Goal: Task Accomplishment & Management: Manage account settings

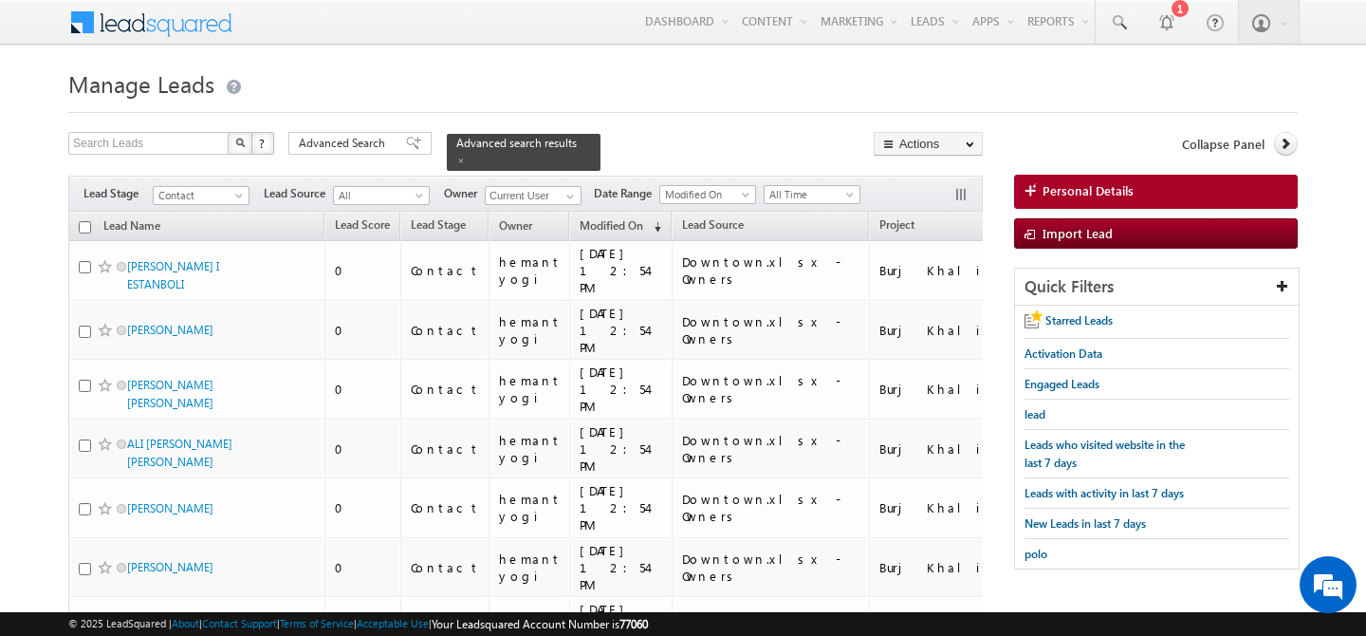
click at [552, 70] on h1 "Manage Leads" at bounding box center [683, 82] width 1230 height 37
click at [88, 221] on input "checkbox" at bounding box center [85, 227] width 12 height 12
checkbox input "true"
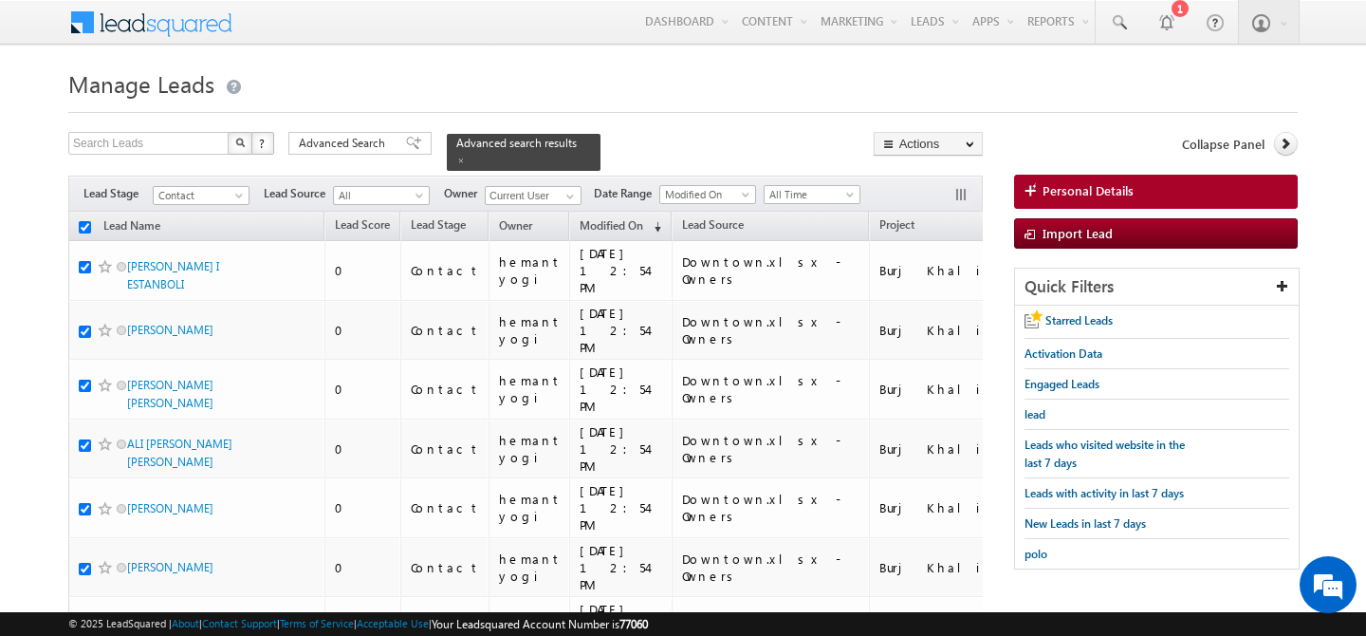
checkbox input "true"
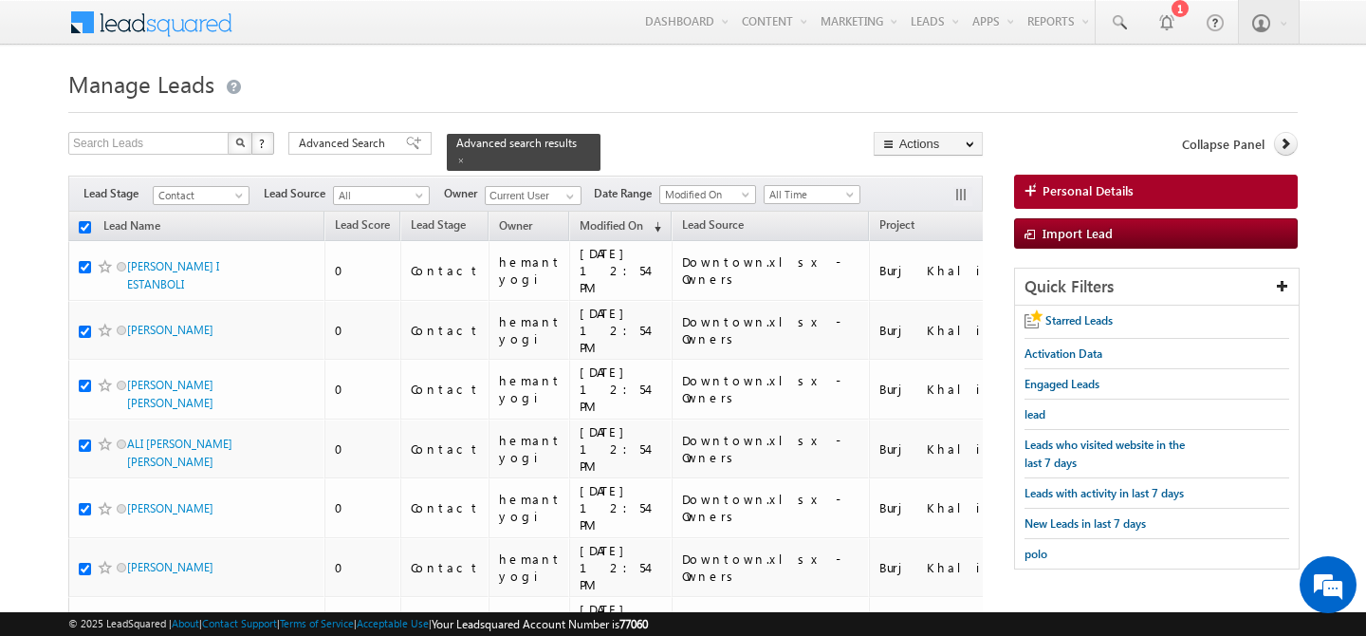
checkbox input "true"
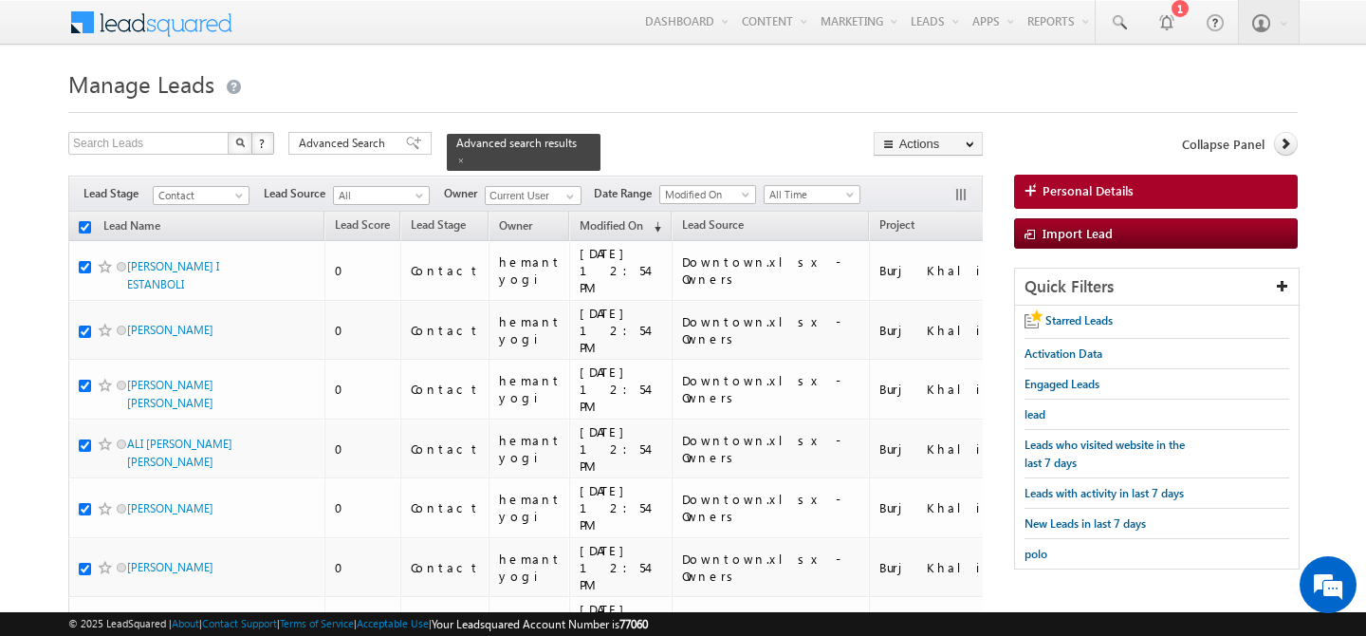
checkbox input "true"
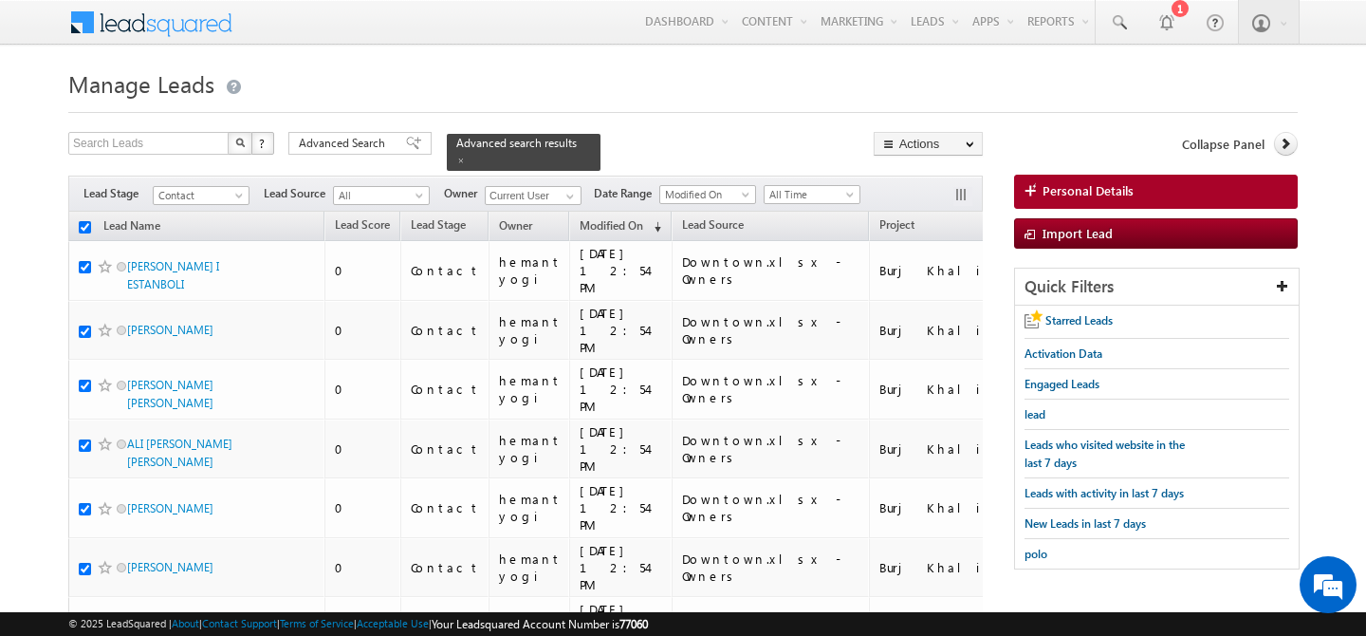
checkbox input "true"
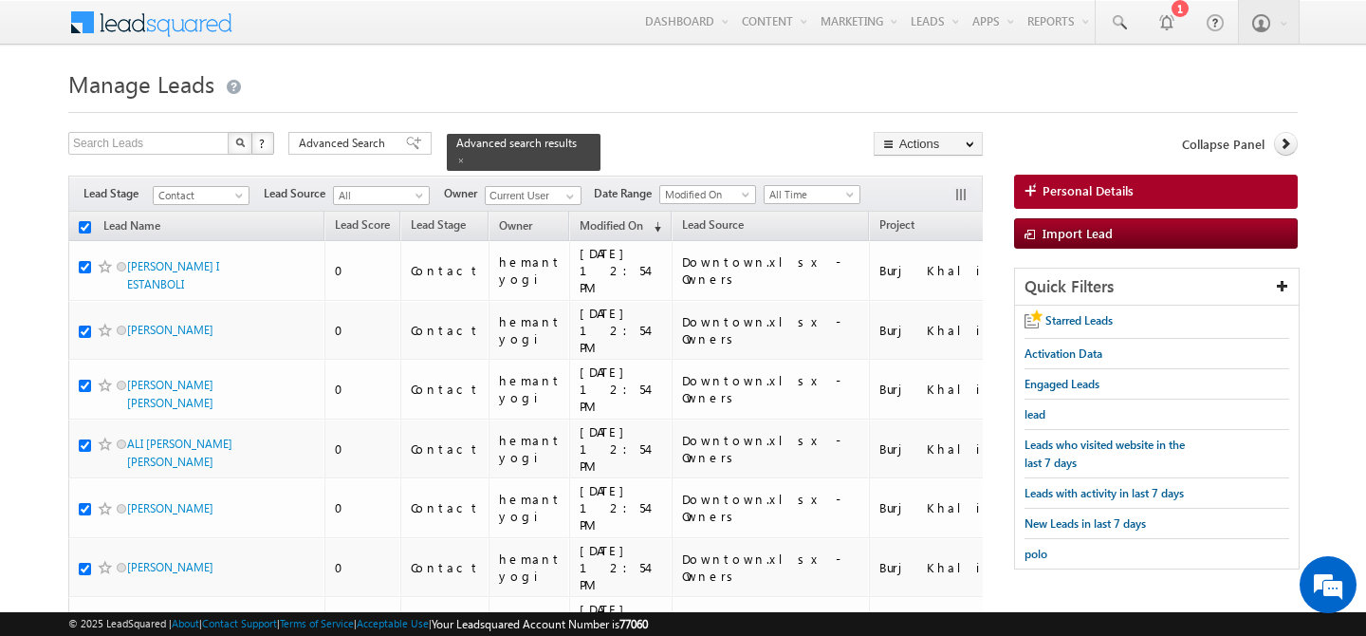
checkbox input "true"
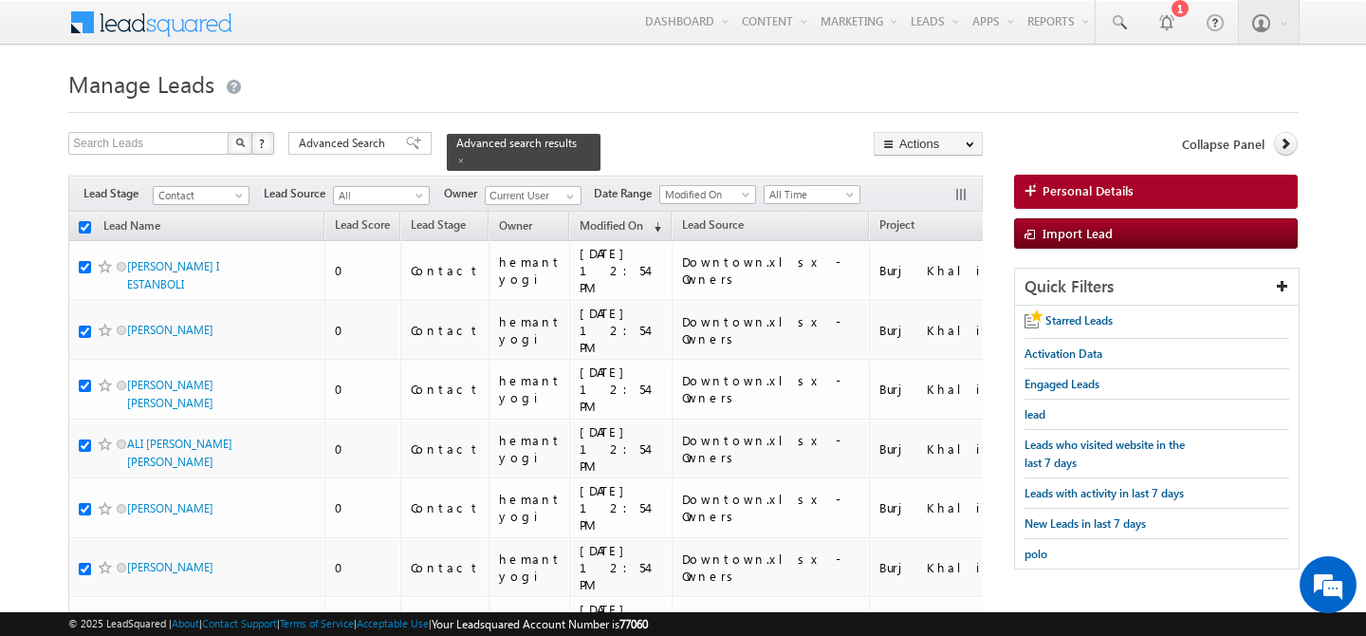
checkbox input "true"
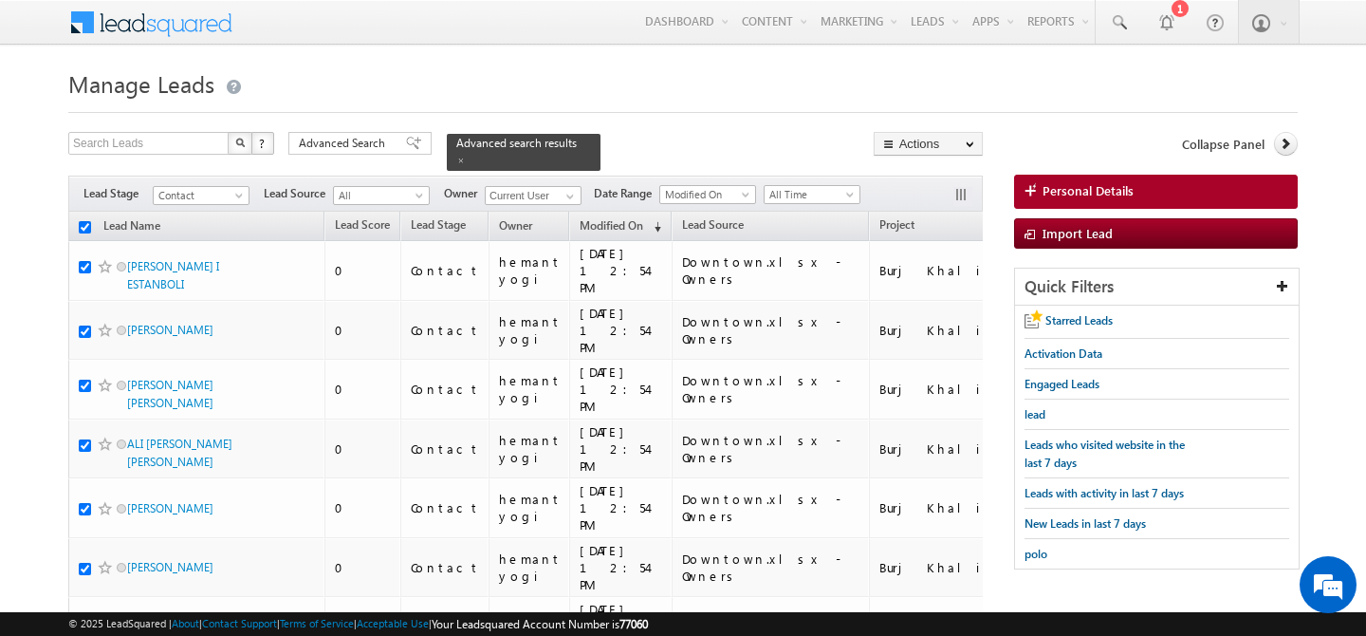
checkbox input "true"
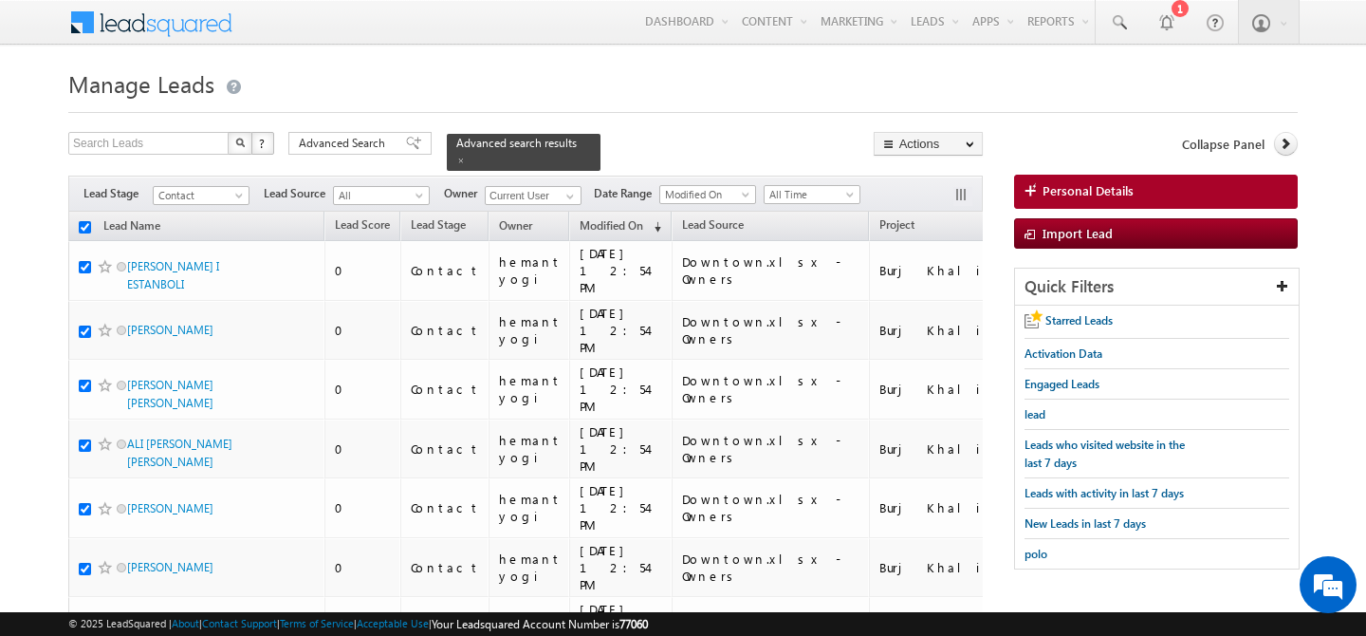
checkbox input "true"
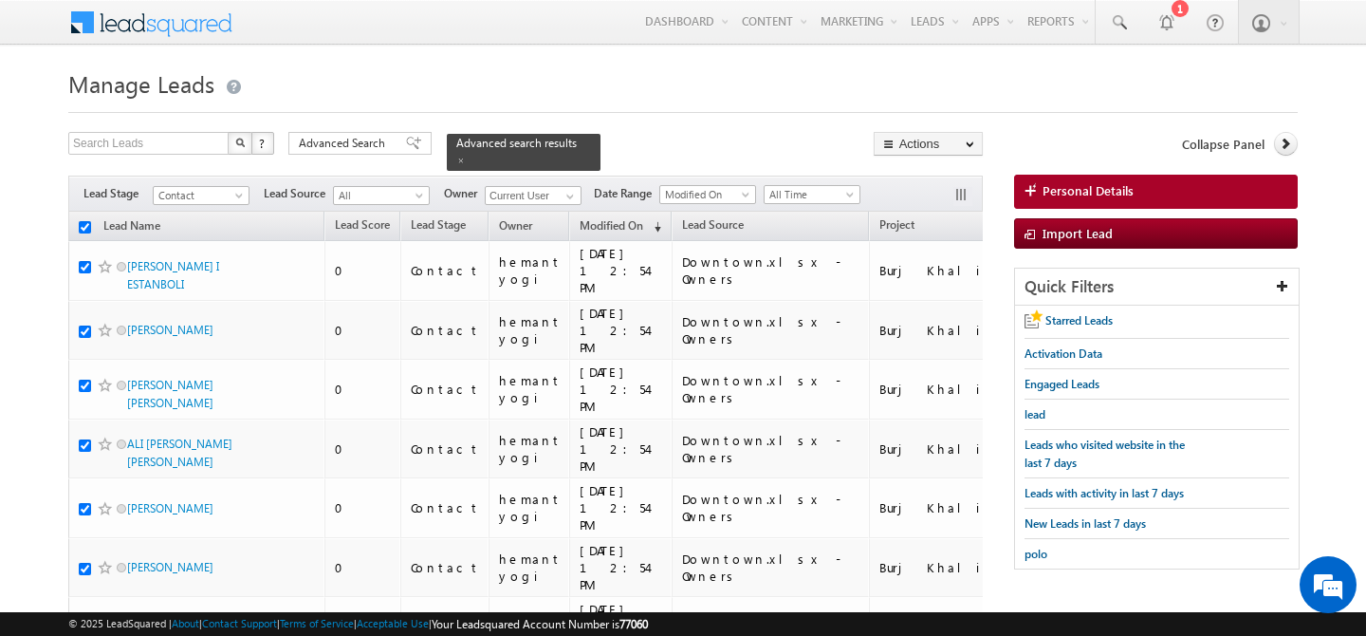
checkbox input "true"
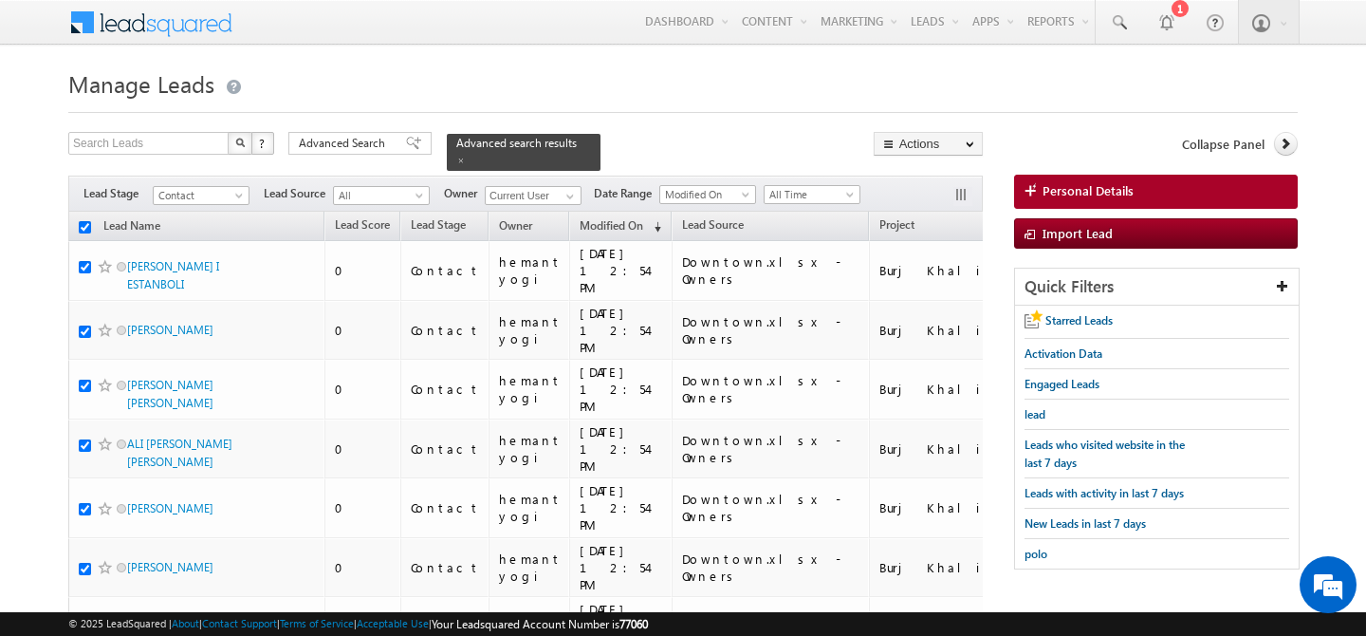
checkbox input "true"
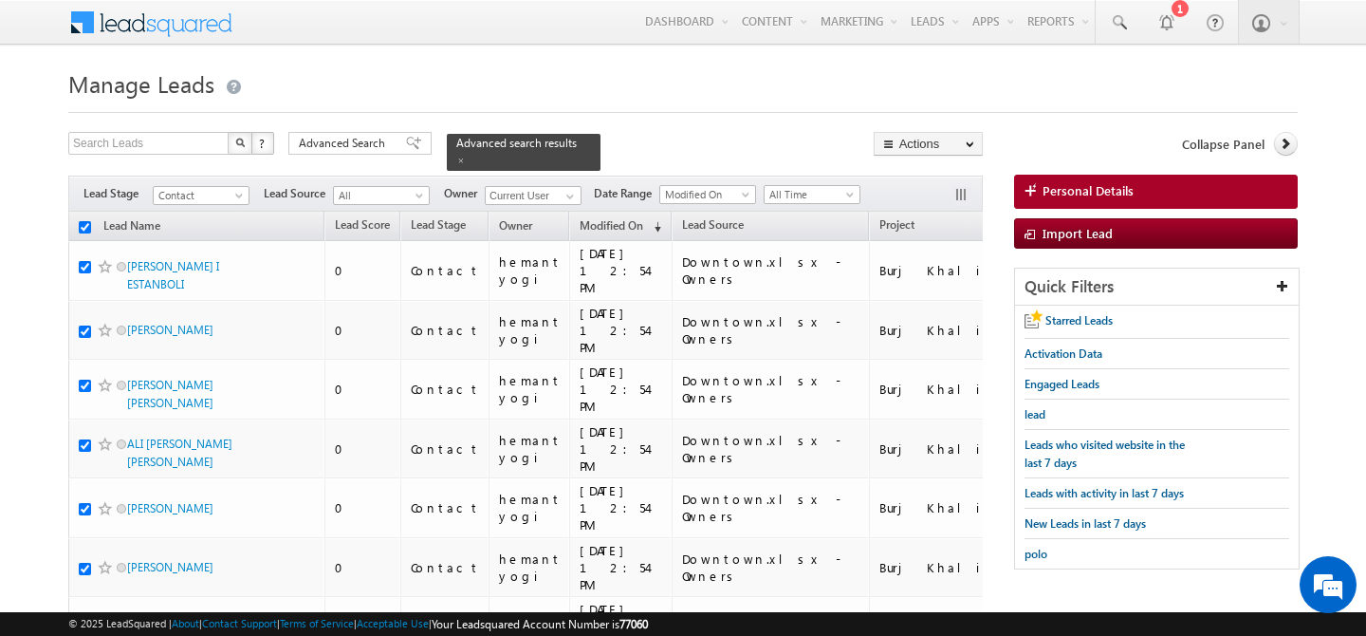
checkbox input "true"
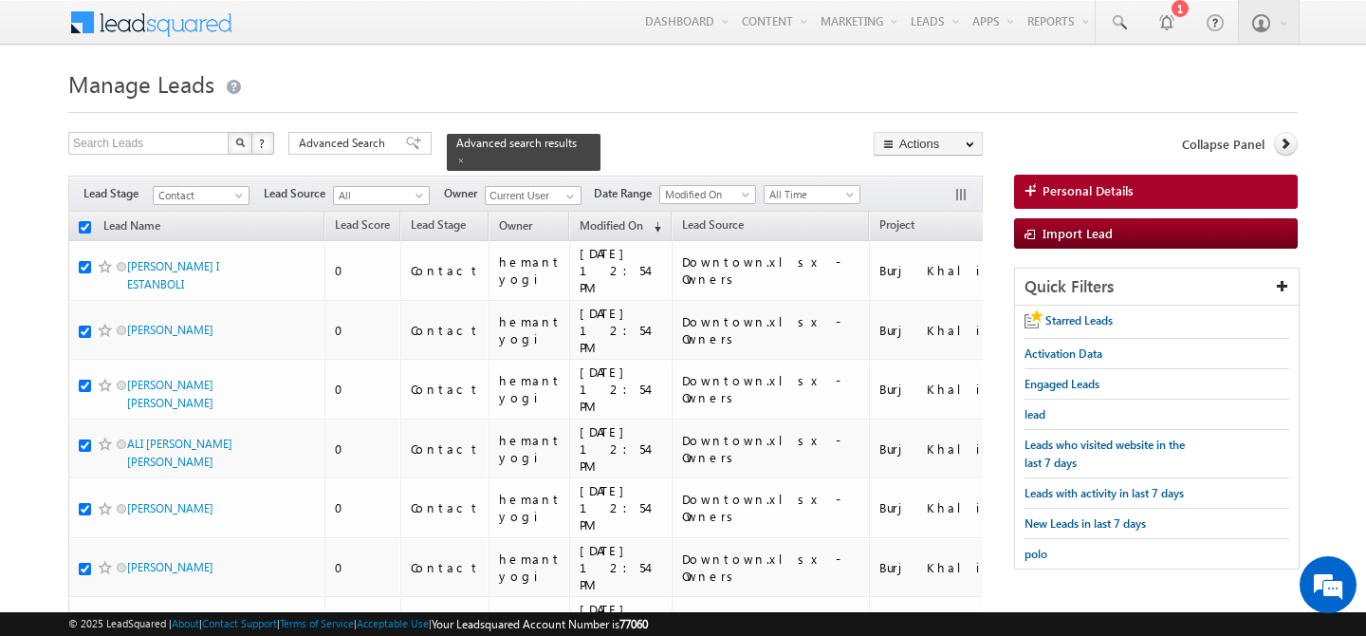
checkbox input "true"
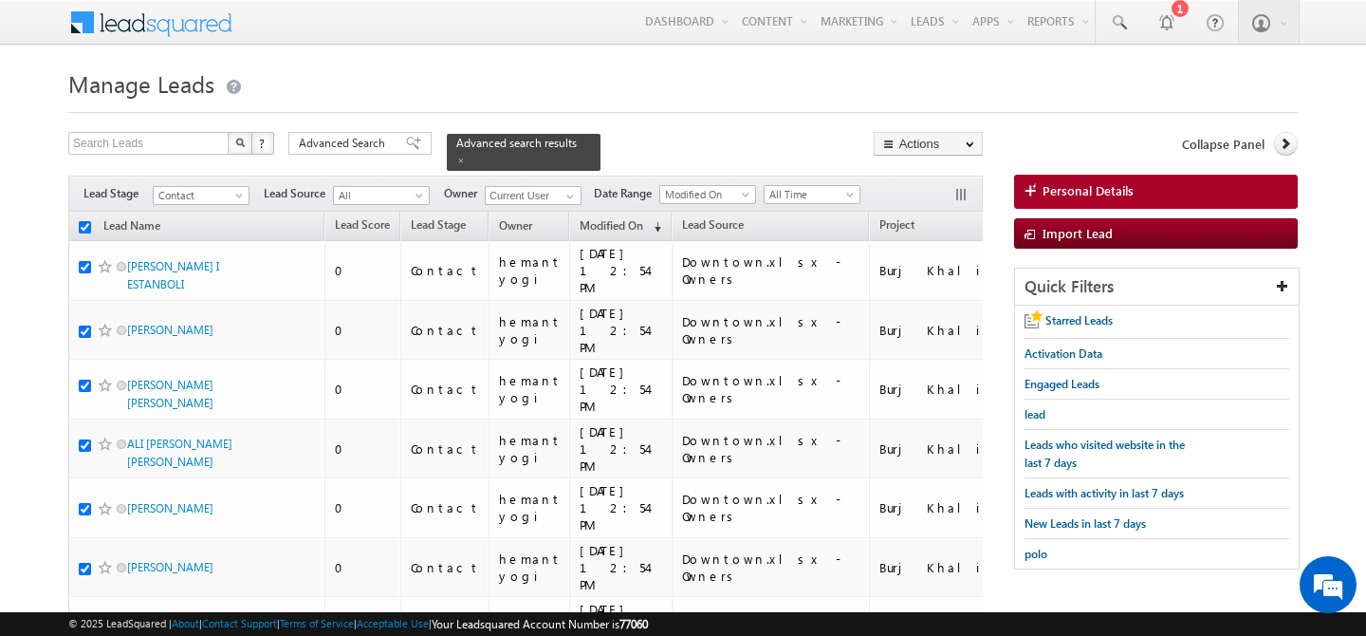
checkbox input "true"
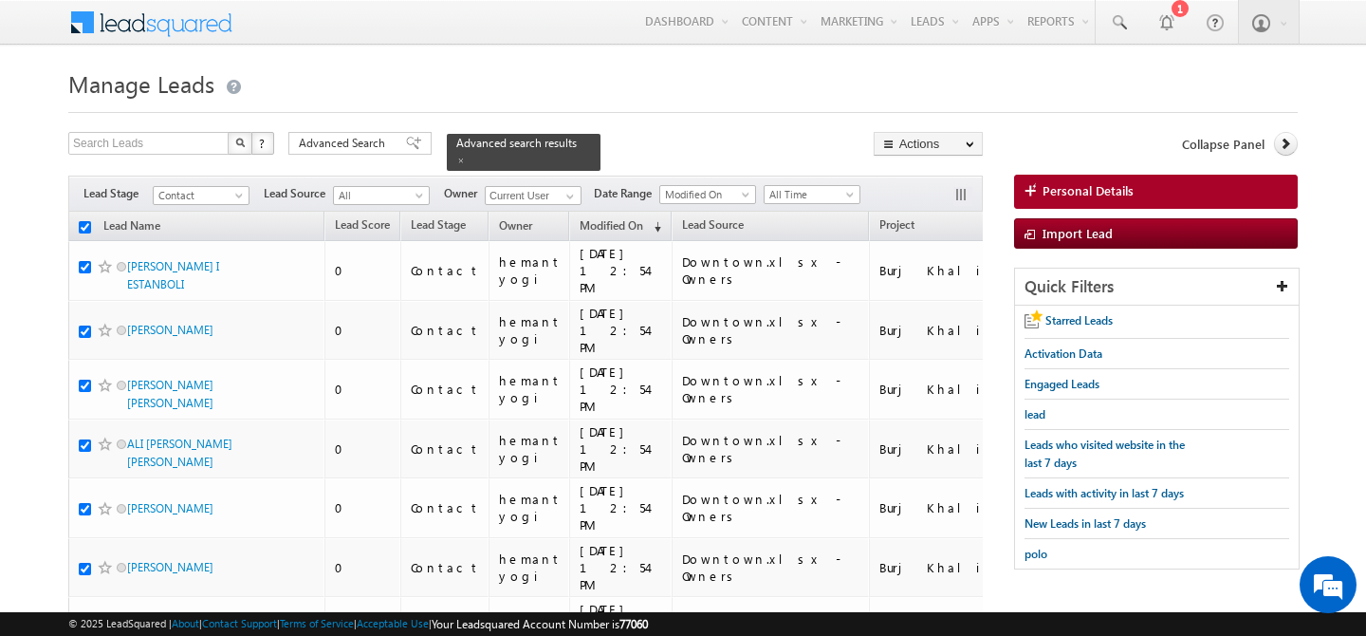
checkbox input "true"
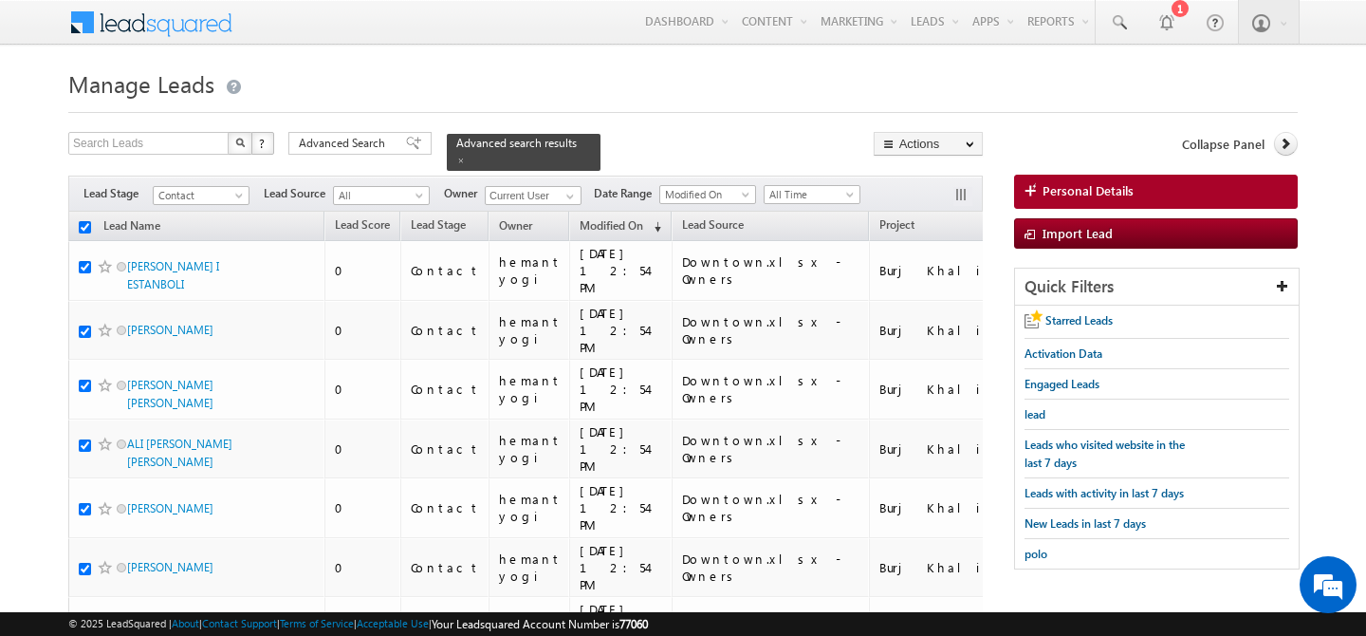
checkbox input "true"
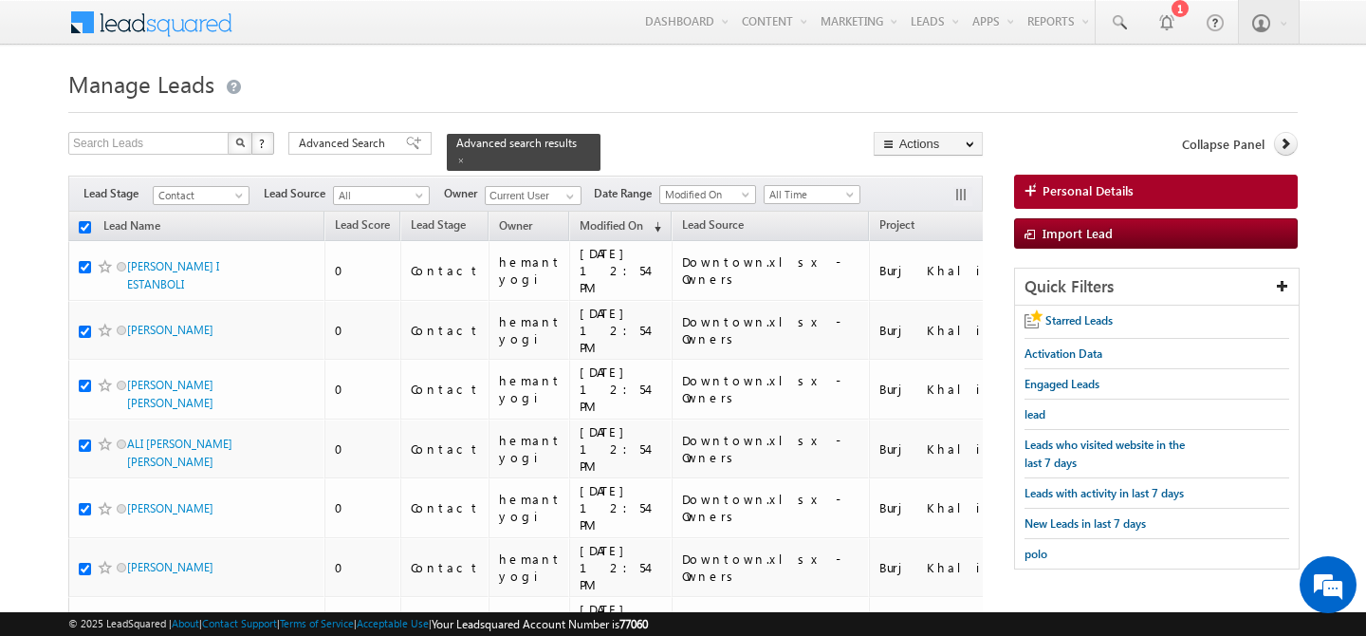
checkbox input "true"
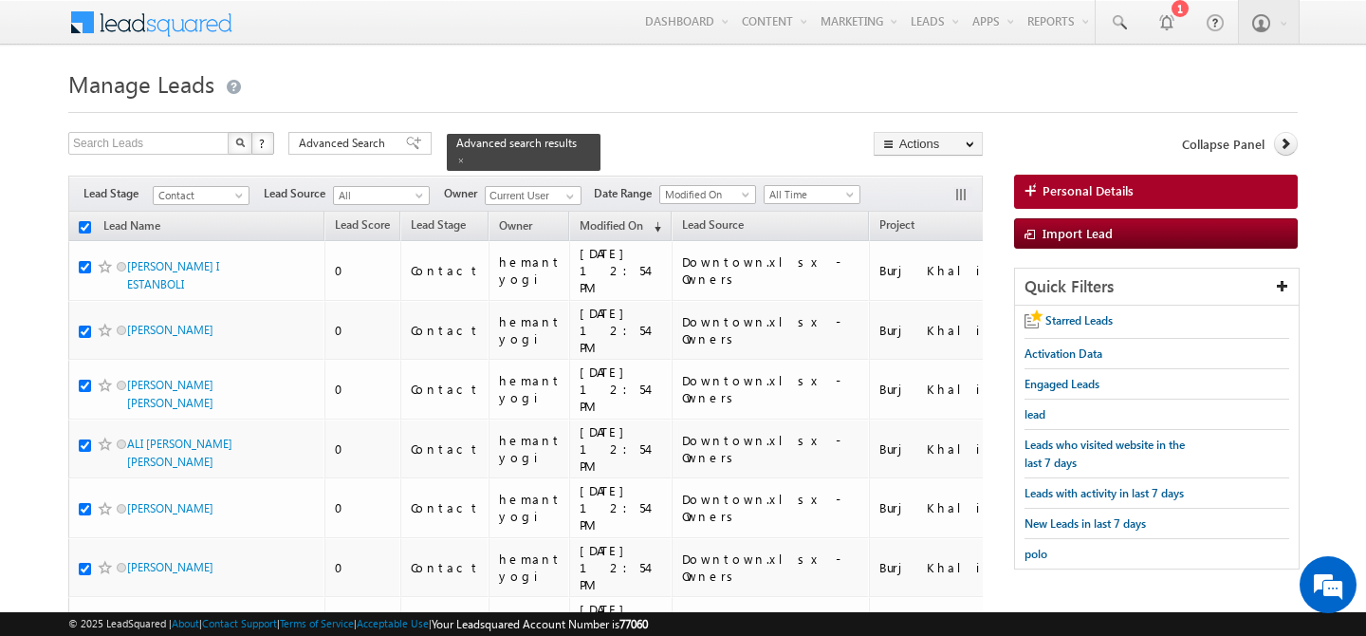
checkbox input "true"
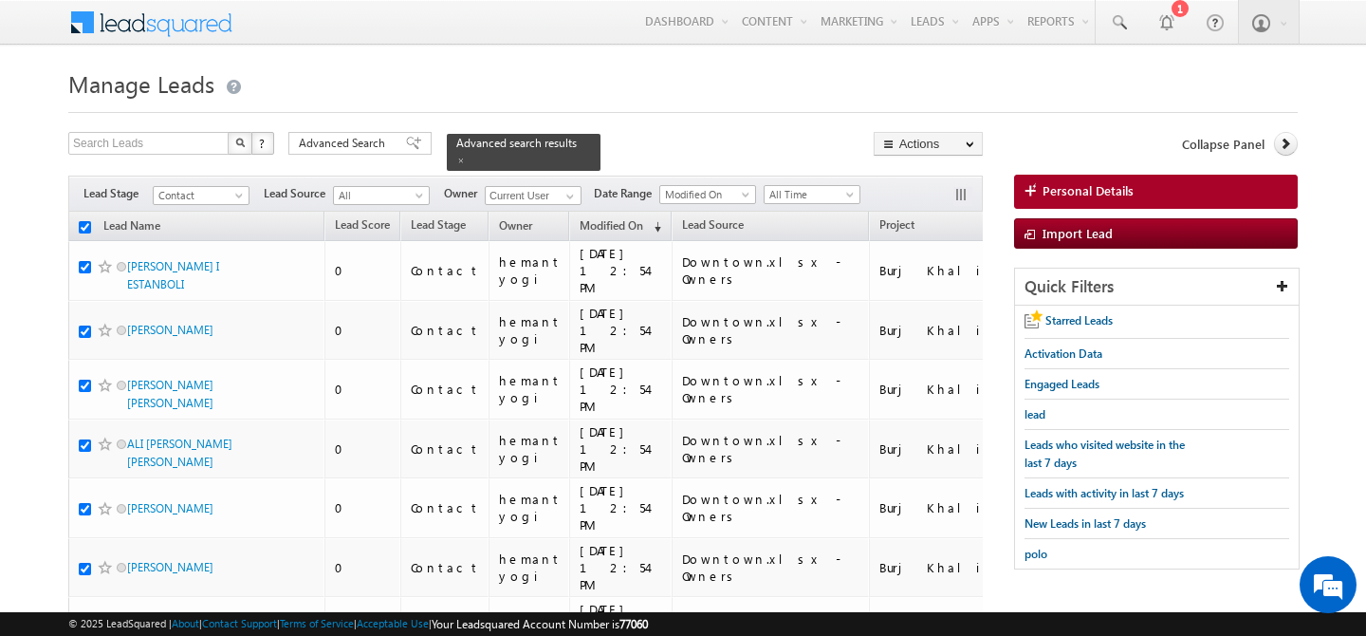
checkbox input "true"
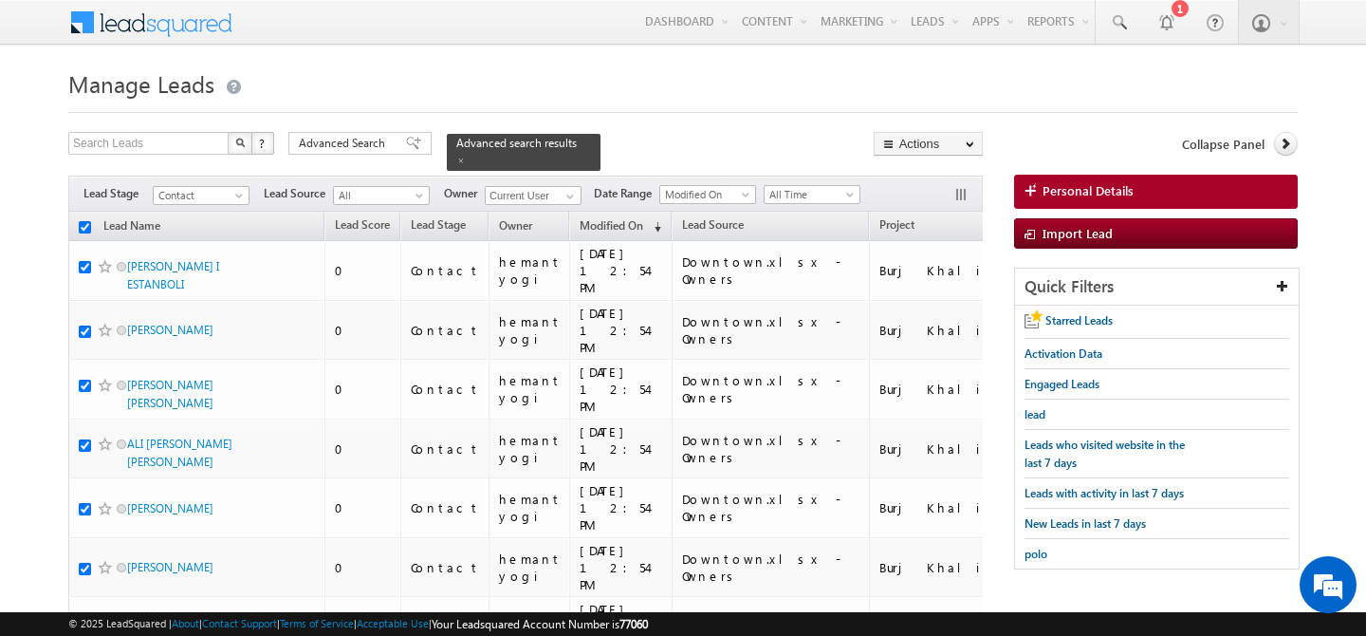
checkbox input "true"
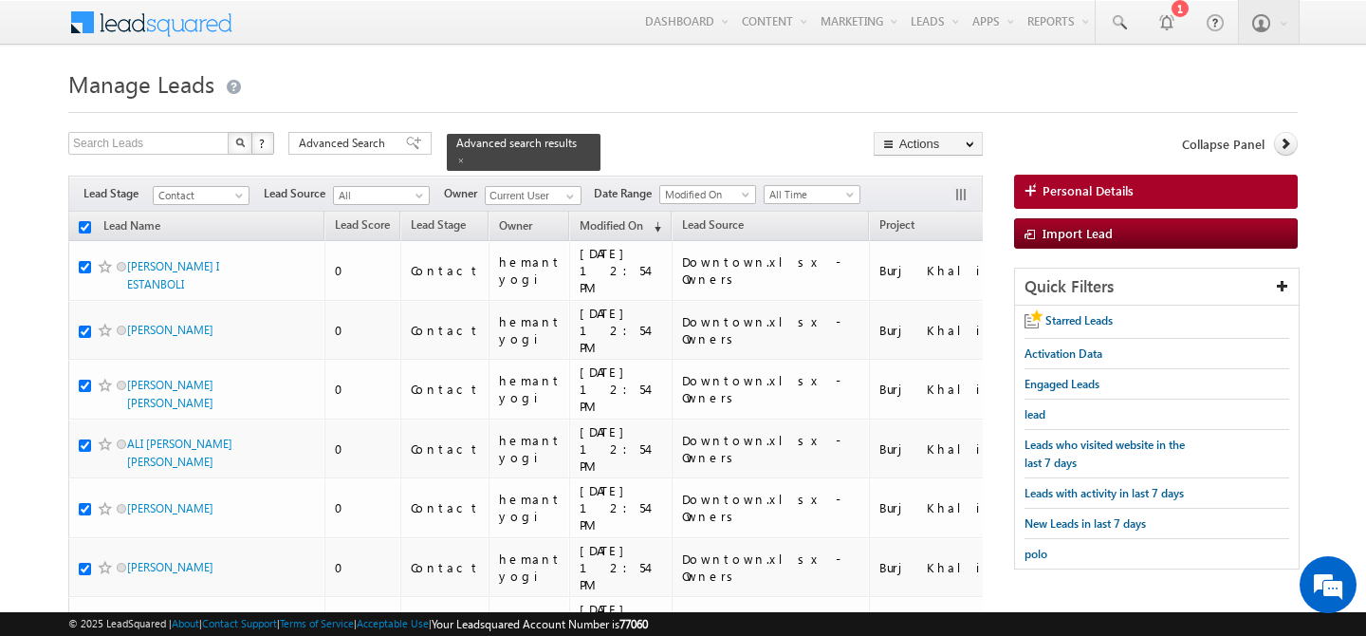
checkbox input "true"
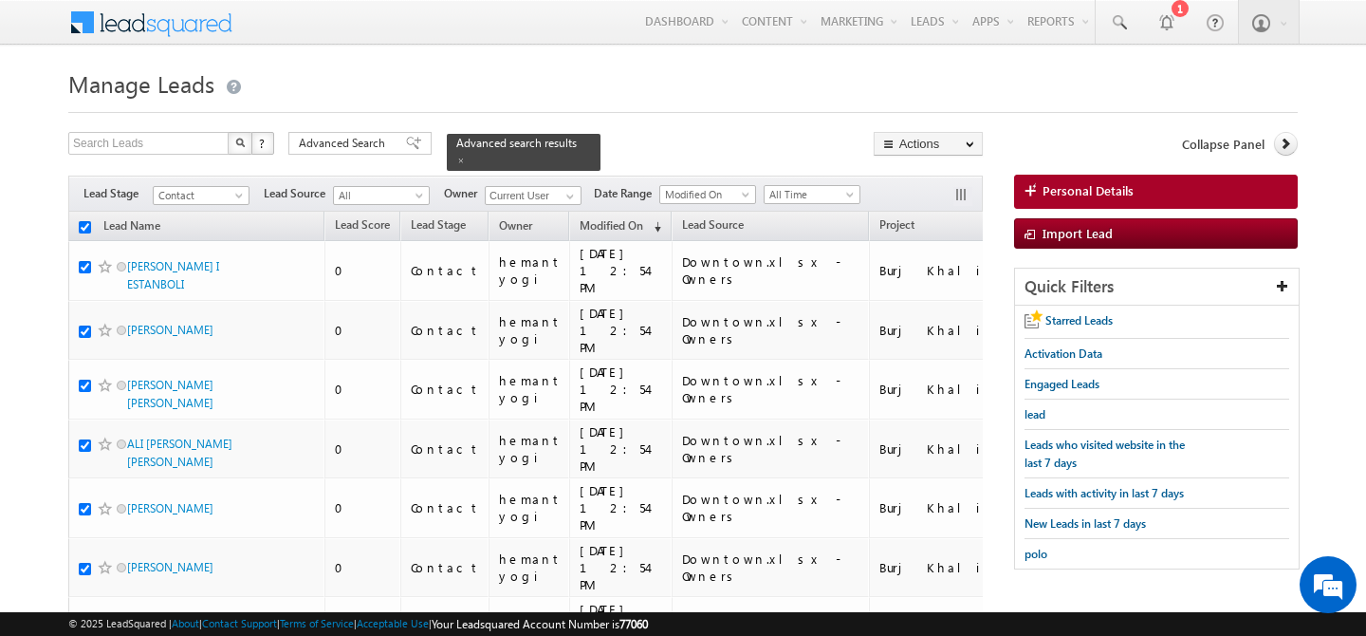
checkbox input "true"
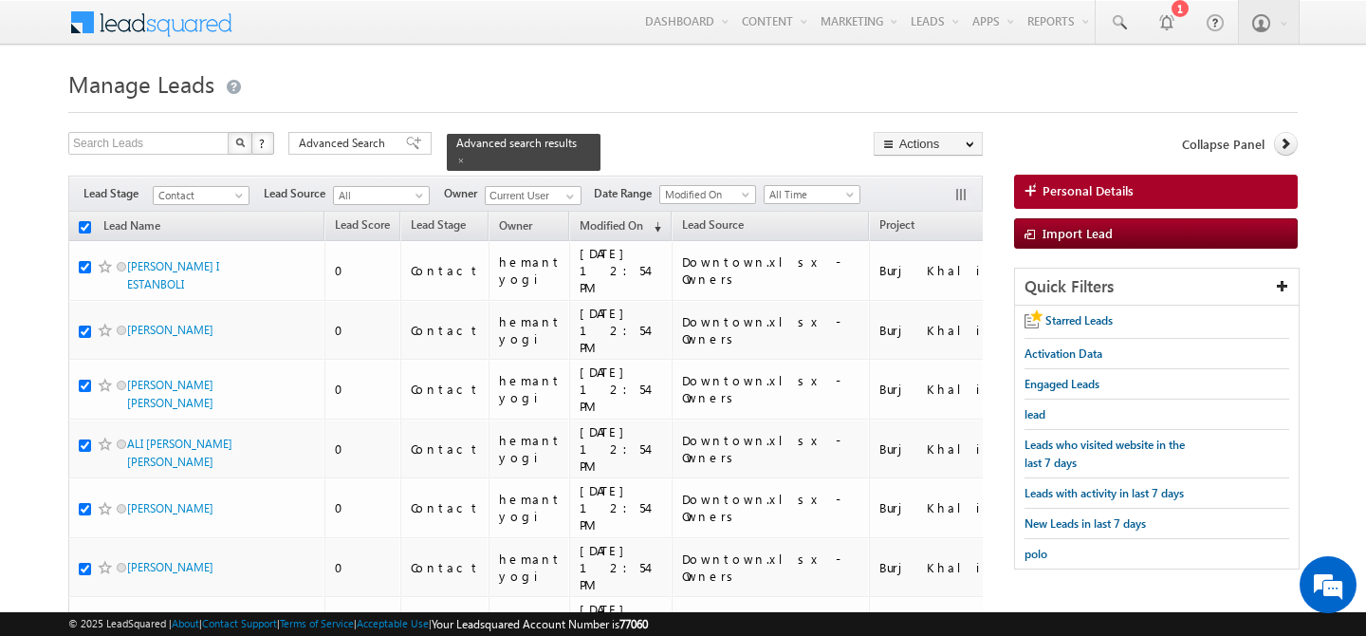
checkbox input "true"
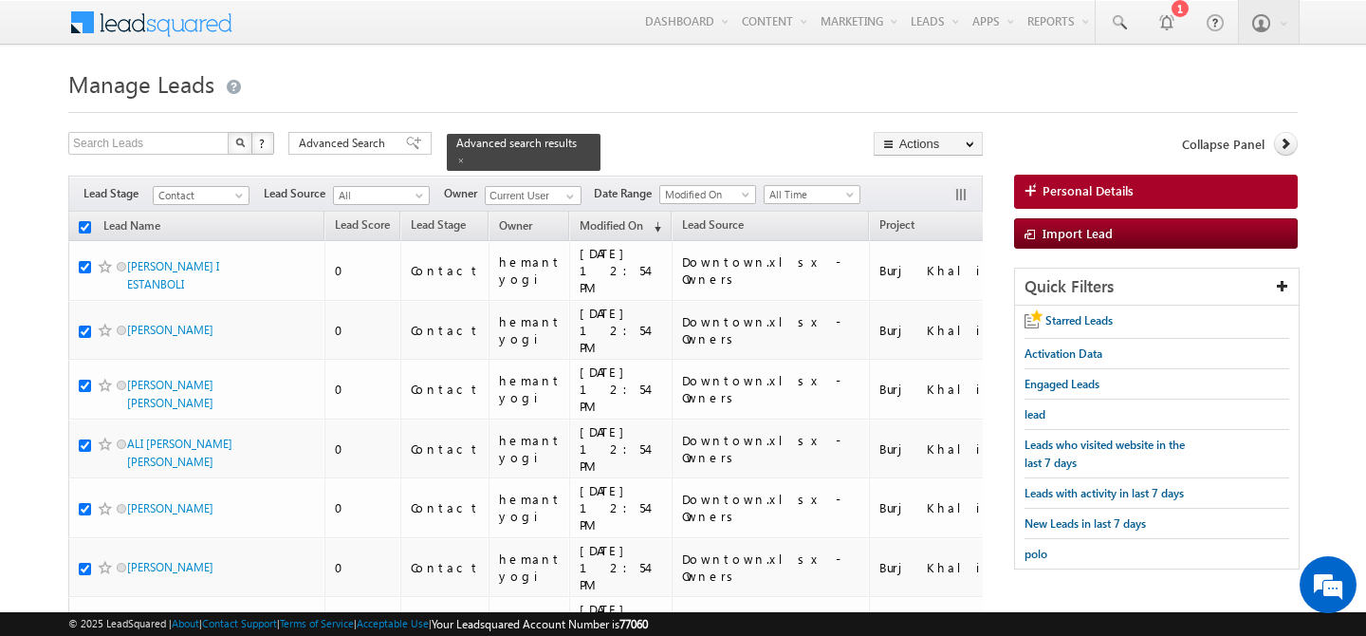
checkbox input "true"
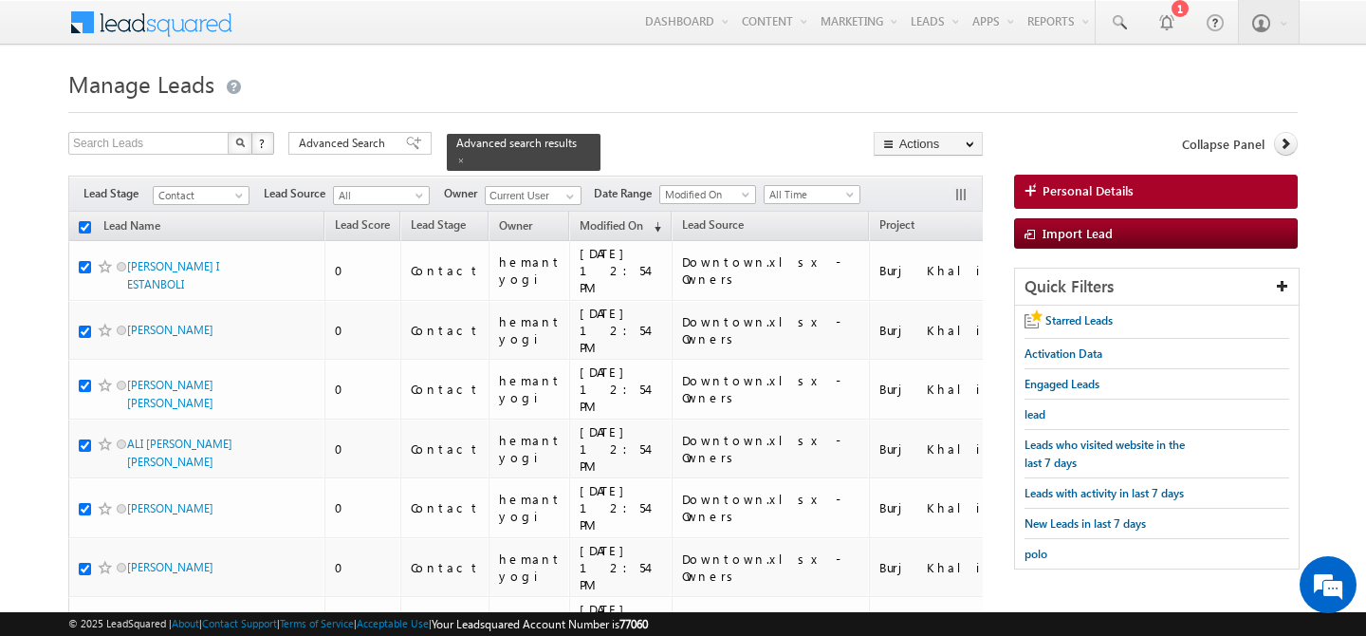
checkbox input "true"
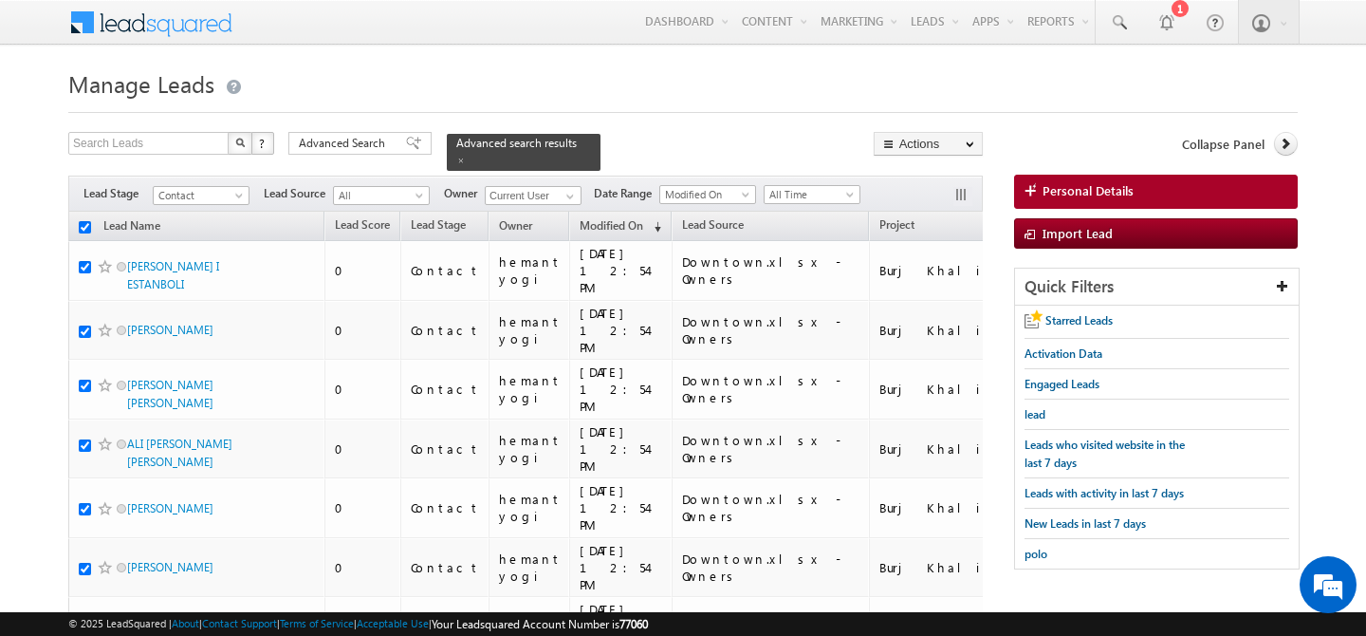
checkbox input "true"
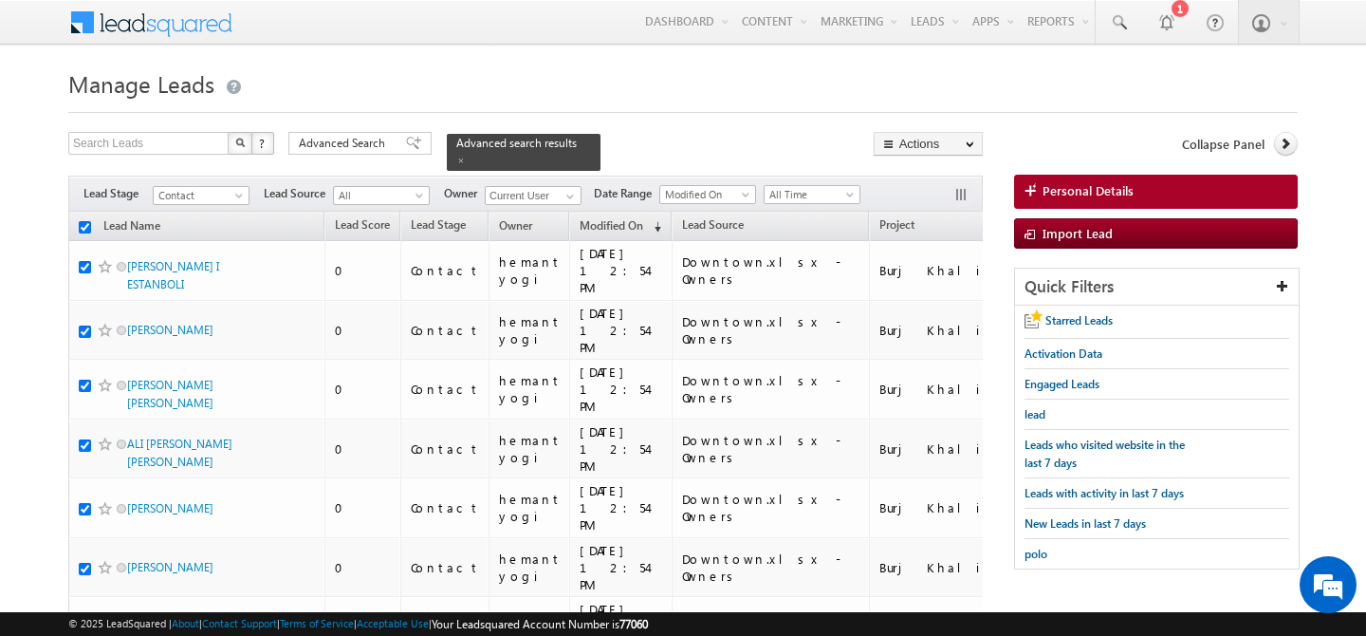
checkbox input "true"
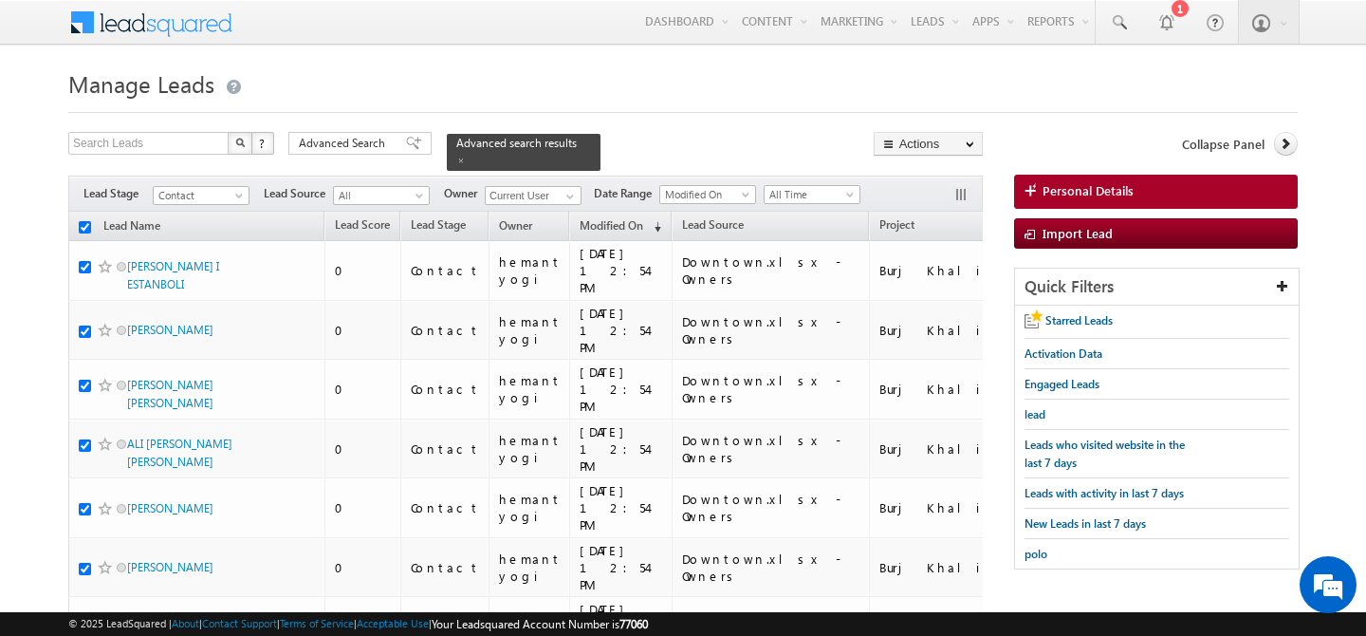
checkbox input "true"
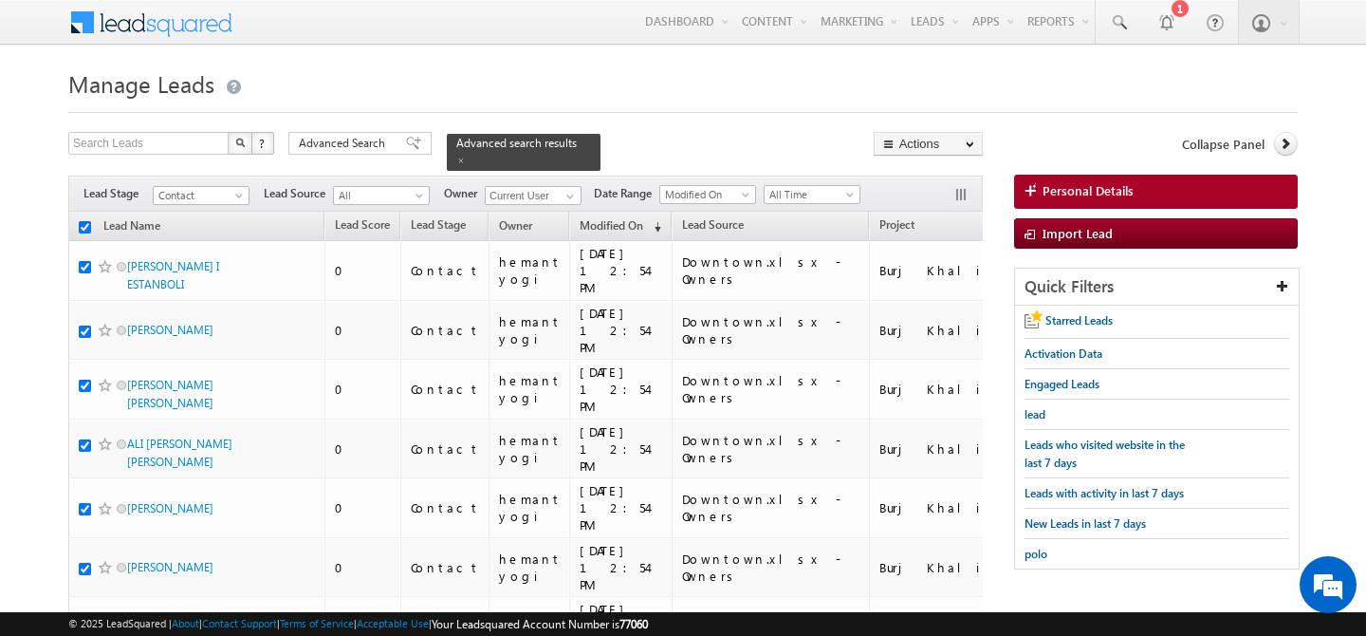
checkbox input "true"
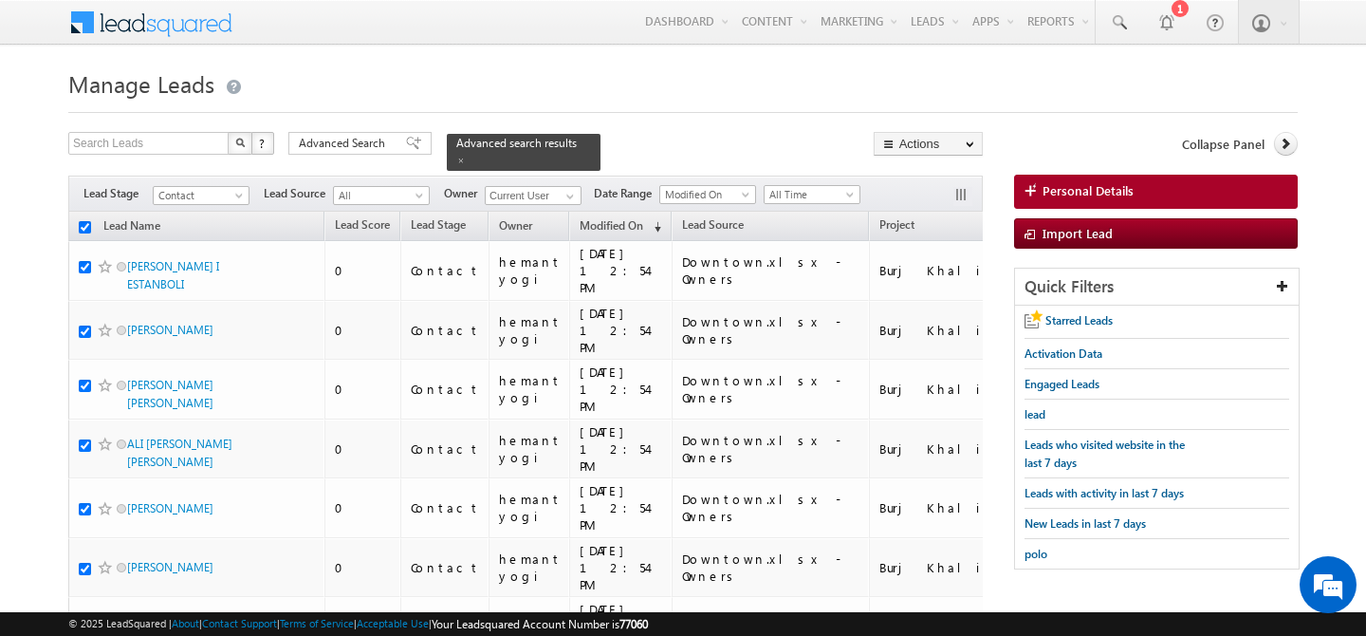
checkbox input "true"
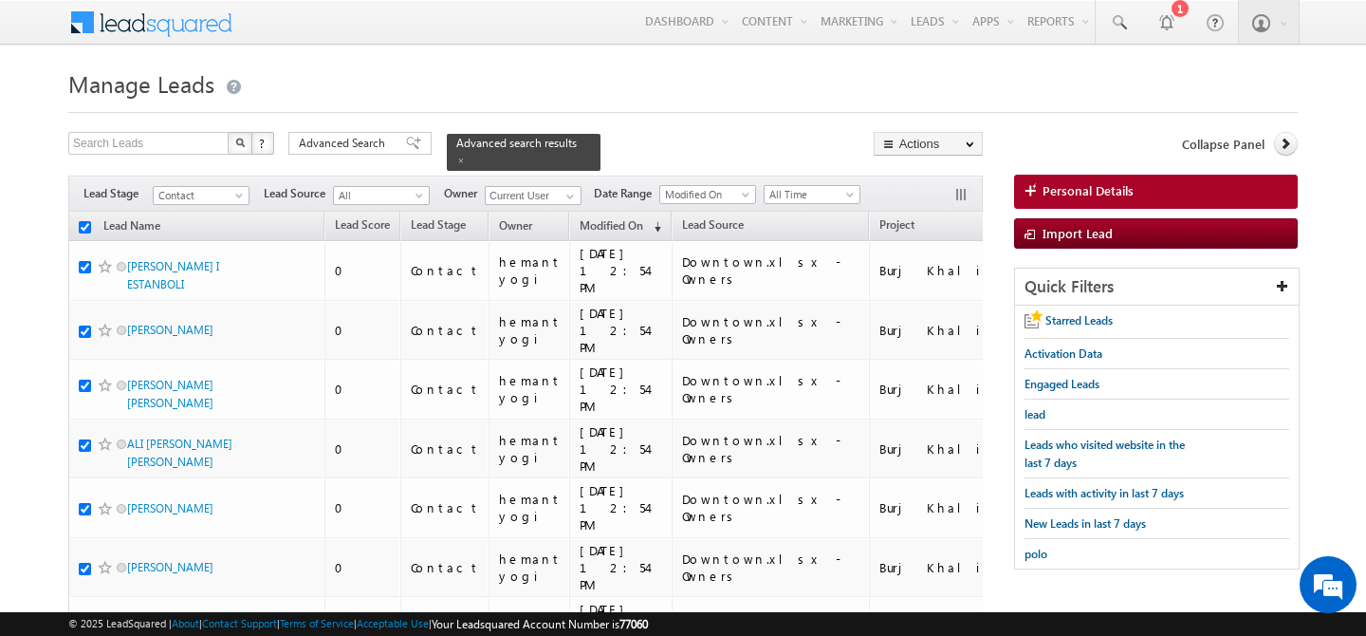
checkbox input "true"
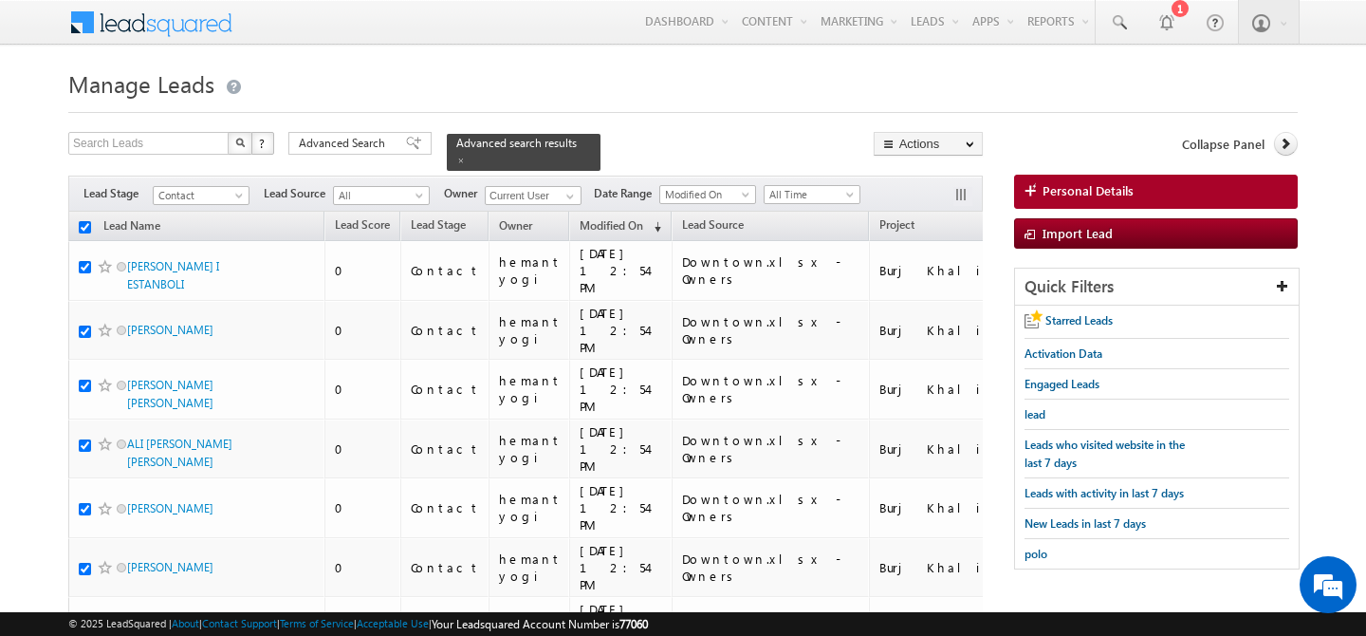
checkbox input "true"
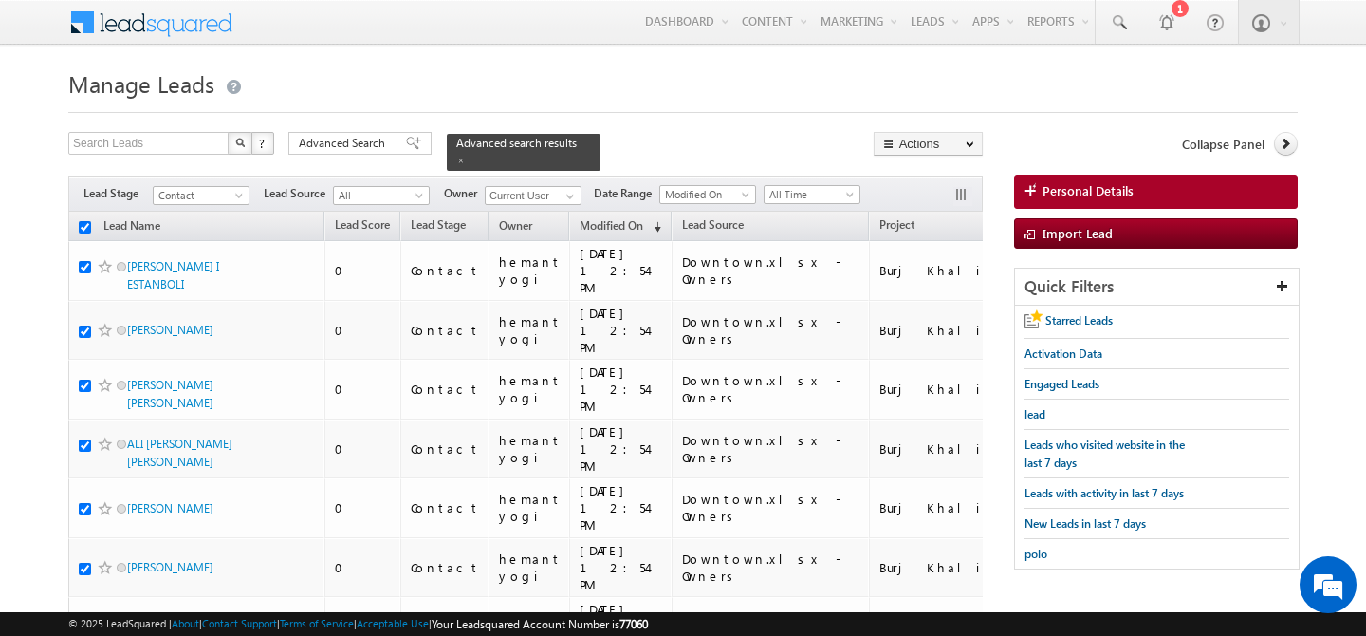
checkbox input "true"
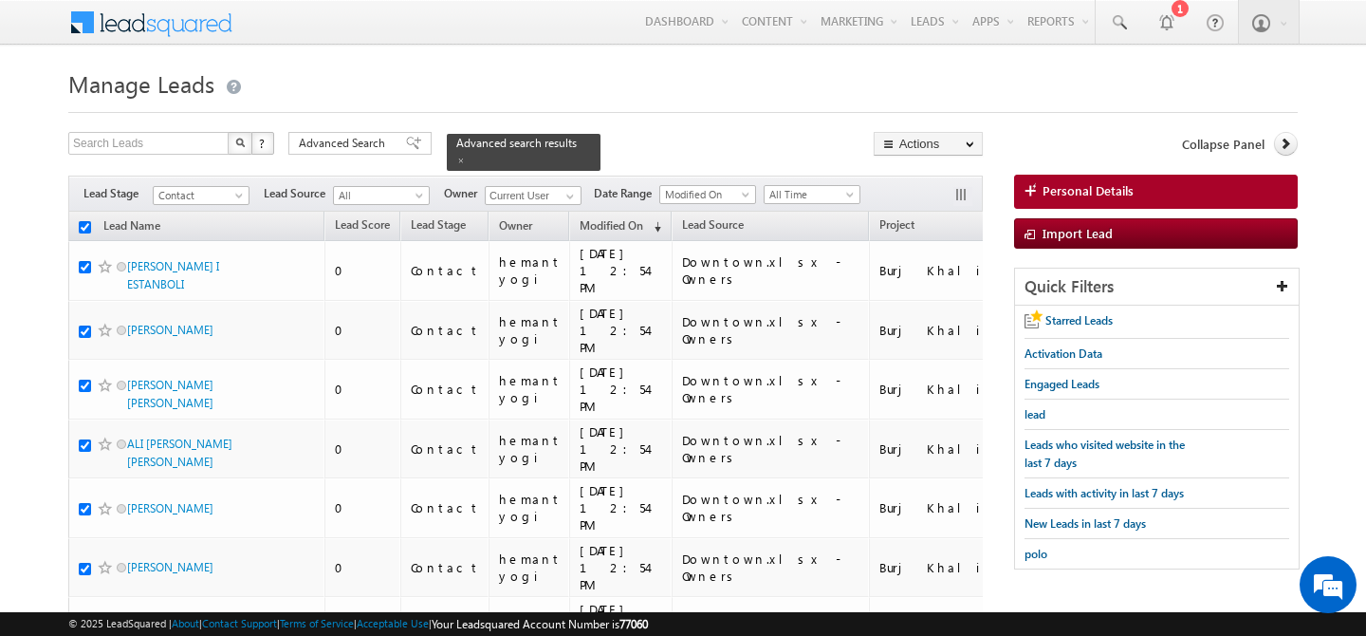
checkbox input "true"
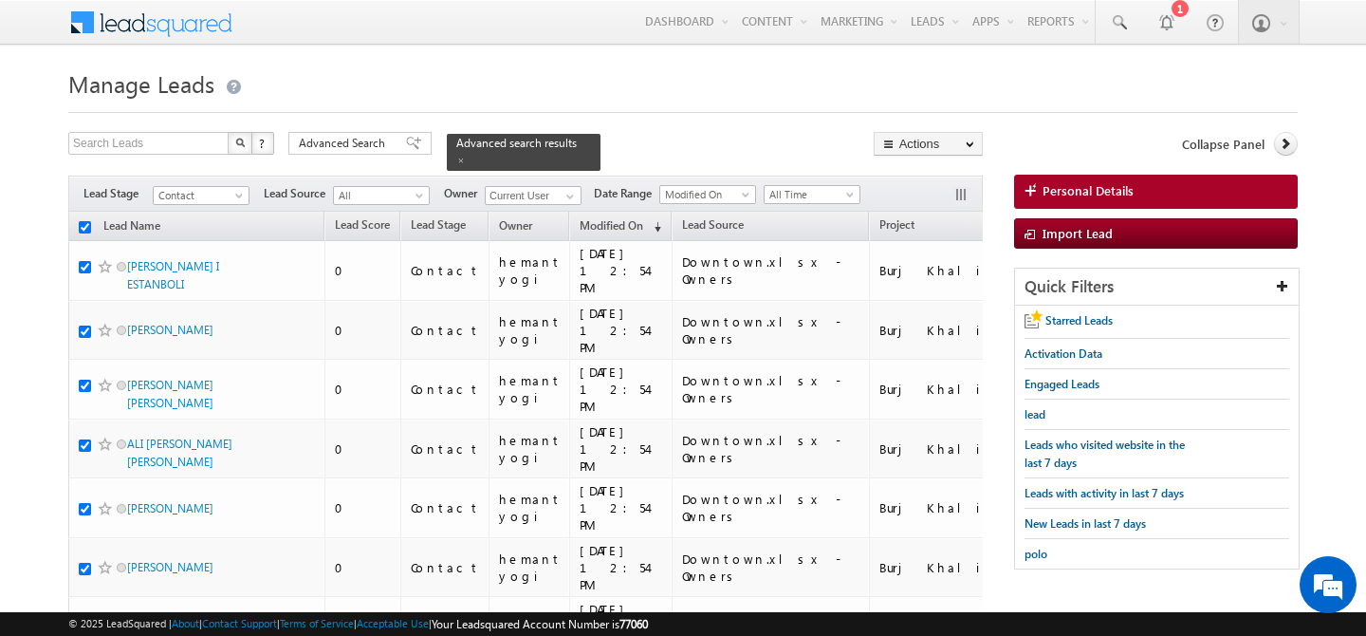
checkbox input "true"
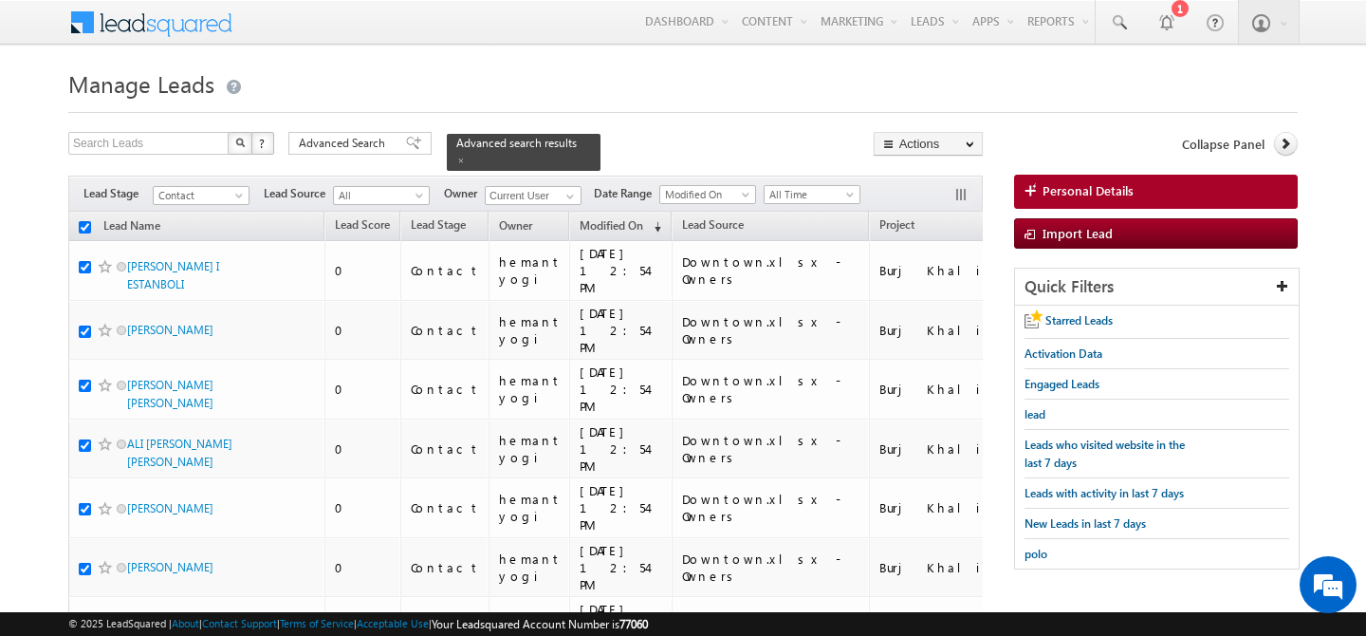
checkbox input "true"
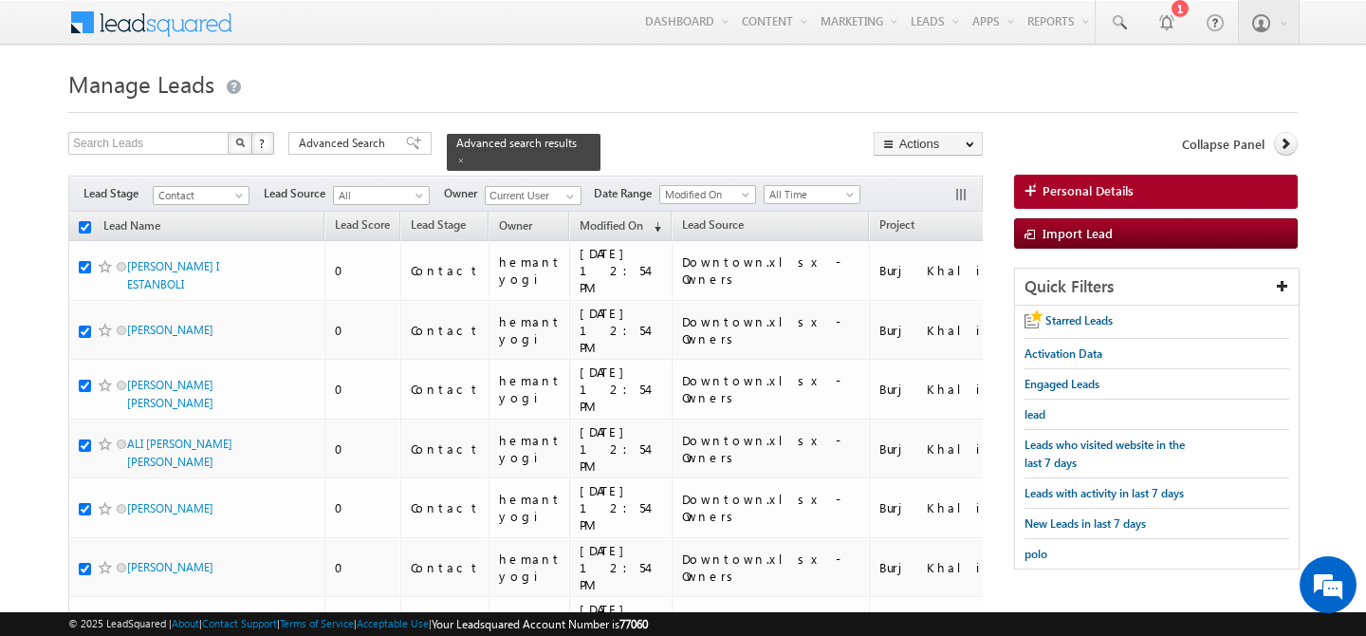
checkbox input "true"
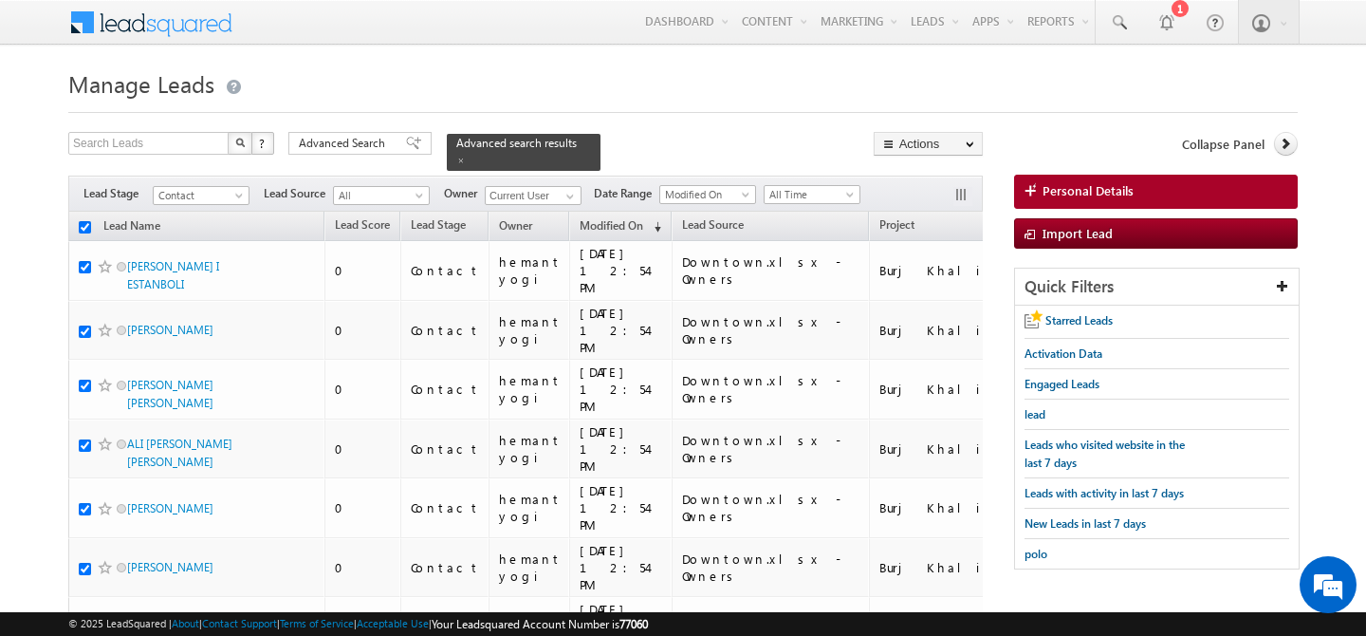
checkbox input "true"
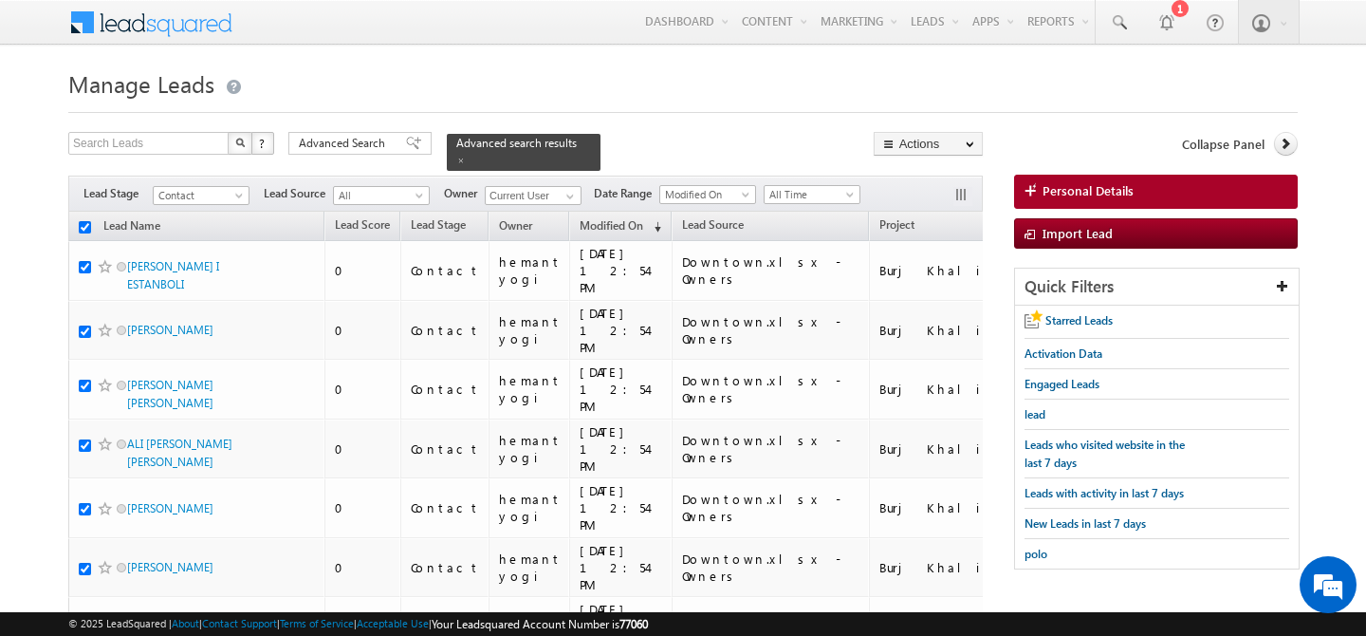
checkbox input "true"
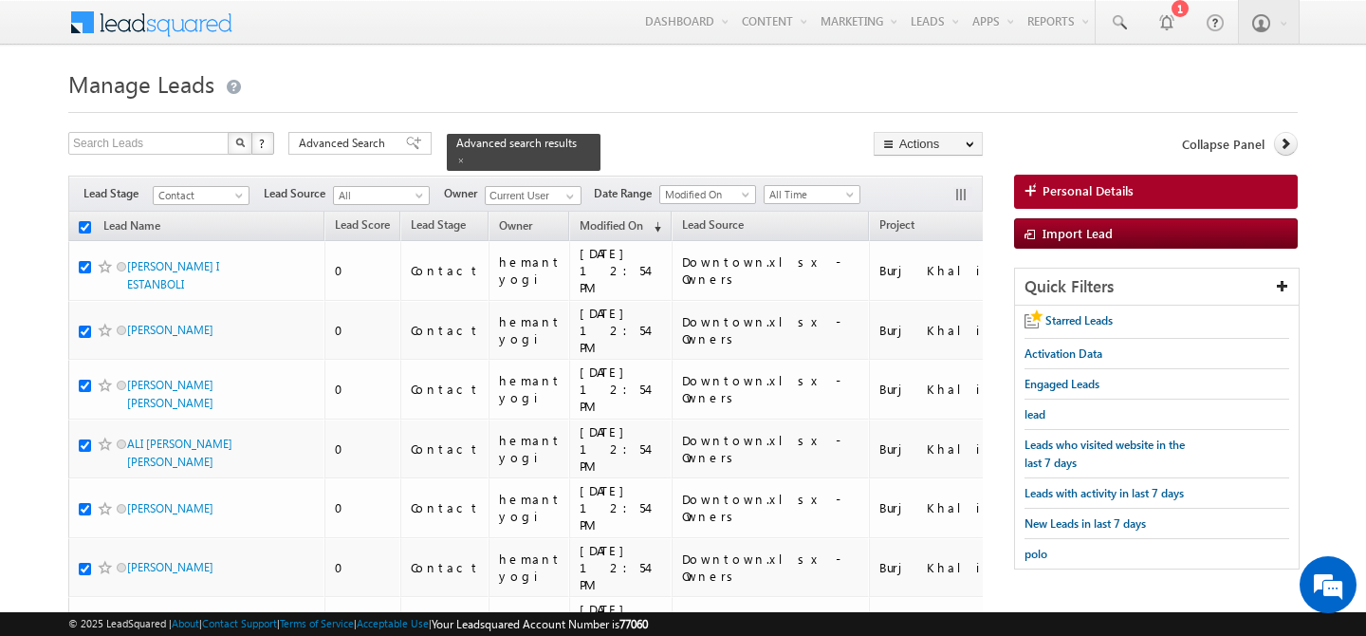
checkbox input "true"
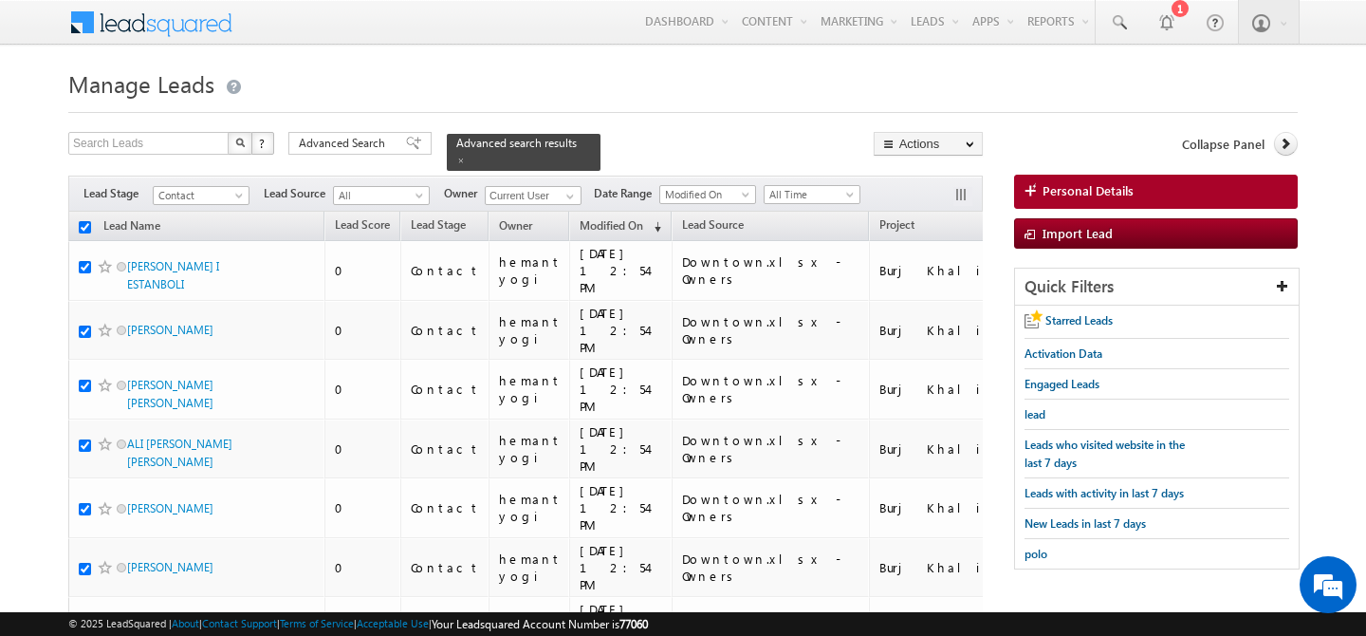
checkbox input "true"
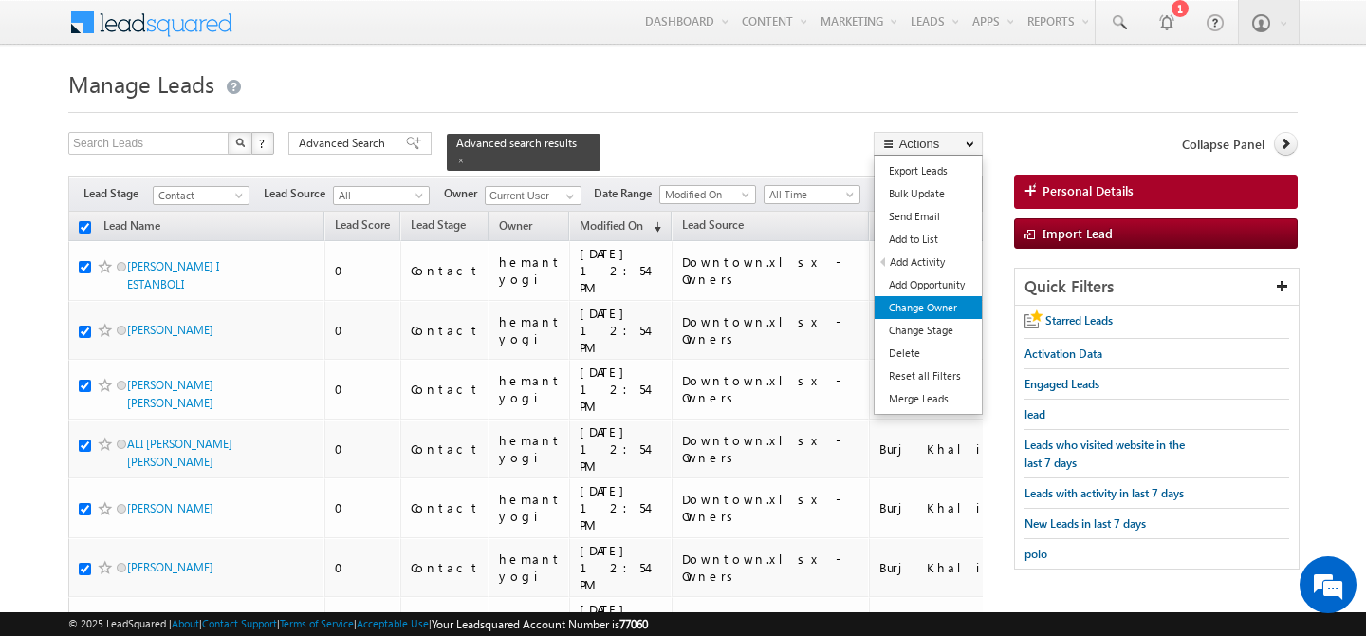
click at [939, 312] on link "Change Owner" at bounding box center [928, 307] width 107 height 23
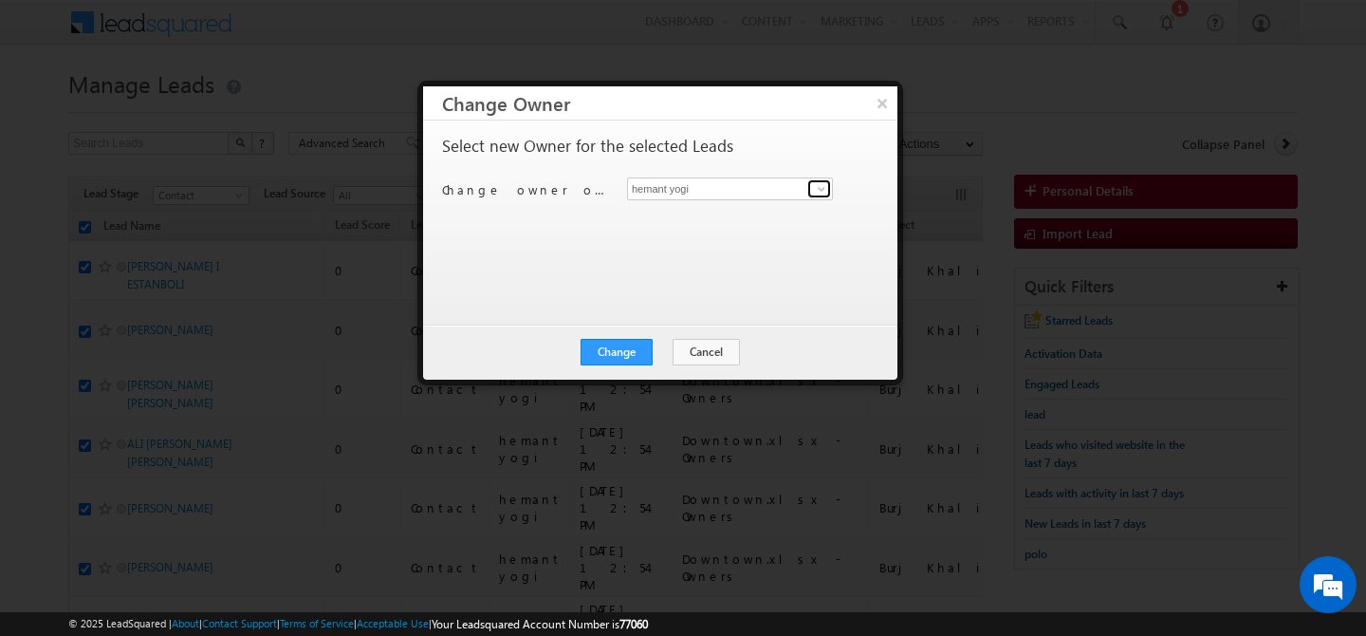
click at [822, 191] on span at bounding box center [821, 188] width 15 height 15
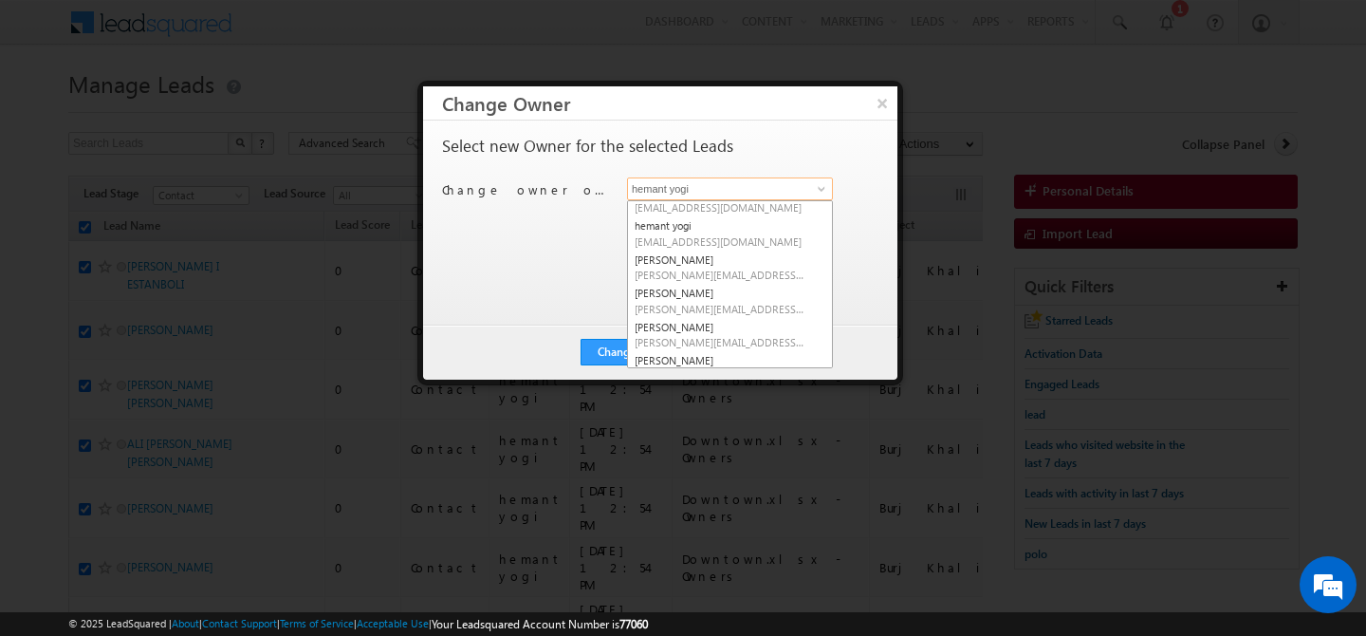
scroll to position [196, 0]
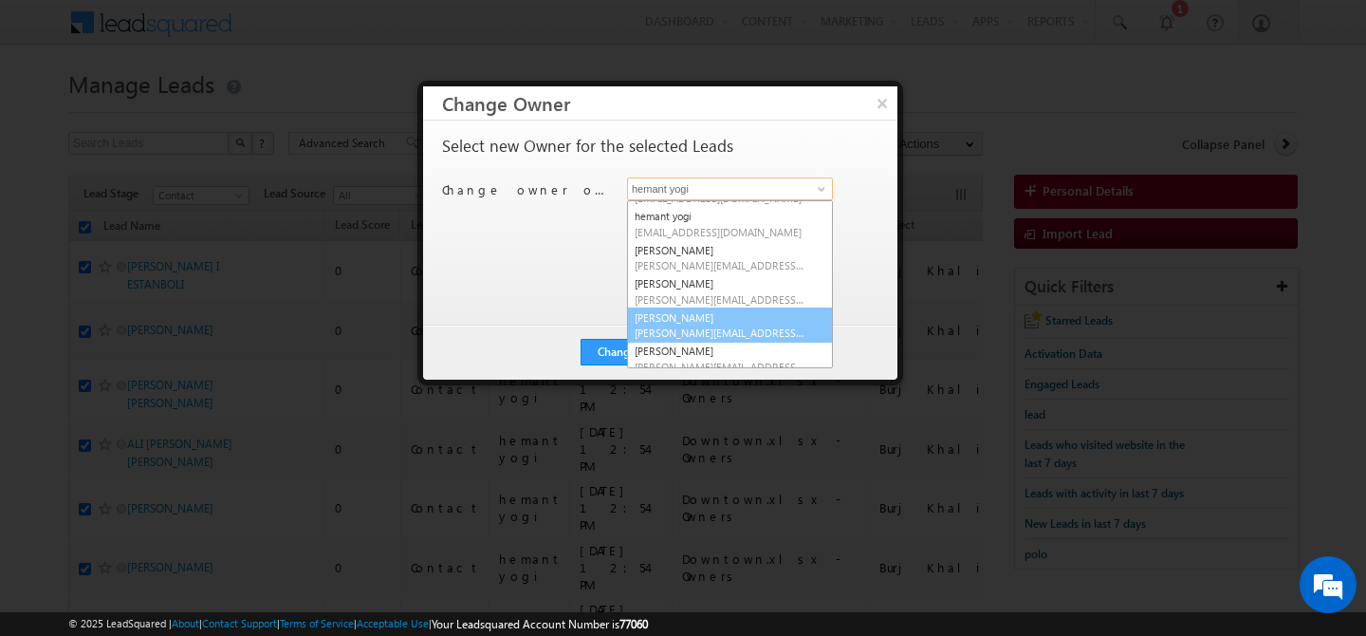
click at [697, 313] on link "Manpreet Singh manpreet.singh@indglobal.ae" at bounding box center [730, 325] width 206 height 36
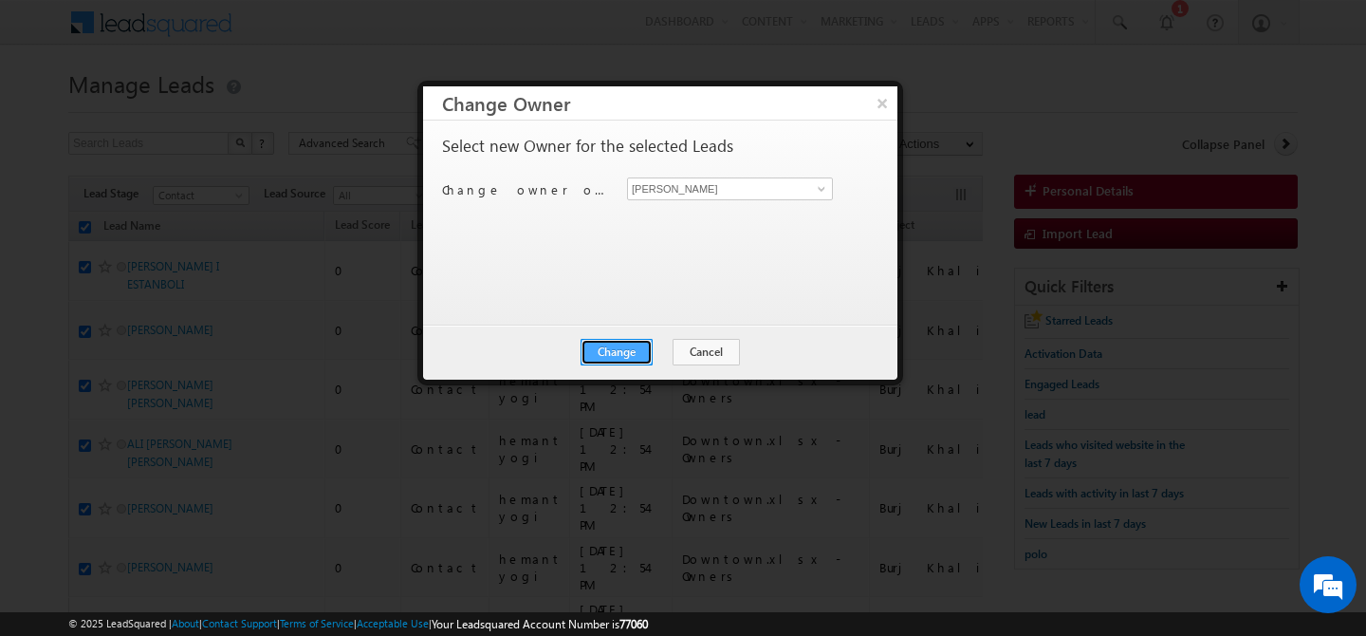
click at [614, 361] on button "Change" at bounding box center [617, 352] width 72 height 27
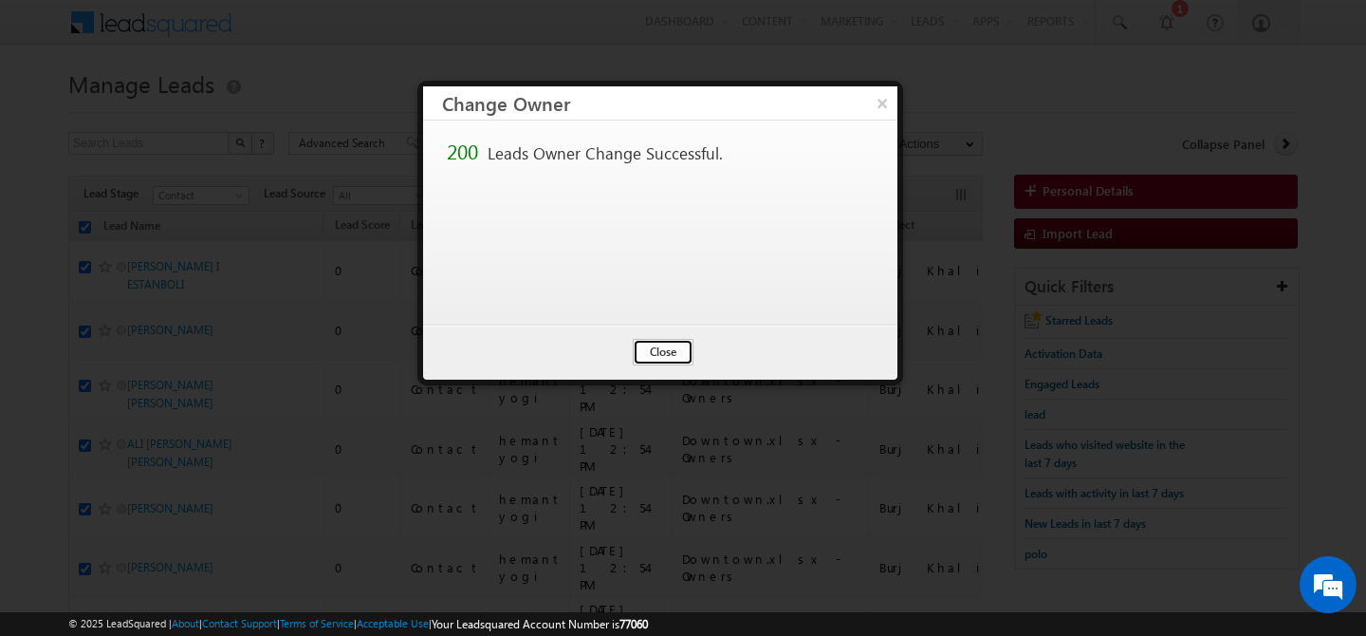
click at [663, 349] on button "Close" at bounding box center [663, 352] width 61 height 27
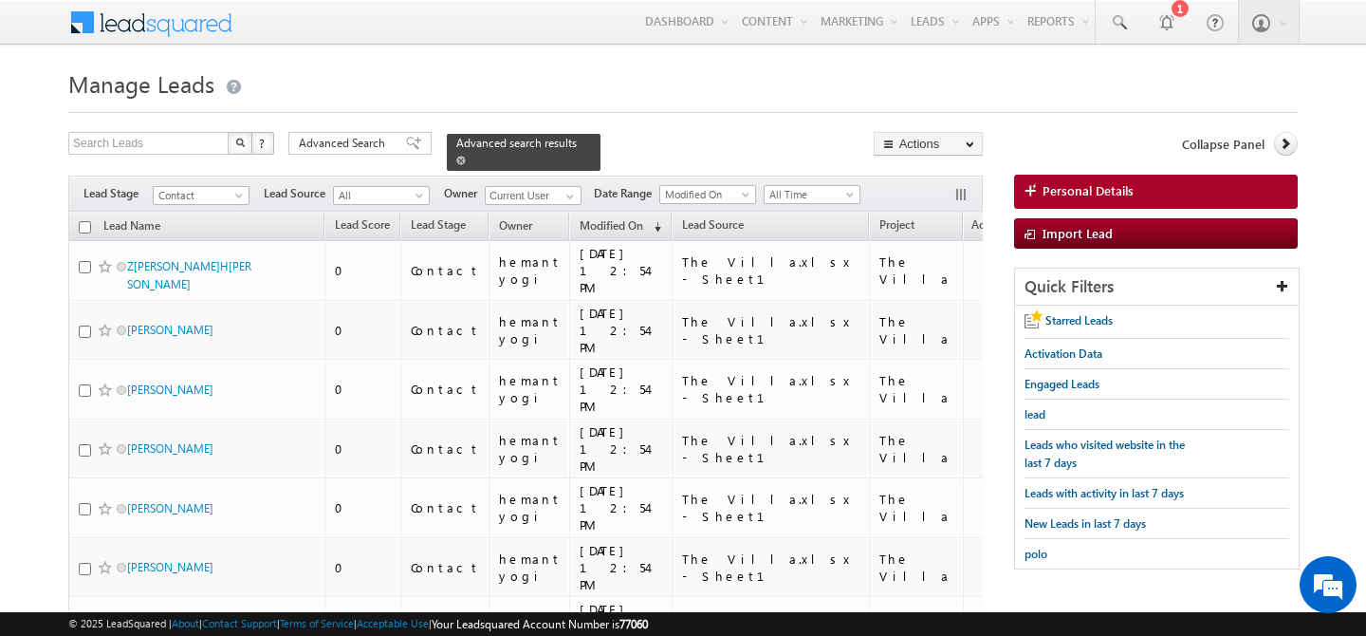
click at [466, 152] on link at bounding box center [460, 160] width 9 height 16
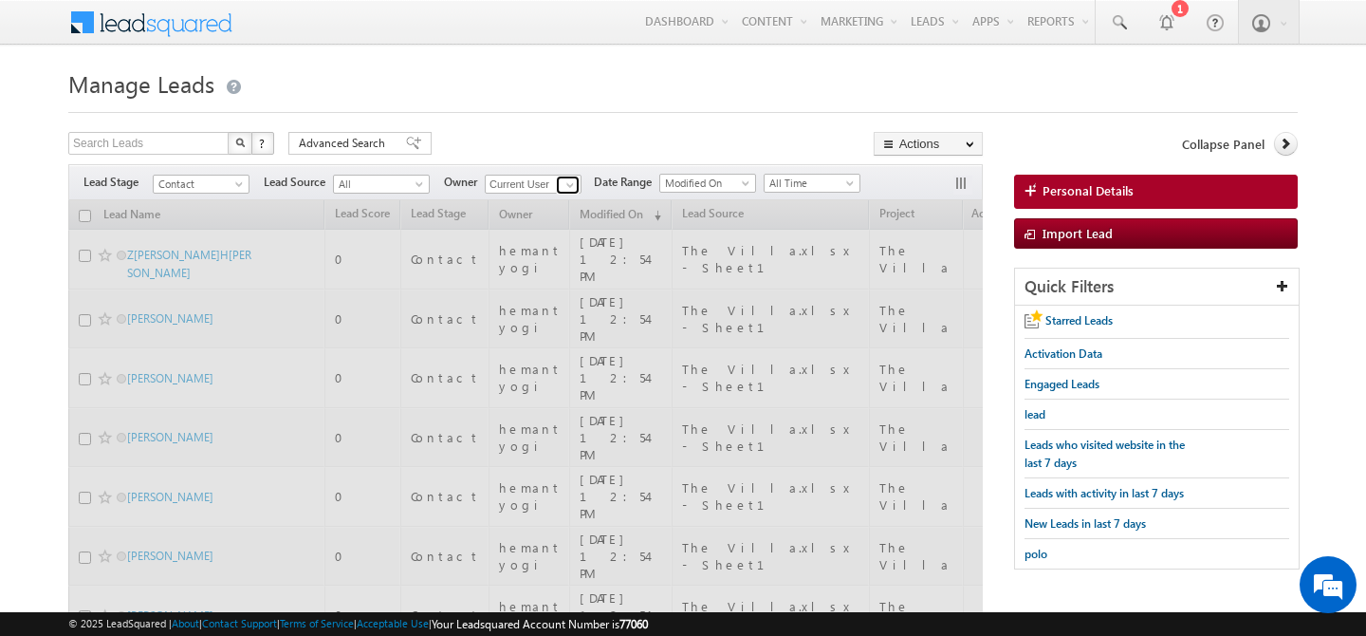
click at [572, 185] on span at bounding box center [570, 184] width 15 height 15
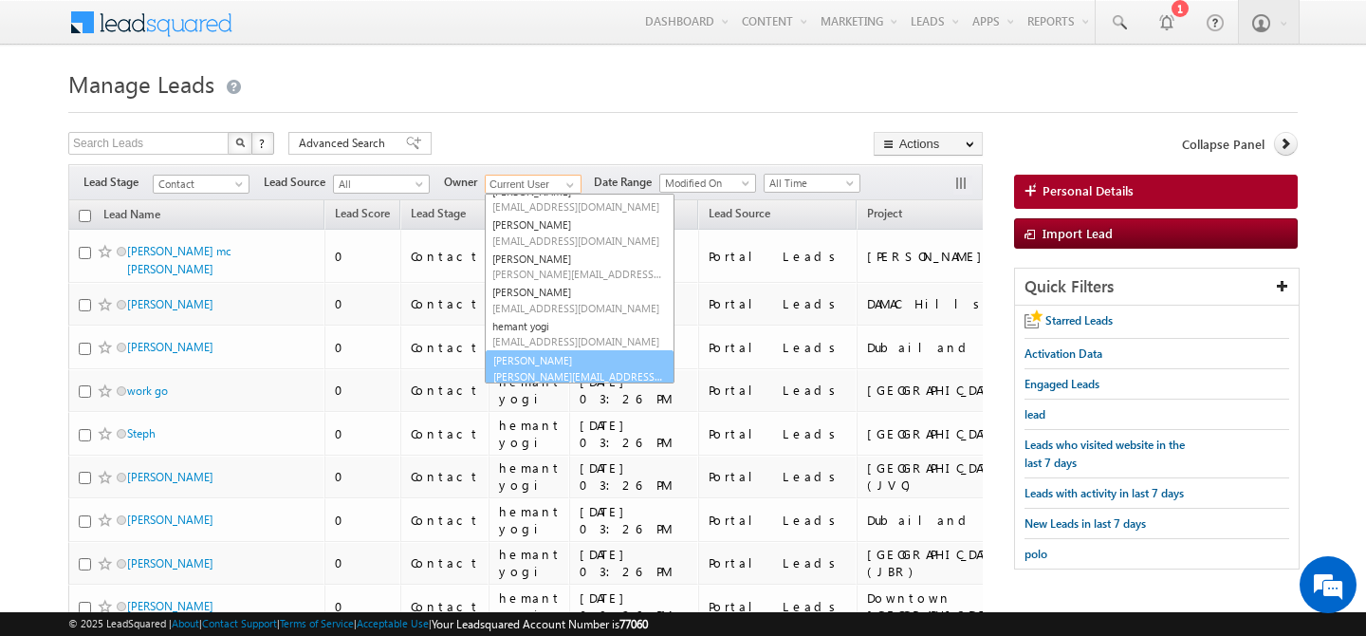
scroll to position [0, 0]
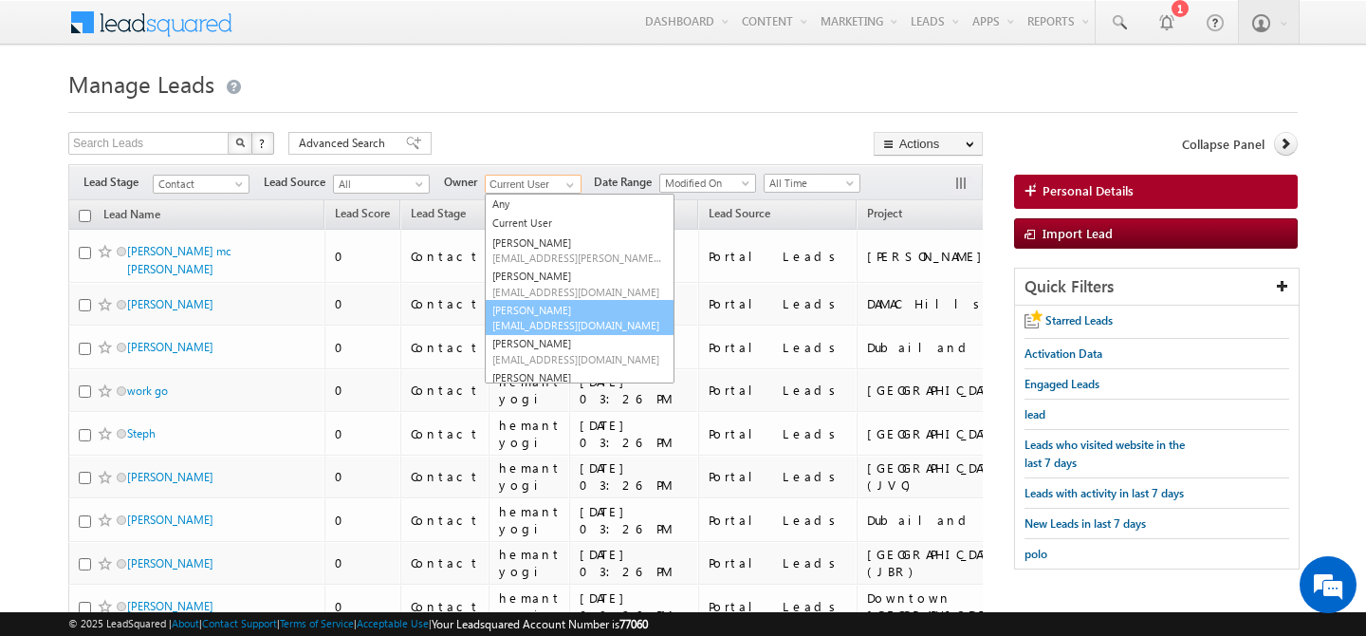
click at [562, 319] on span "akash.sinha@indglobal.ae" at bounding box center [577, 325] width 171 height 14
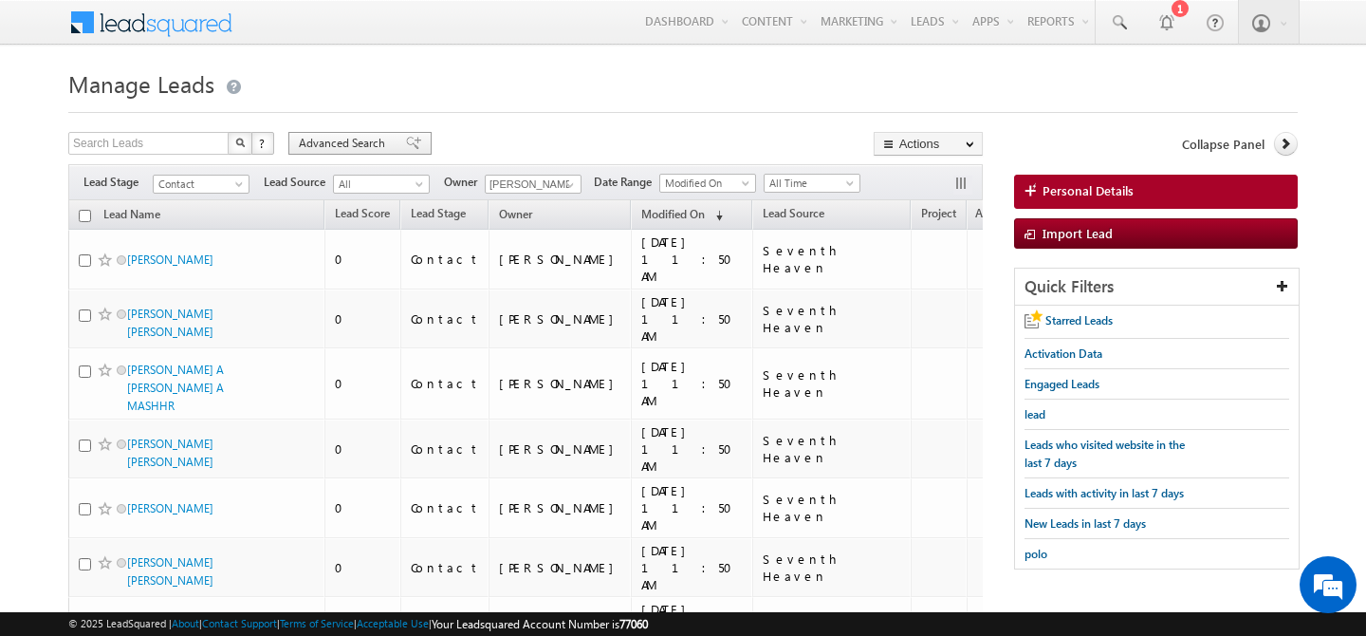
click at [324, 153] on div "Advanced Search" at bounding box center [359, 143] width 143 height 23
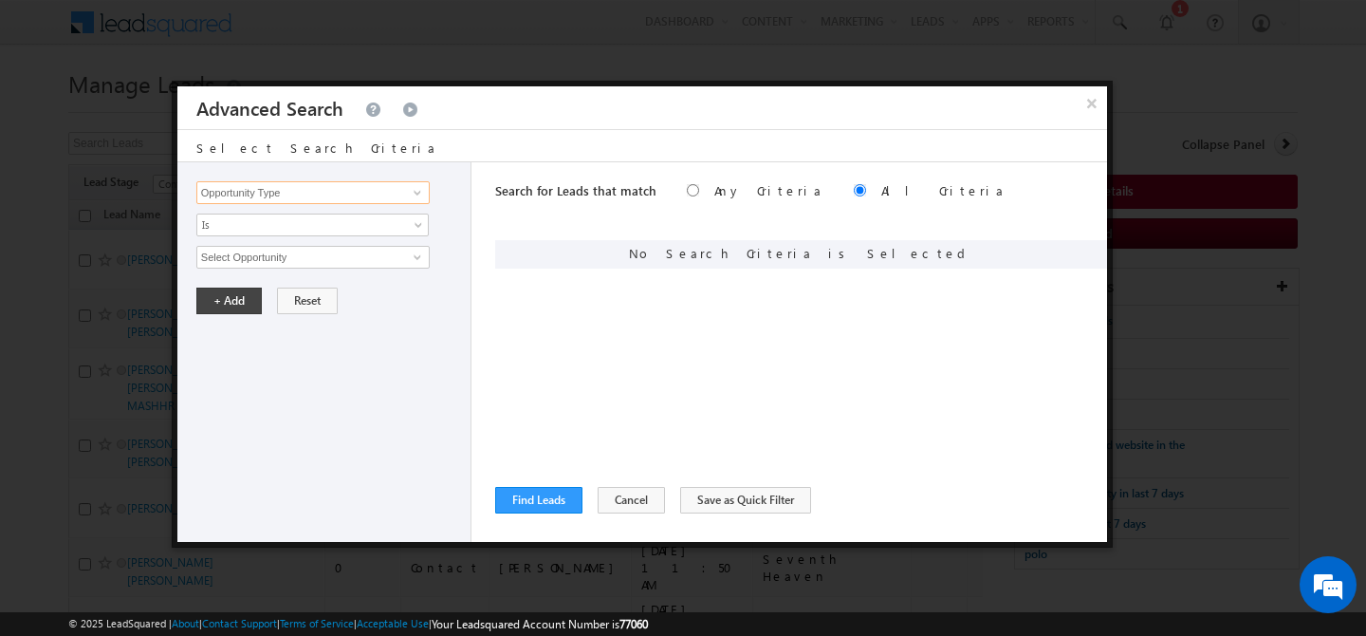
click at [324, 187] on input "Opportunity Type" at bounding box center [312, 192] width 233 height 23
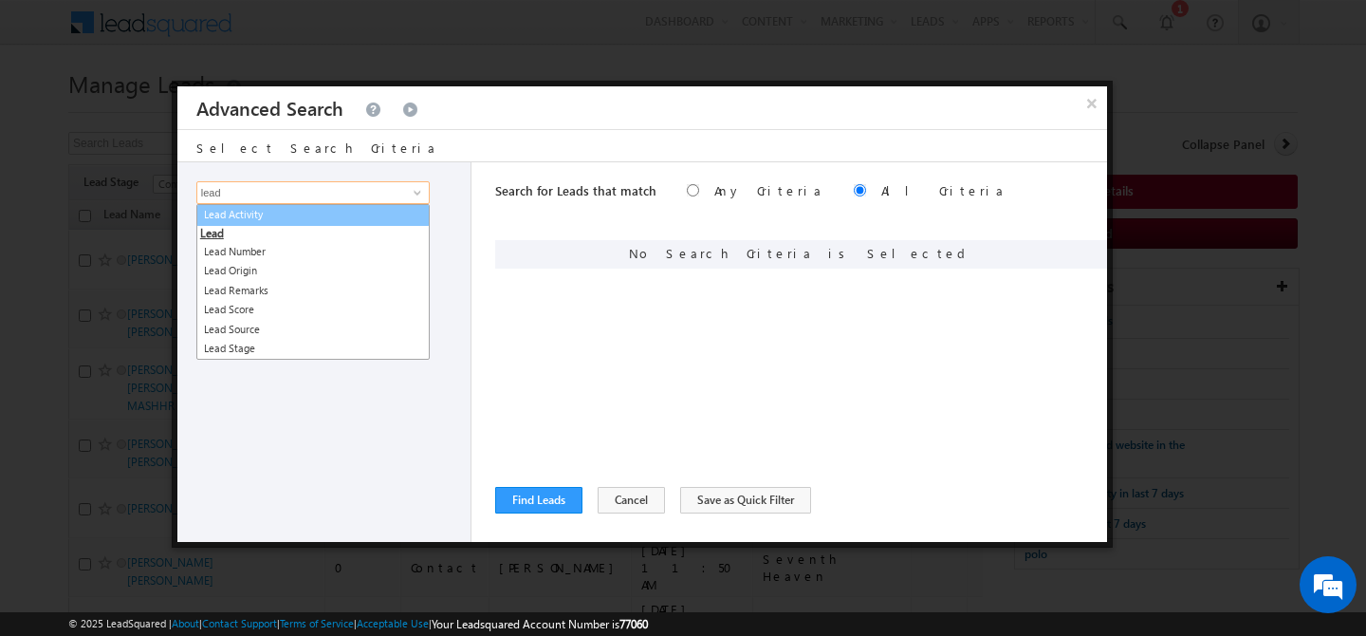
click at [308, 218] on link "Lead Activity" at bounding box center [312, 215] width 233 height 22
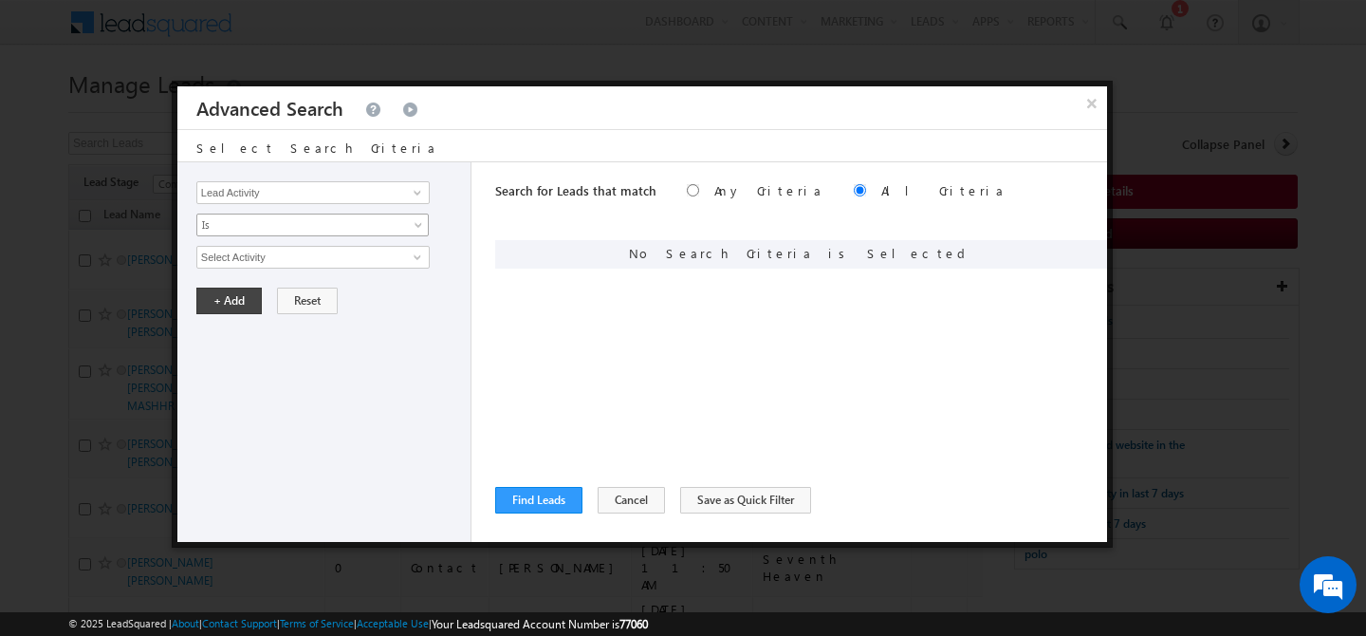
click at [300, 227] on span "Is" at bounding box center [300, 224] width 206 height 17
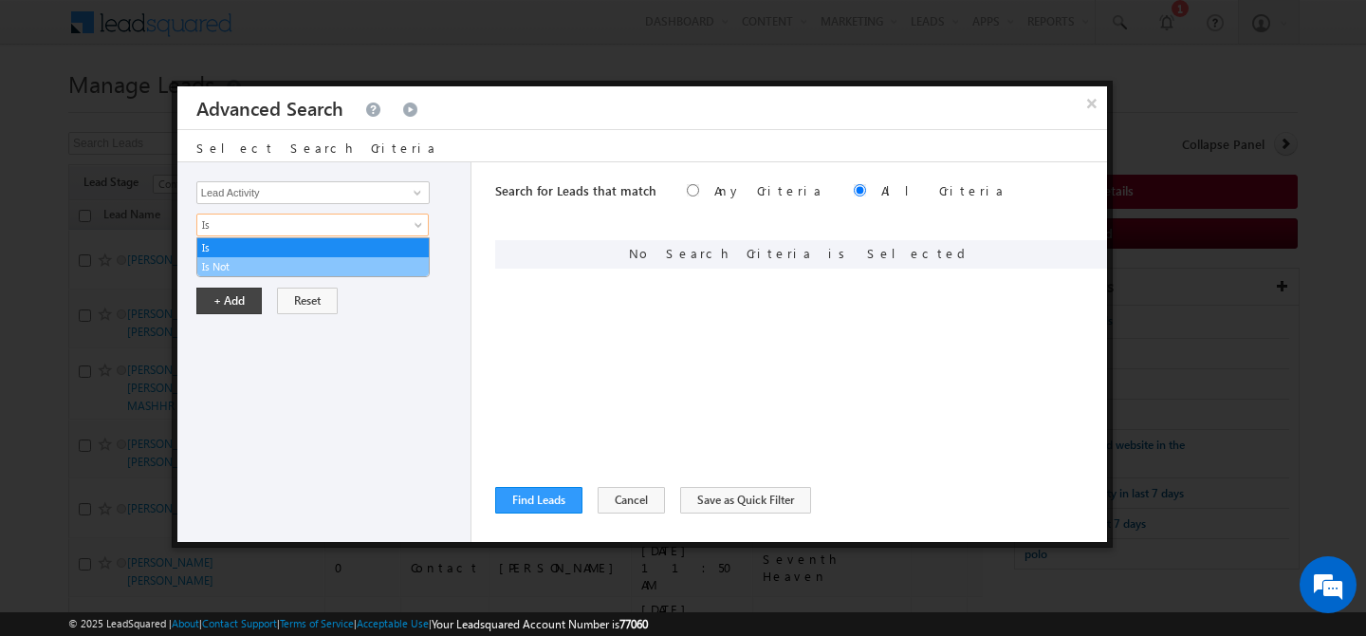
click at [268, 262] on link "Is Not" at bounding box center [312, 266] width 231 height 17
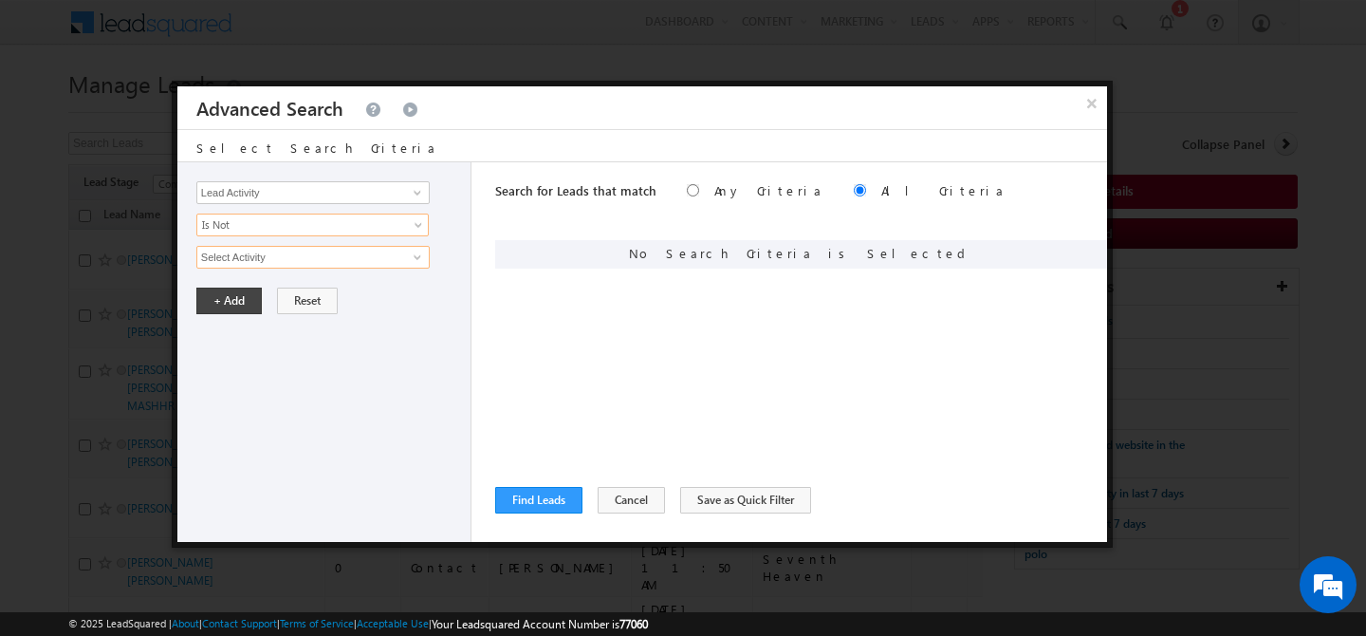
click at [281, 262] on input "Select Activity" at bounding box center [312, 257] width 233 height 23
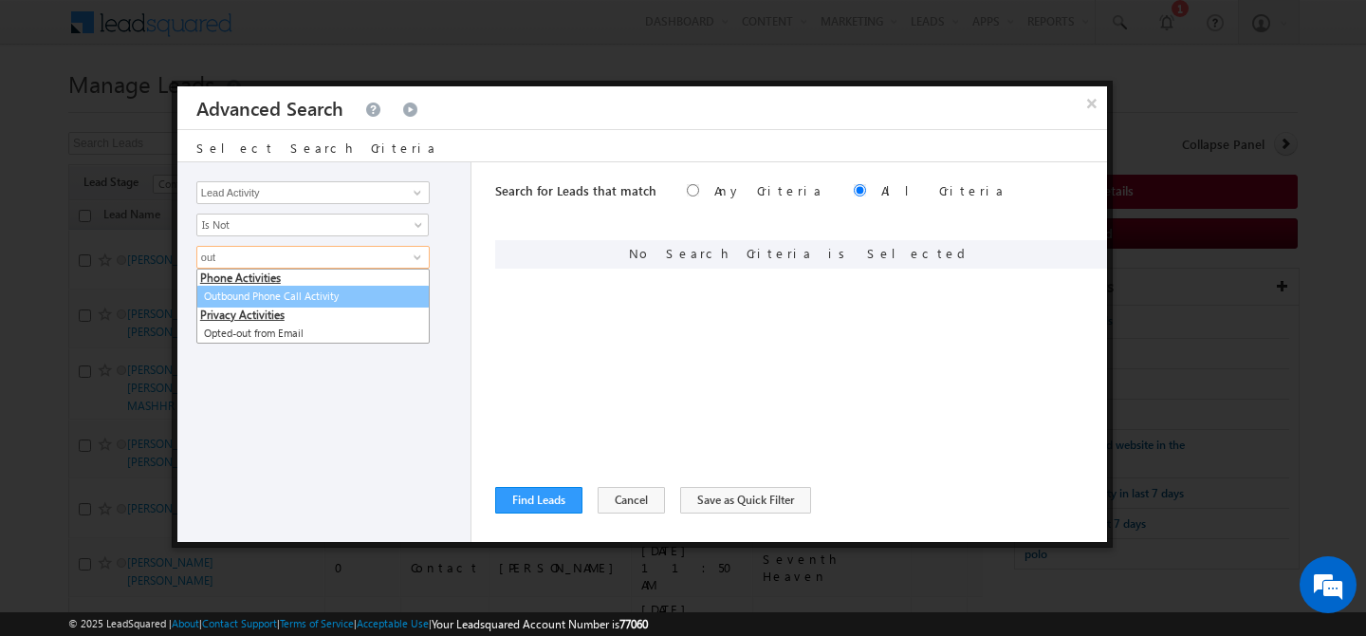
click at [300, 305] on link "Outbound Phone Call Activity" at bounding box center [312, 297] width 233 height 22
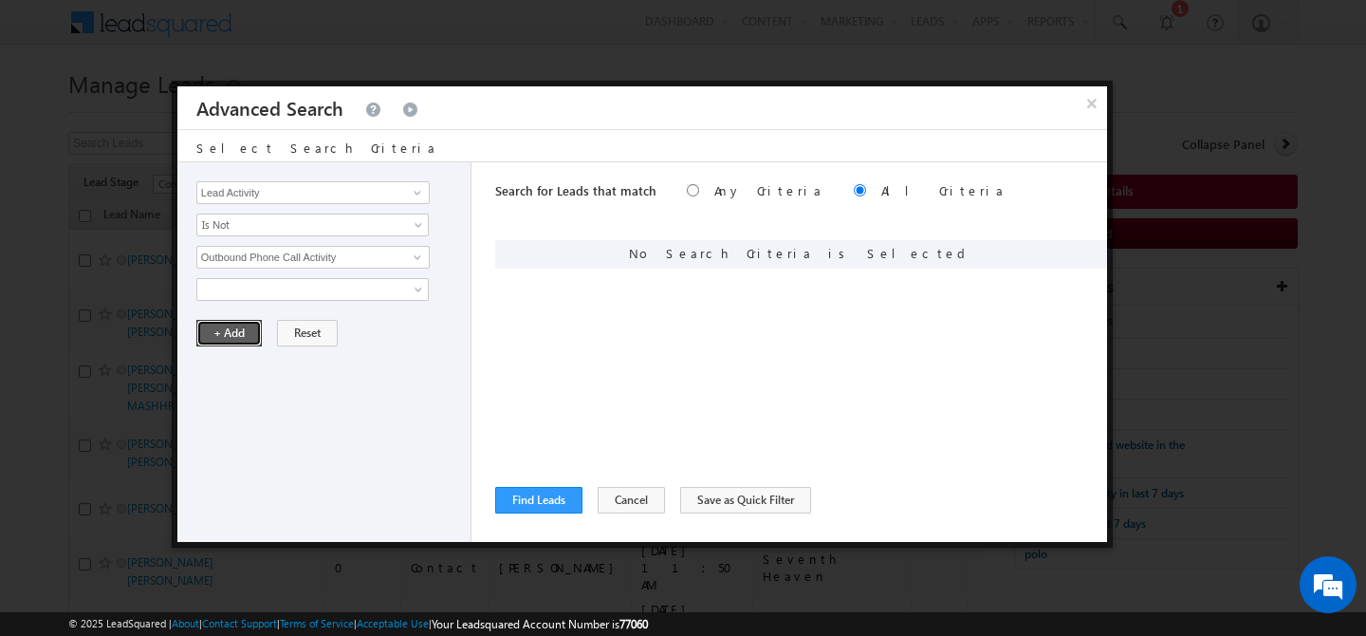
click at [244, 327] on button "+ Add" at bounding box center [228, 333] width 65 height 27
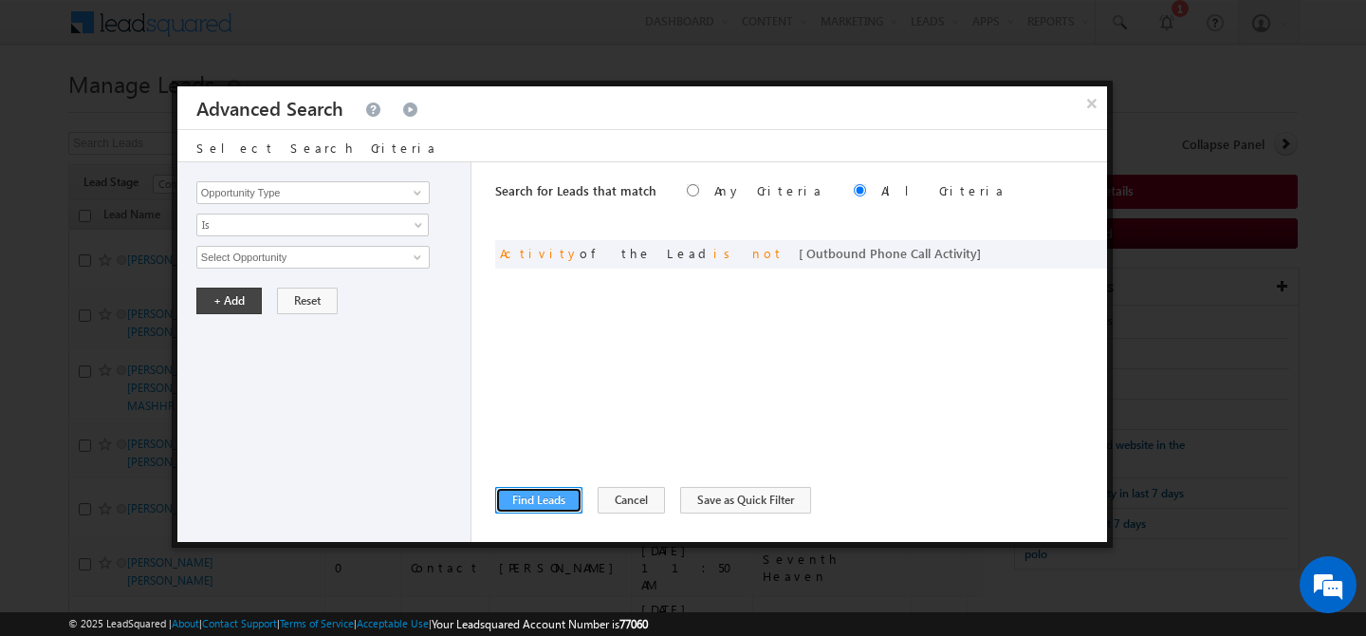
click at [542, 508] on button "Find Leads" at bounding box center [538, 500] width 87 height 27
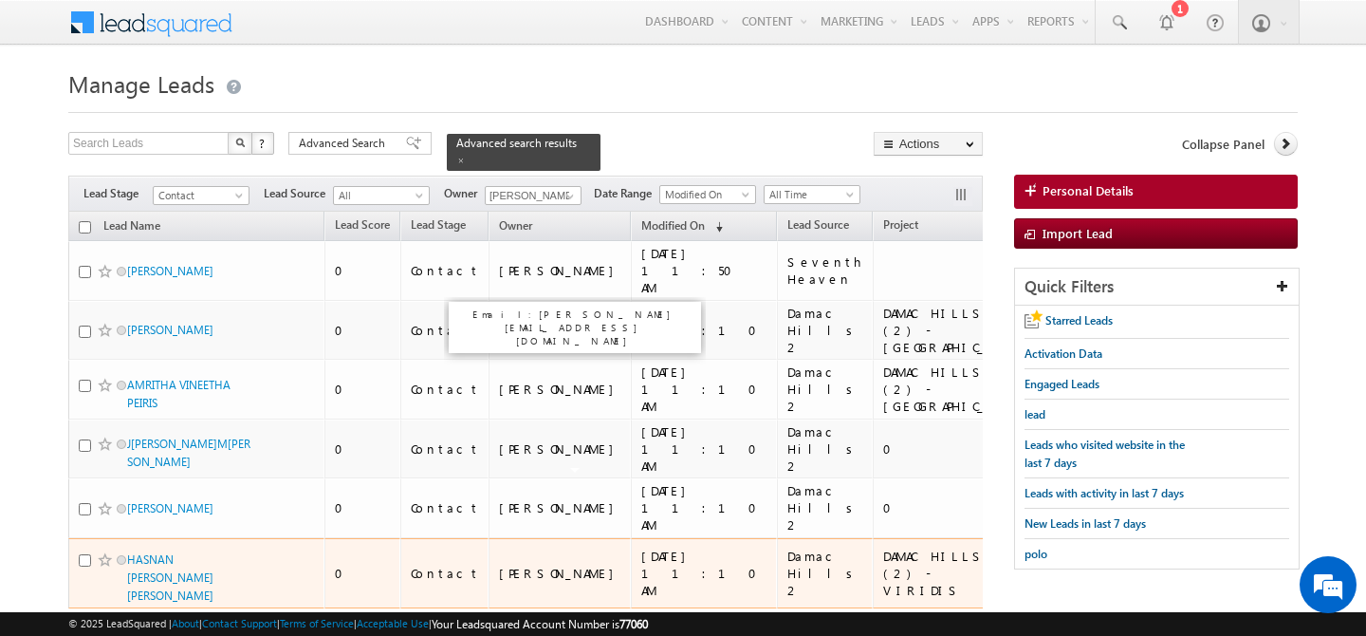
scroll to position [36, 0]
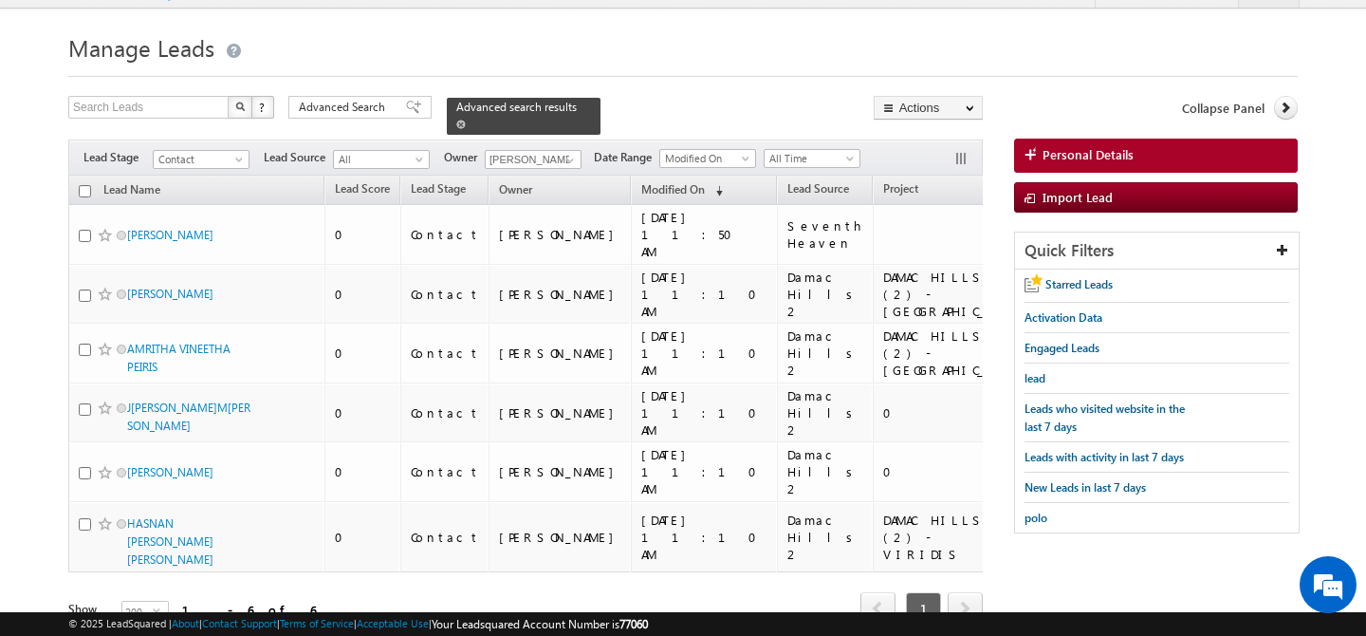
click at [466, 120] on span at bounding box center [460, 124] width 9 height 9
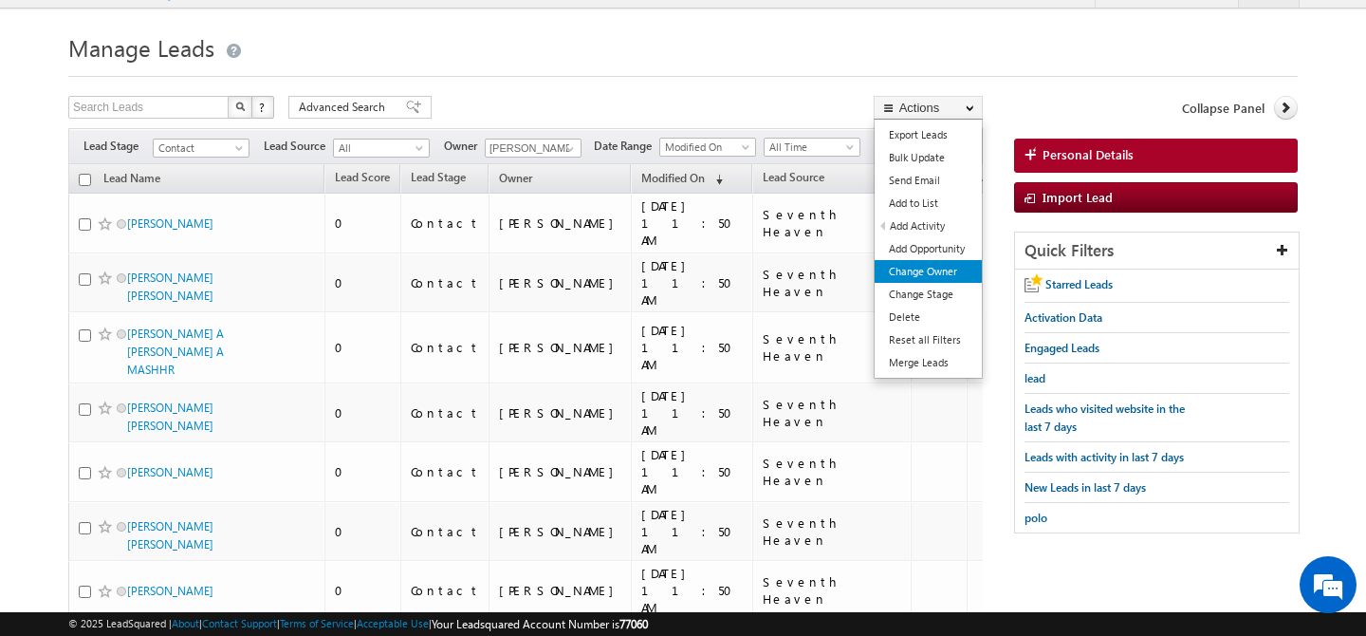
click at [927, 272] on link "Change Owner" at bounding box center [928, 271] width 107 height 23
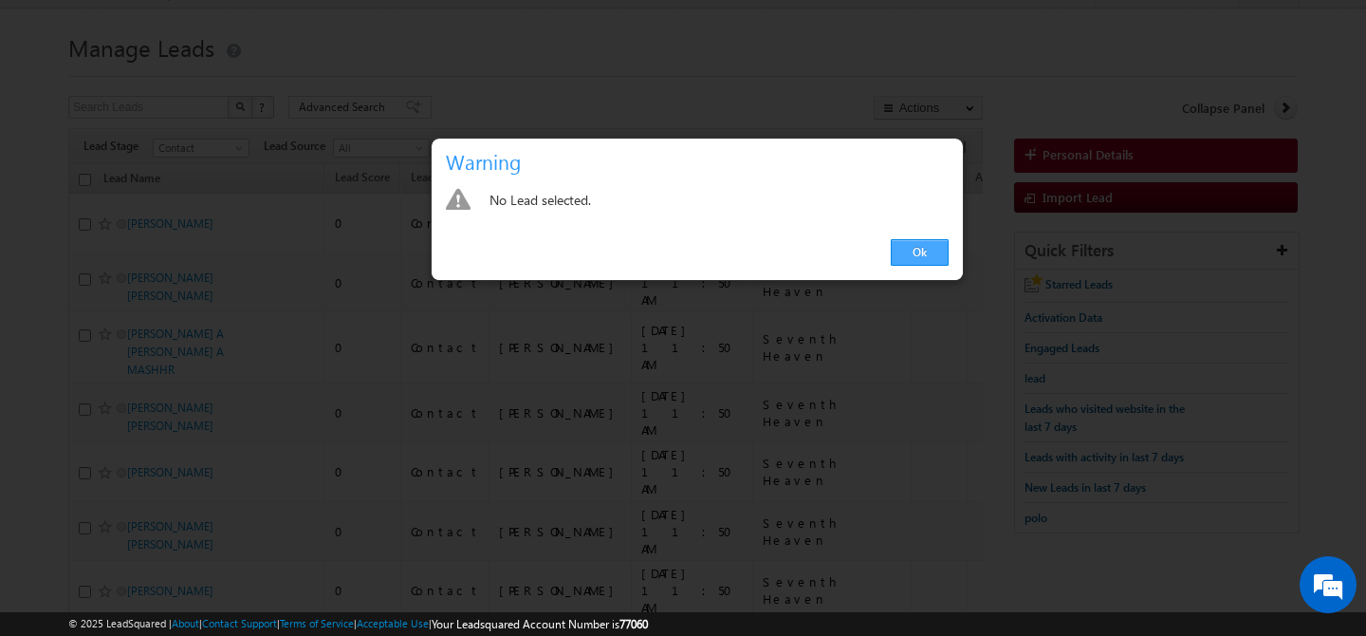
click at [901, 244] on link "Ok" at bounding box center [920, 252] width 58 height 27
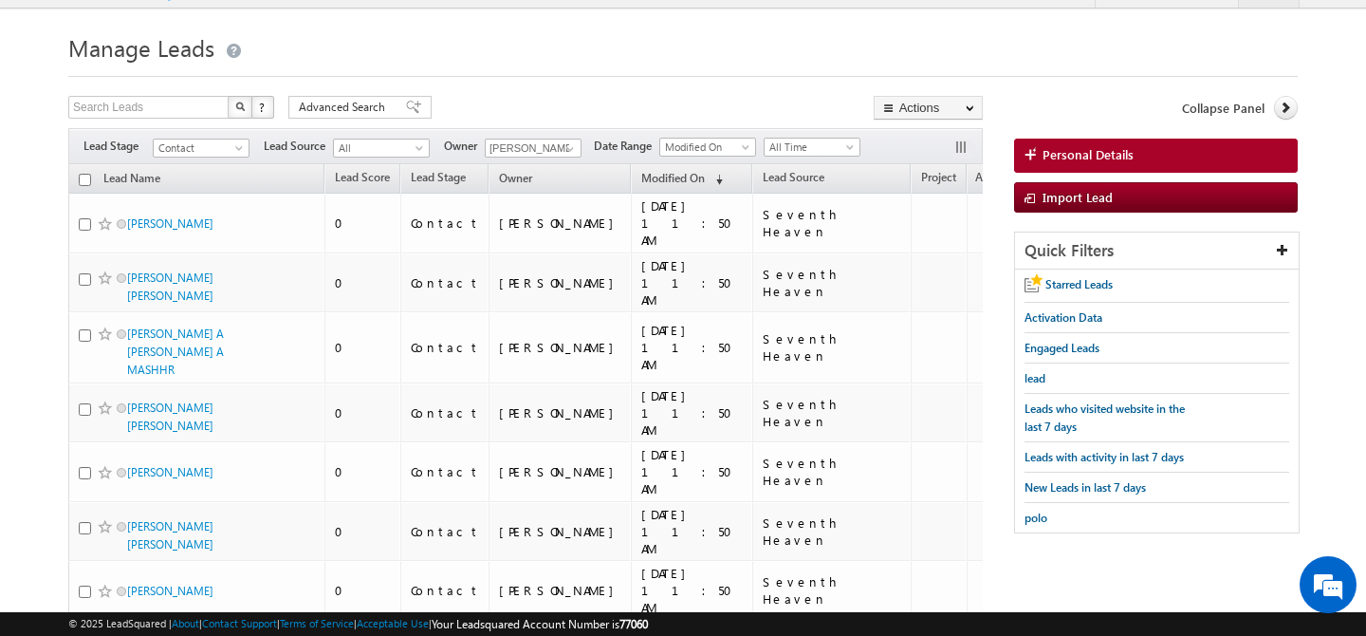
click at [88, 175] on input "checkbox" at bounding box center [85, 180] width 12 height 12
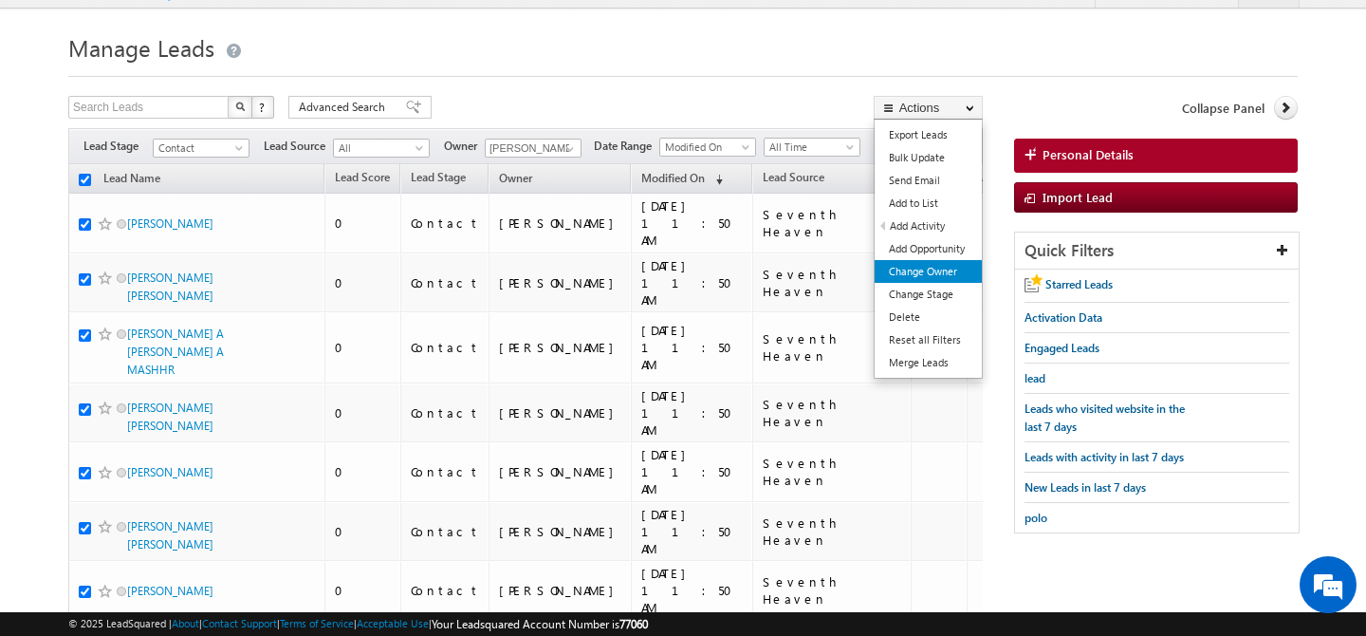
click at [960, 277] on link "Change Owner" at bounding box center [928, 271] width 107 height 23
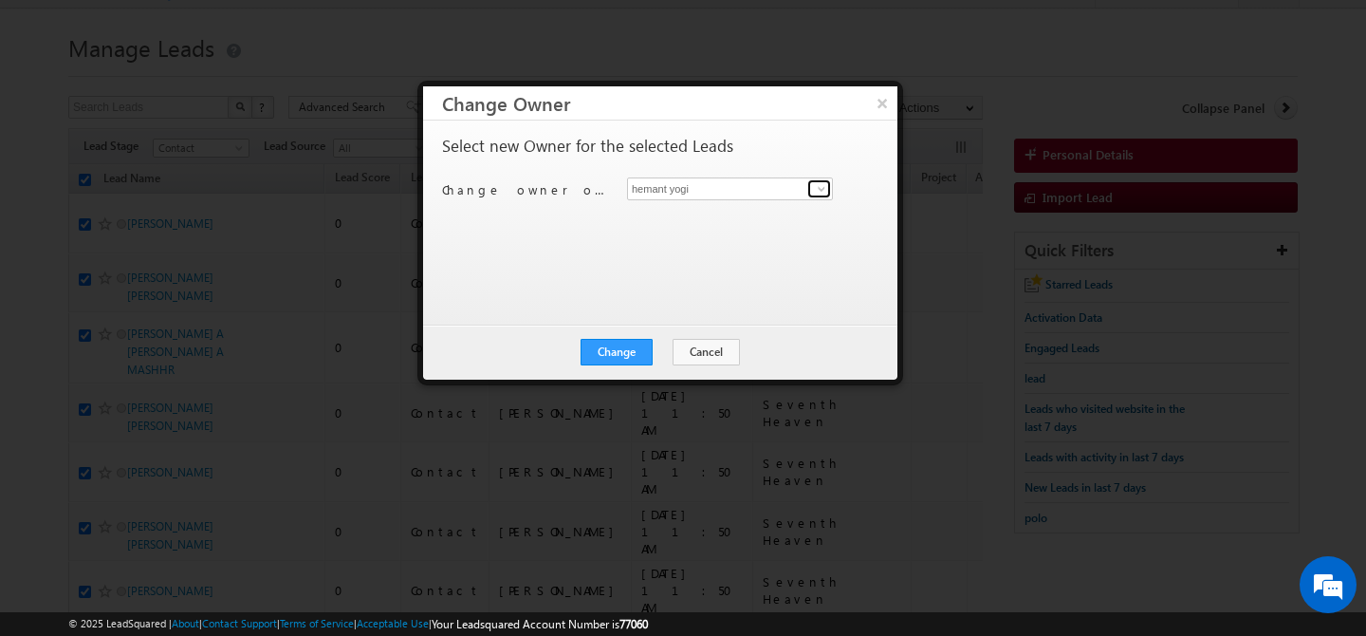
click at [810, 188] on link at bounding box center [819, 188] width 24 height 19
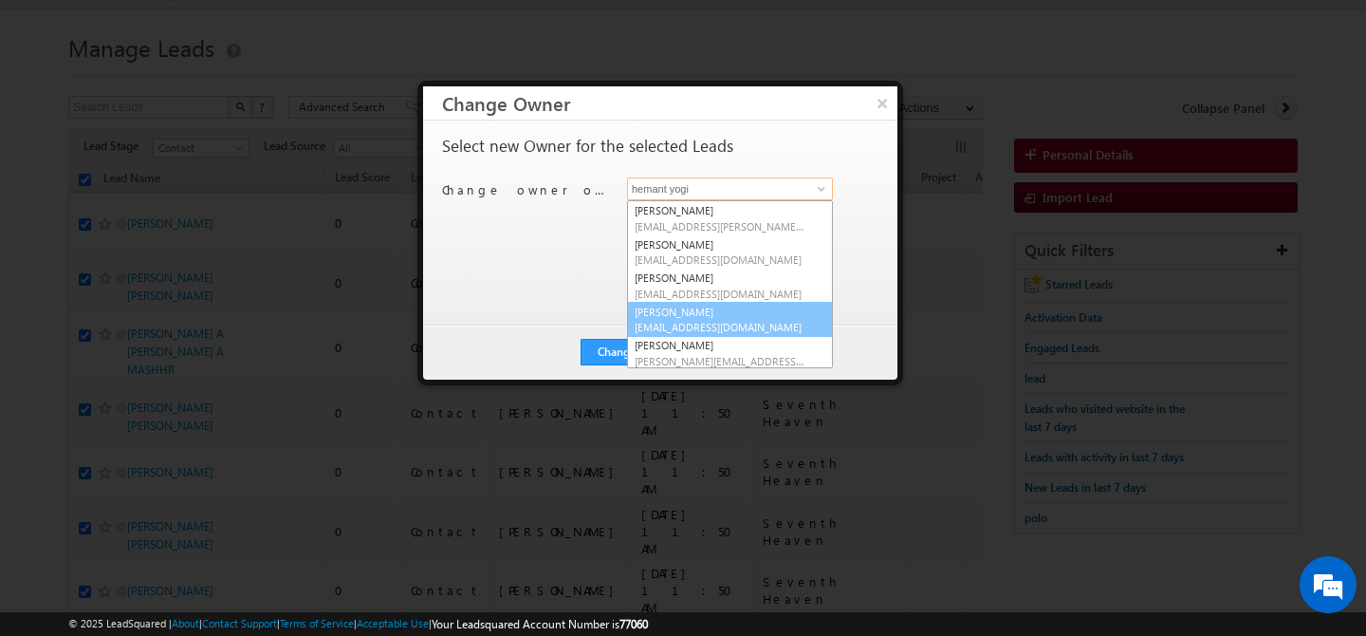
click at [715, 322] on span "akshay.choudhary@indglobal.ae" at bounding box center [720, 327] width 171 height 14
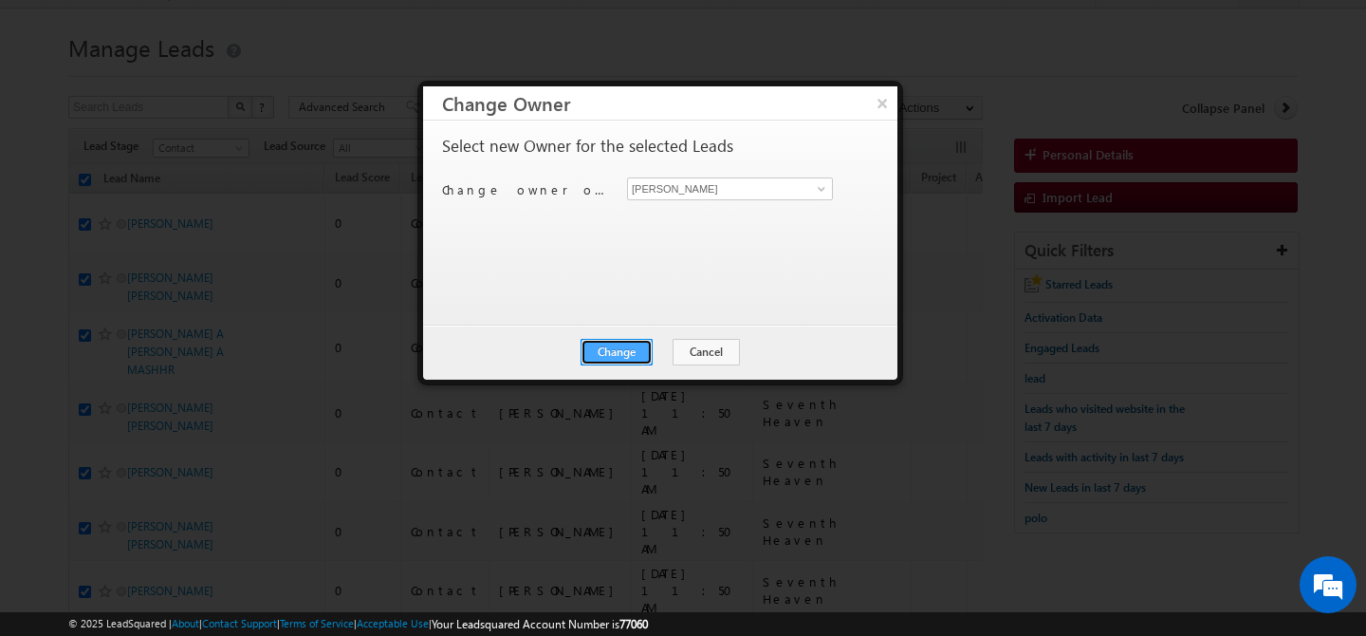
click at [626, 354] on button "Change" at bounding box center [617, 352] width 72 height 27
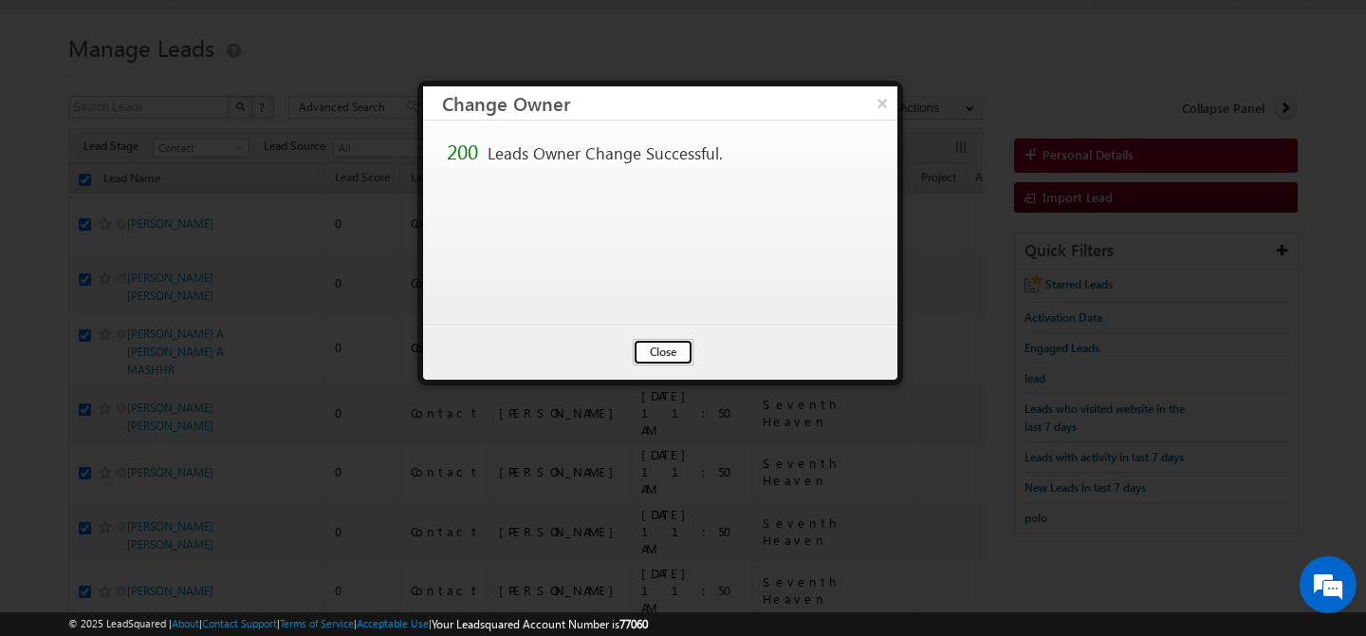
click at [657, 349] on button "Close" at bounding box center [663, 352] width 61 height 27
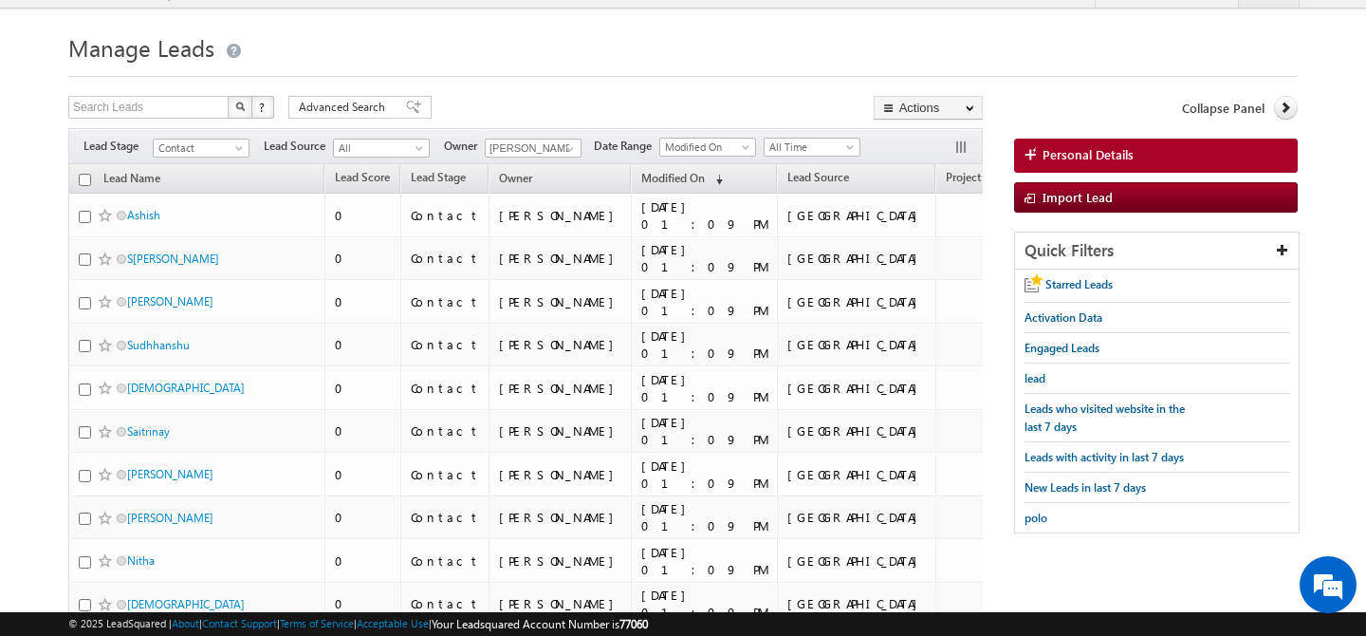
click at [87, 178] on input "checkbox" at bounding box center [85, 180] width 12 height 12
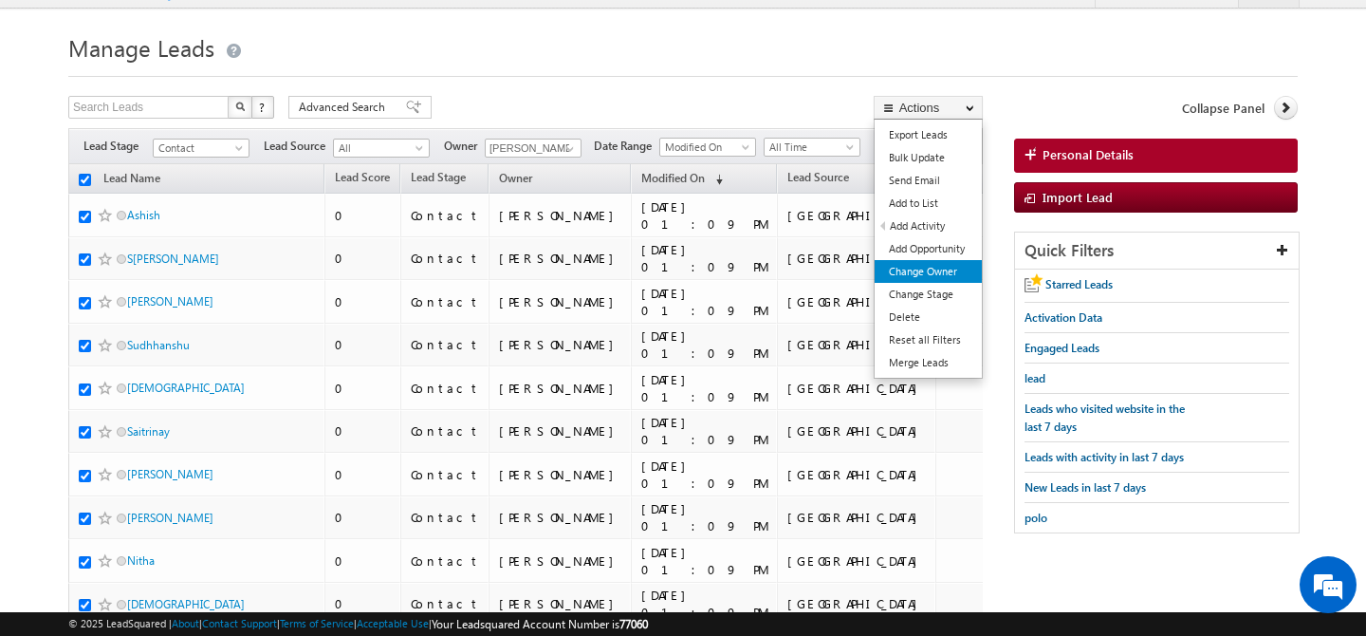
click at [943, 273] on link "Change Owner" at bounding box center [928, 271] width 107 height 23
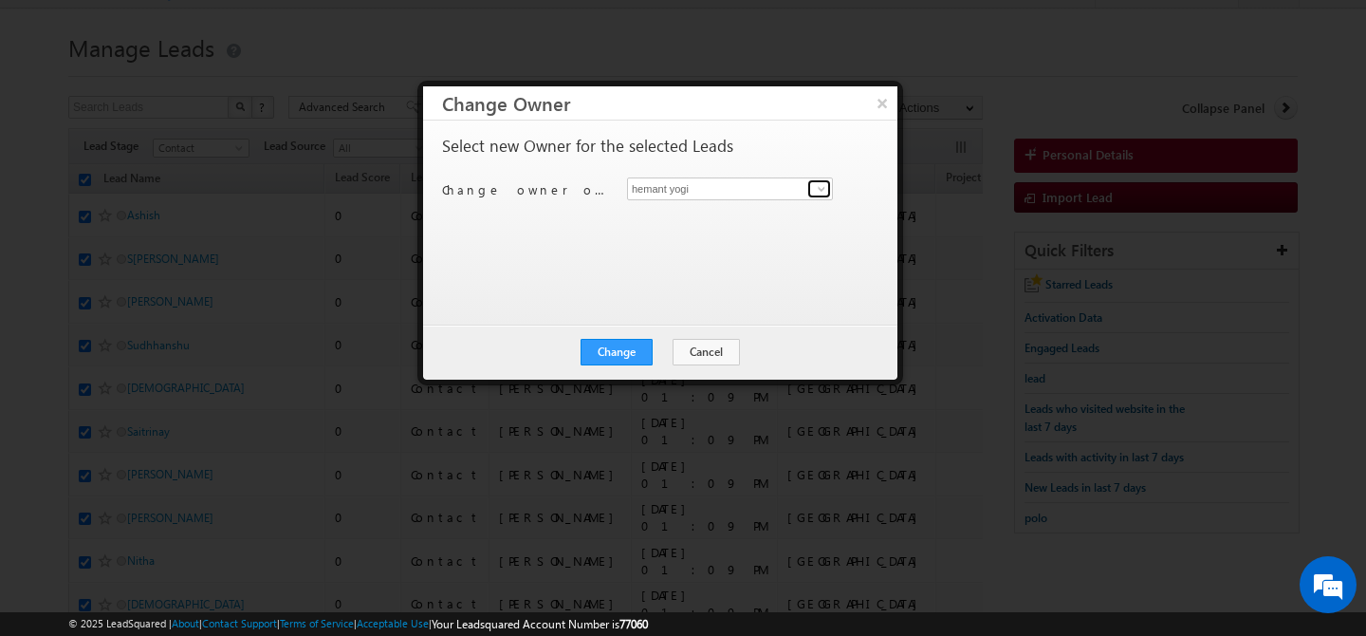
click at [819, 190] on span at bounding box center [821, 188] width 15 height 15
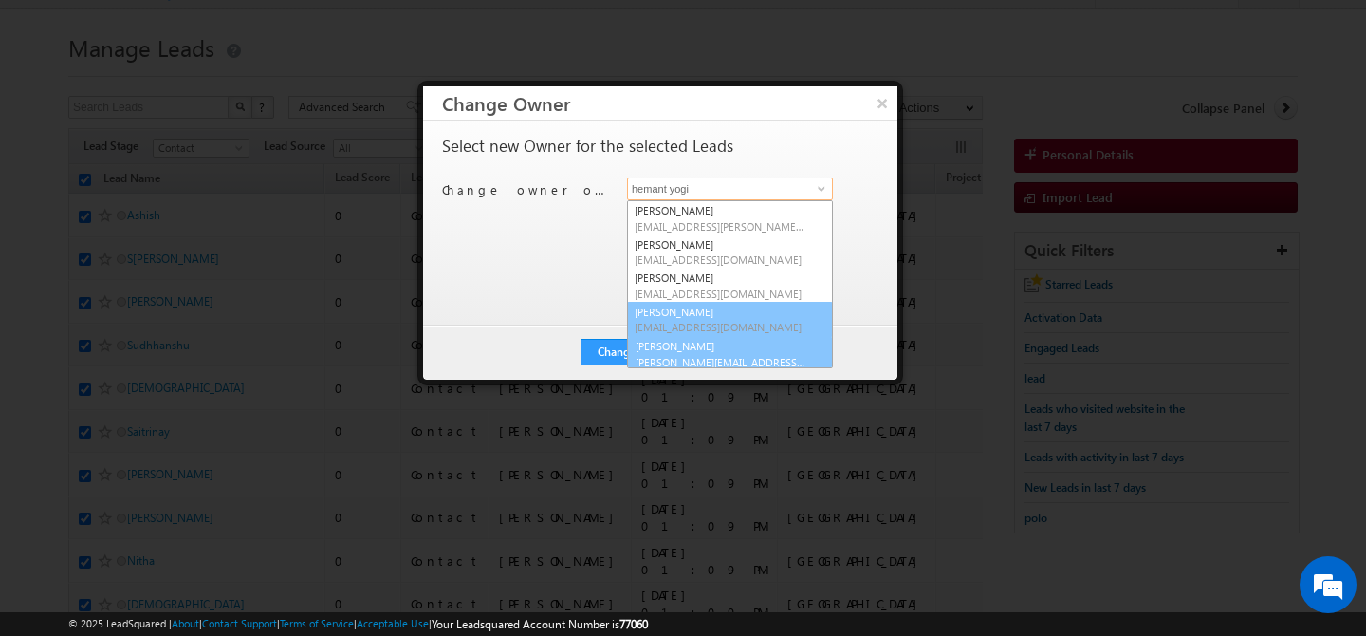
scroll to position [5, 0]
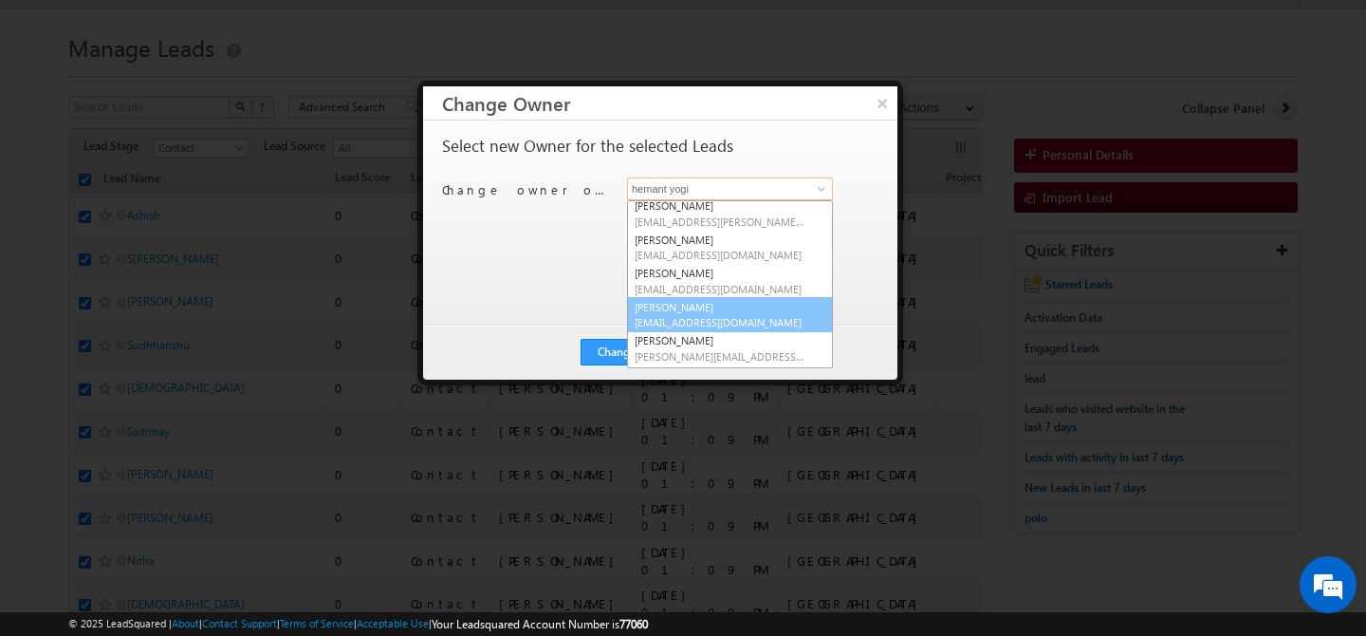
click at [690, 304] on link "Akshay Choudhary akshay.choudhary@indglobal.ae" at bounding box center [730, 315] width 206 height 36
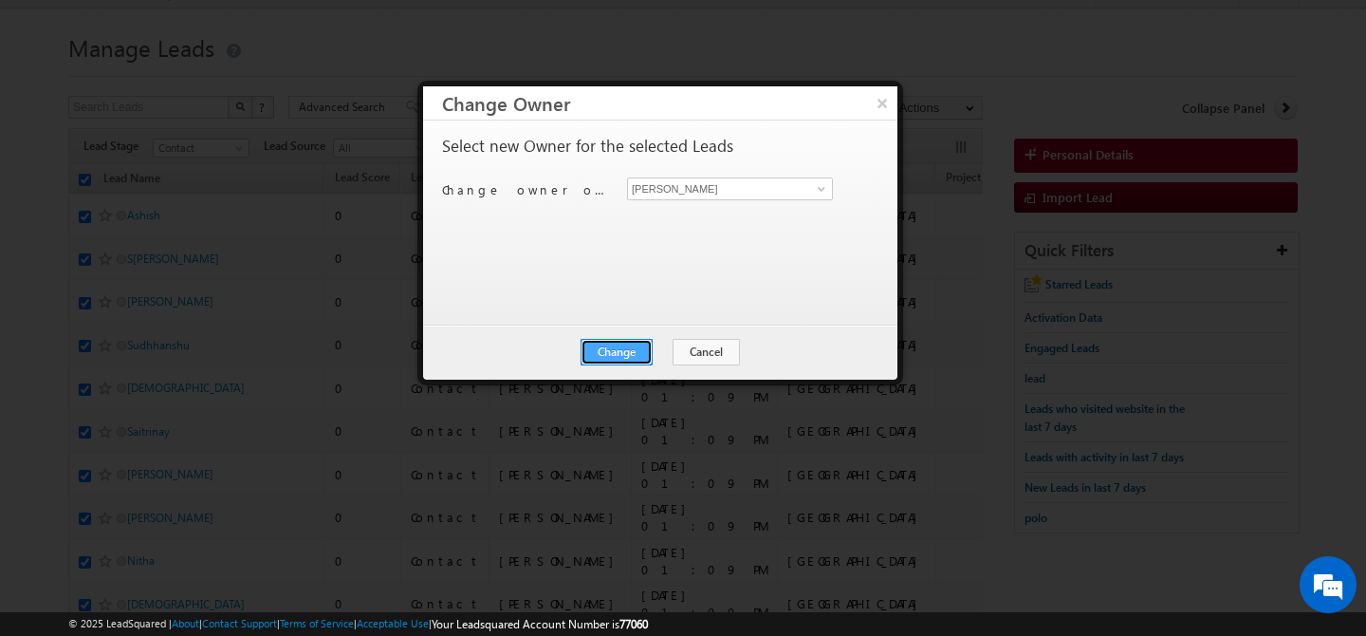
click at [610, 350] on button "Change" at bounding box center [617, 352] width 72 height 27
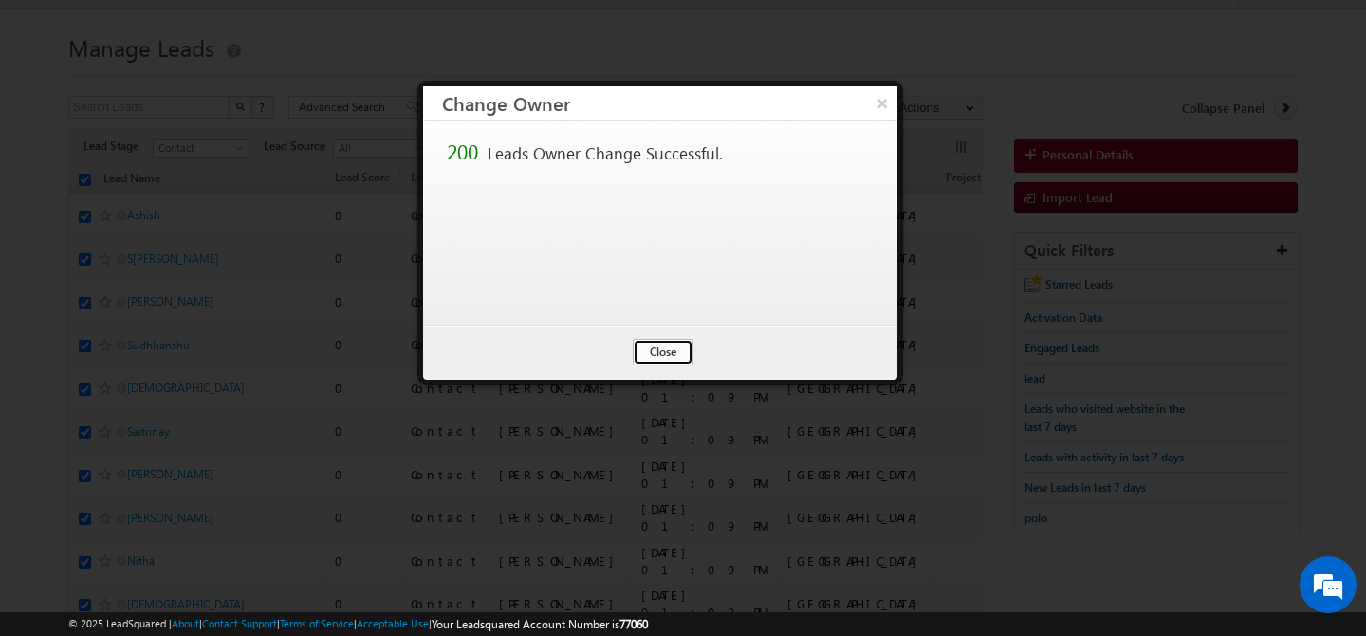
click at [660, 348] on button "Close" at bounding box center [663, 352] width 61 height 27
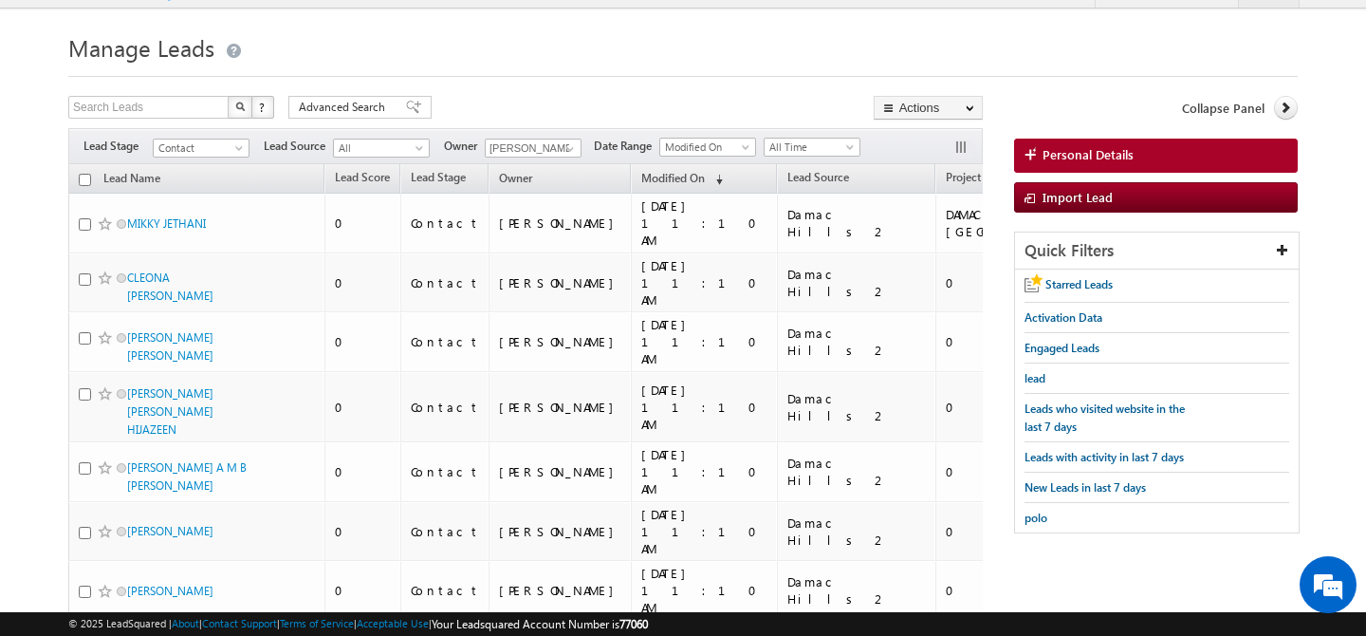
click at [83, 182] on input "checkbox" at bounding box center [85, 180] width 12 height 12
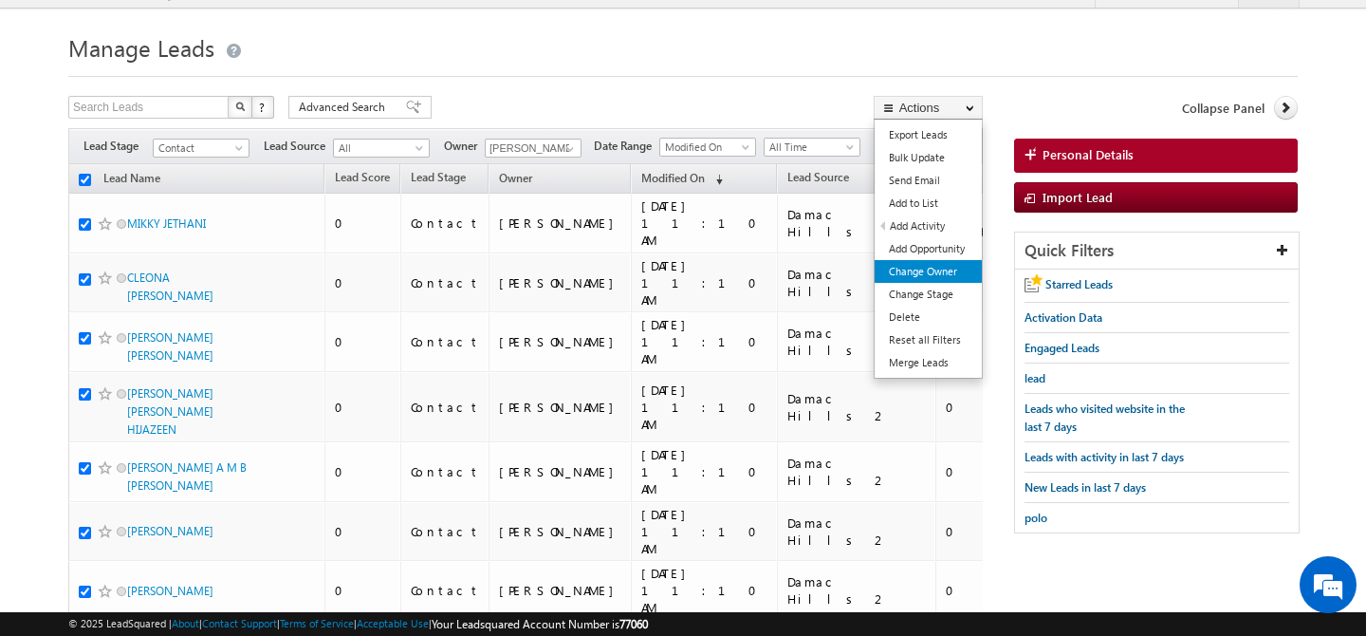
click at [939, 280] on link "Change Owner" at bounding box center [928, 271] width 107 height 23
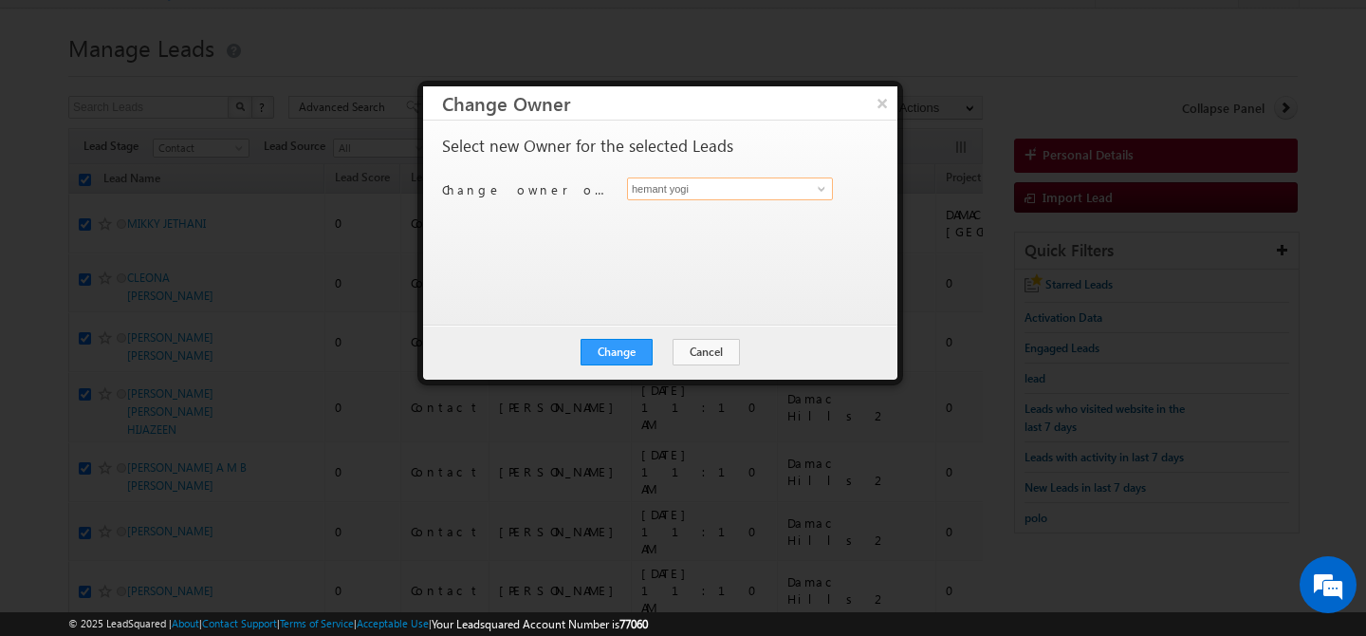
click at [762, 193] on input "hemant yogi" at bounding box center [730, 188] width 206 height 23
click at [825, 193] on span at bounding box center [821, 188] width 15 height 15
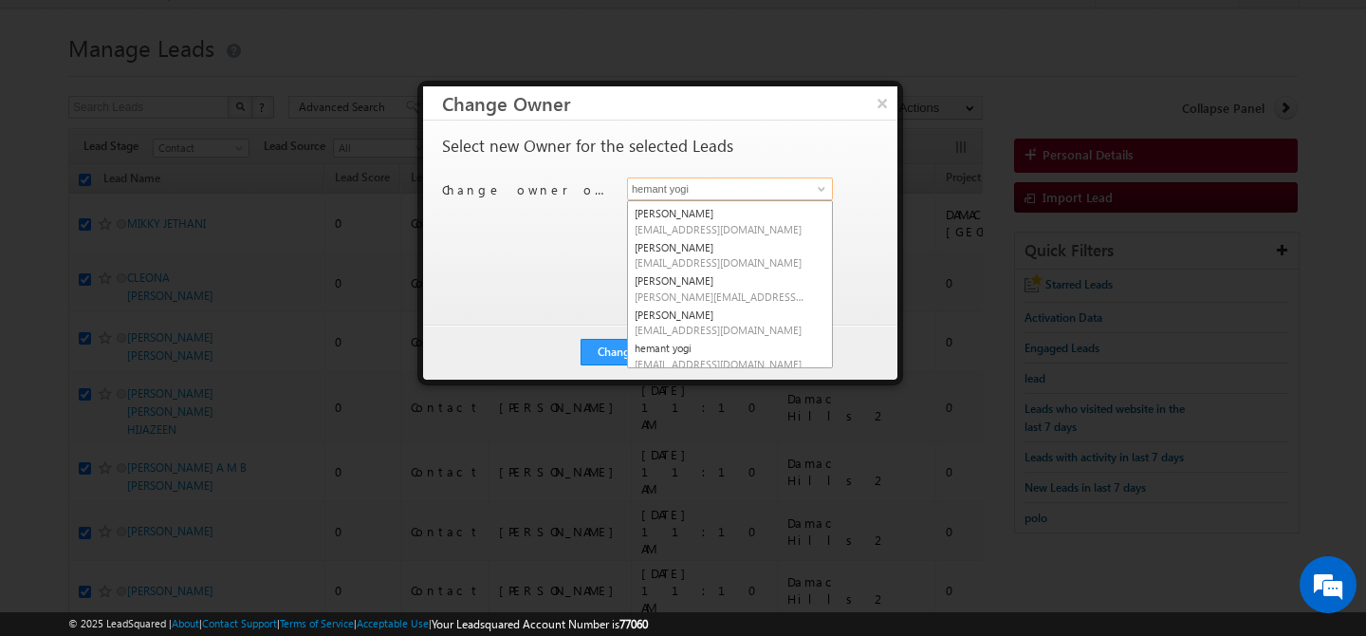
scroll to position [60, 0]
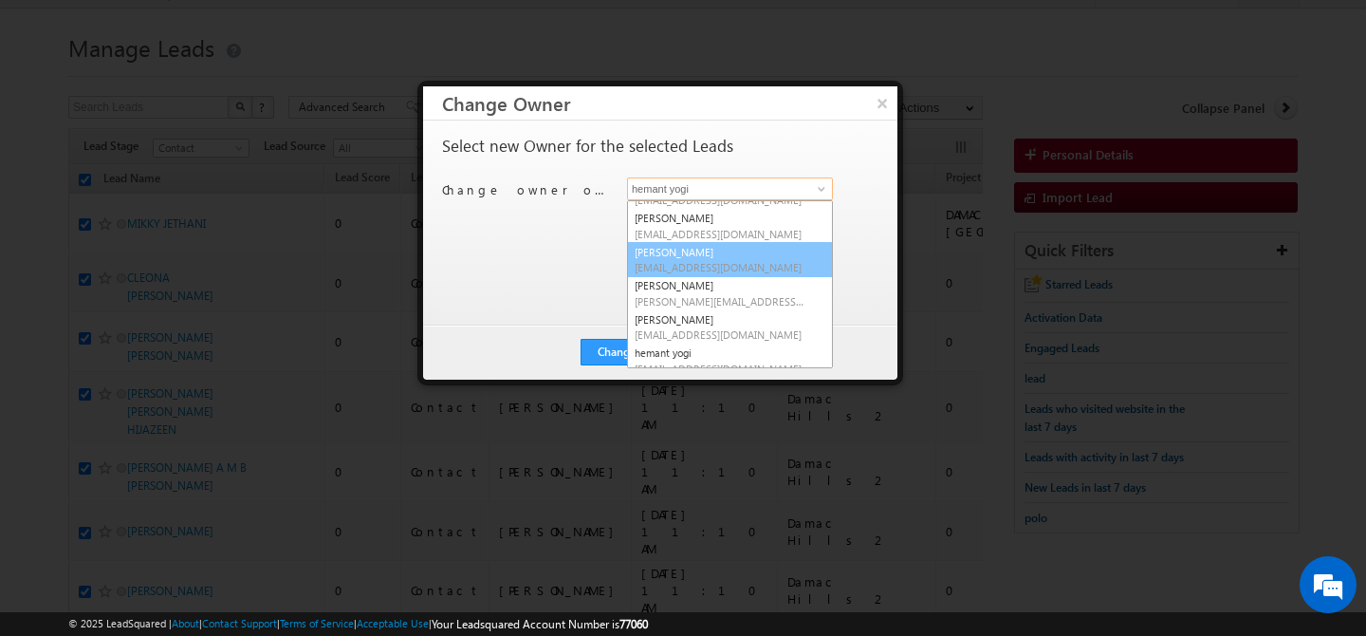
click at [690, 261] on span "akshay.choudhary@indglobal.ae" at bounding box center [720, 267] width 171 height 14
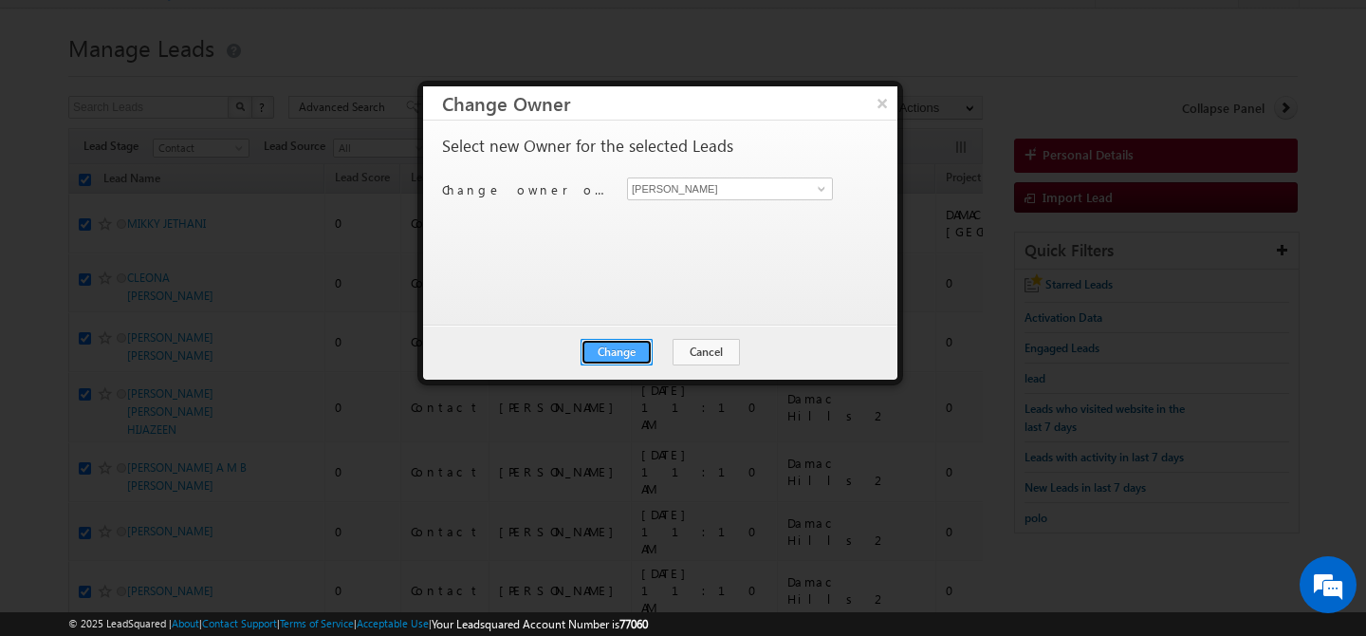
click at [613, 345] on button "Change" at bounding box center [617, 352] width 72 height 27
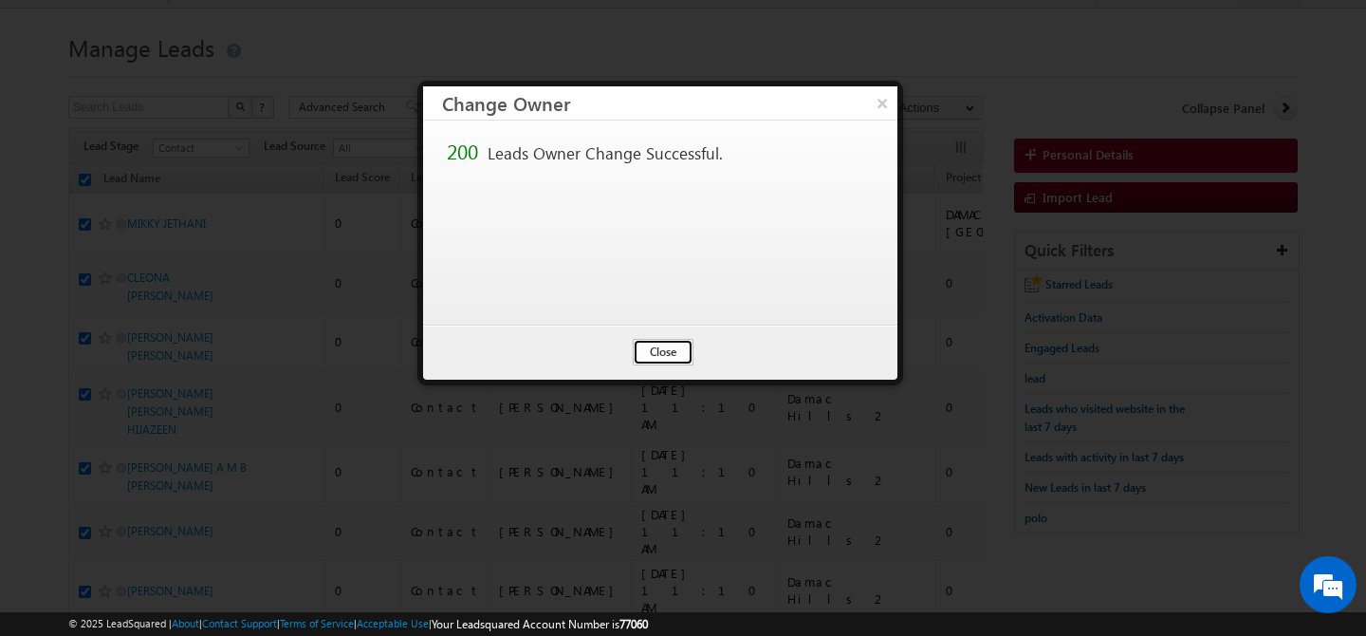
click at [637, 346] on button "Close" at bounding box center [663, 352] width 61 height 27
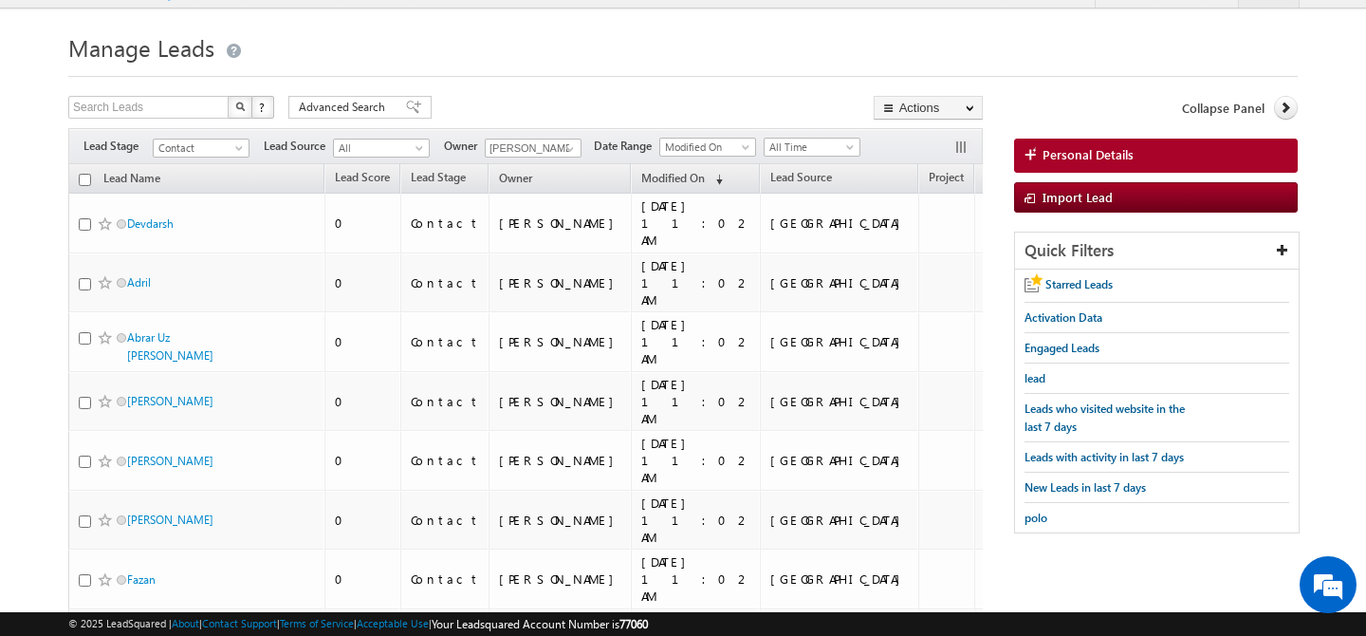
click at [87, 185] on input "checkbox" at bounding box center [85, 180] width 12 height 12
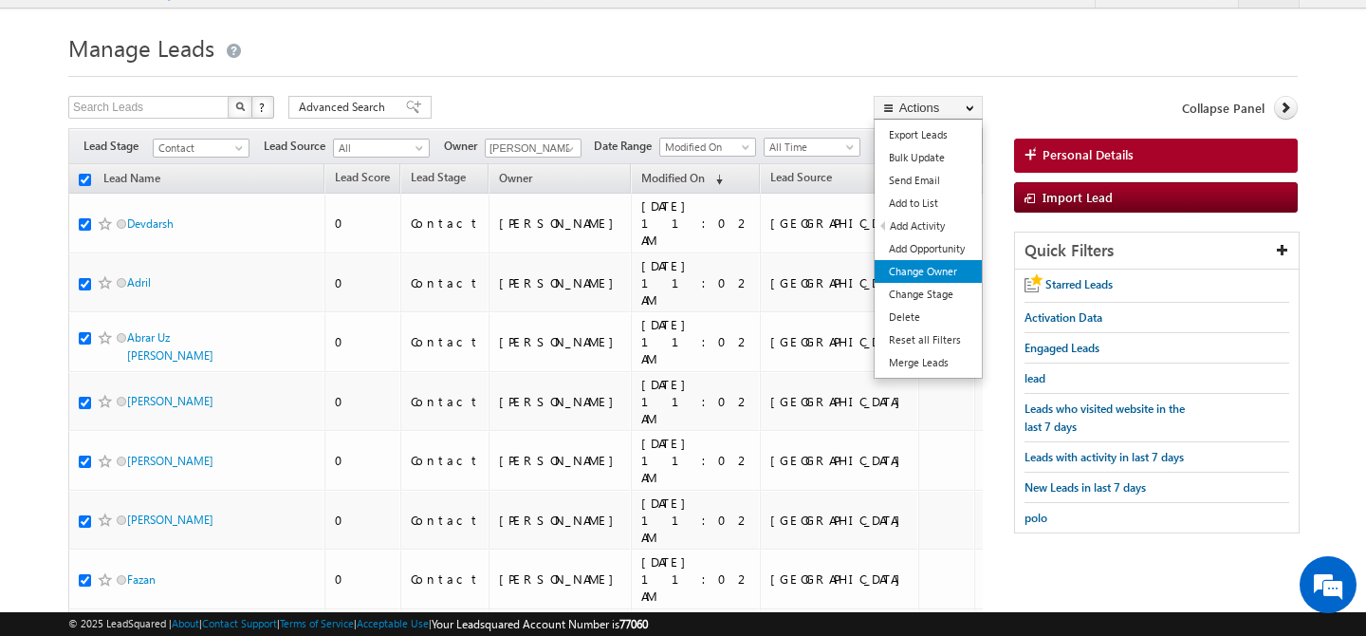
click at [951, 278] on link "Change Owner" at bounding box center [928, 271] width 107 height 23
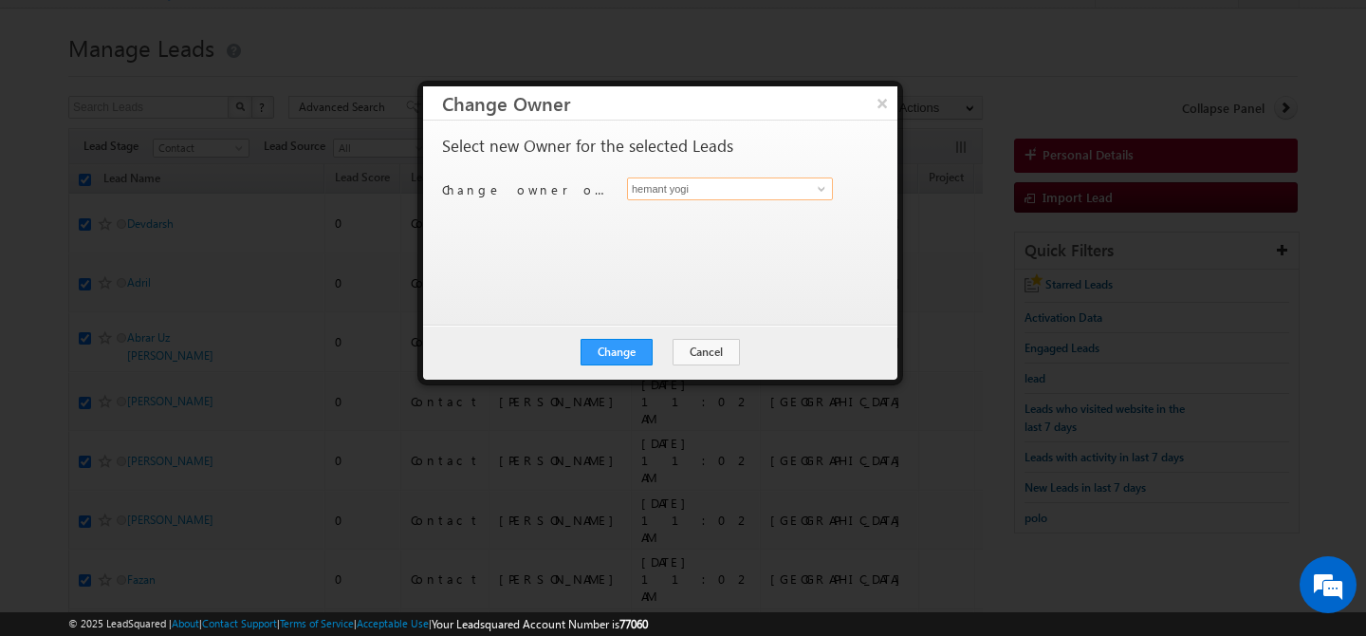
click at [782, 192] on input "hemant yogi" at bounding box center [730, 188] width 206 height 23
click at [813, 196] on link at bounding box center [819, 188] width 24 height 19
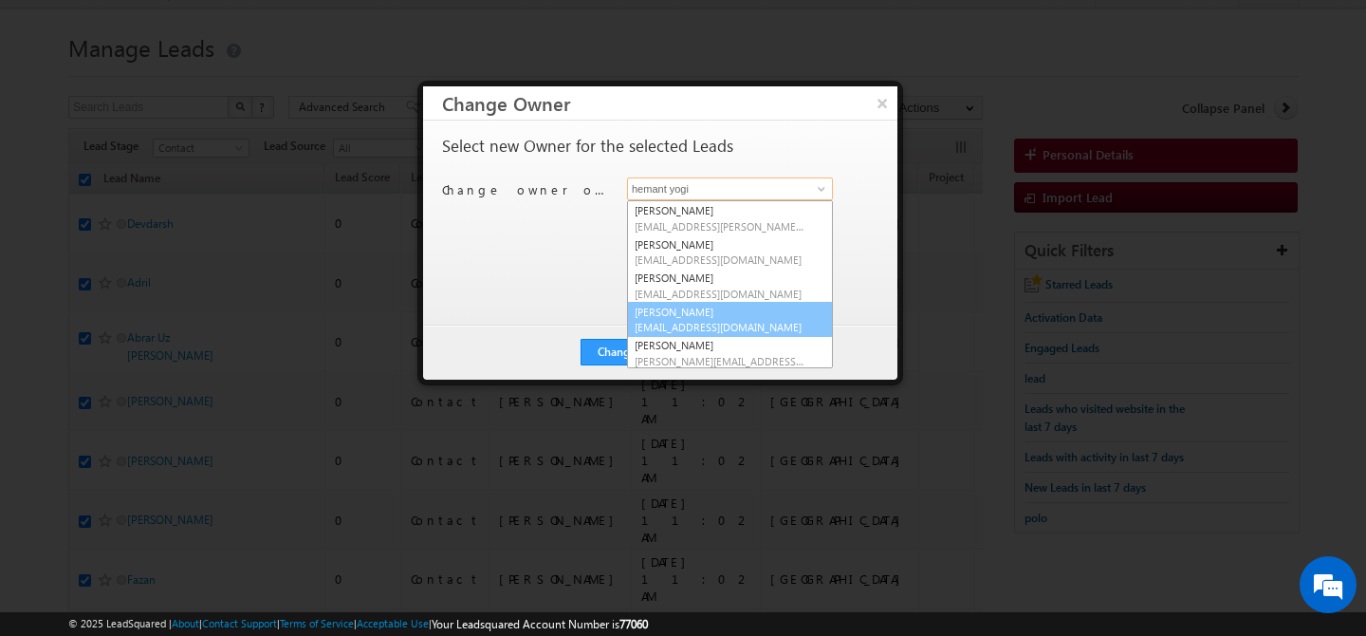
click at [738, 307] on link "Akshay Choudhary akshay.choudhary@indglobal.ae" at bounding box center [730, 320] width 206 height 36
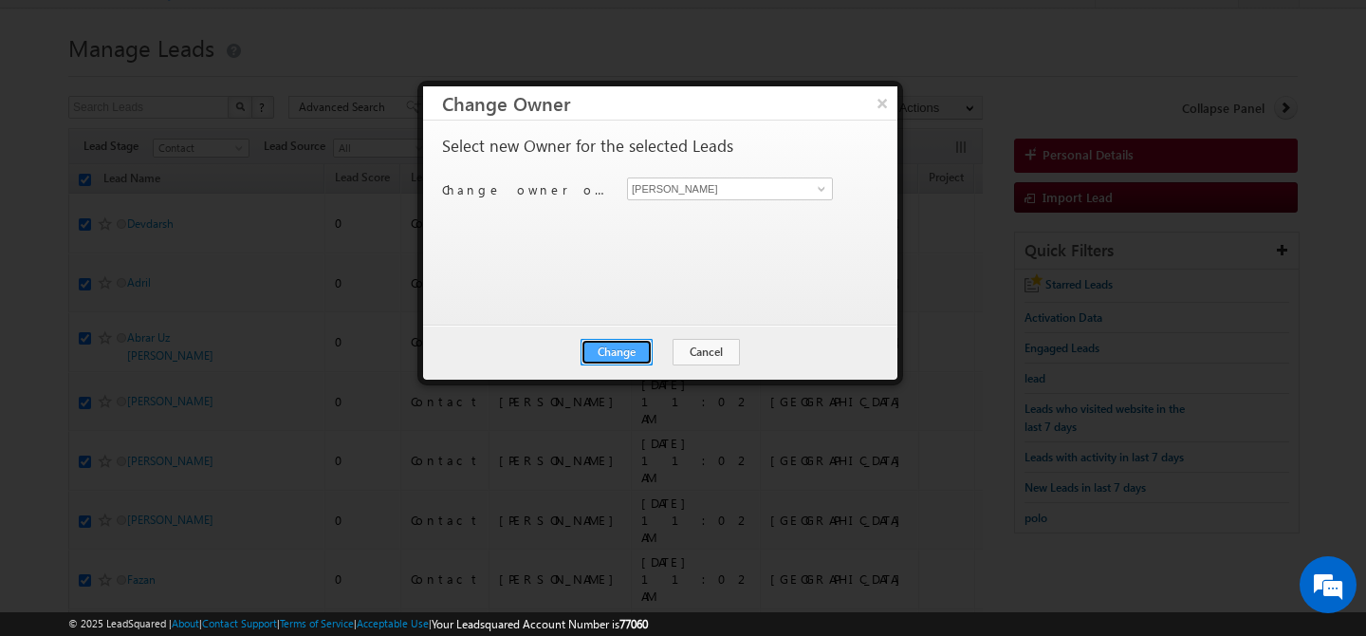
click at [636, 355] on button "Change" at bounding box center [617, 352] width 72 height 27
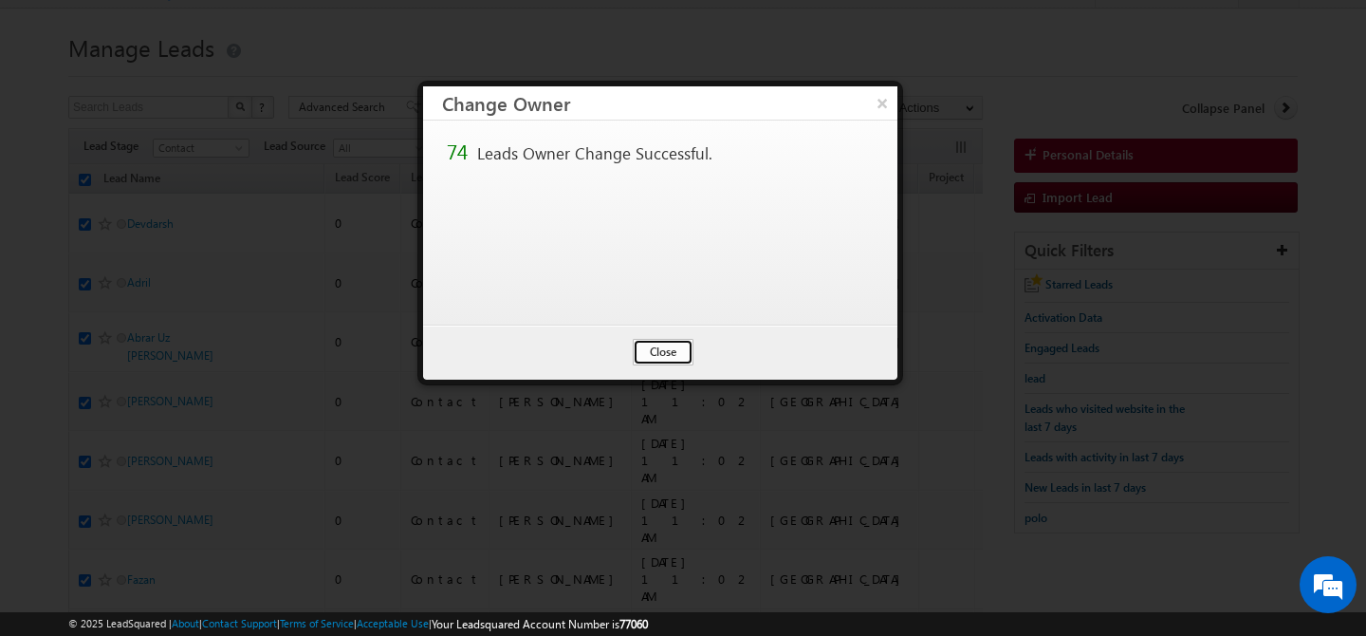
click at [659, 344] on button "Close" at bounding box center [663, 352] width 61 height 27
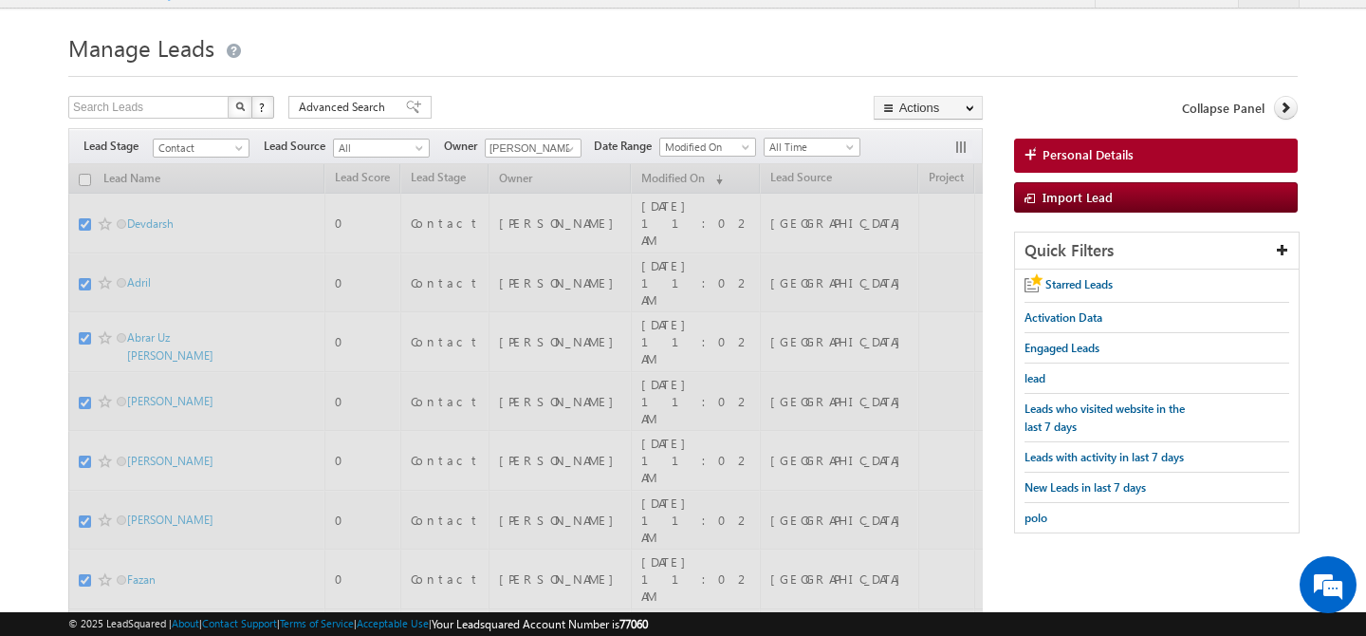
scroll to position [0, 0]
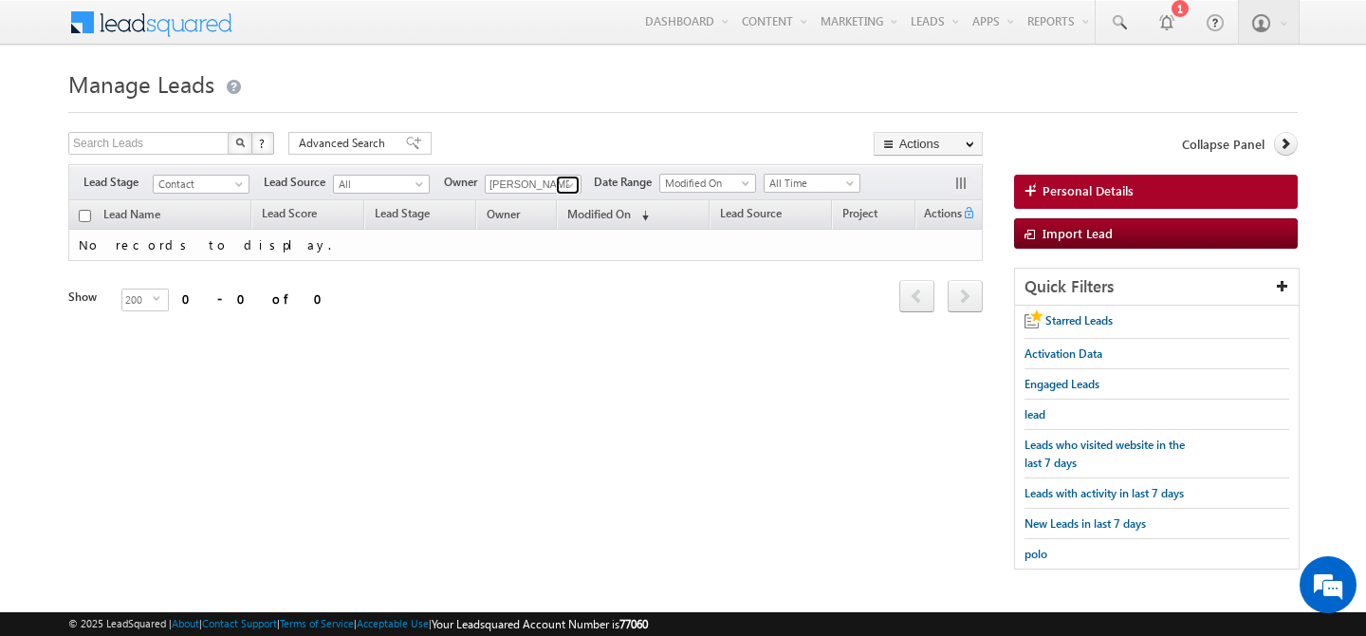
click at [573, 187] on span at bounding box center [570, 184] width 15 height 15
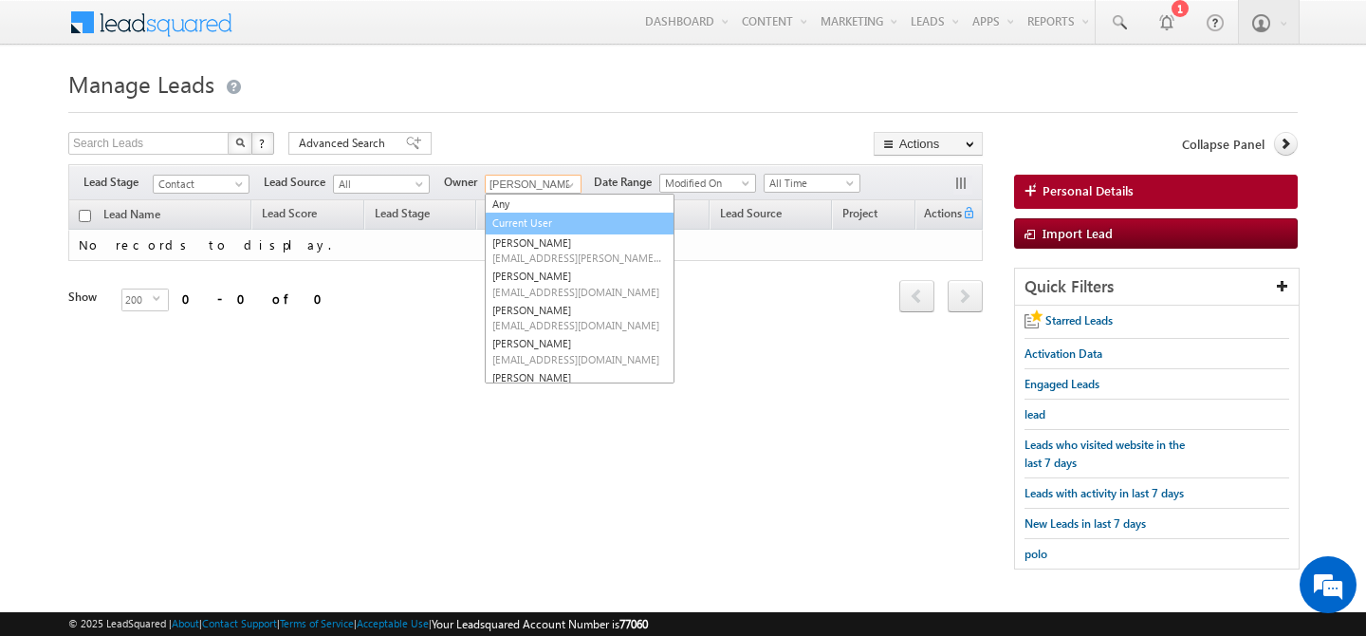
click at [557, 223] on link "Current User" at bounding box center [580, 224] width 190 height 22
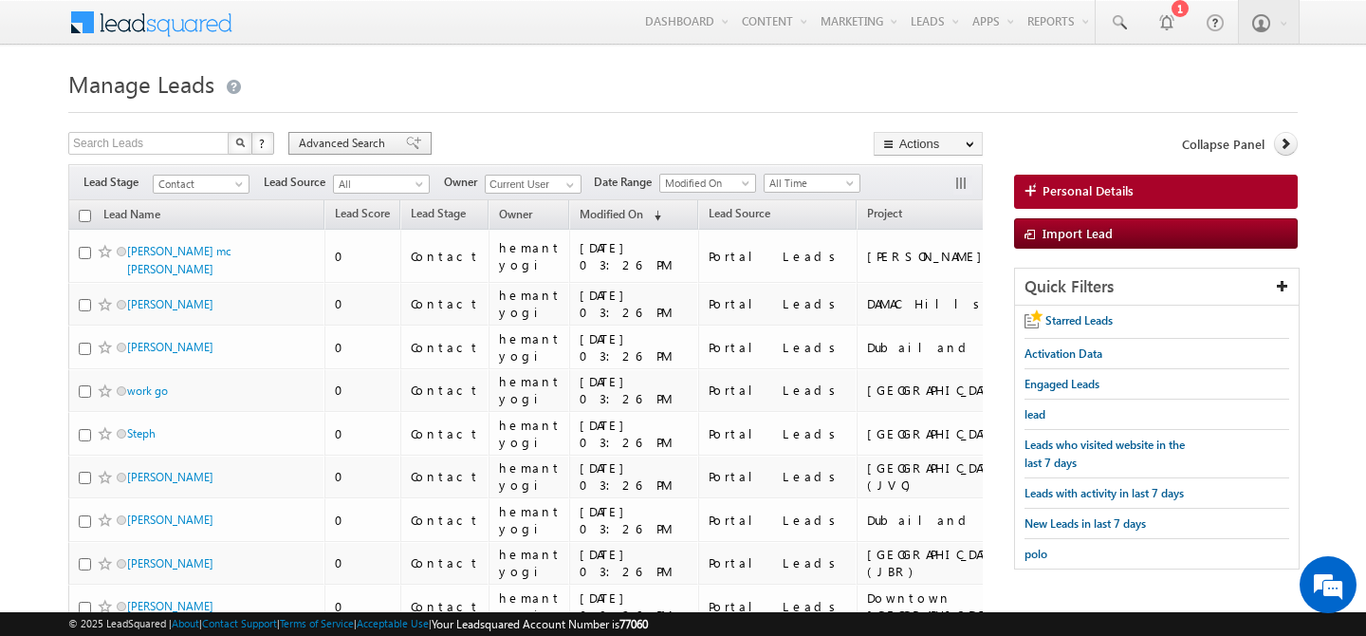
click at [338, 138] on span "Advanced Search" at bounding box center [345, 143] width 92 height 17
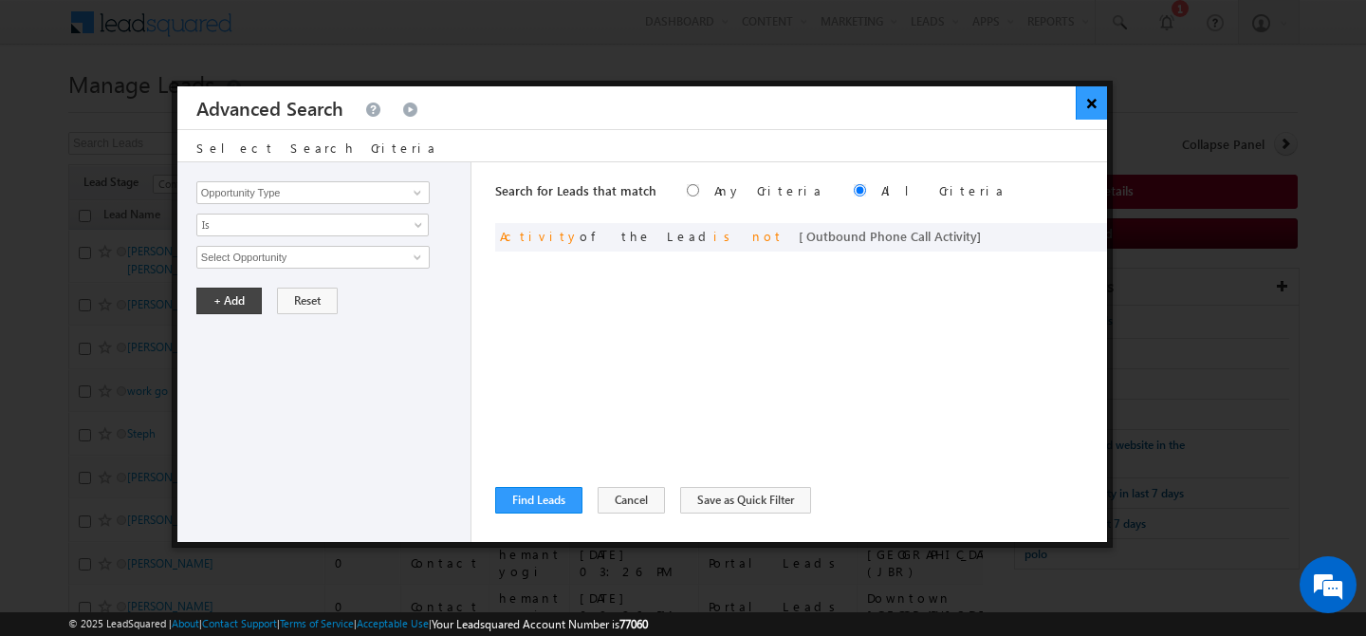
click at [1092, 104] on button "×" at bounding box center [1091, 102] width 31 height 33
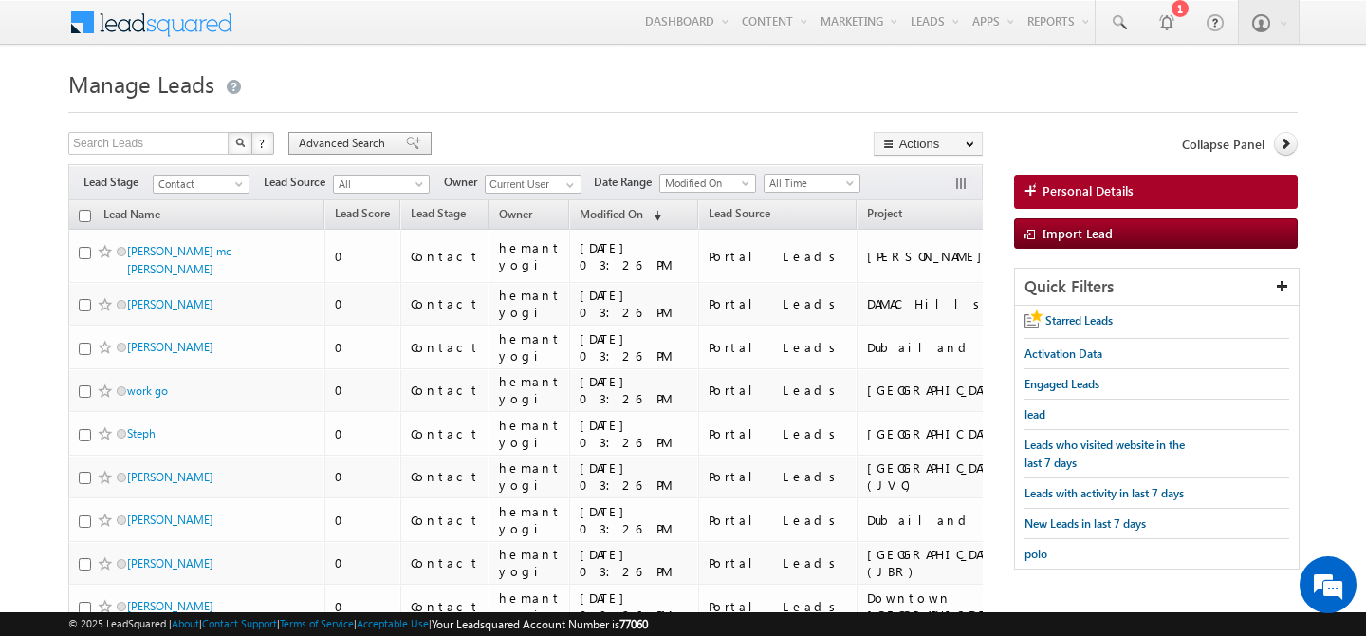
click at [337, 141] on span "Advanced Search" at bounding box center [345, 143] width 92 height 17
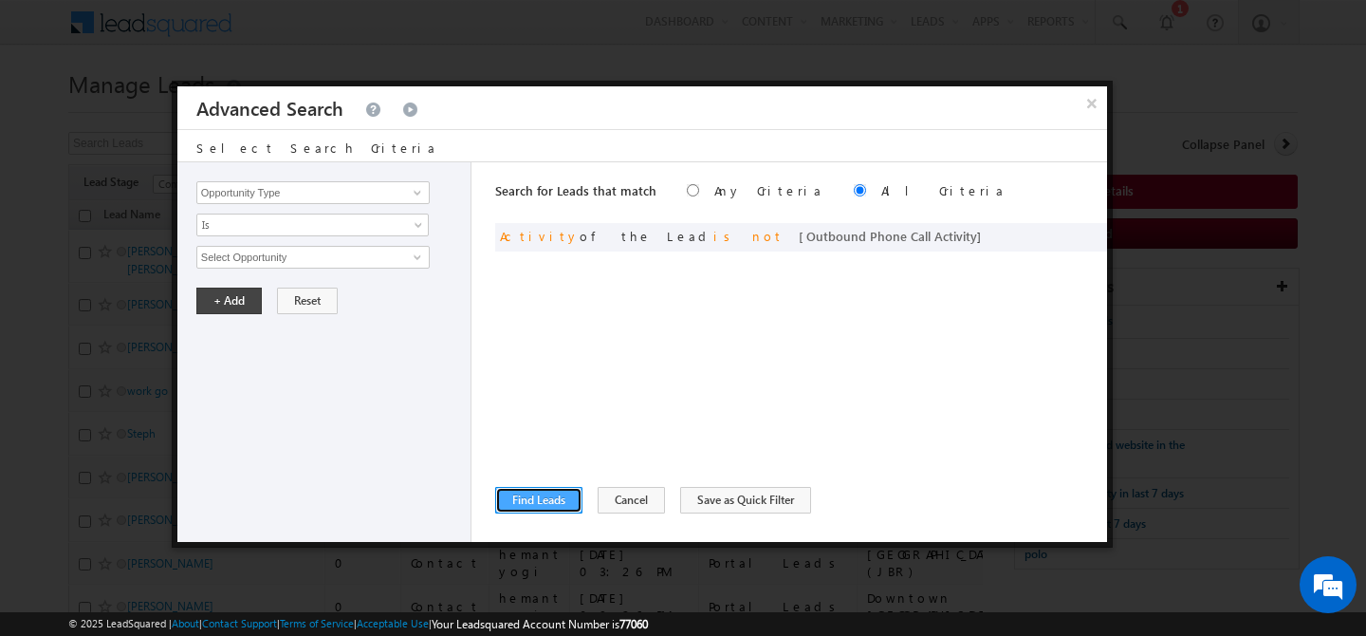
click at [536, 507] on button "Find Leads" at bounding box center [538, 500] width 87 height 27
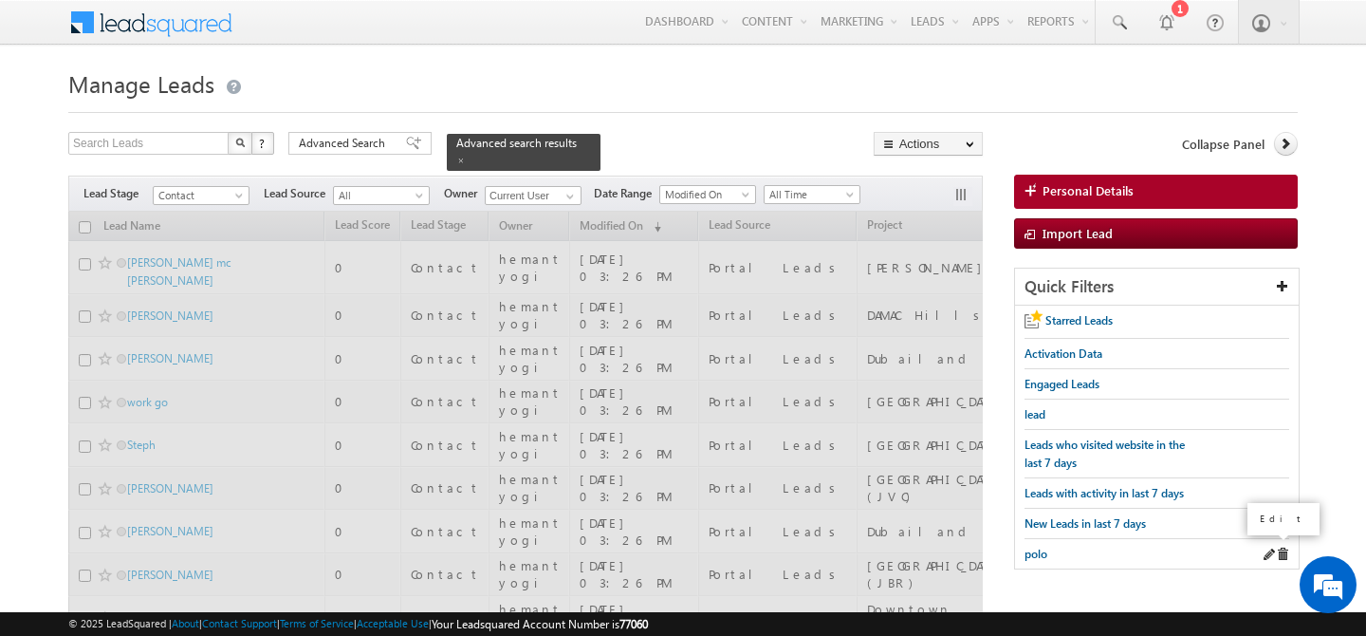
click at [1268, 547] on span at bounding box center [1268, 553] width 13 height 13
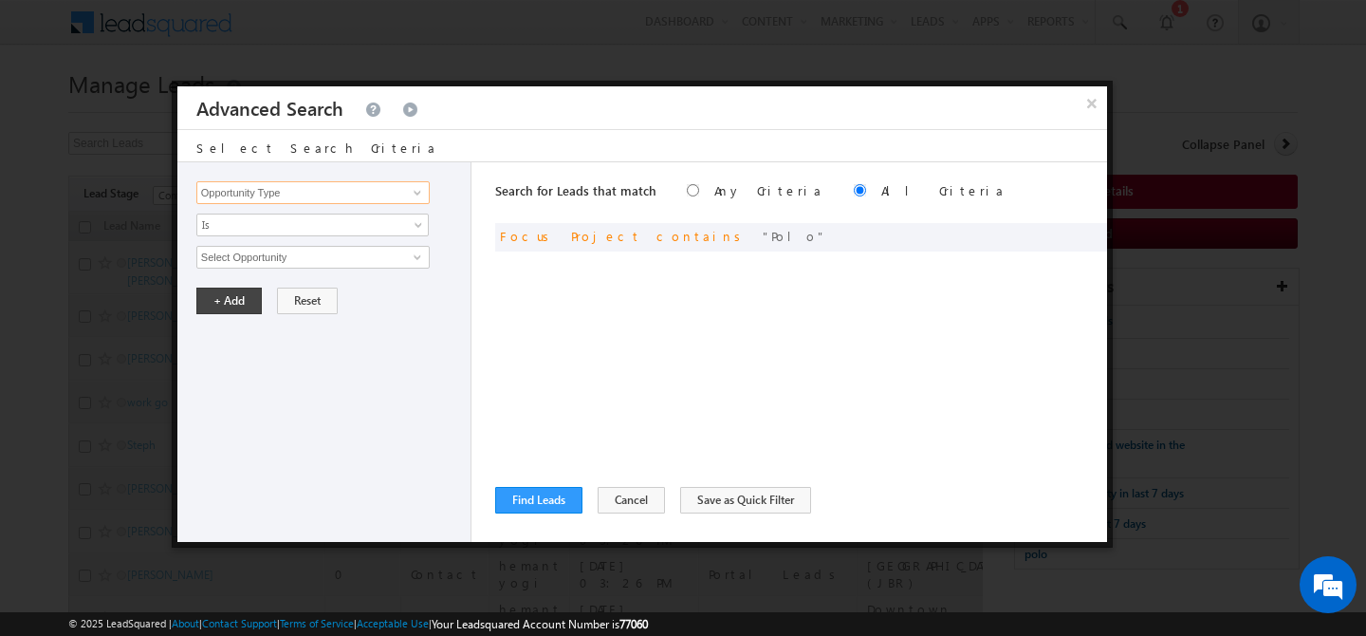
click at [390, 189] on input "Opportunity Type" at bounding box center [312, 192] width 233 height 23
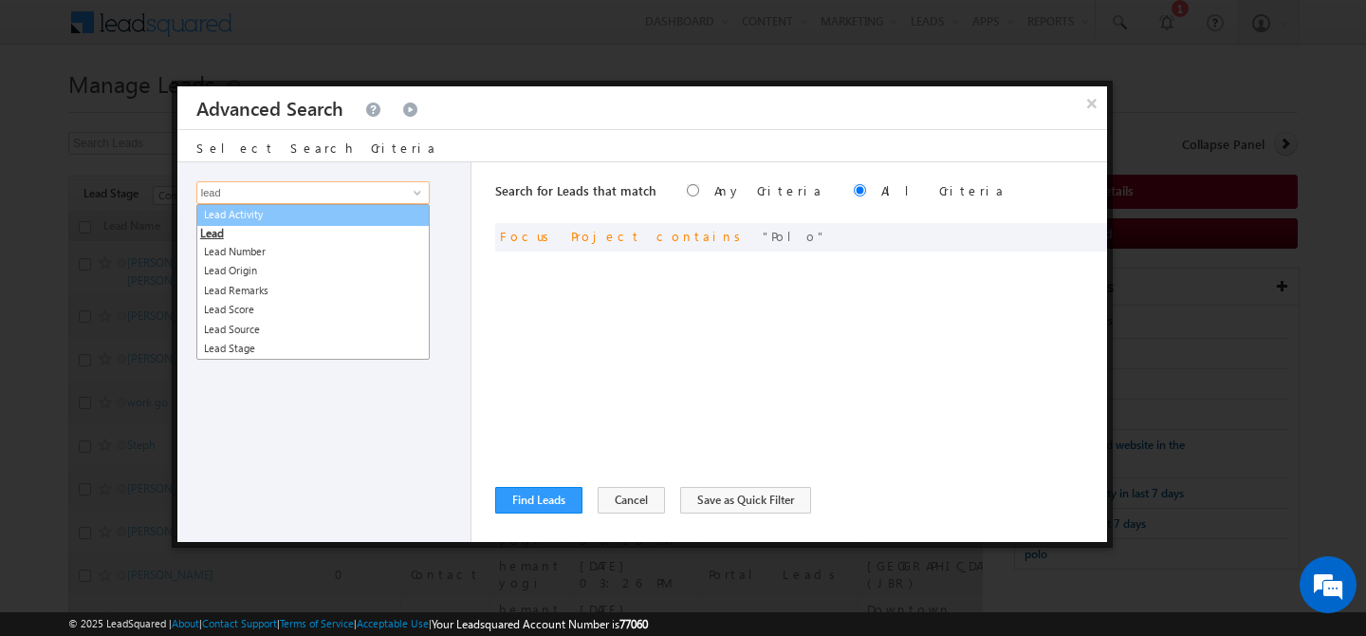
click at [336, 224] on link "Lead Activity" at bounding box center [312, 215] width 233 height 22
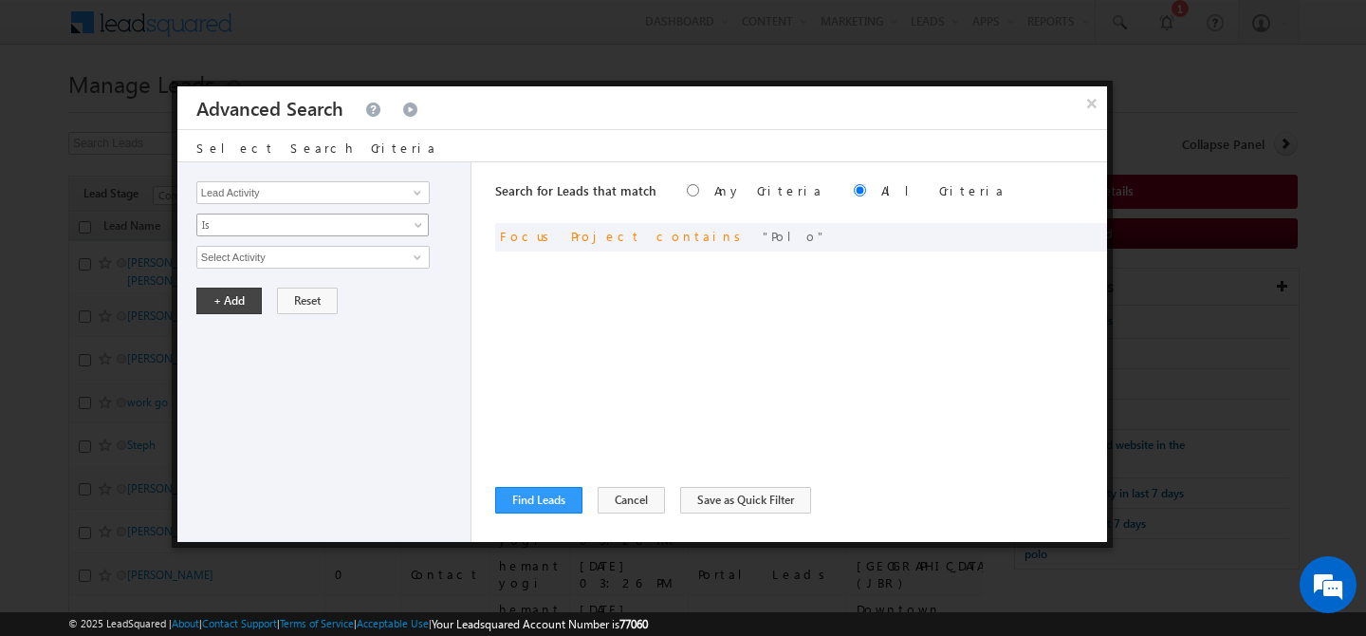
click at [335, 216] on span "Is" at bounding box center [300, 224] width 206 height 17
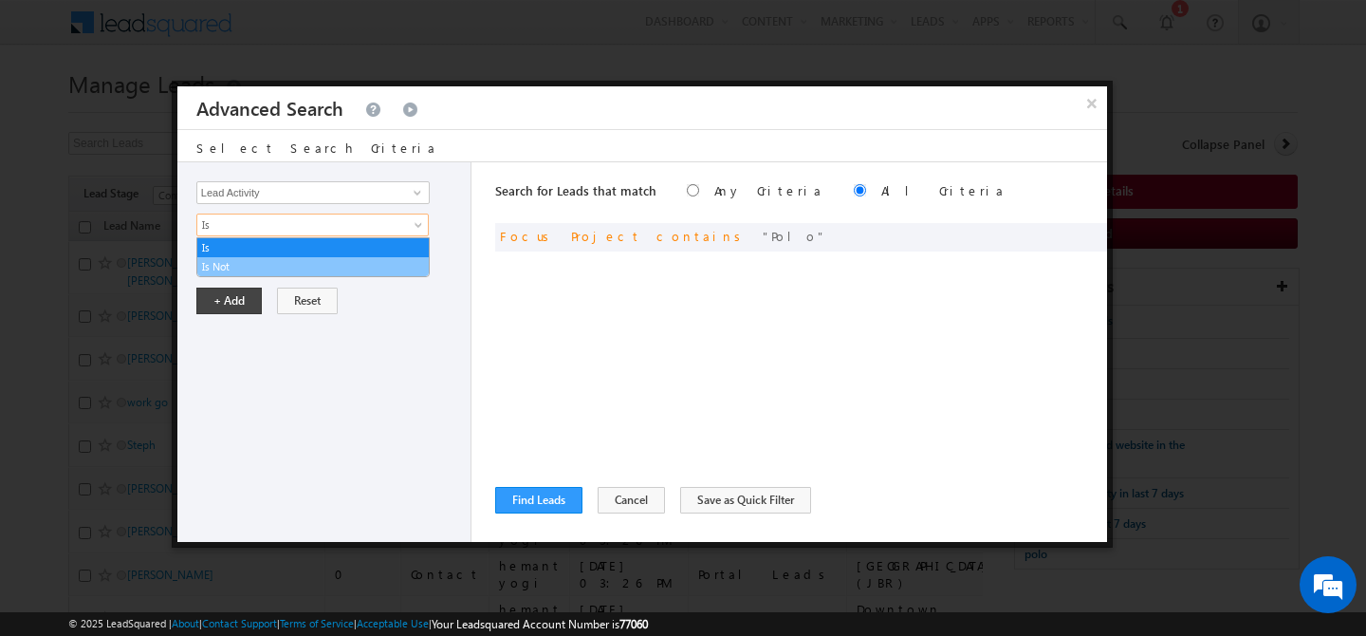
click at [254, 259] on link "Is Not" at bounding box center [312, 266] width 231 height 17
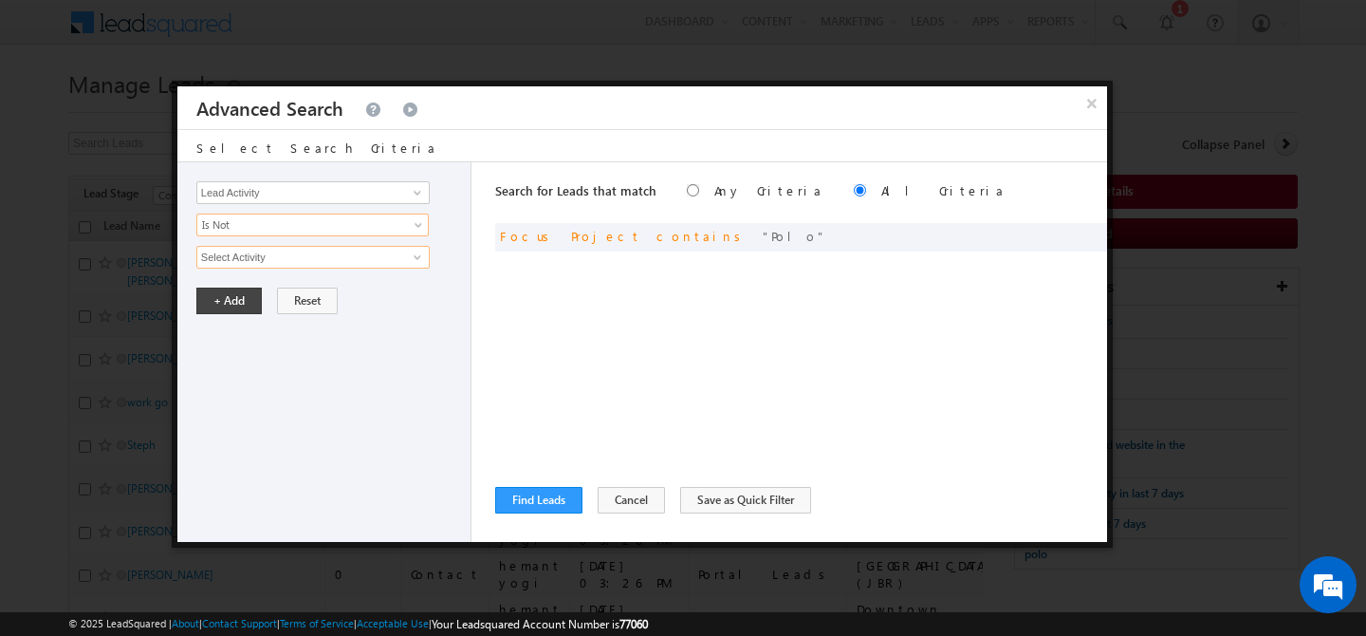
click at [314, 263] on input "Select Activity" at bounding box center [312, 257] width 233 height 23
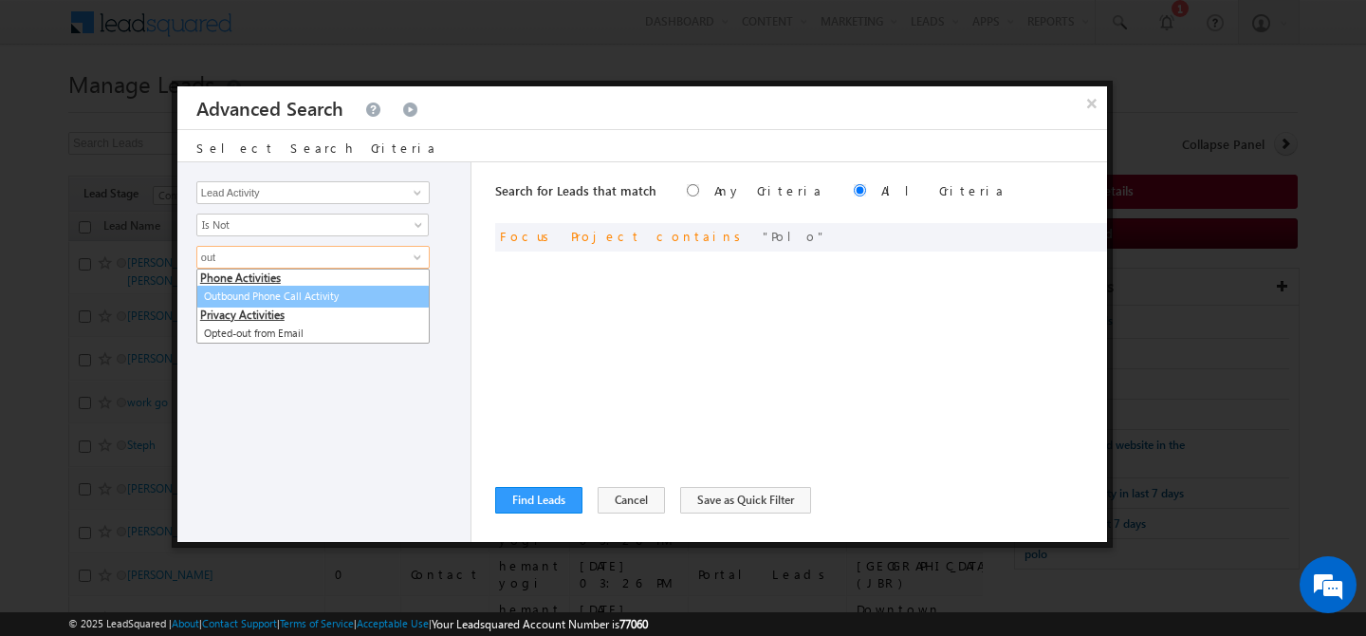
click at [350, 297] on link "Outbound Phone Call Activity" at bounding box center [312, 297] width 233 height 22
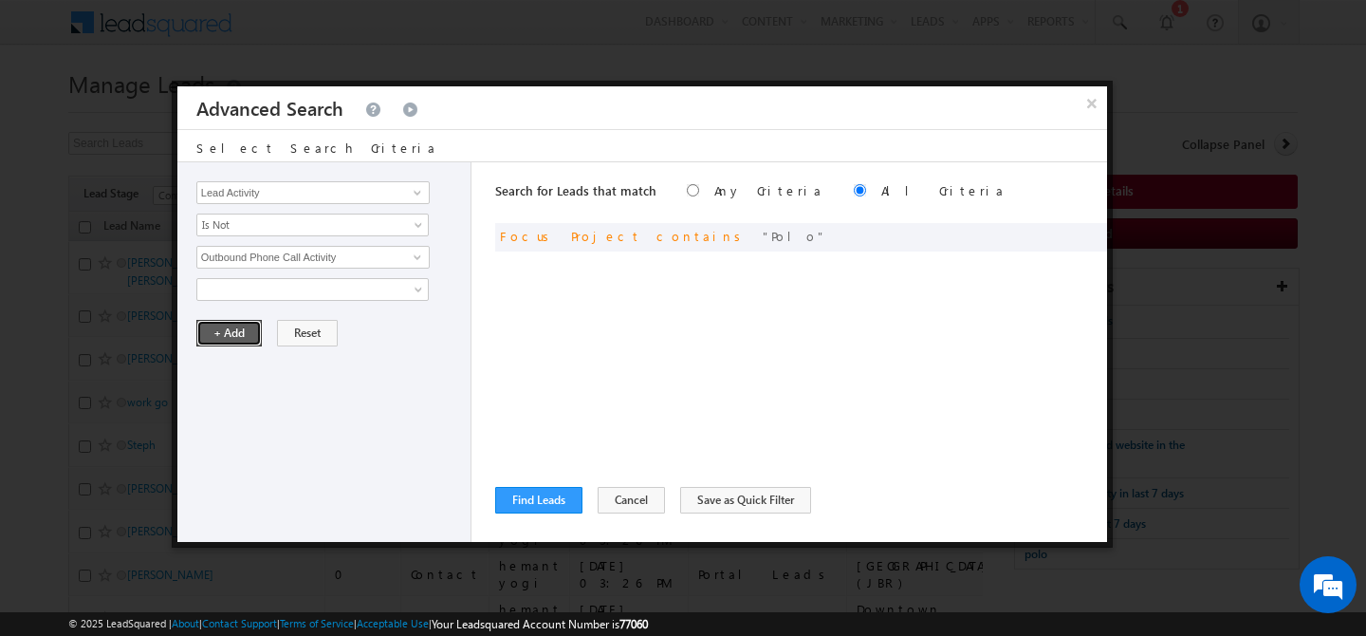
click at [250, 329] on button "+ Add" at bounding box center [228, 333] width 65 height 27
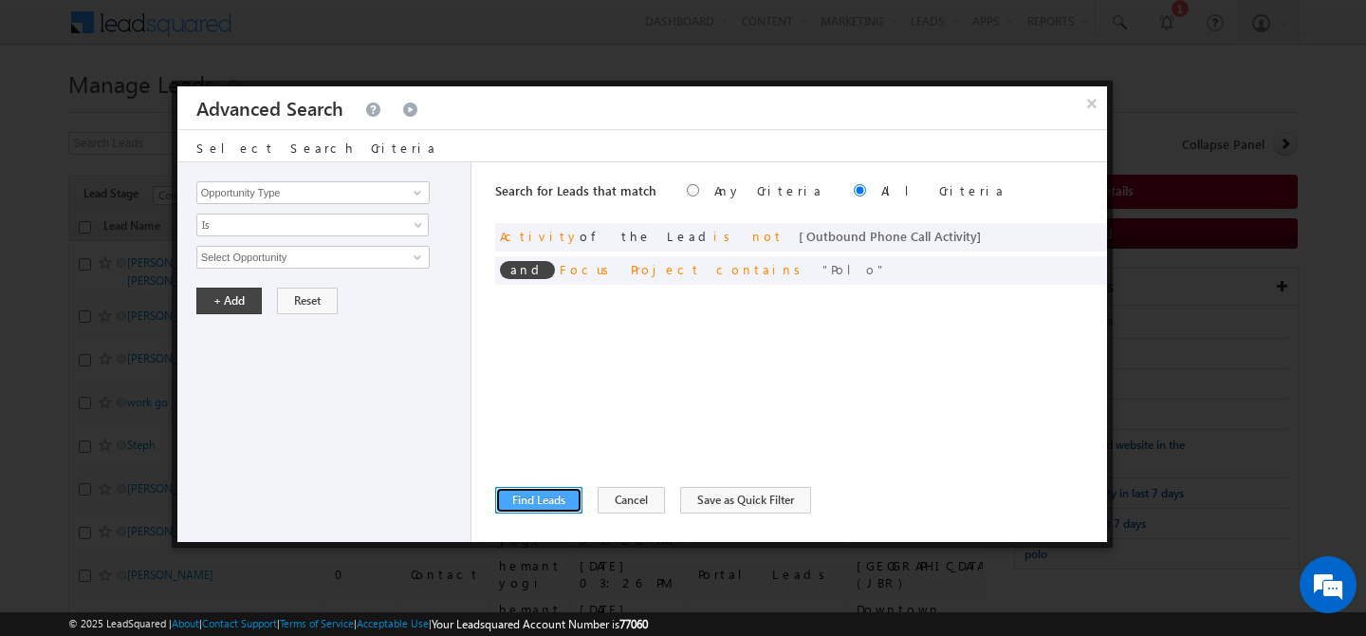
click at [524, 500] on button "Find Leads" at bounding box center [538, 500] width 87 height 27
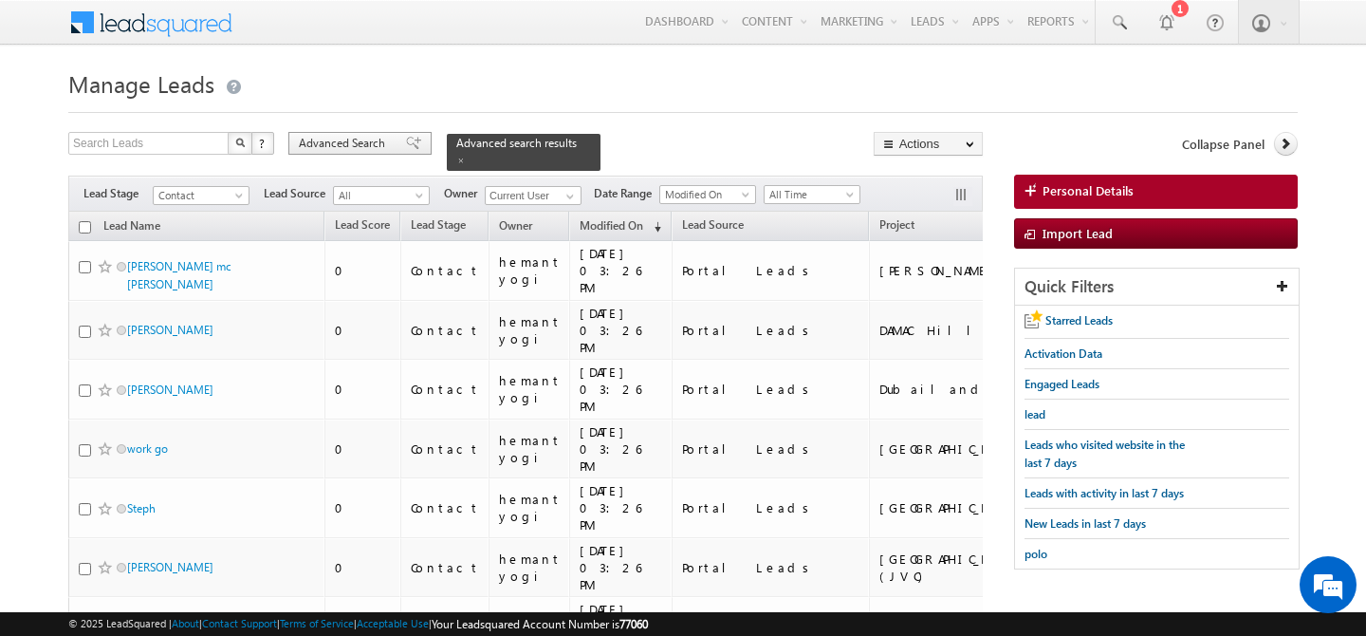
click at [334, 138] on span "Advanced Search" at bounding box center [345, 143] width 92 height 17
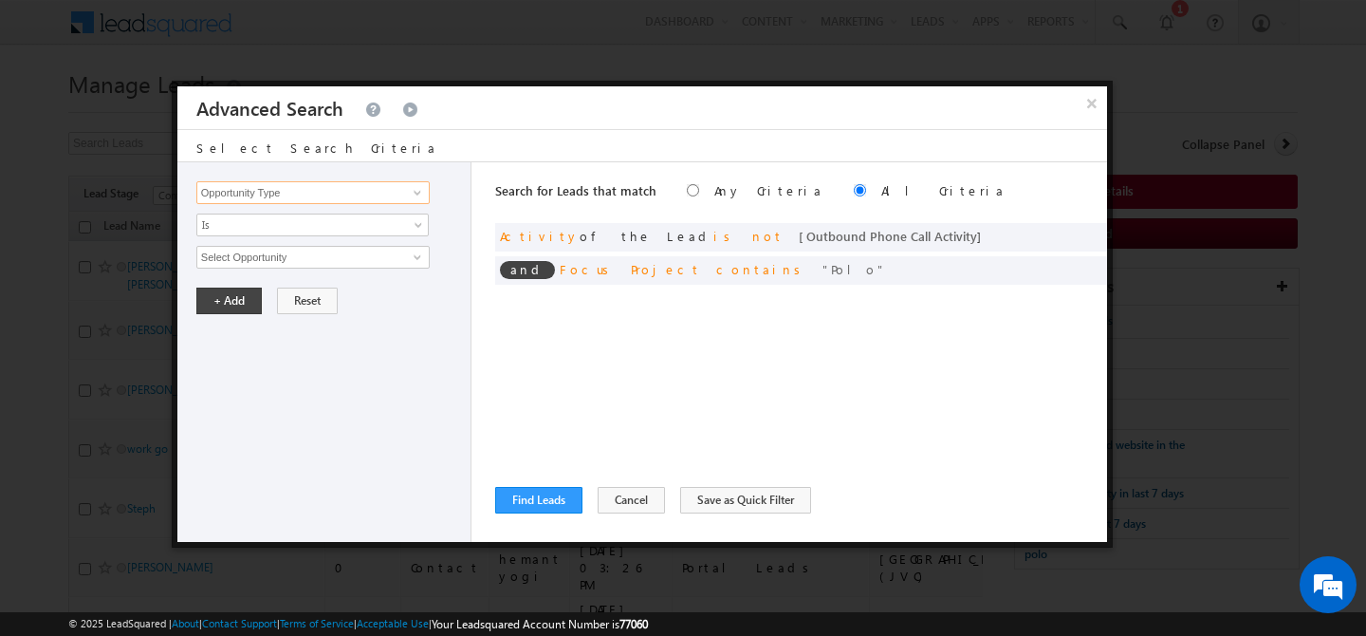
click at [326, 195] on input "Opportunity Type" at bounding box center [312, 192] width 233 height 23
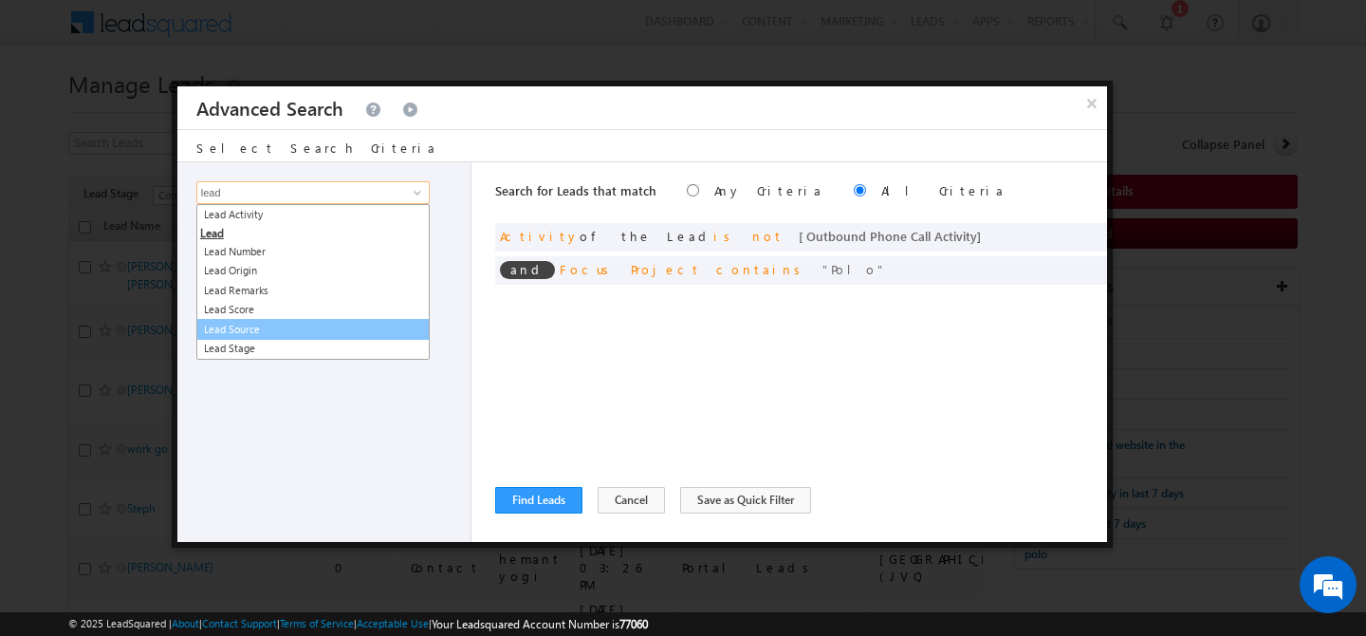
click at [323, 330] on link "Lead Source" at bounding box center [312, 330] width 233 height 22
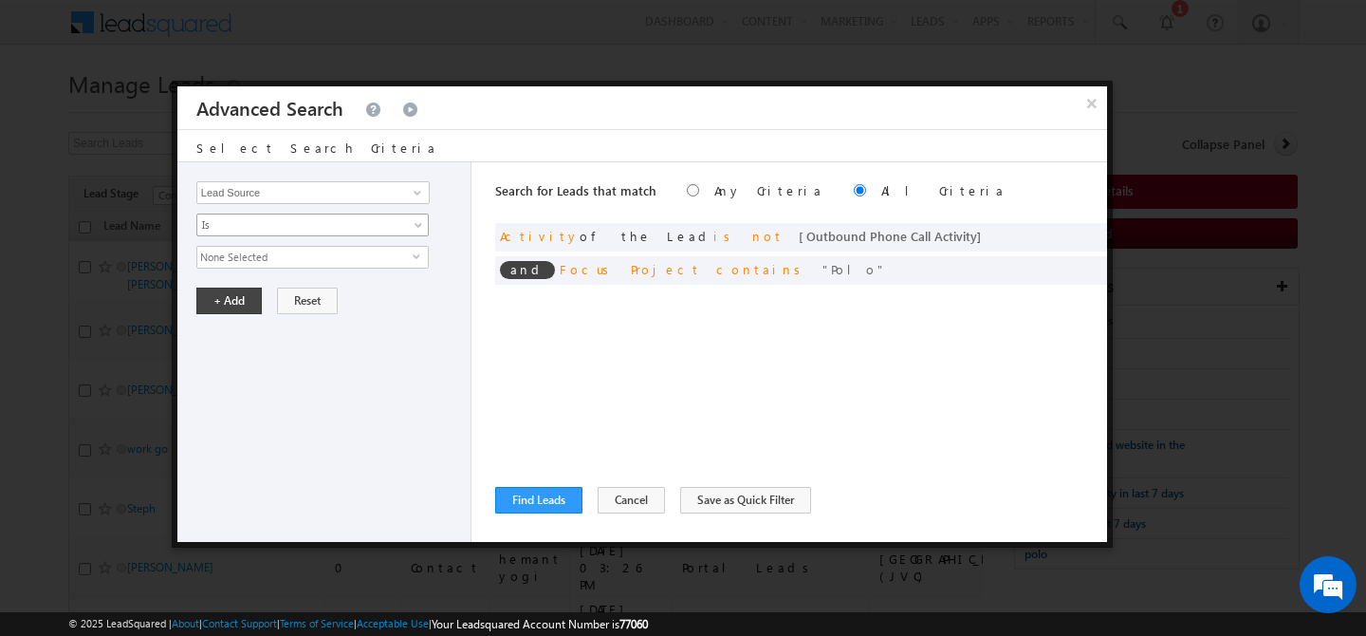
click at [280, 225] on span "Is" at bounding box center [300, 224] width 206 height 17
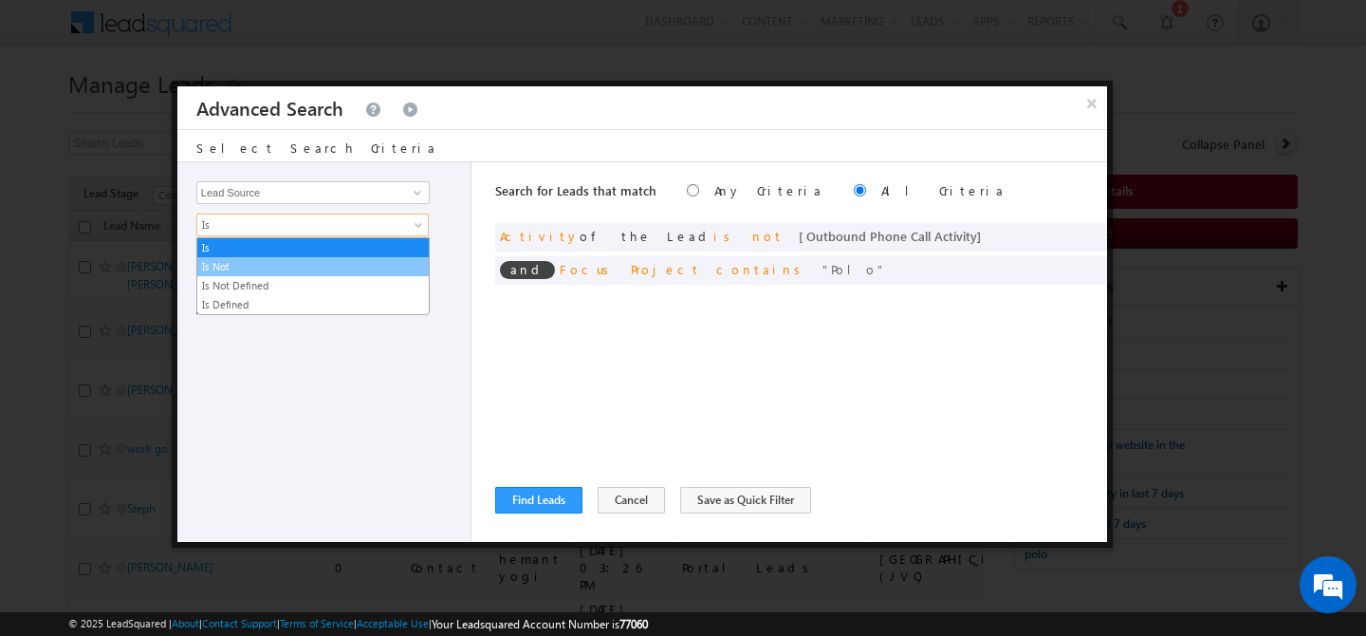
click at [245, 262] on link "Is Not" at bounding box center [312, 266] width 231 height 17
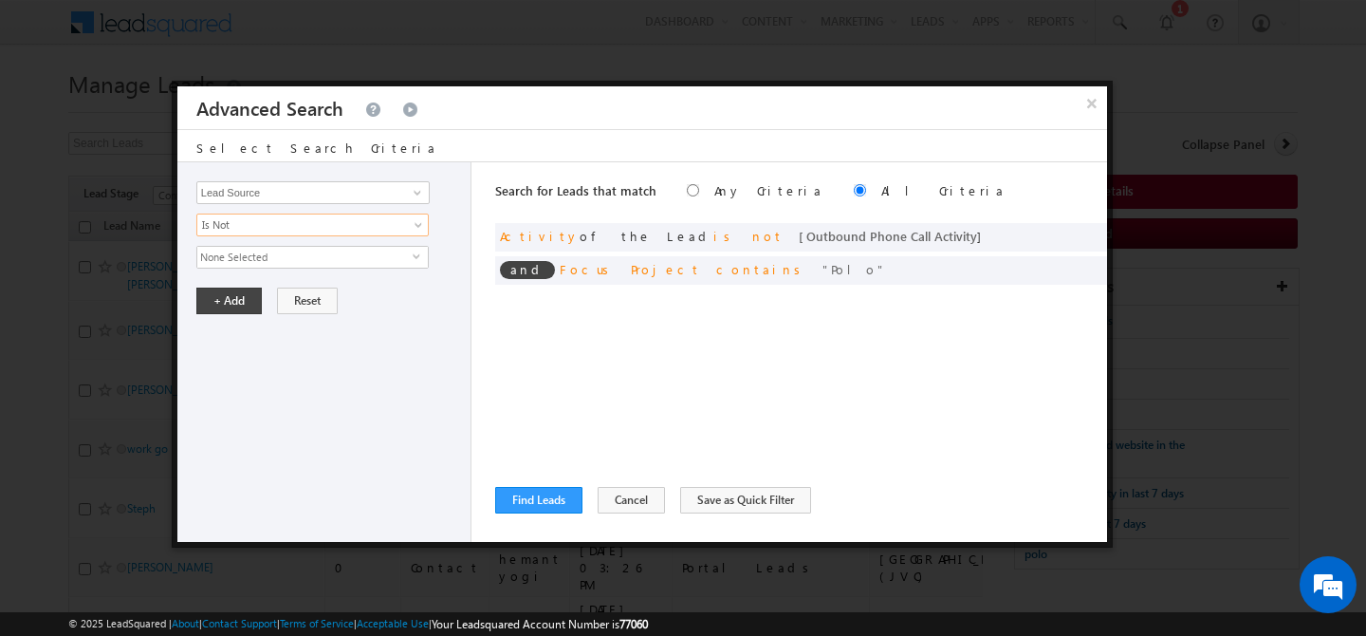
click at [270, 257] on span "None Selected" at bounding box center [304, 257] width 215 height 21
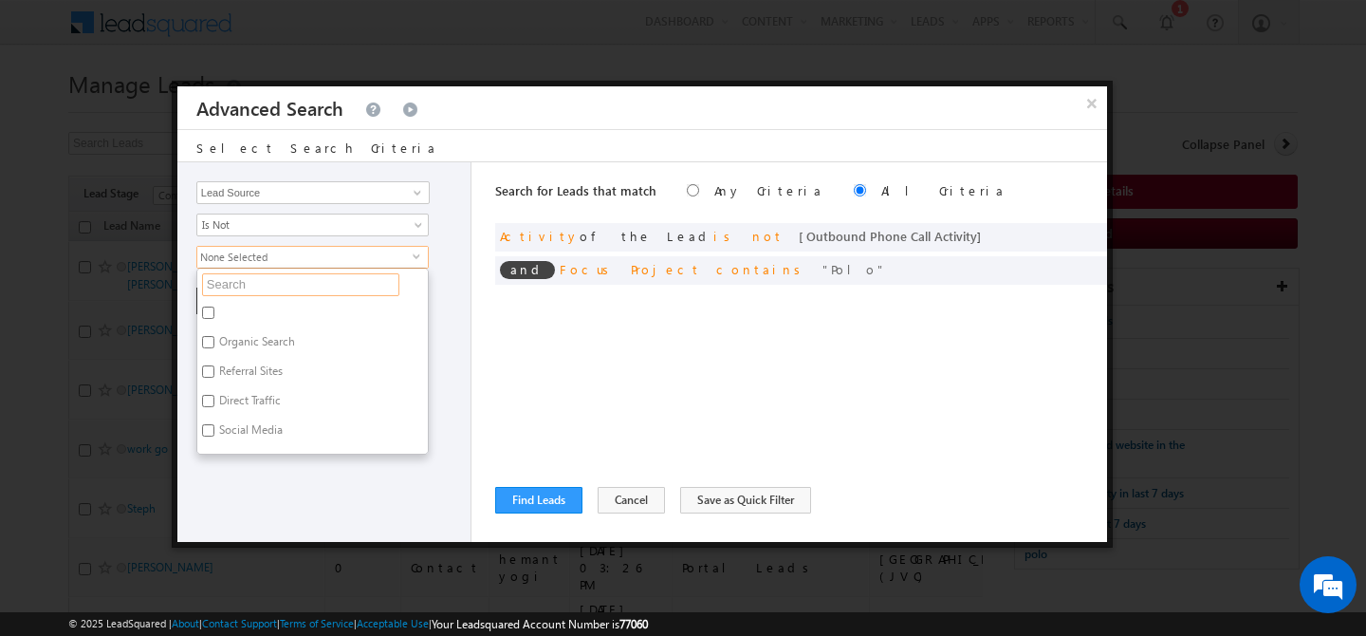
click at [257, 285] on input "text" at bounding box center [300, 284] width 197 height 23
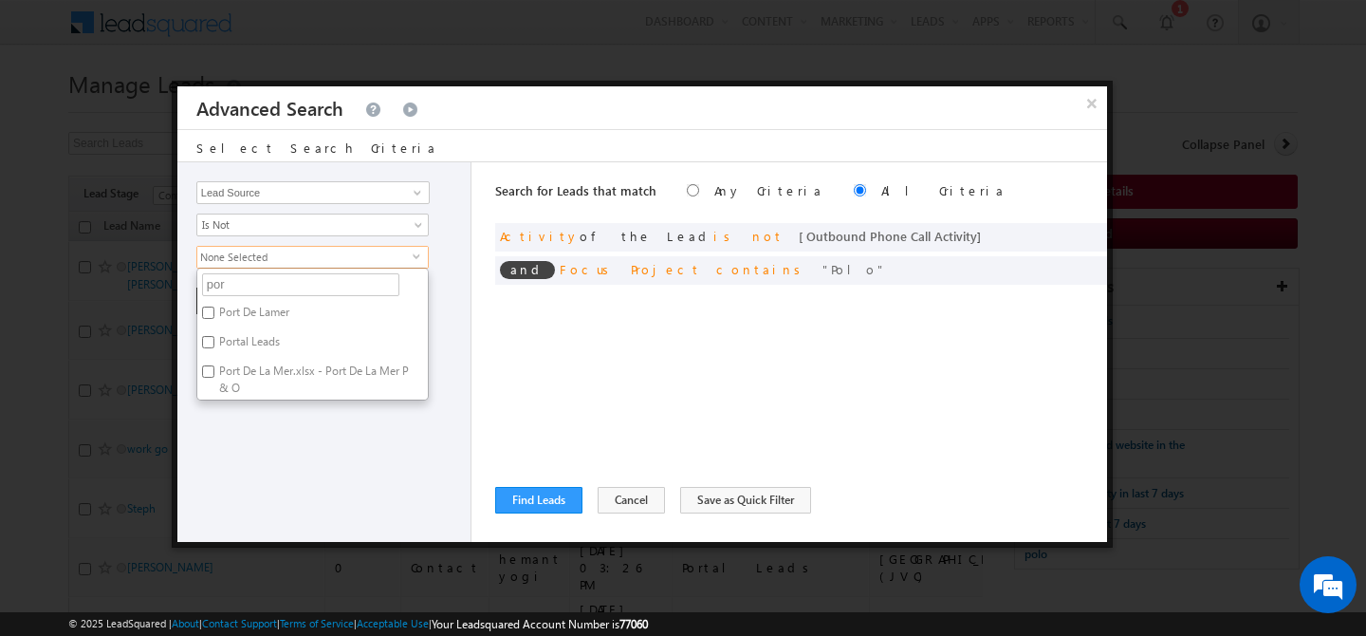
click at [257, 342] on label "Portal Leads" at bounding box center [248, 344] width 102 height 29
click at [214, 342] on input "Portal Leads" at bounding box center [208, 342] width 12 height 12
click at [250, 445] on div "Opportunity Type Lead Activity Task Sales Group Prospect Id Address 1 Address 2…" at bounding box center [324, 351] width 294 height 379
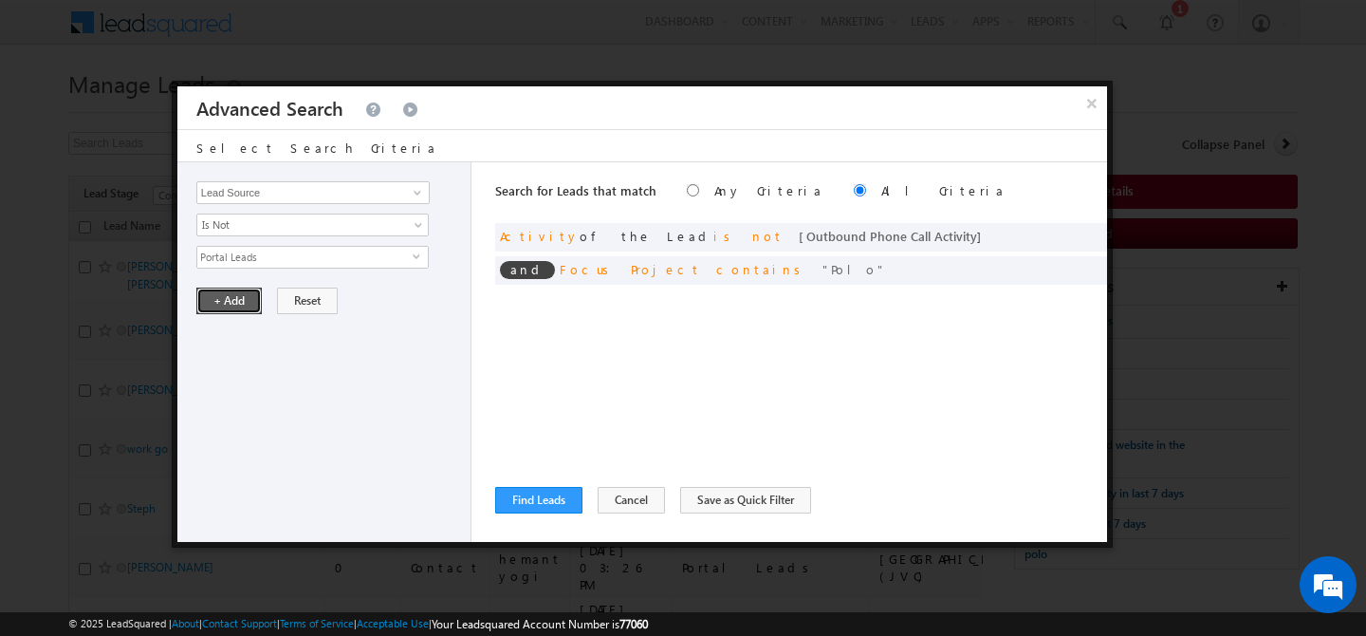
click at [220, 305] on button "+ Add" at bounding box center [228, 300] width 65 height 27
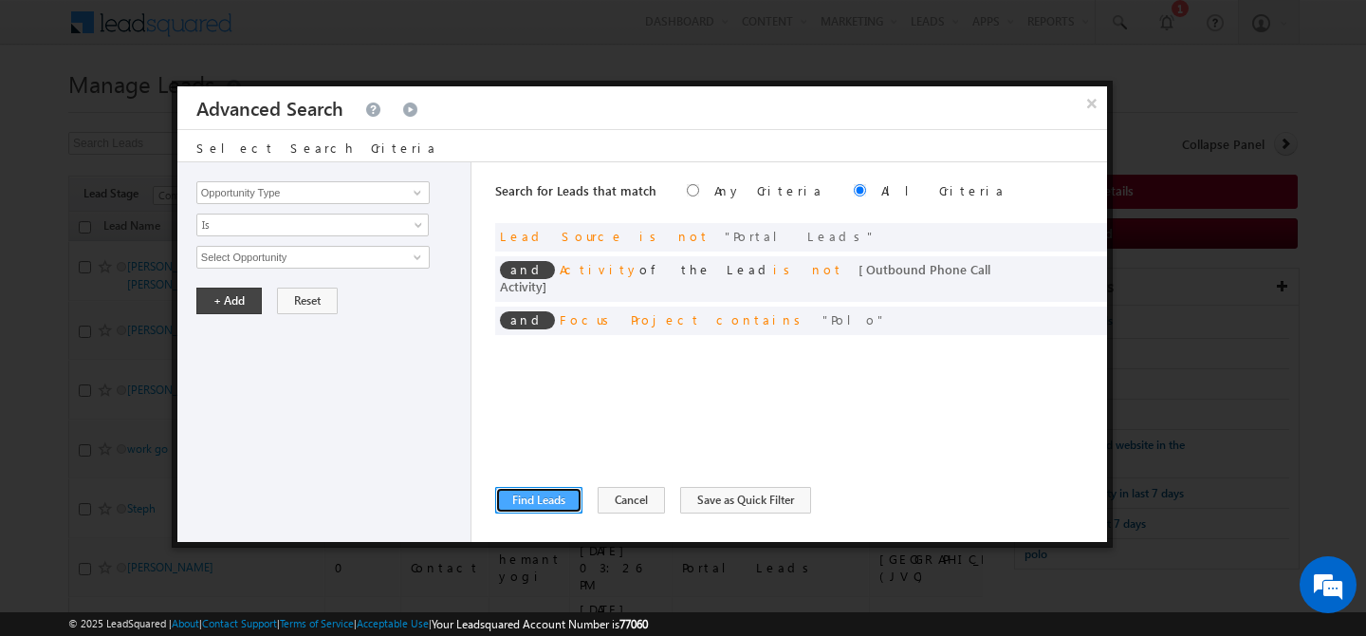
click at [512, 493] on button "Find Leads" at bounding box center [538, 500] width 87 height 27
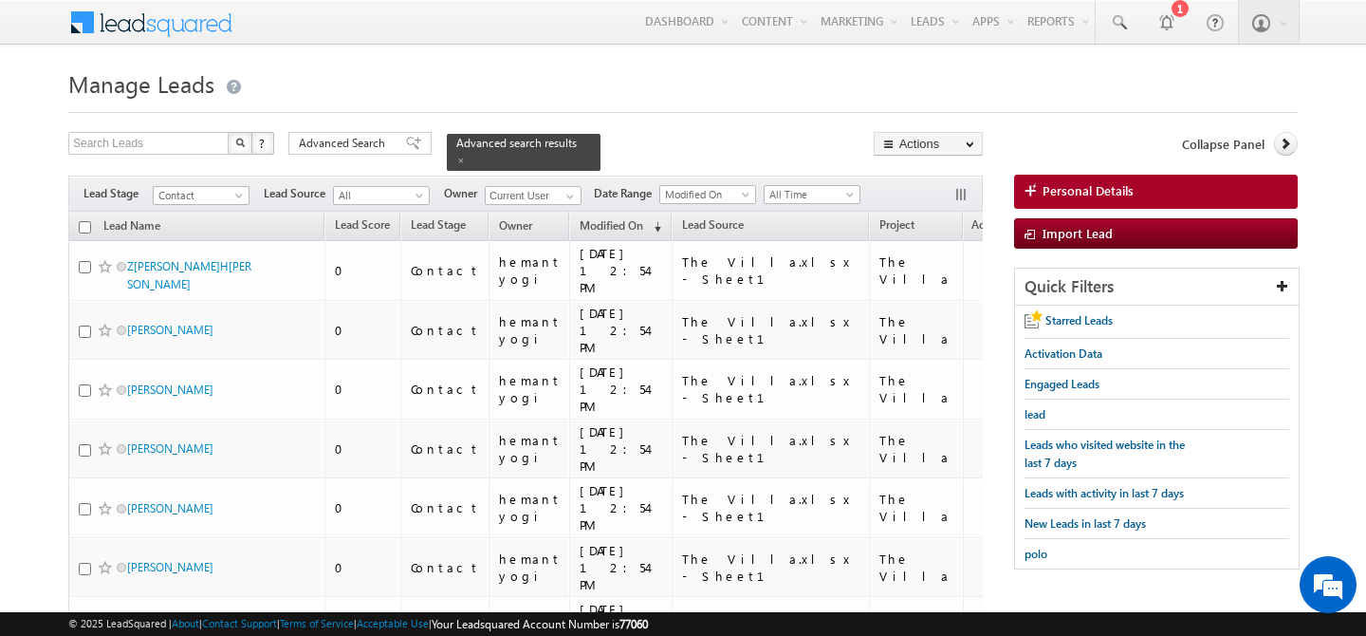
click at [78, 216] on th "Lead Name" at bounding box center [196, 226] width 256 height 29
click at [82, 221] on input "checkbox" at bounding box center [85, 227] width 12 height 12
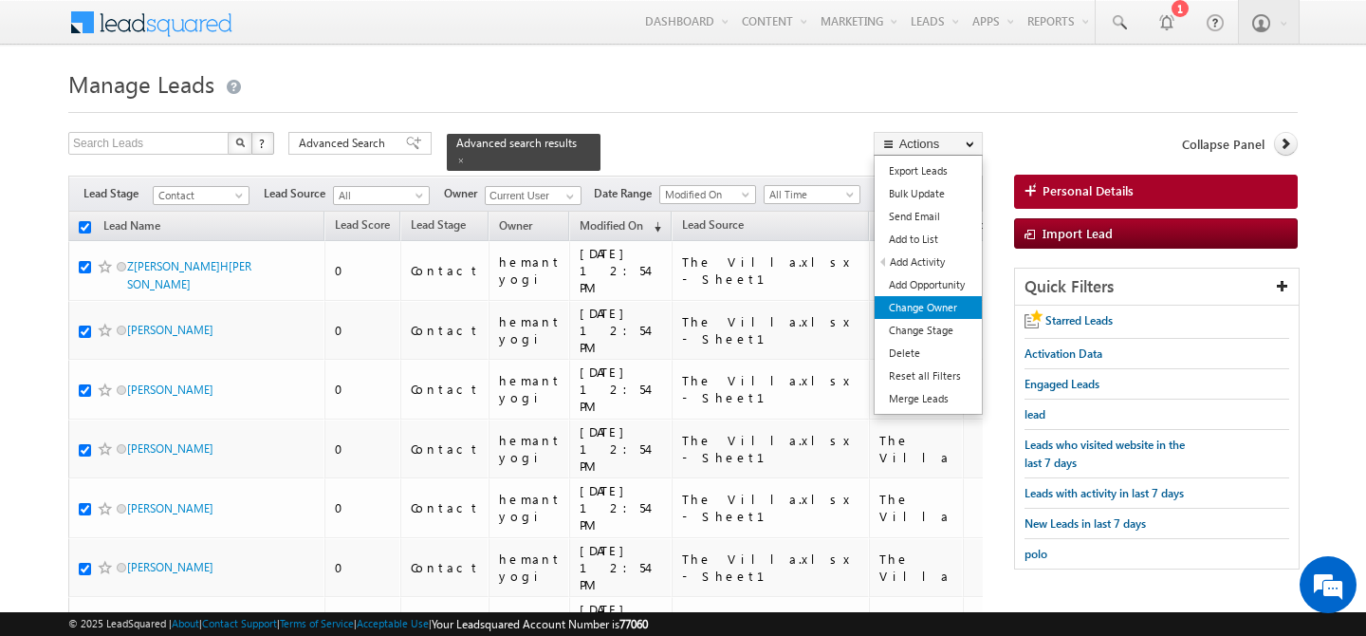
click at [916, 313] on link "Change Owner" at bounding box center [928, 307] width 107 height 23
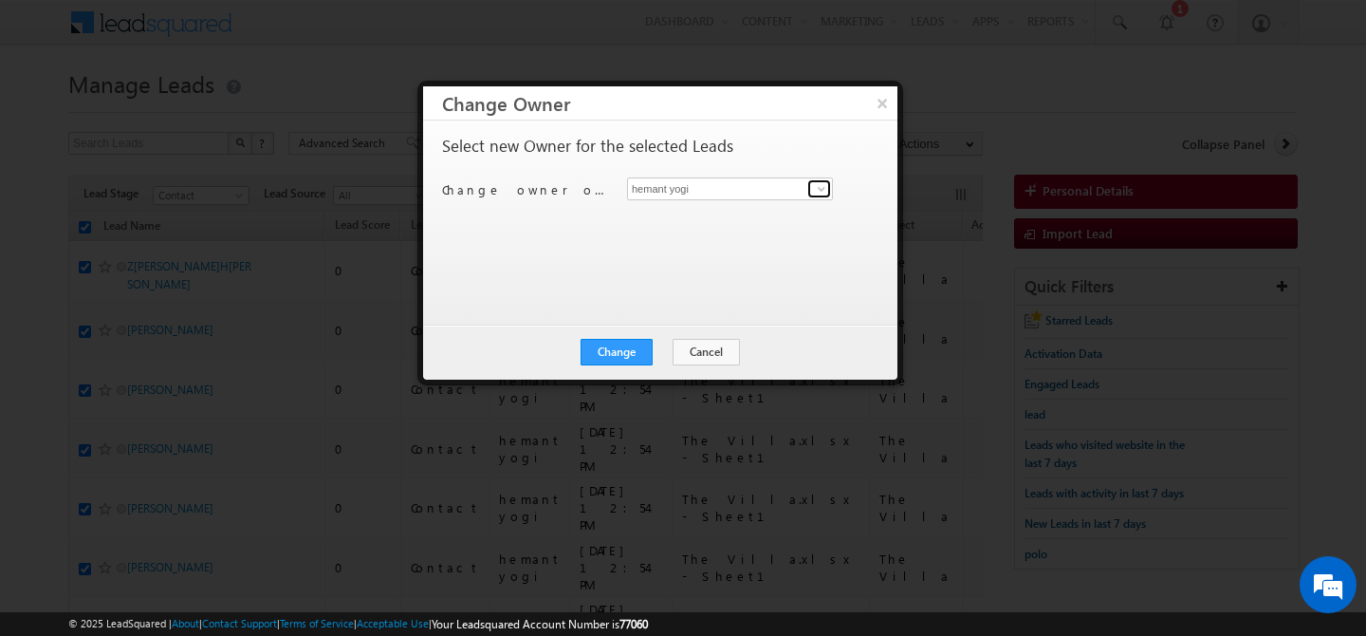
click at [808, 192] on link at bounding box center [819, 188] width 24 height 19
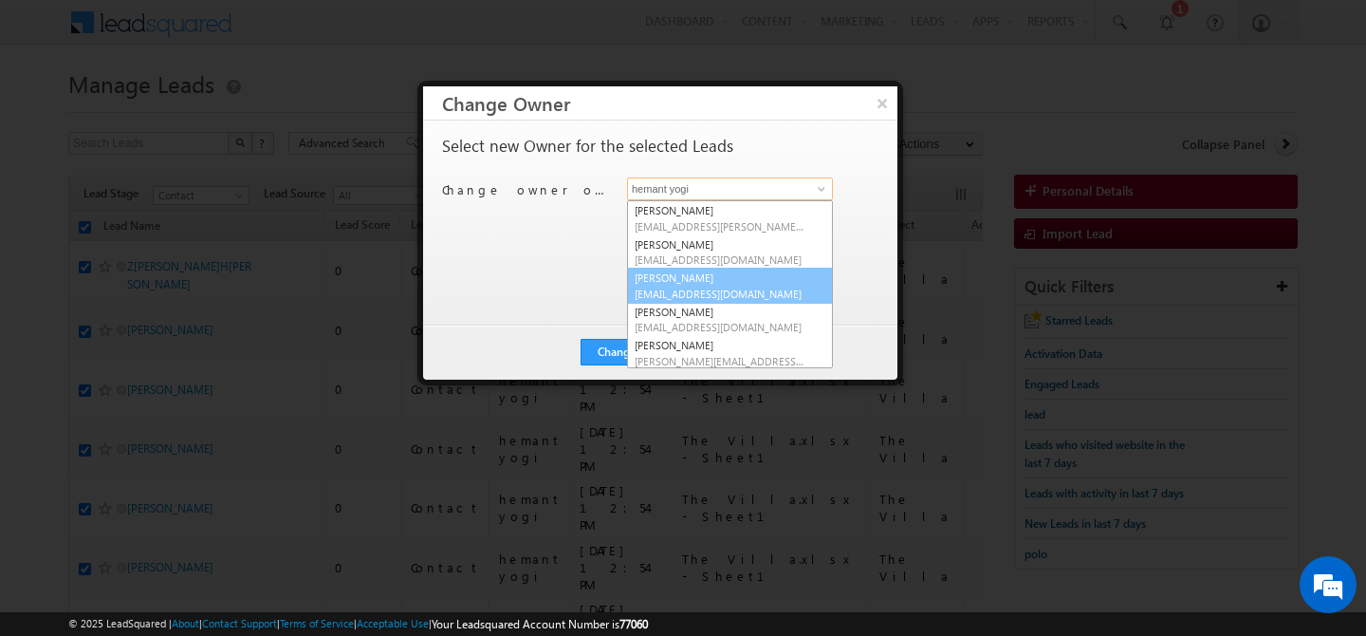
click at [714, 289] on span "akash.sinha@indglobal.ae" at bounding box center [720, 294] width 171 height 14
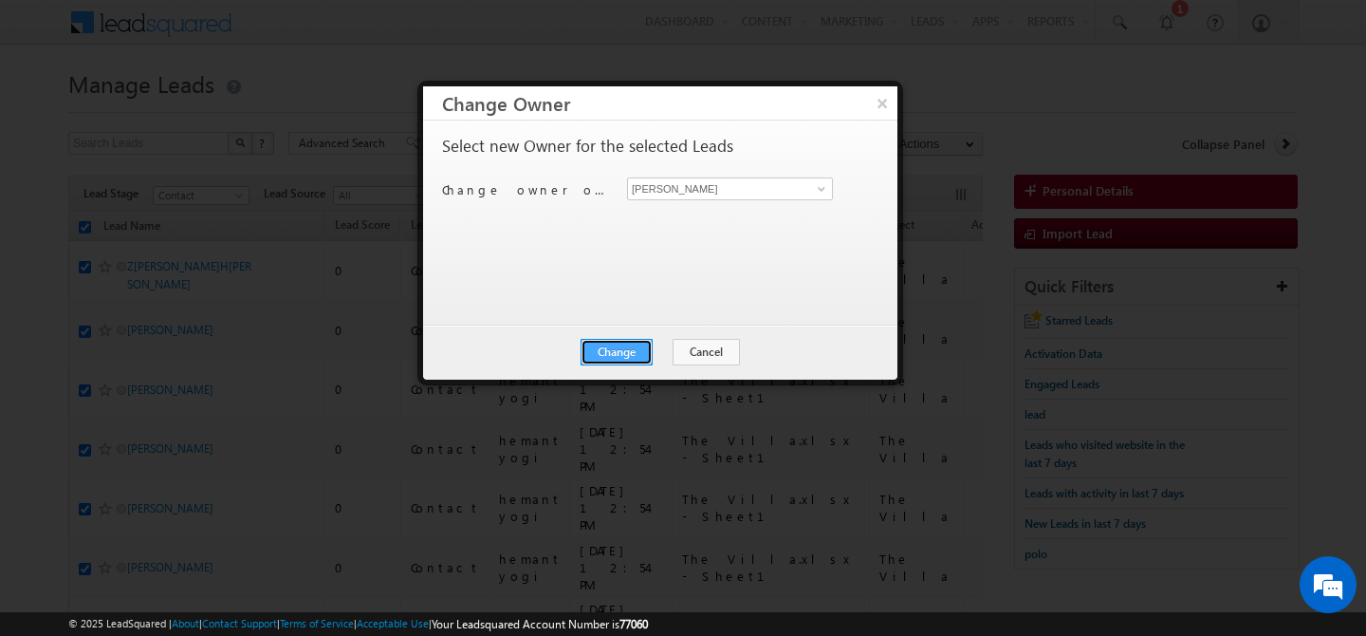
click at [613, 349] on button "Change" at bounding box center [617, 352] width 72 height 27
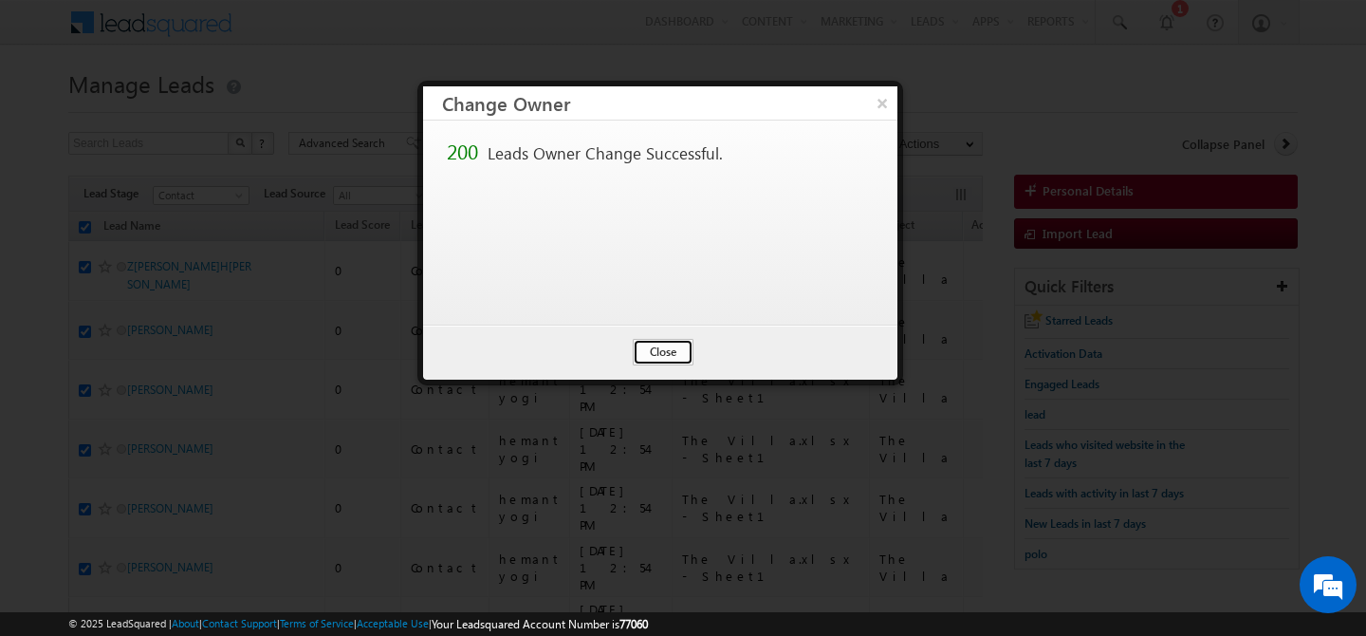
click at [644, 360] on button "Close" at bounding box center [663, 352] width 61 height 27
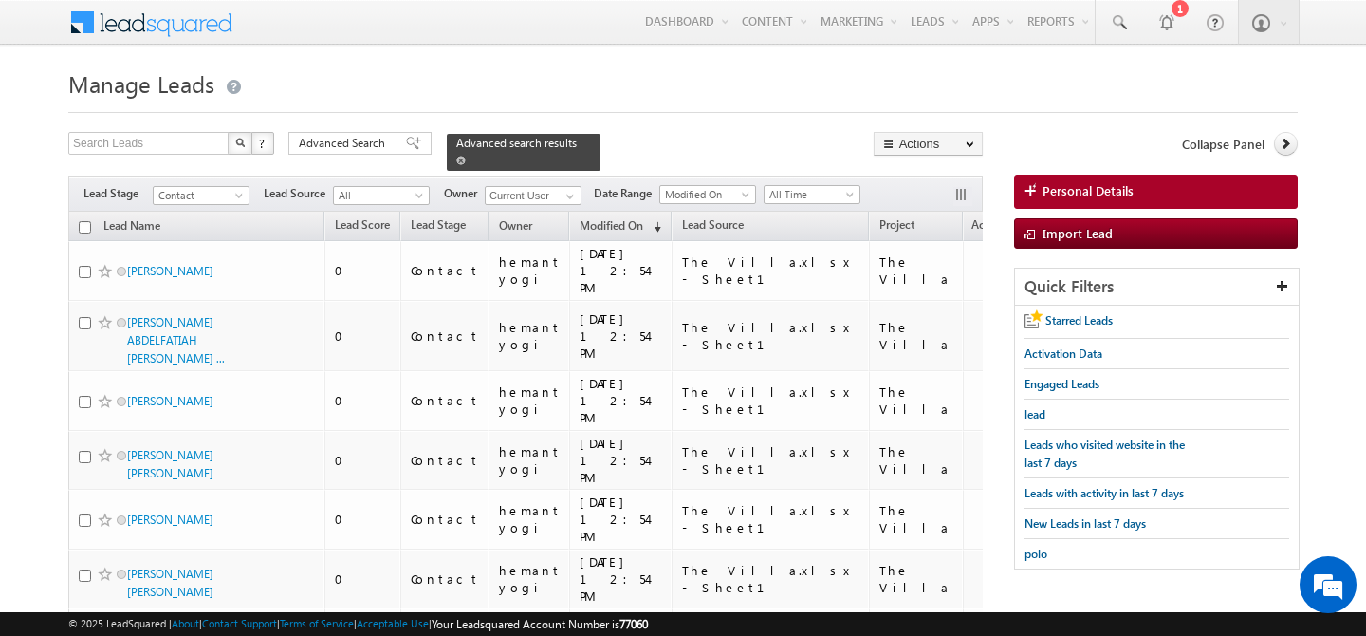
click at [466, 156] on span at bounding box center [460, 160] width 9 height 9
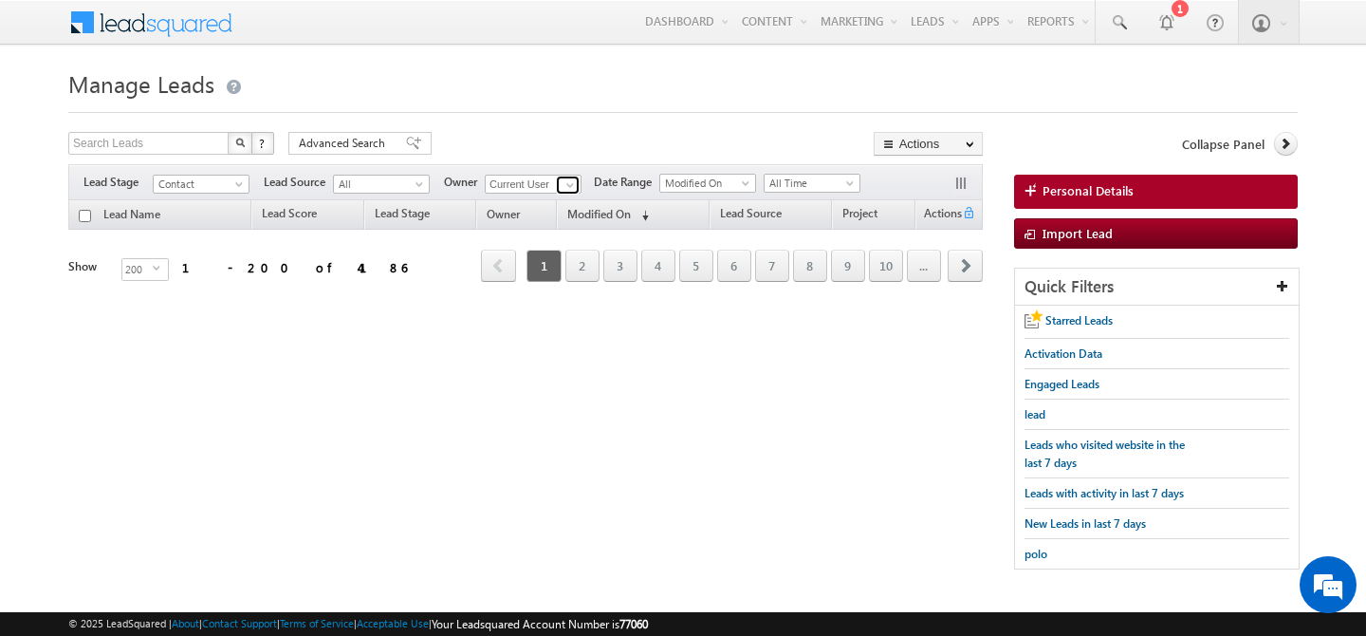
click at [573, 185] on span at bounding box center [570, 184] width 15 height 15
click at [309, 400] on div "Search Leads X ? 4186 results found Advanced Search Advanced Search Advanced se…" at bounding box center [683, 360] width 1230 height 456
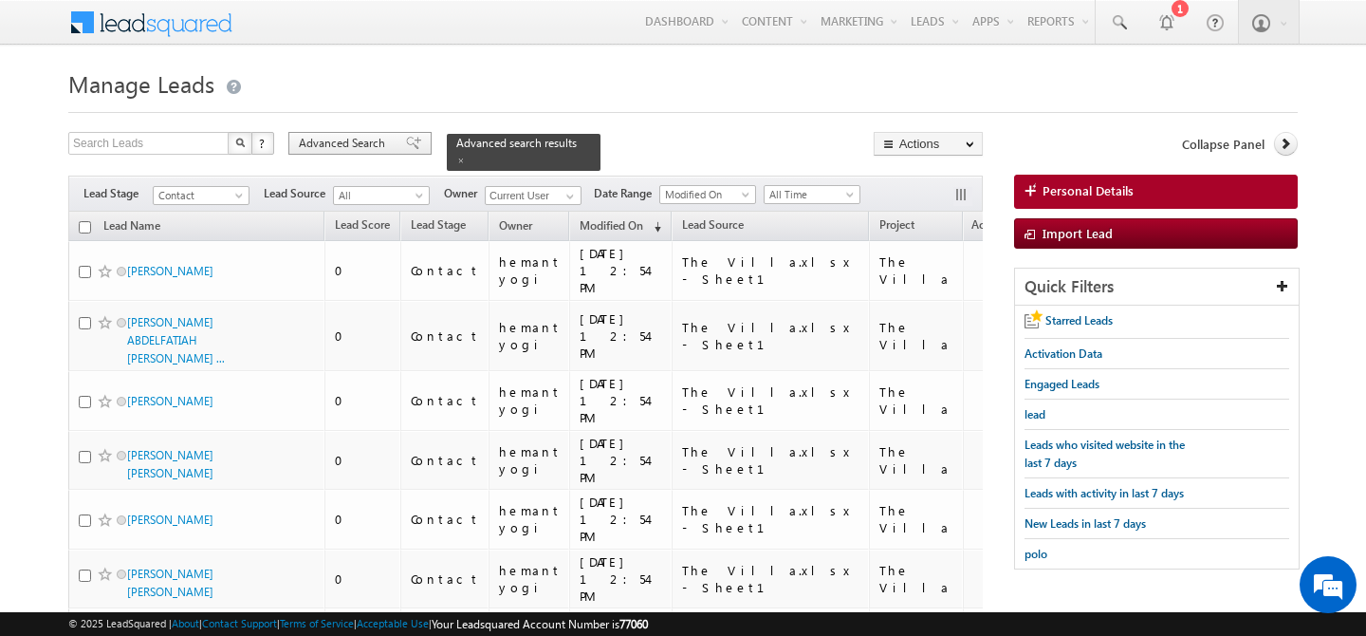
click at [345, 149] on span "Advanced Search" at bounding box center [345, 143] width 92 height 17
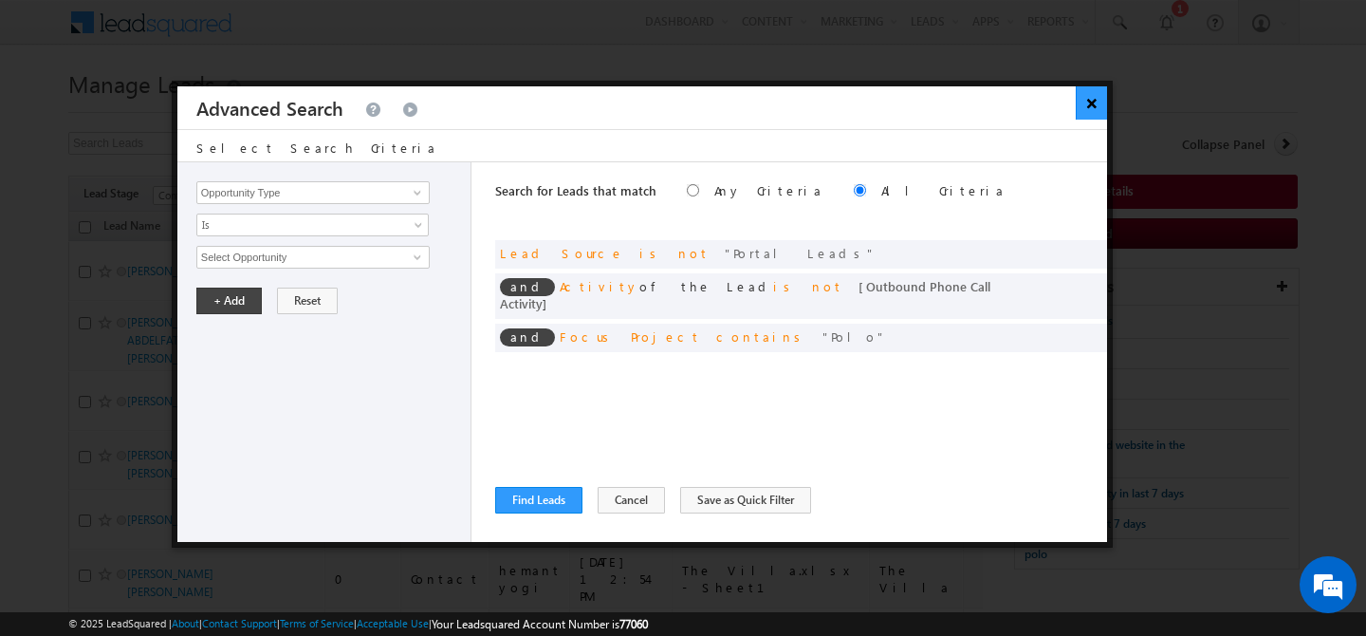
click at [1092, 100] on button "×" at bounding box center [1091, 102] width 31 height 33
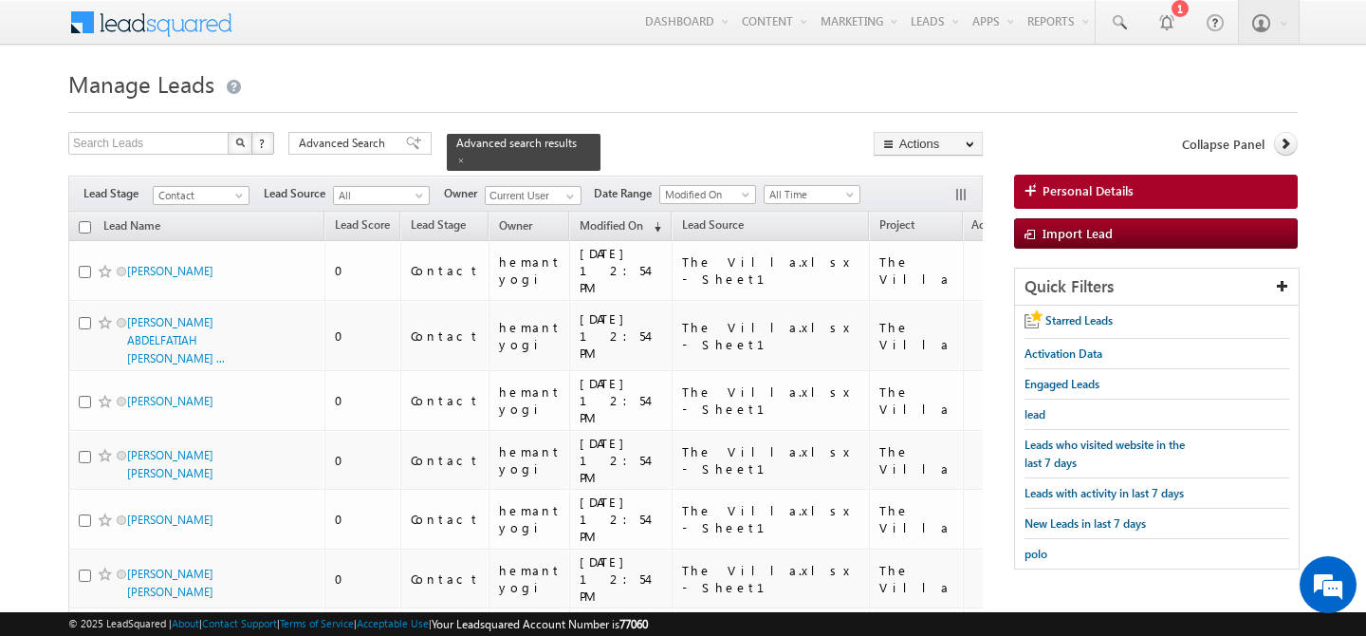
click at [81, 221] on input "checkbox" at bounding box center [85, 227] width 12 height 12
checkbox input "true"
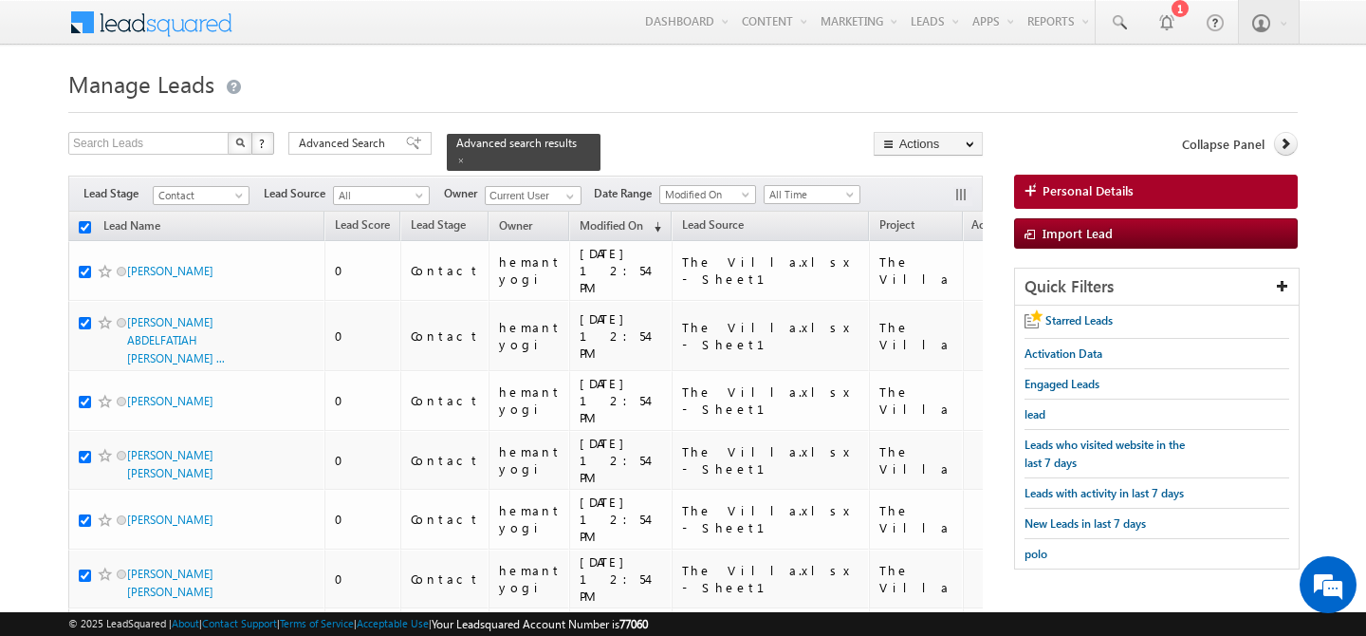
checkbox input "true"
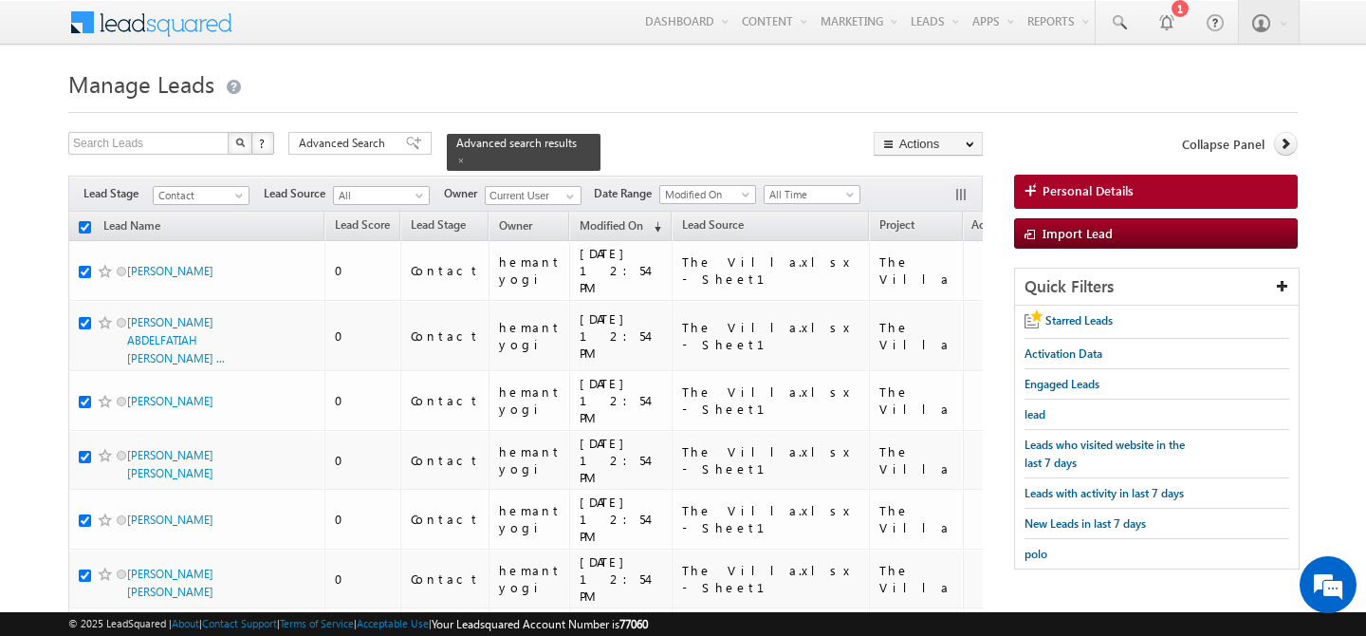
checkbox input "true"
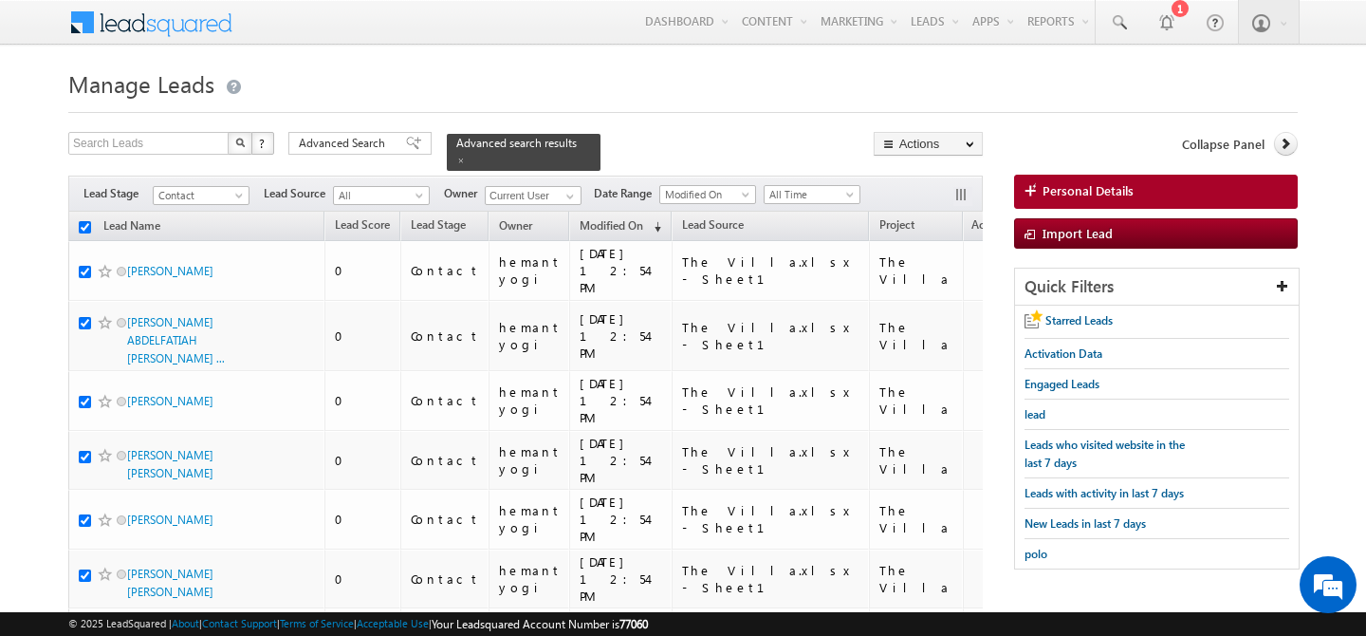
checkbox input "true"
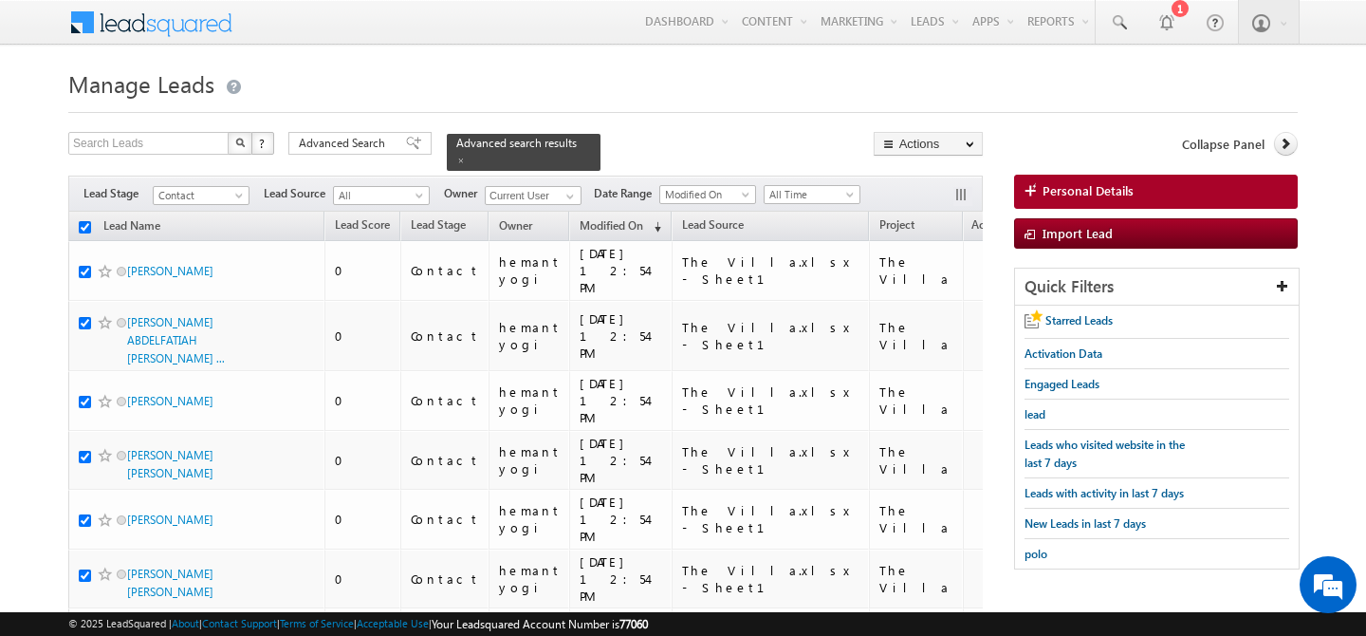
checkbox input "true"
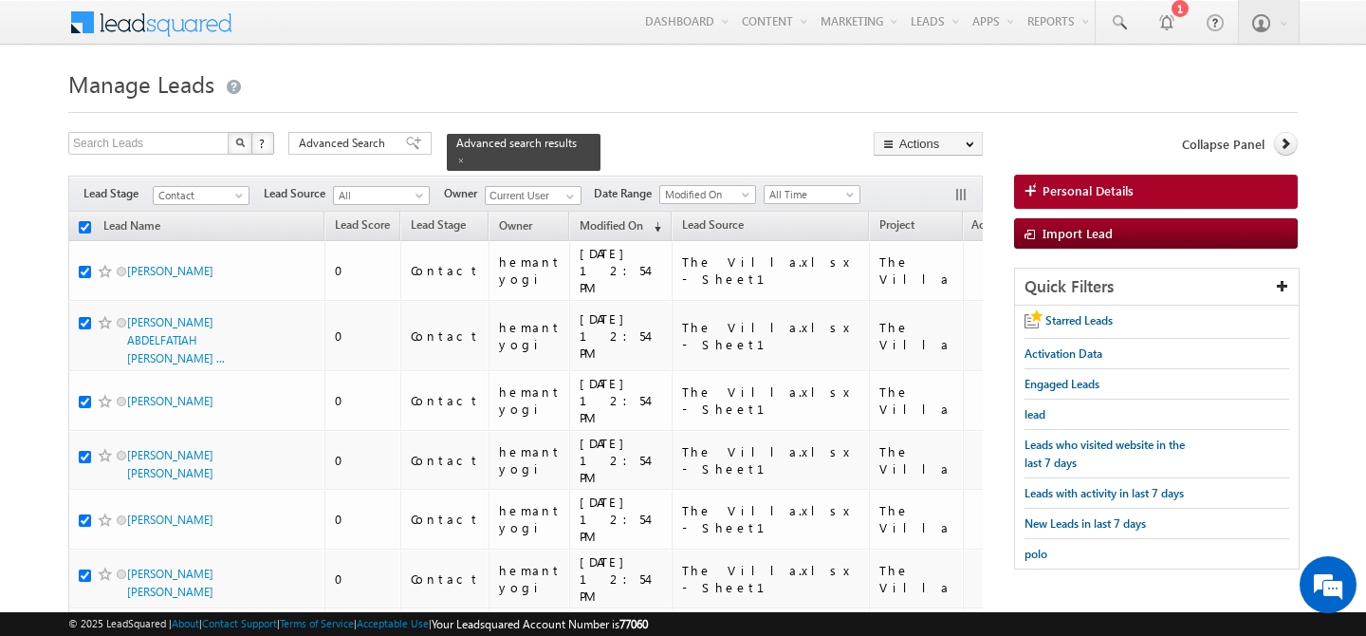
checkbox input "true"
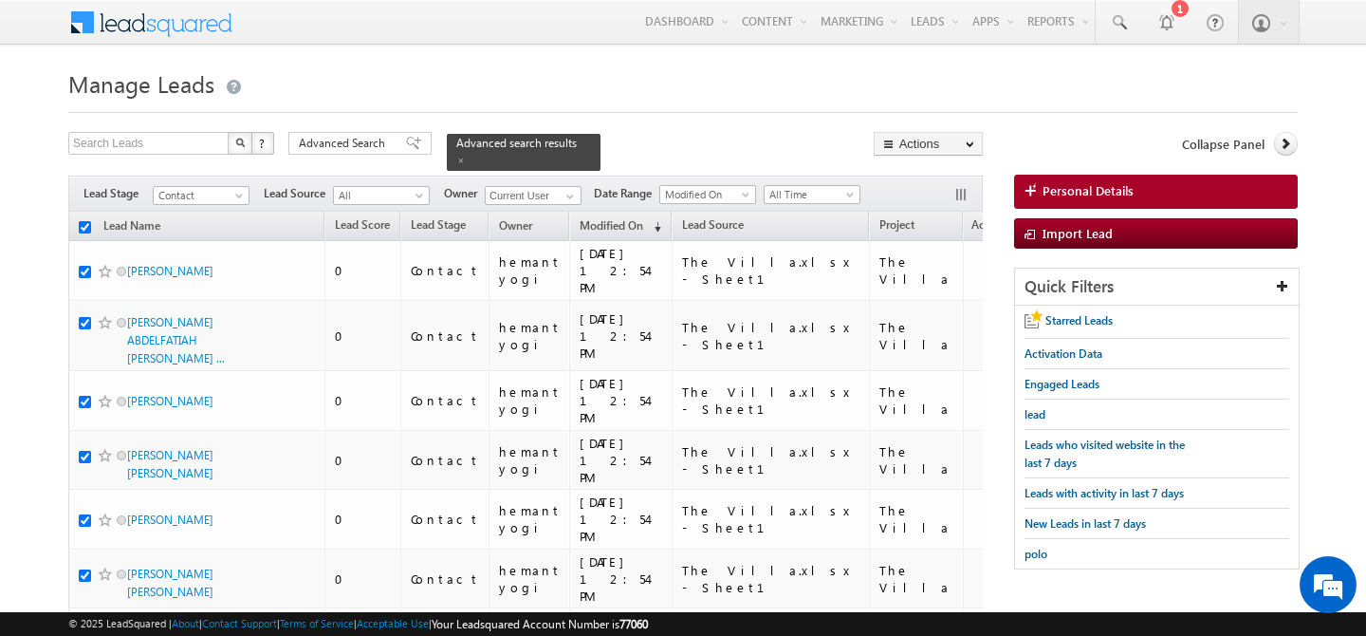
checkbox input "true"
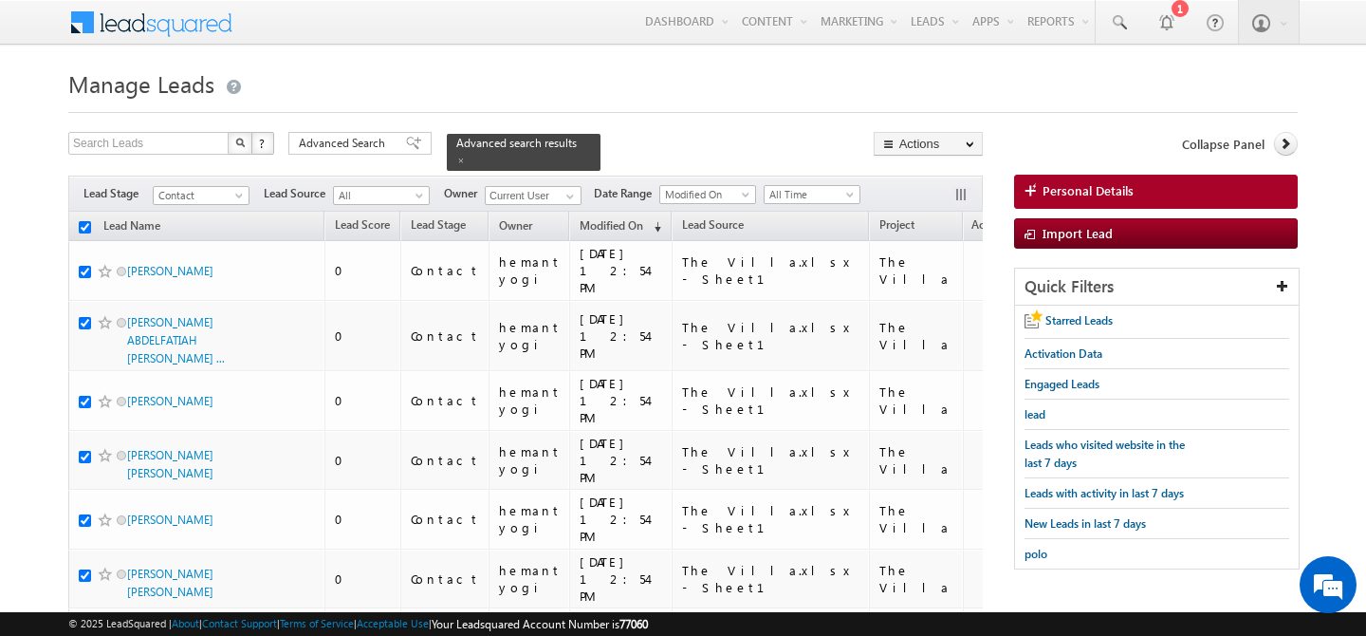
checkbox input "true"
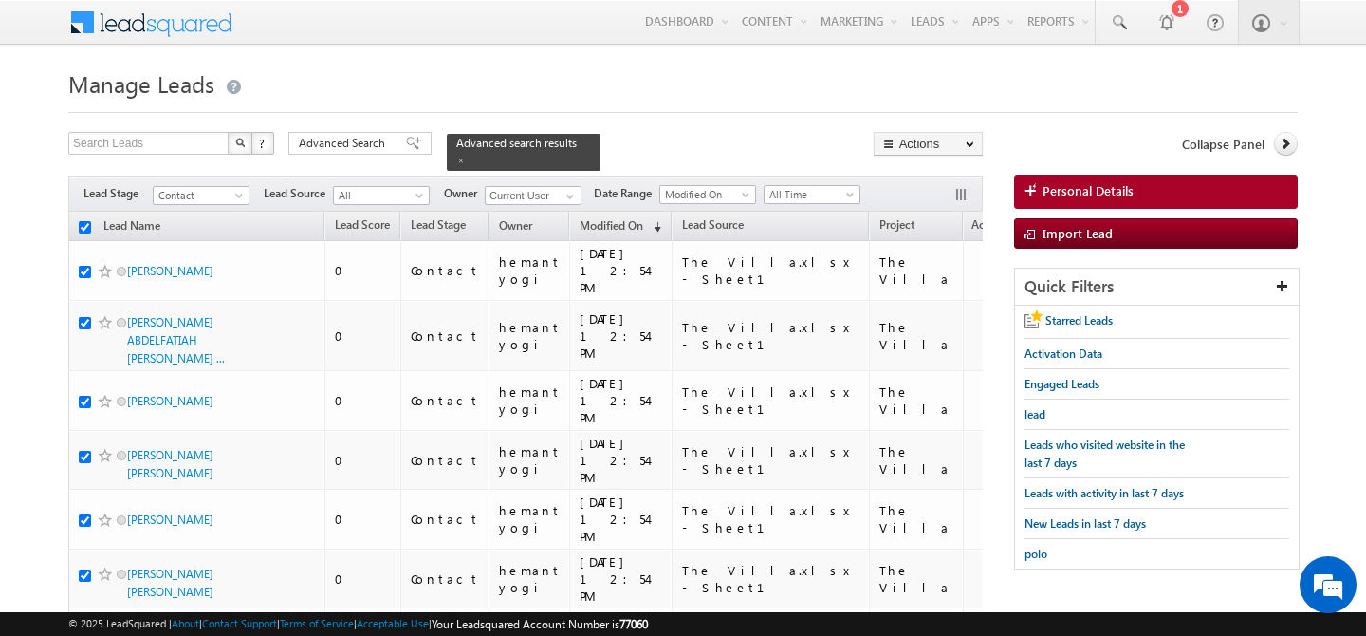
checkbox input "true"
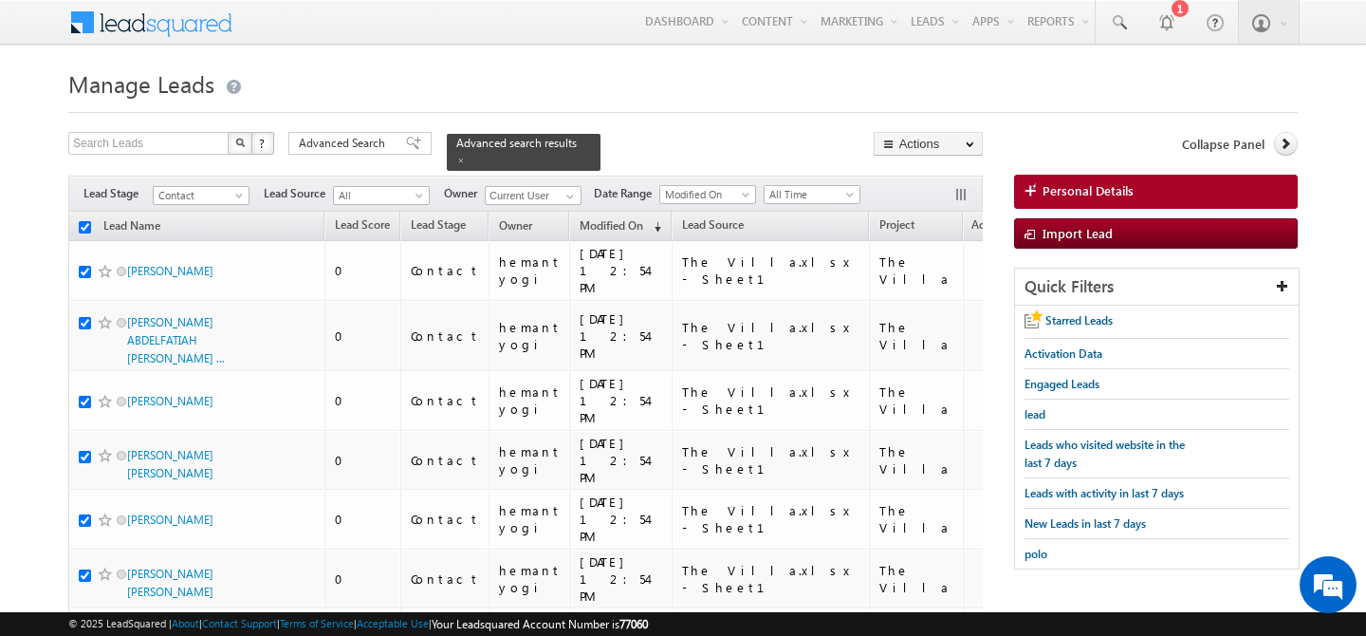
checkbox input "true"
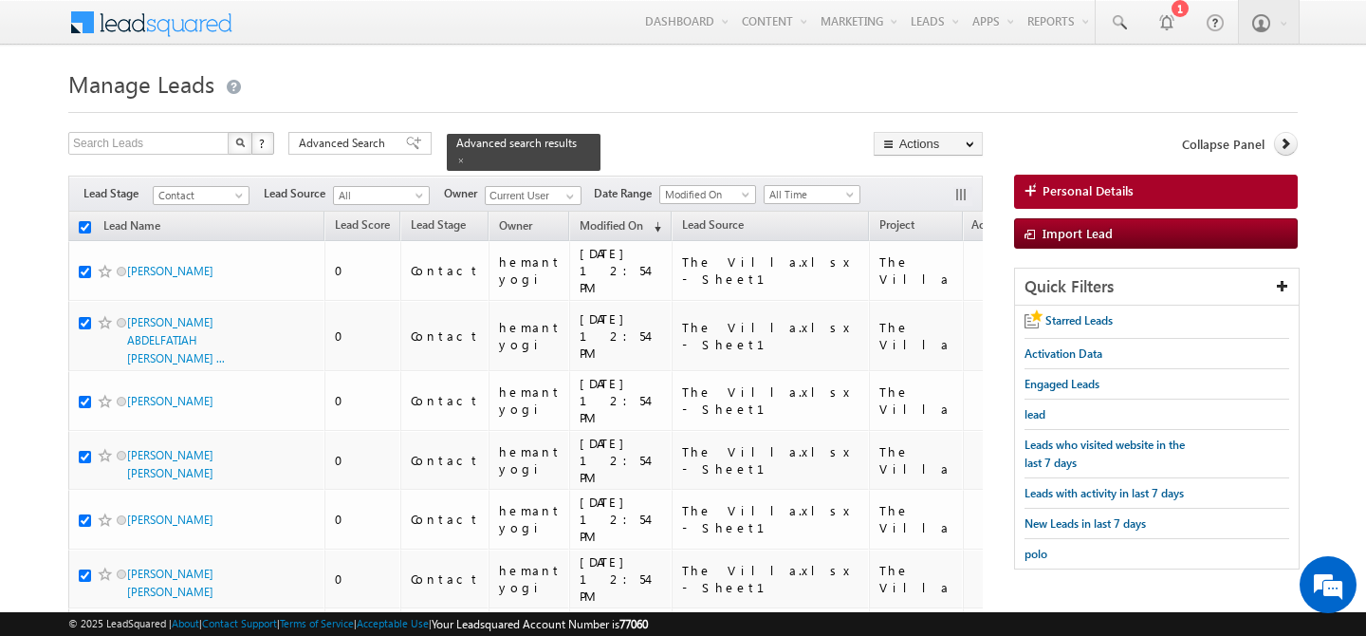
checkbox input "true"
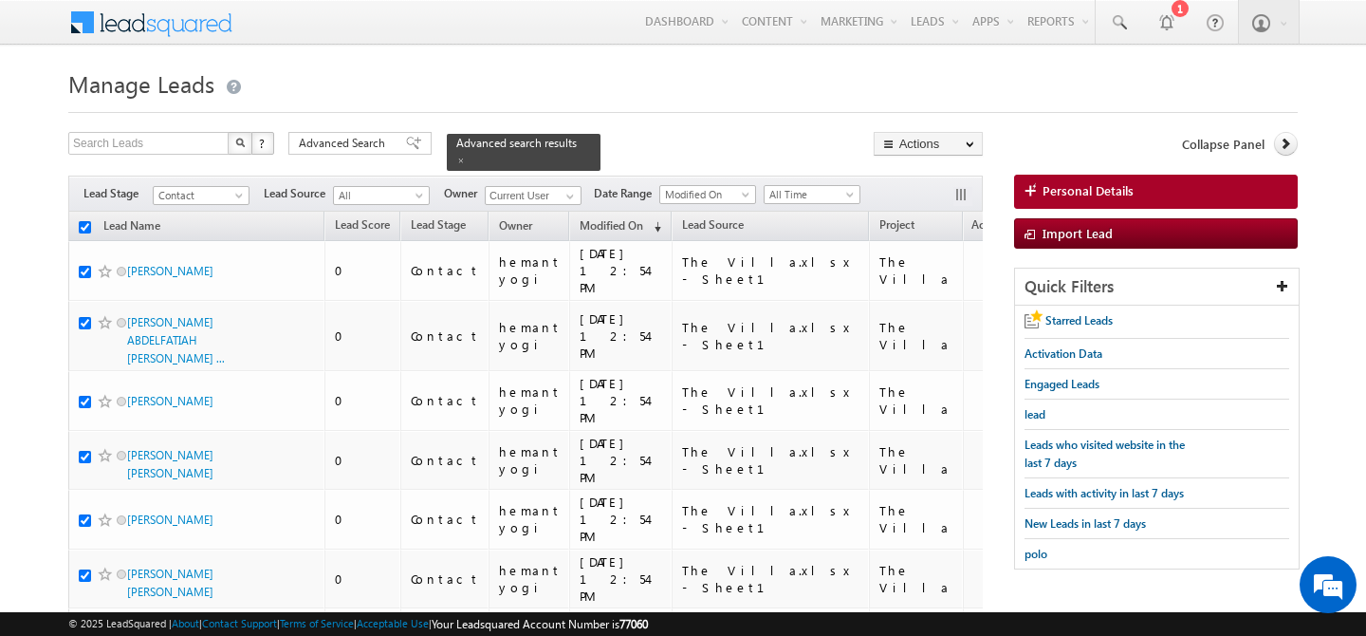
checkbox input "true"
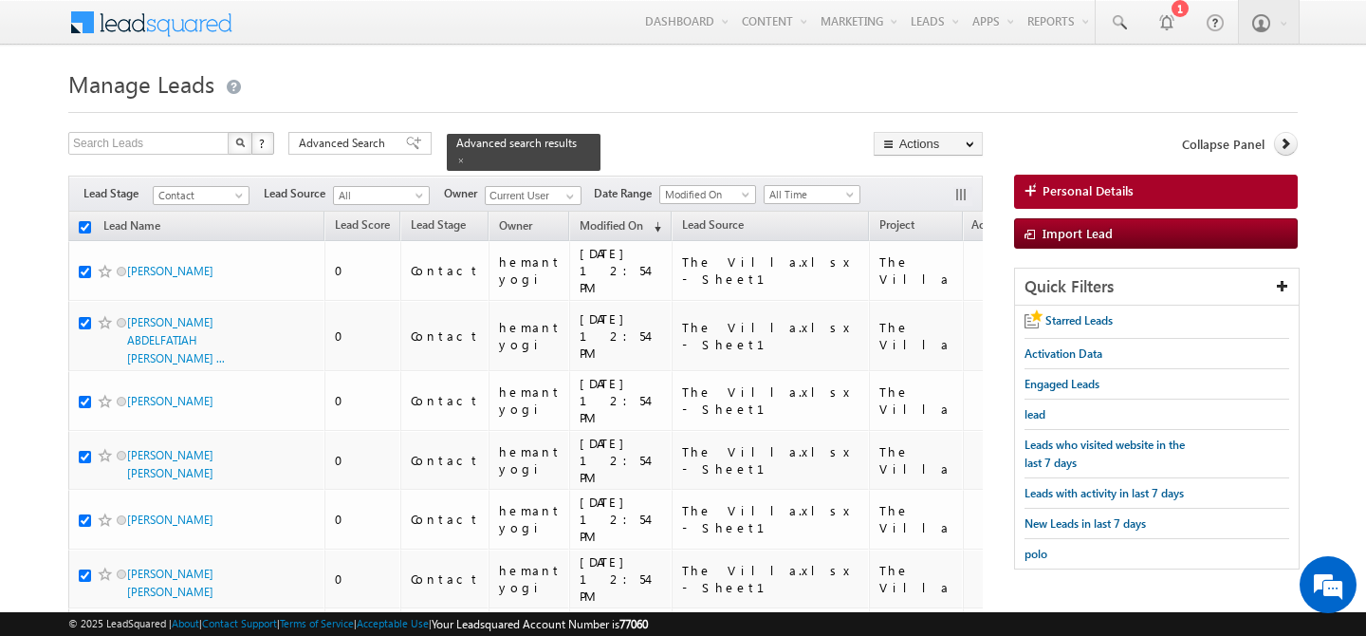
checkbox input "true"
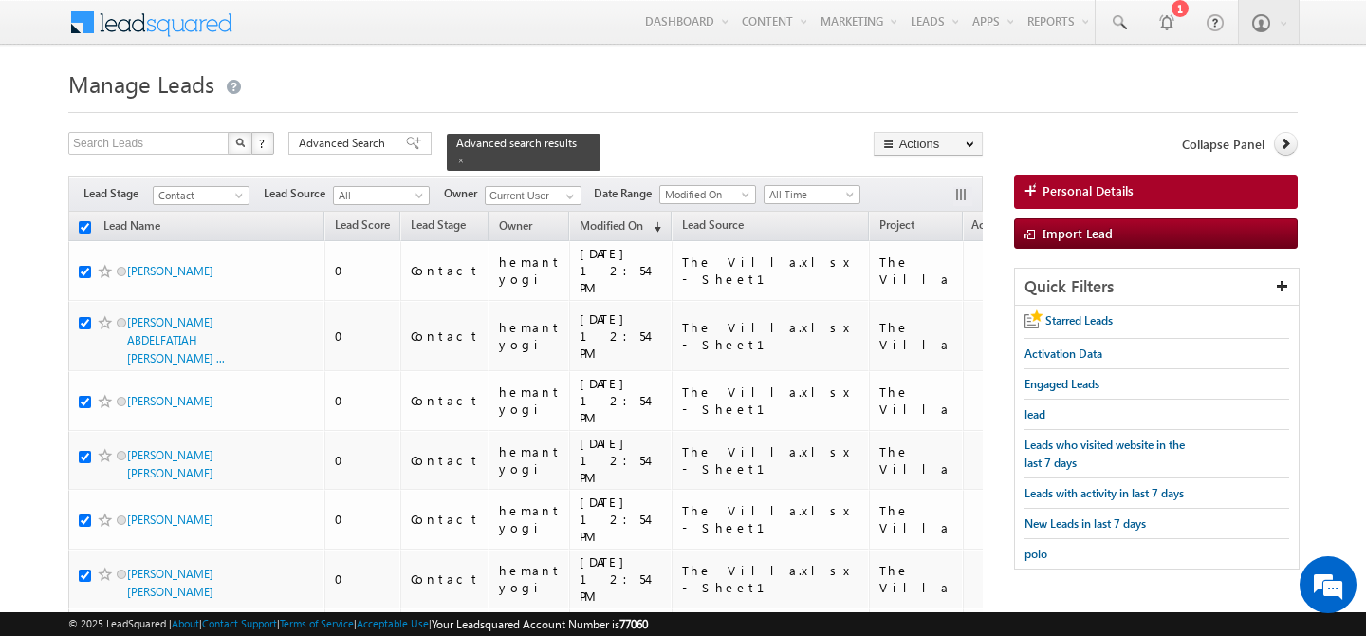
checkbox input "true"
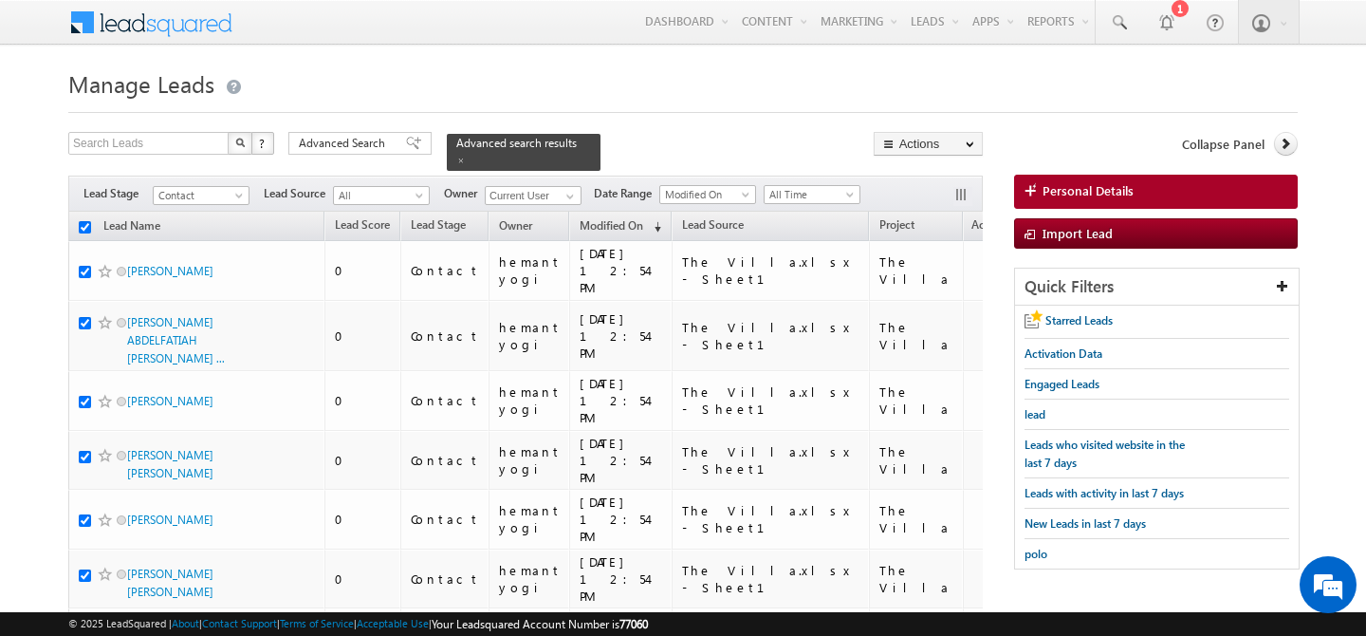
checkbox input "true"
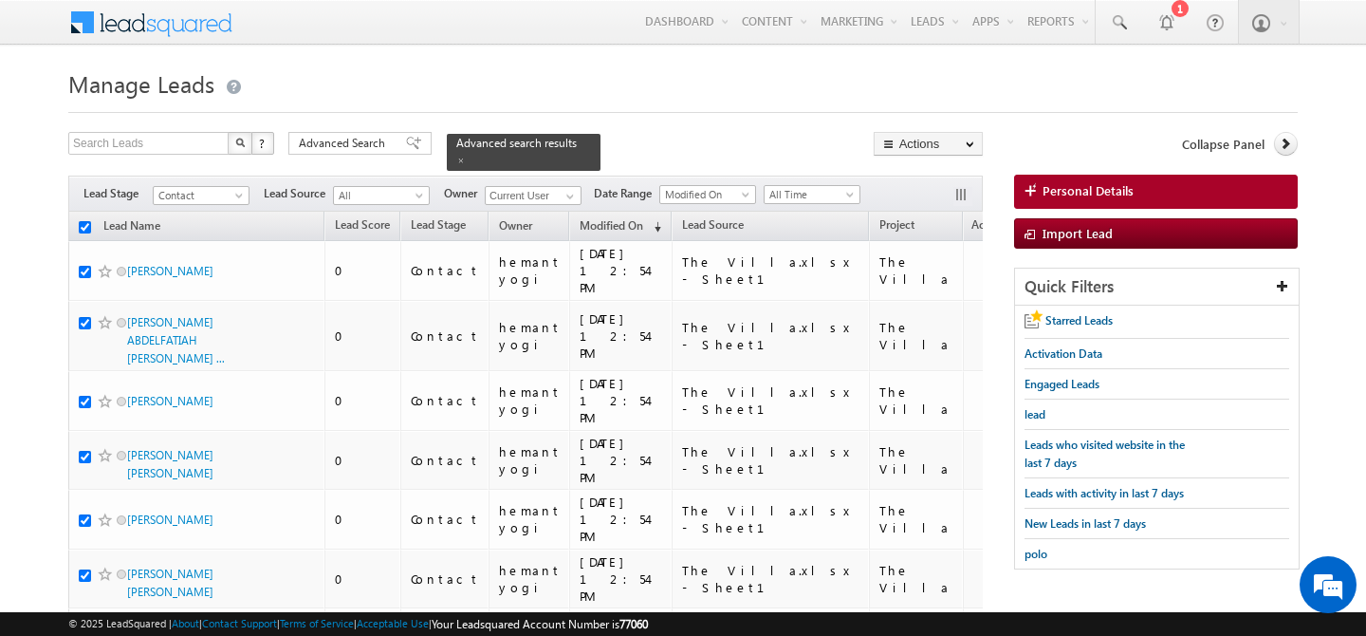
checkbox input "true"
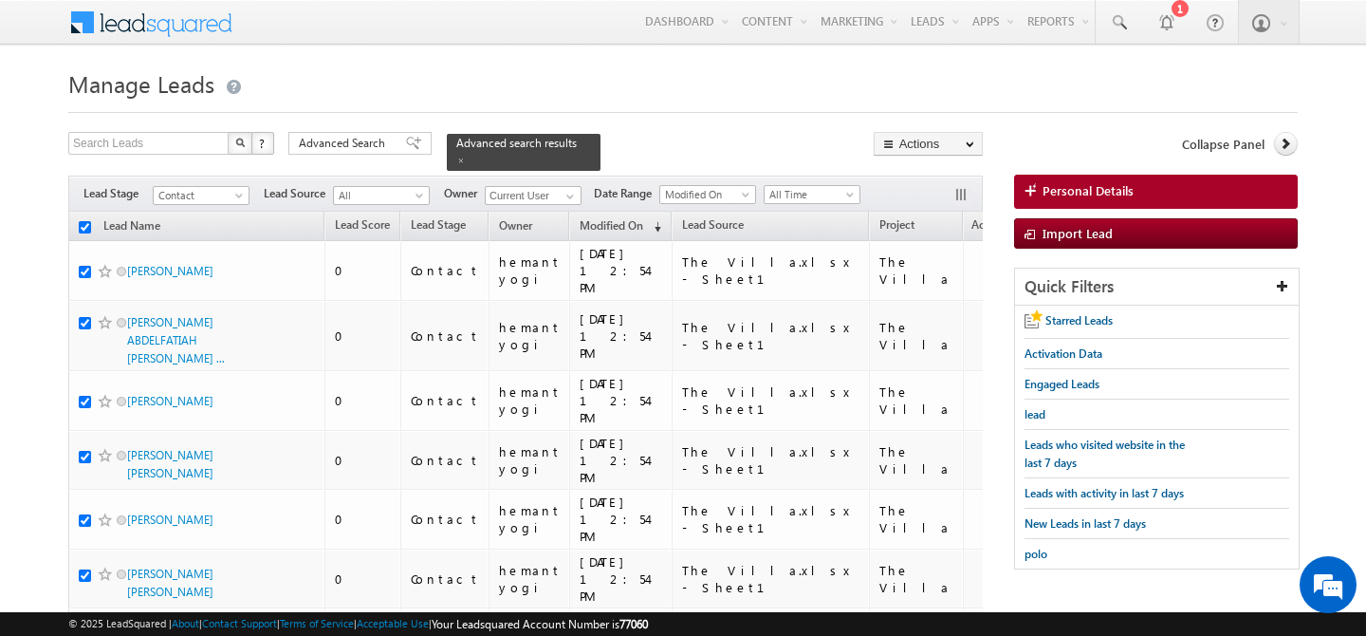
checkbox input "true"
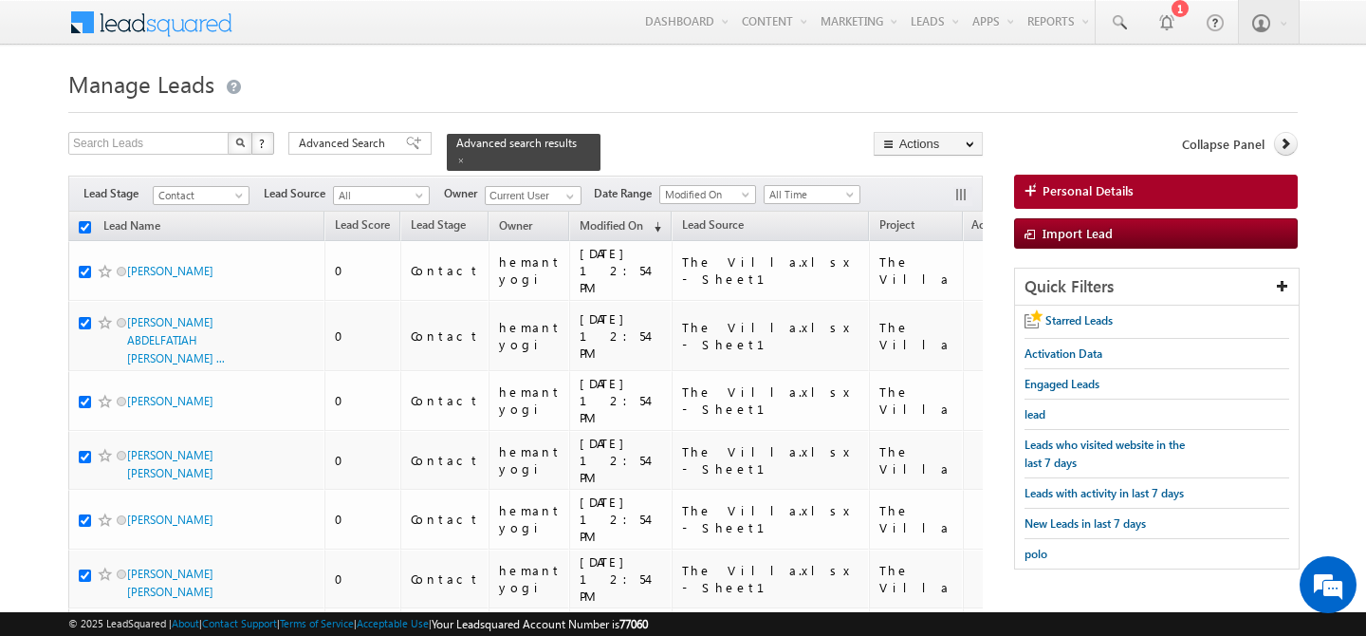
checkbox input "true"
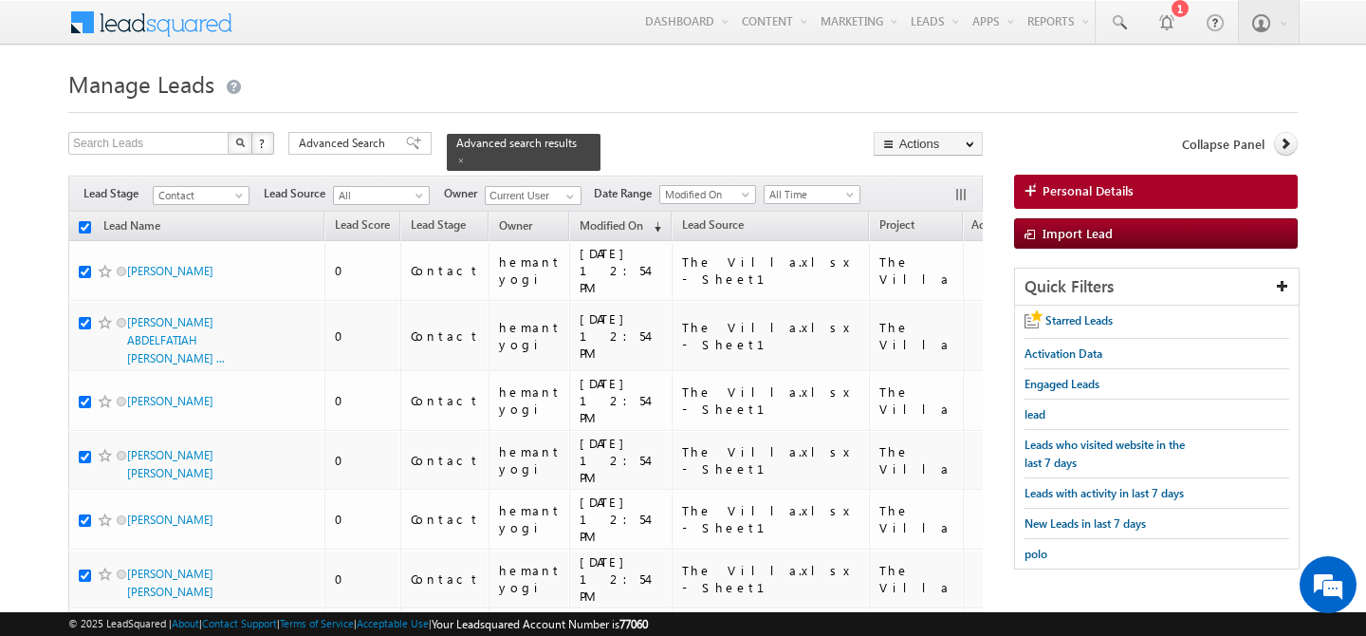
checkbox input "true"
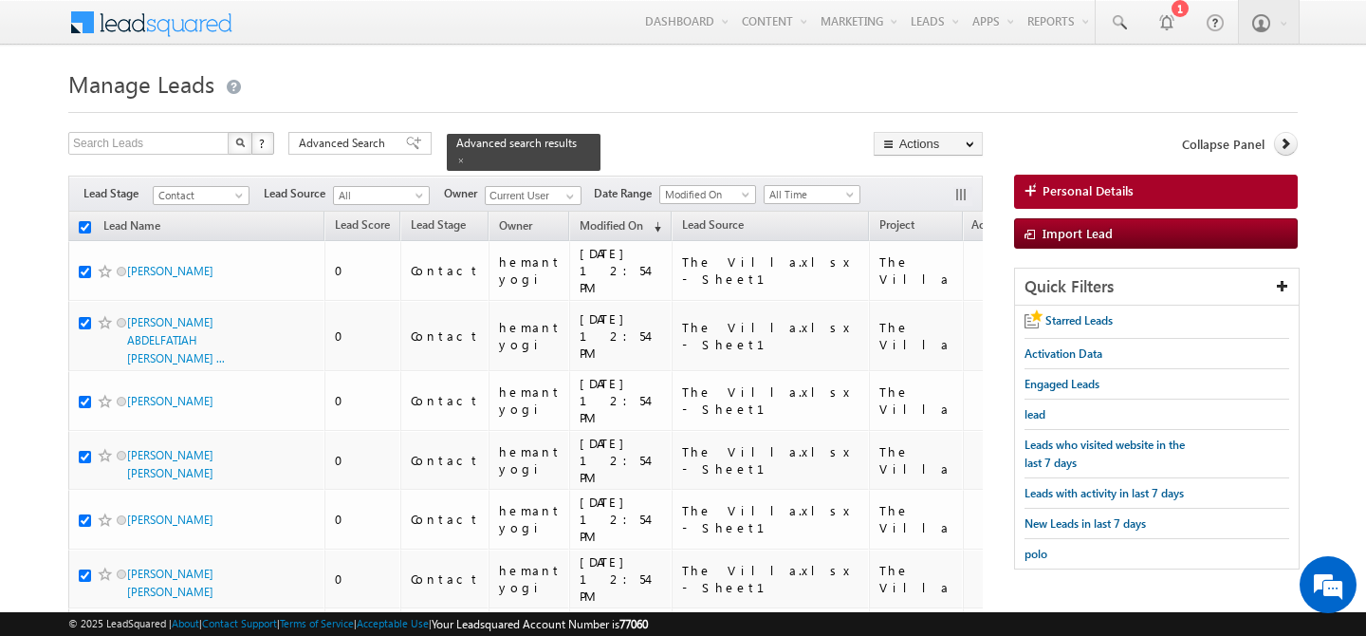
checkbox input "true"
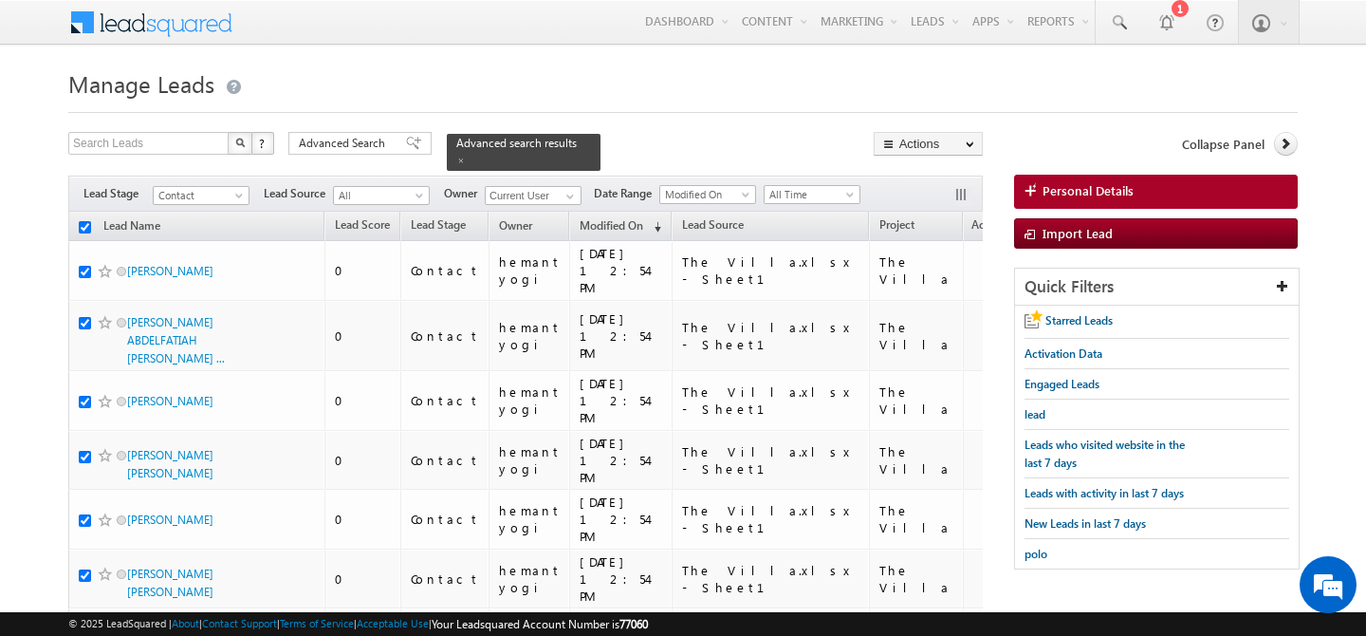
checkbox input "true"
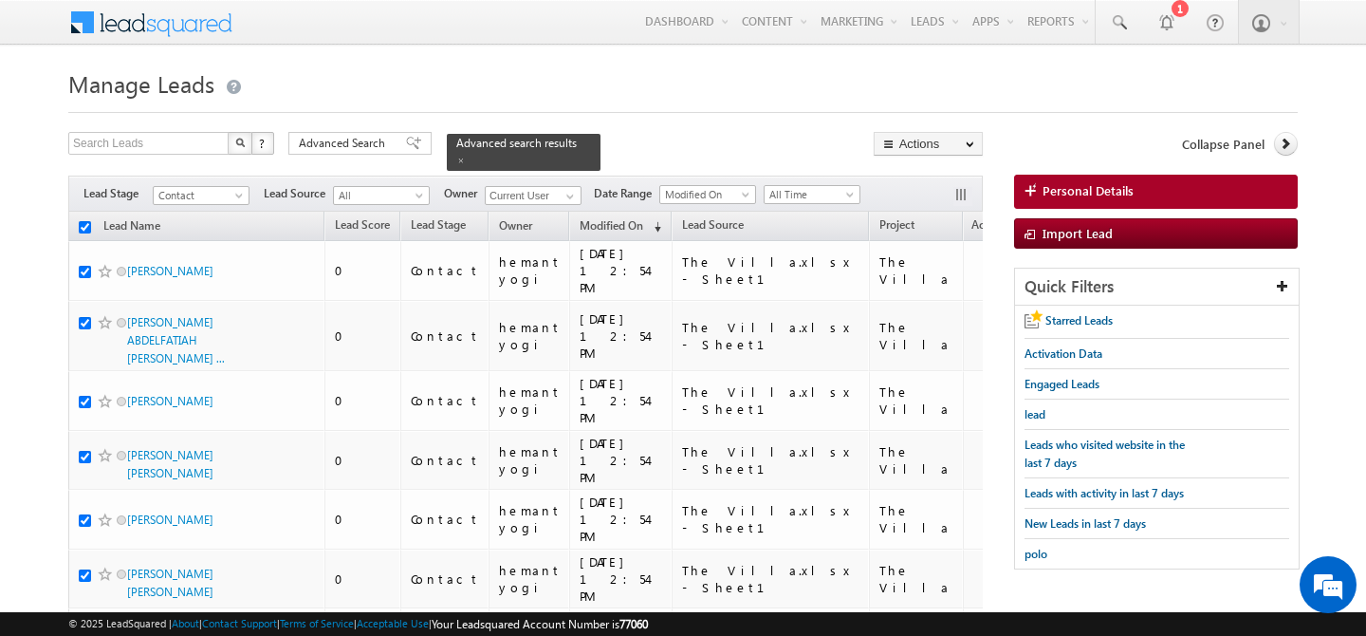
checkbox input "true"
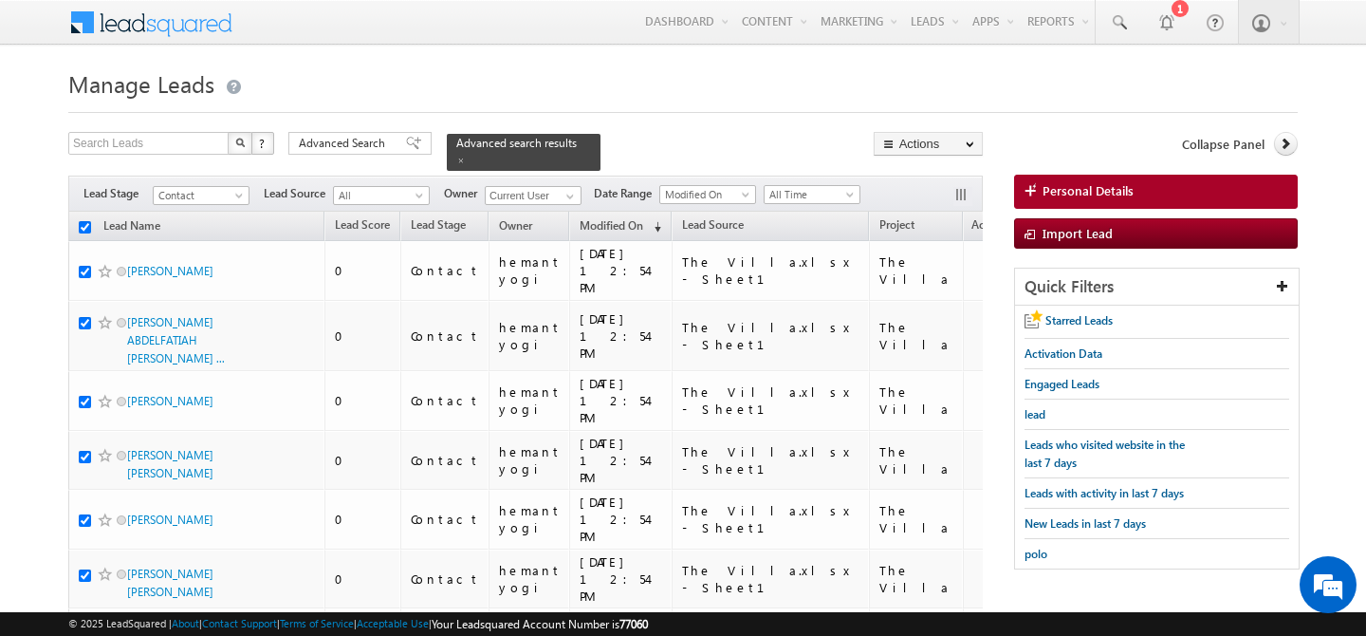
checkbox input "true"
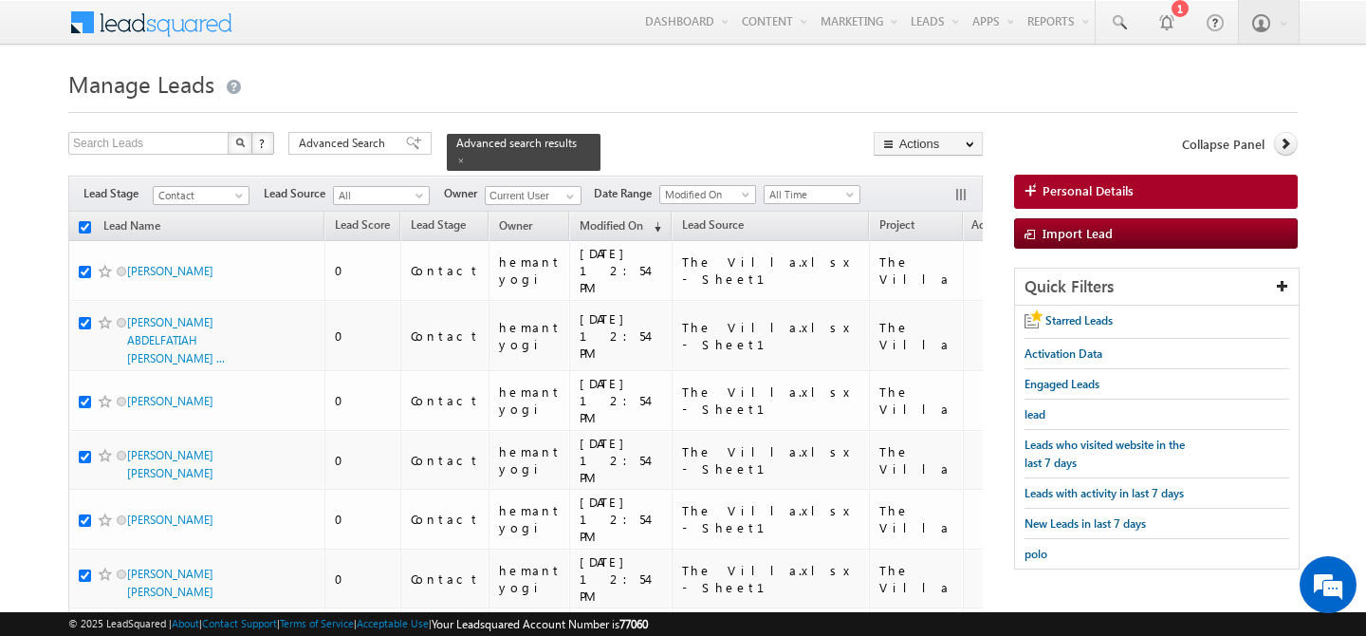
checkbox input "true"
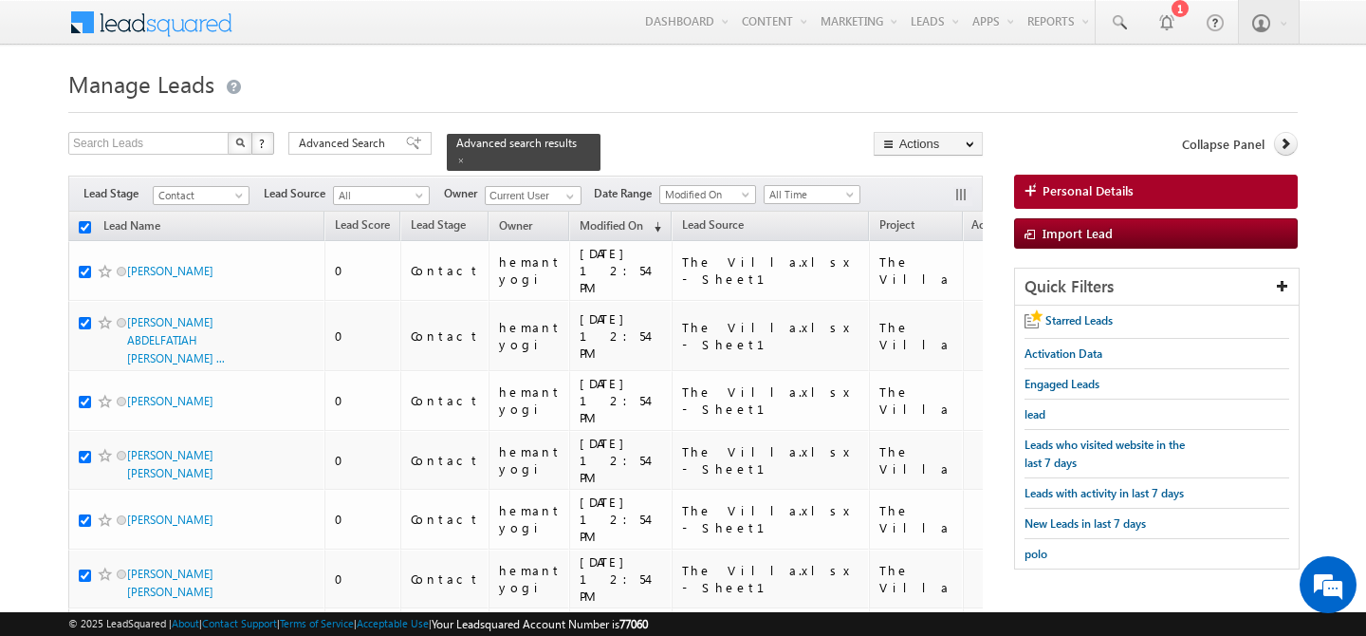
checkbox input "true"
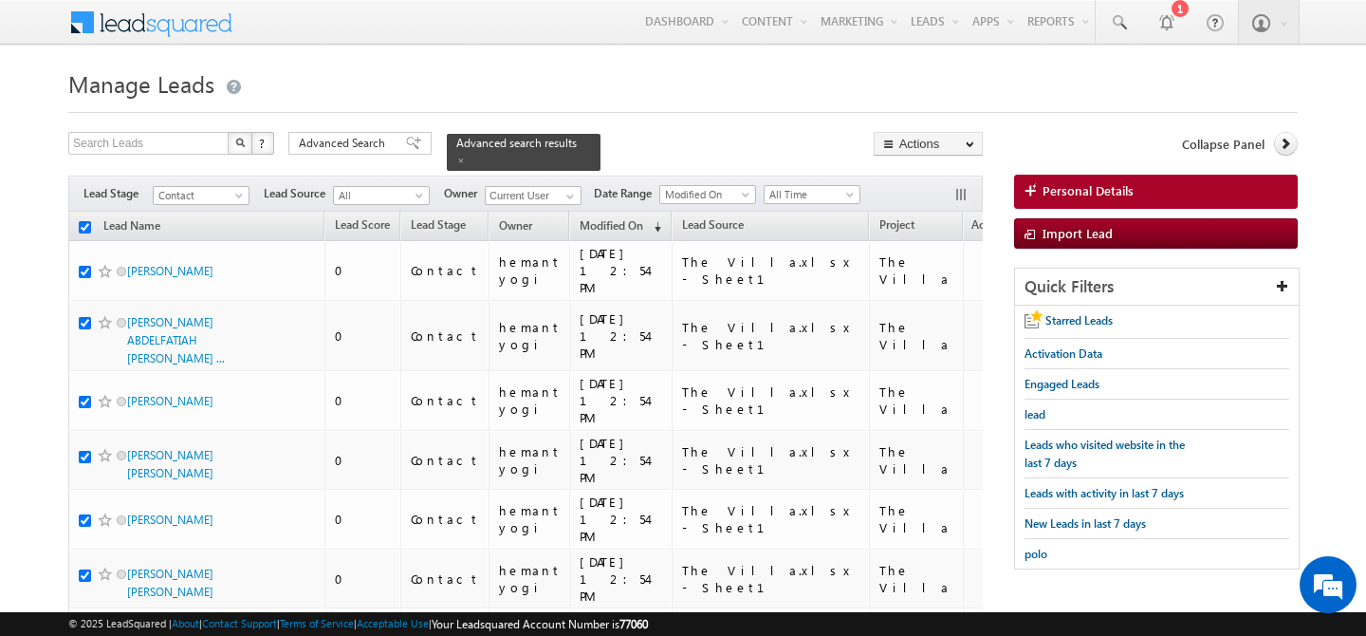
checkbox input "true"
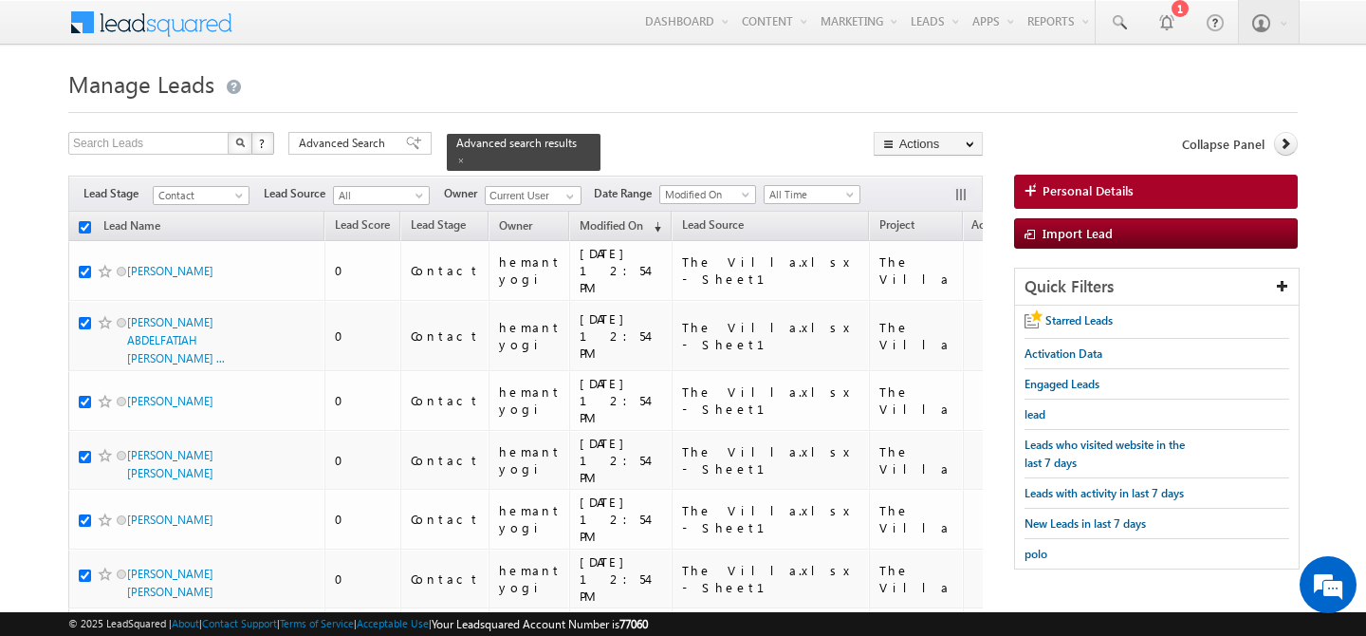
checkbox input "true"
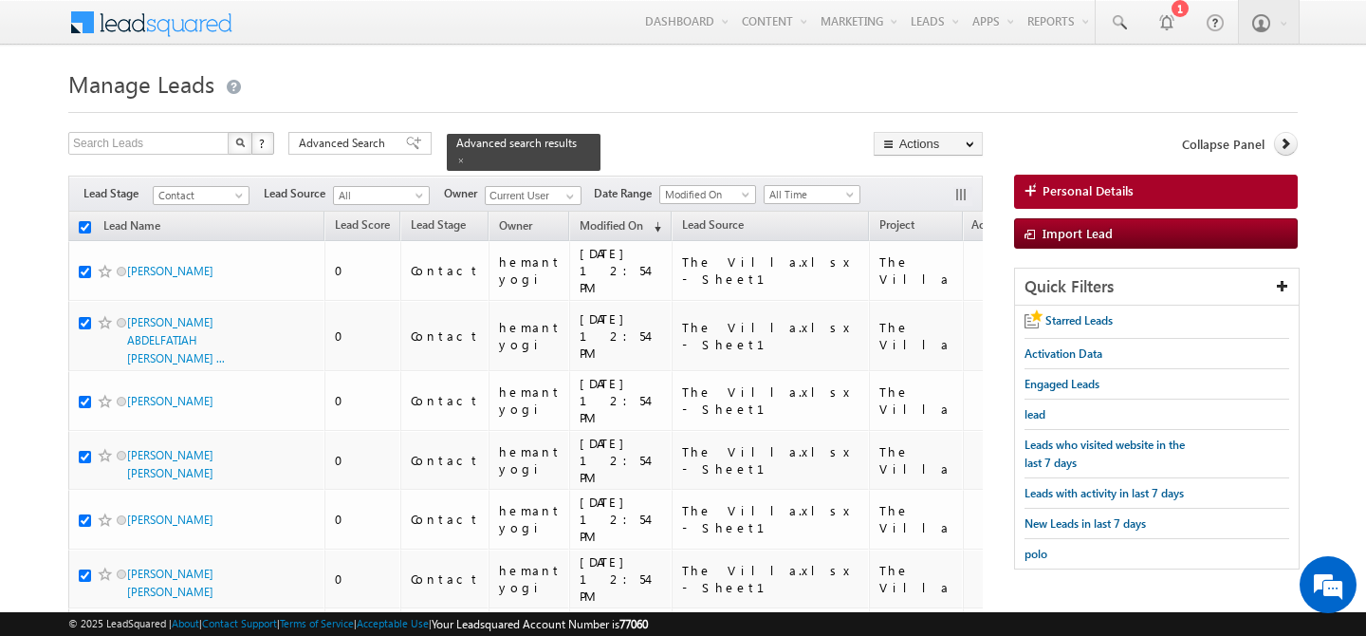
checkbox input "true"
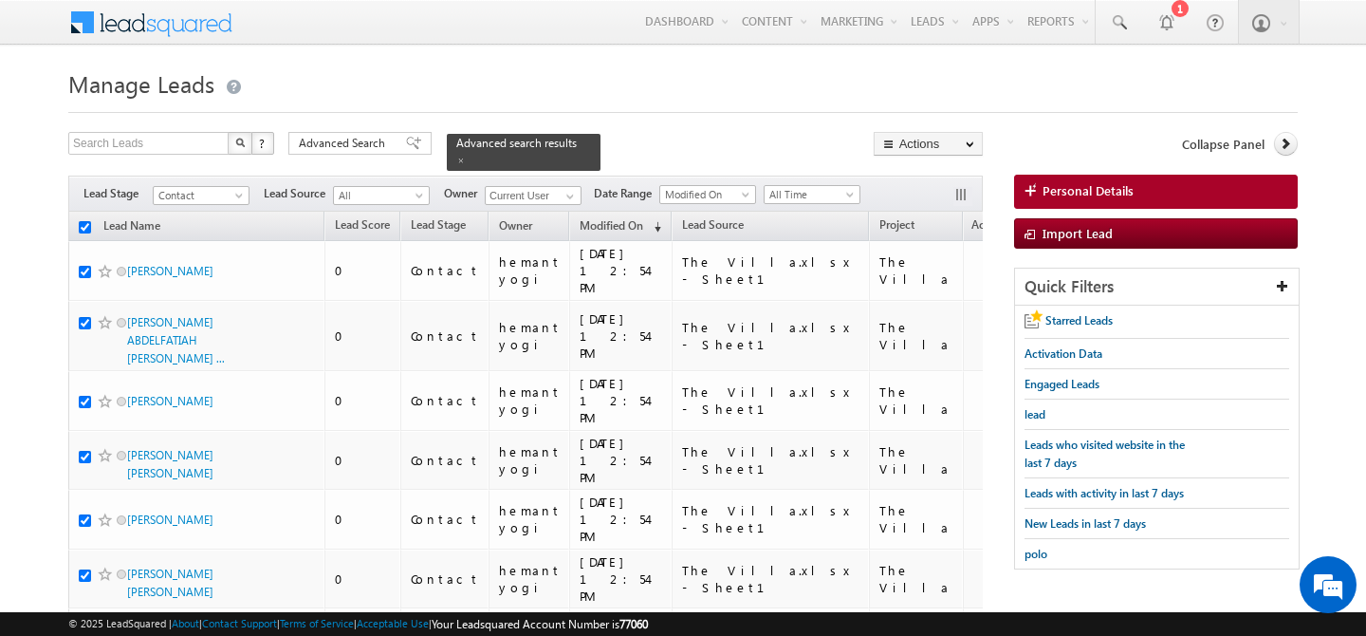
checkbox input "true"
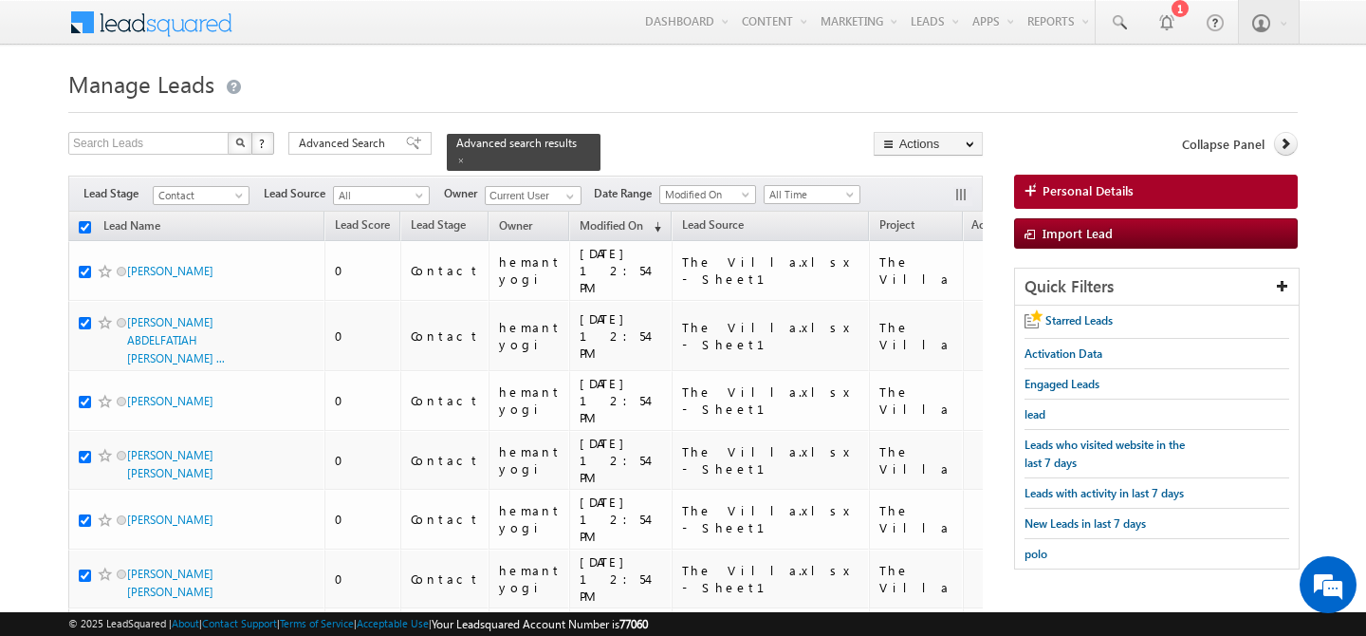
checkbox input "true"
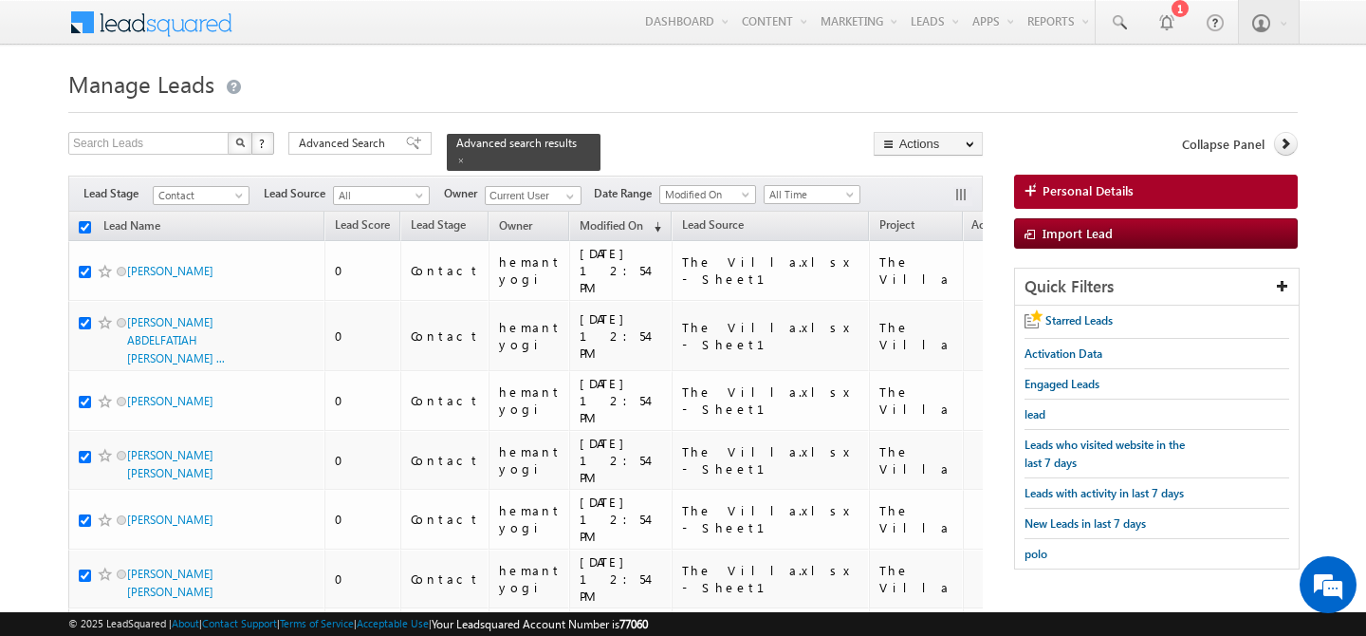
checkbox input "true"
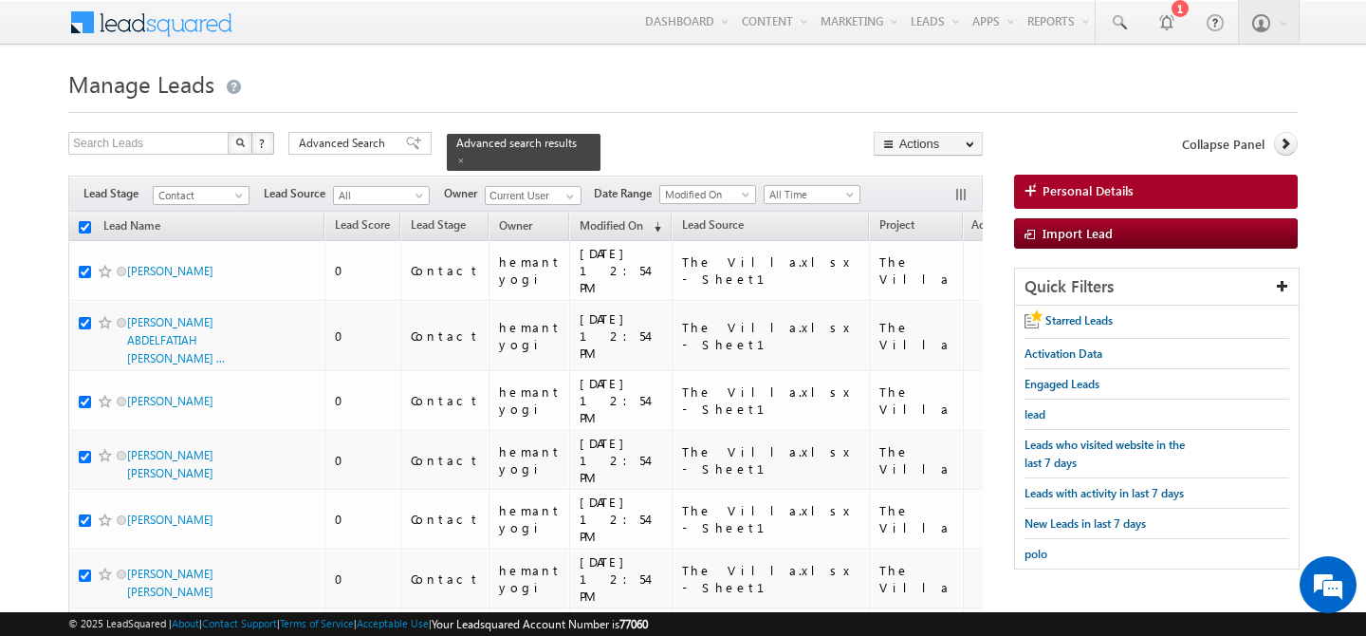
checkbox input "true"
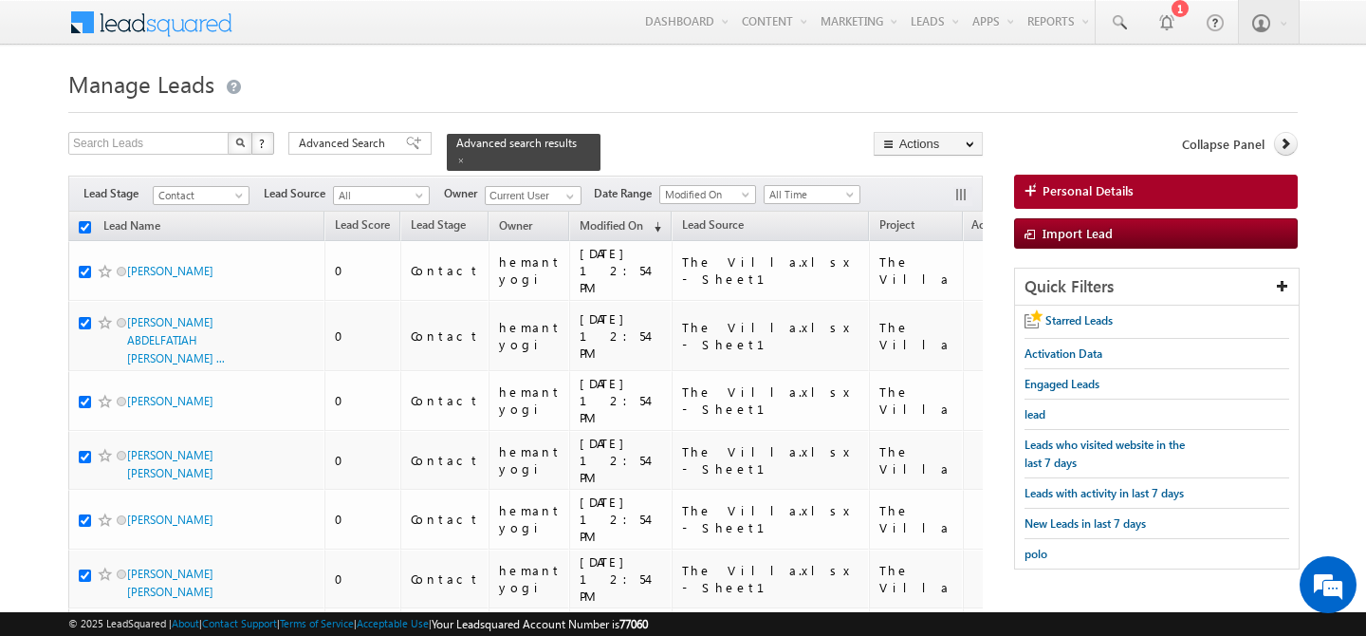
checkbox input "true"
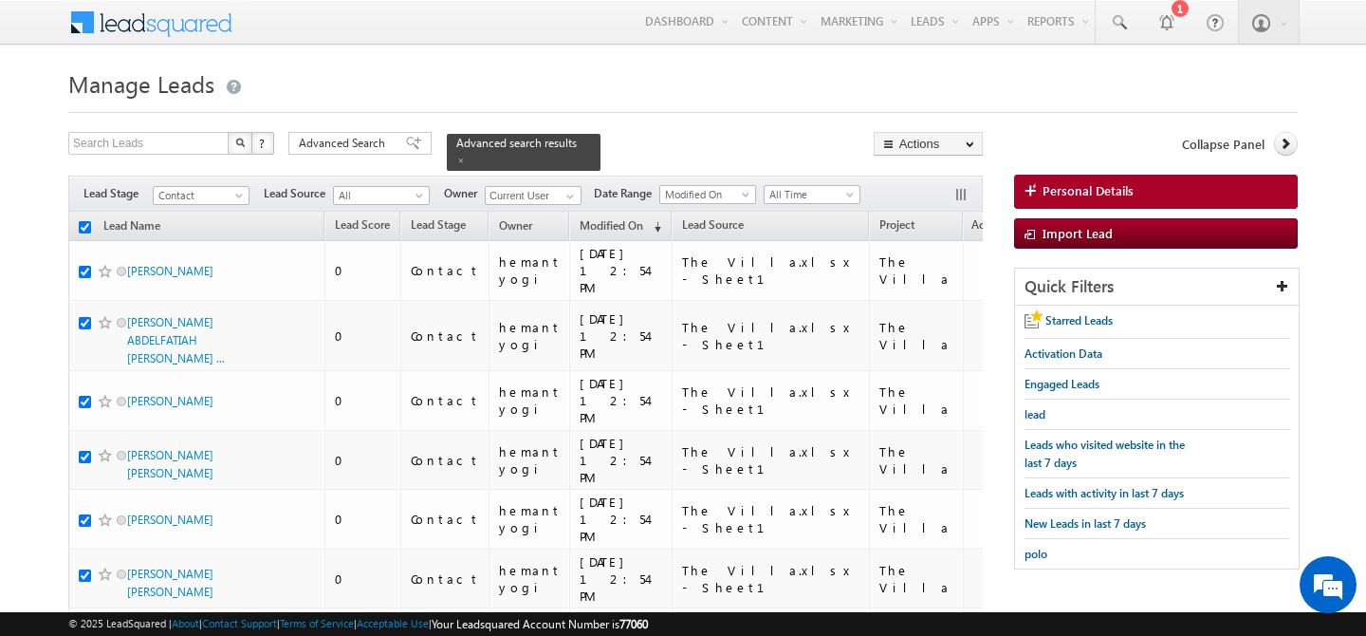
checkbox input "true"
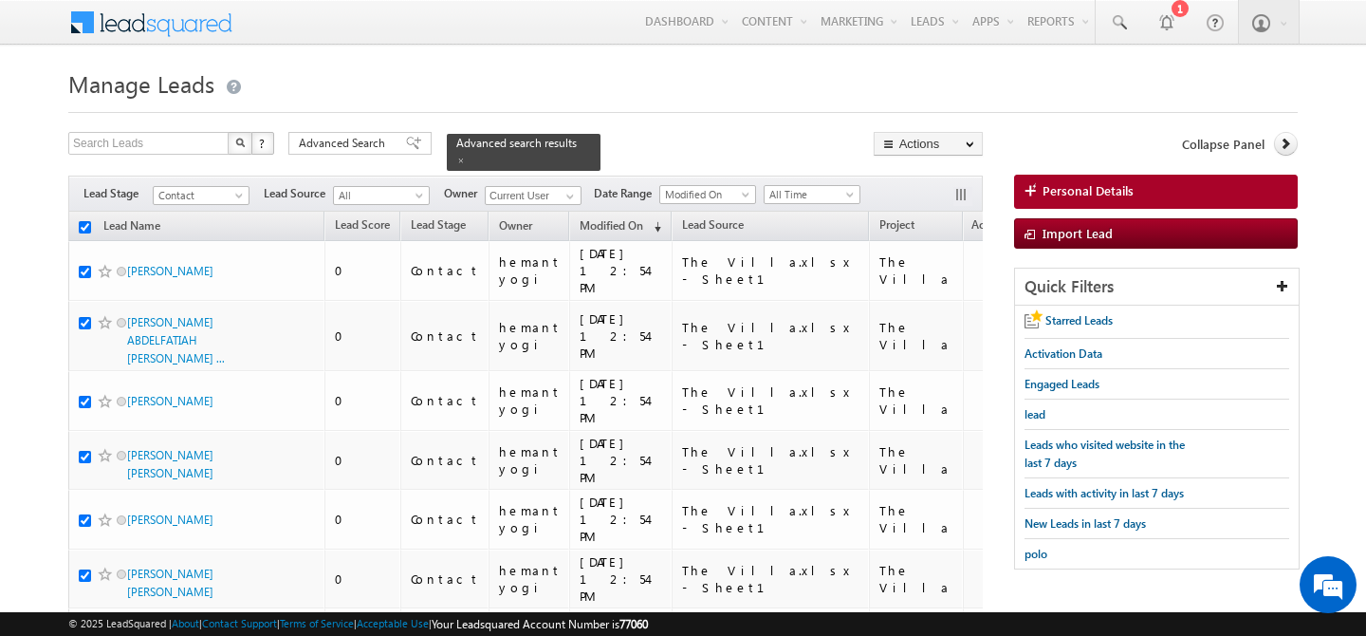
checkbox input "true"
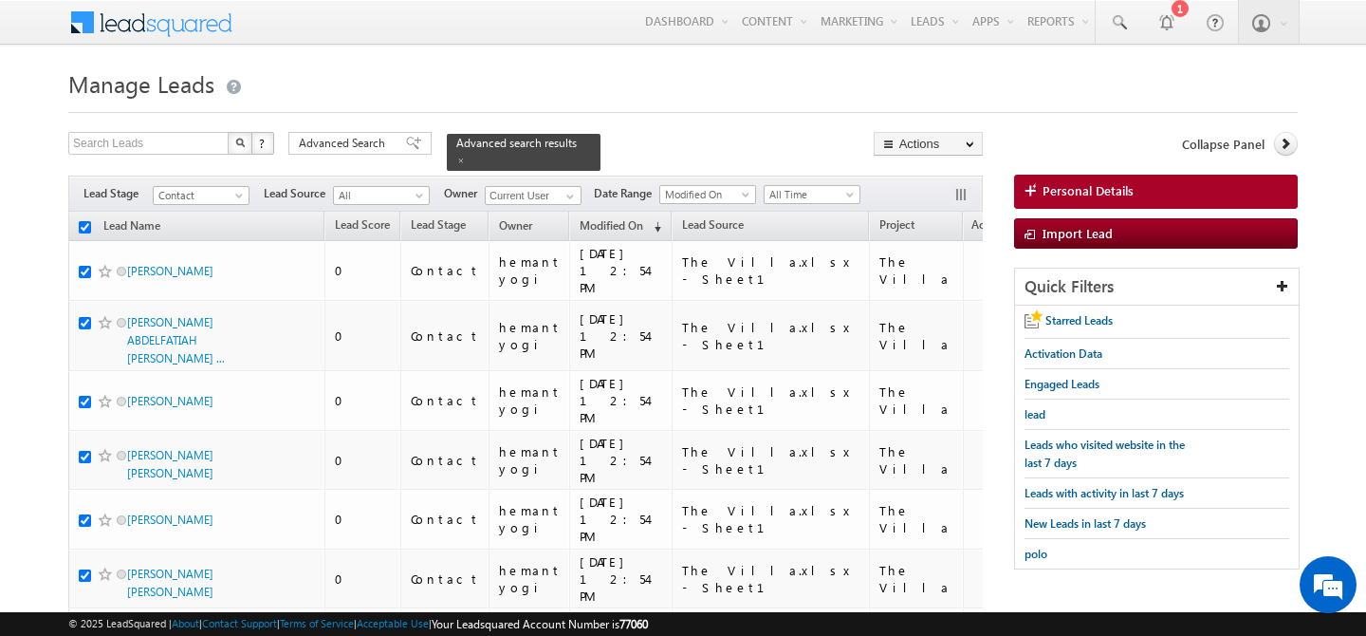
checkbox input "true"
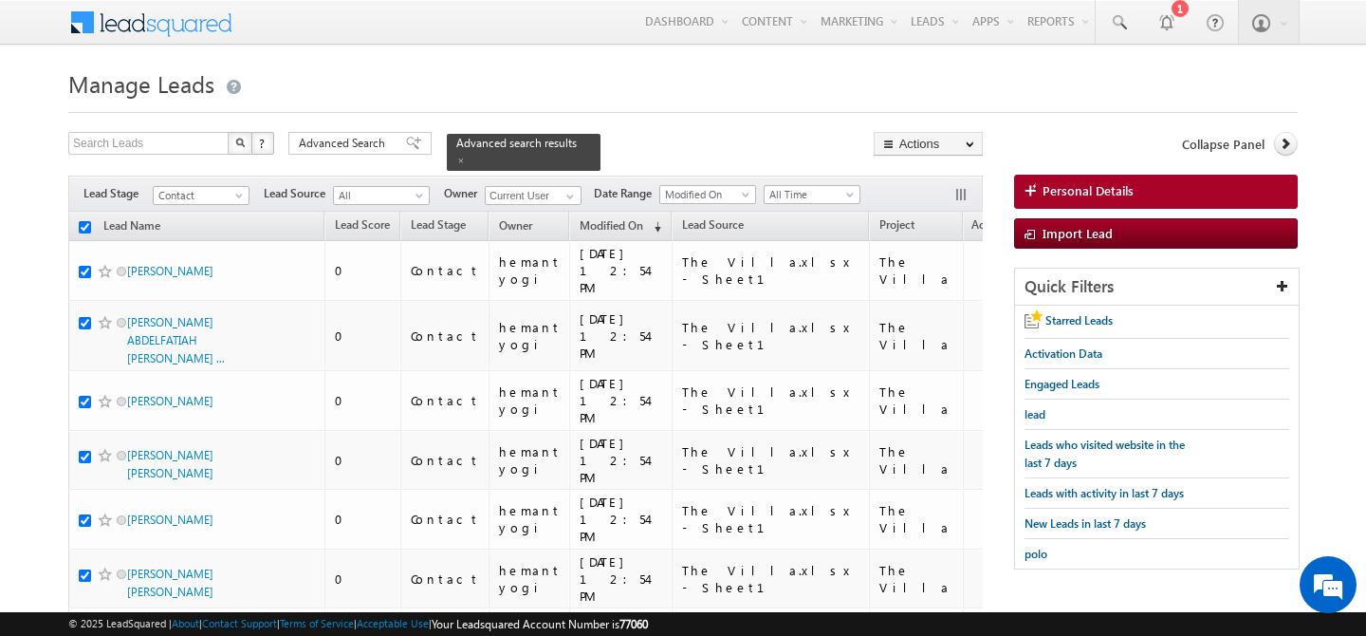
checkbox input "true"
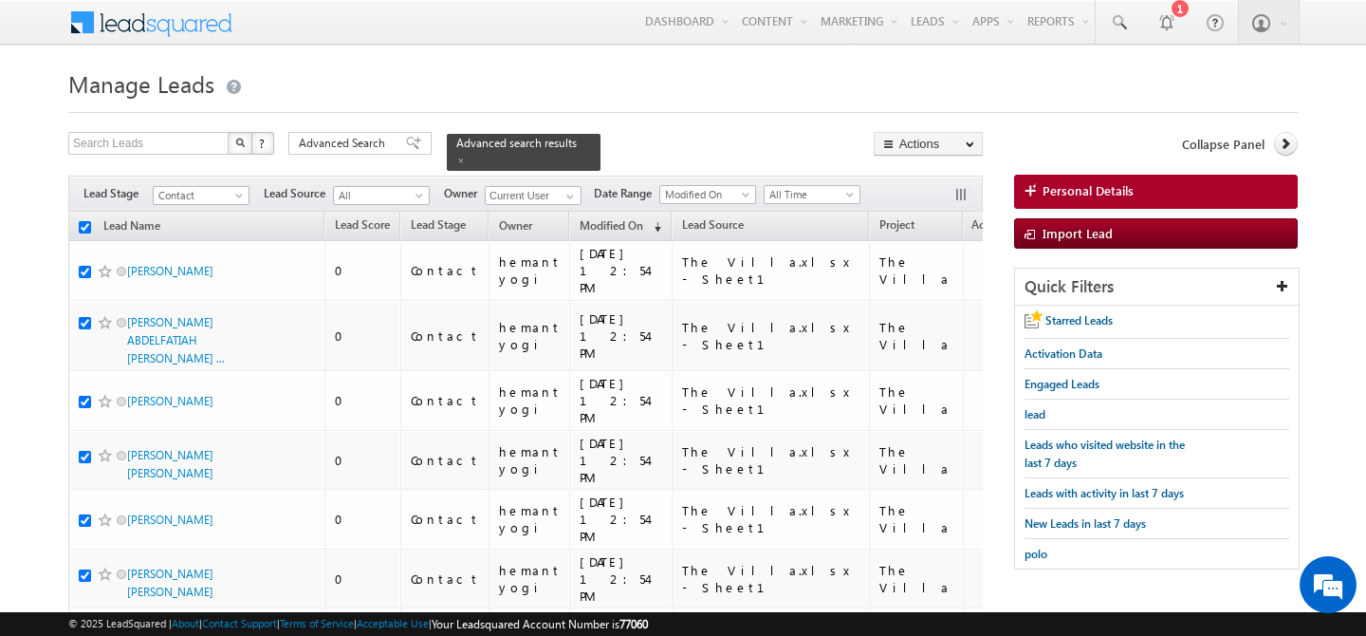
checkbox input "true"
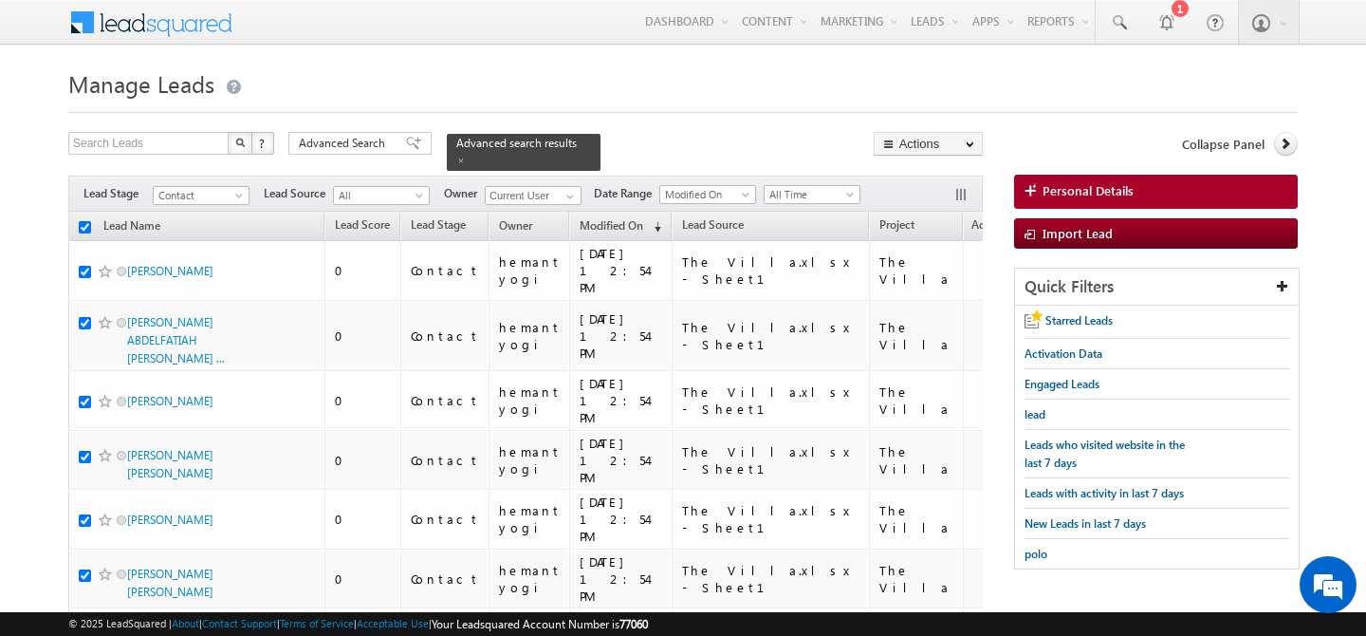
checkbox input "true"
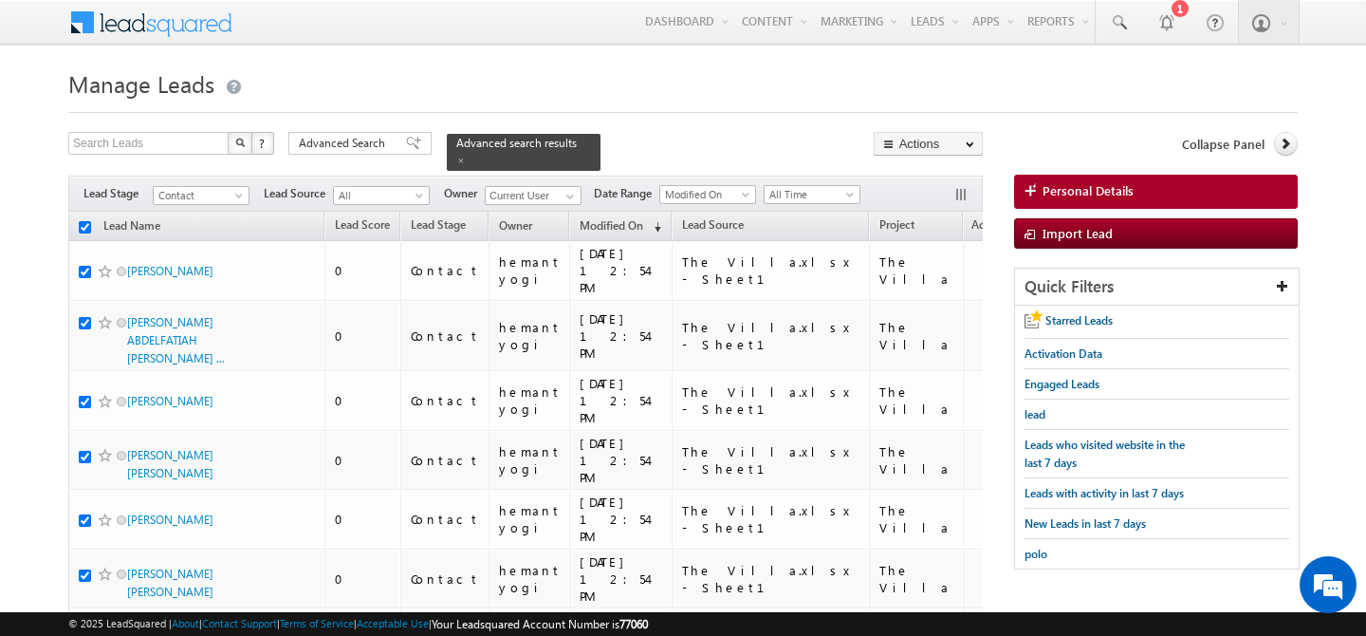
checkbox input "true"
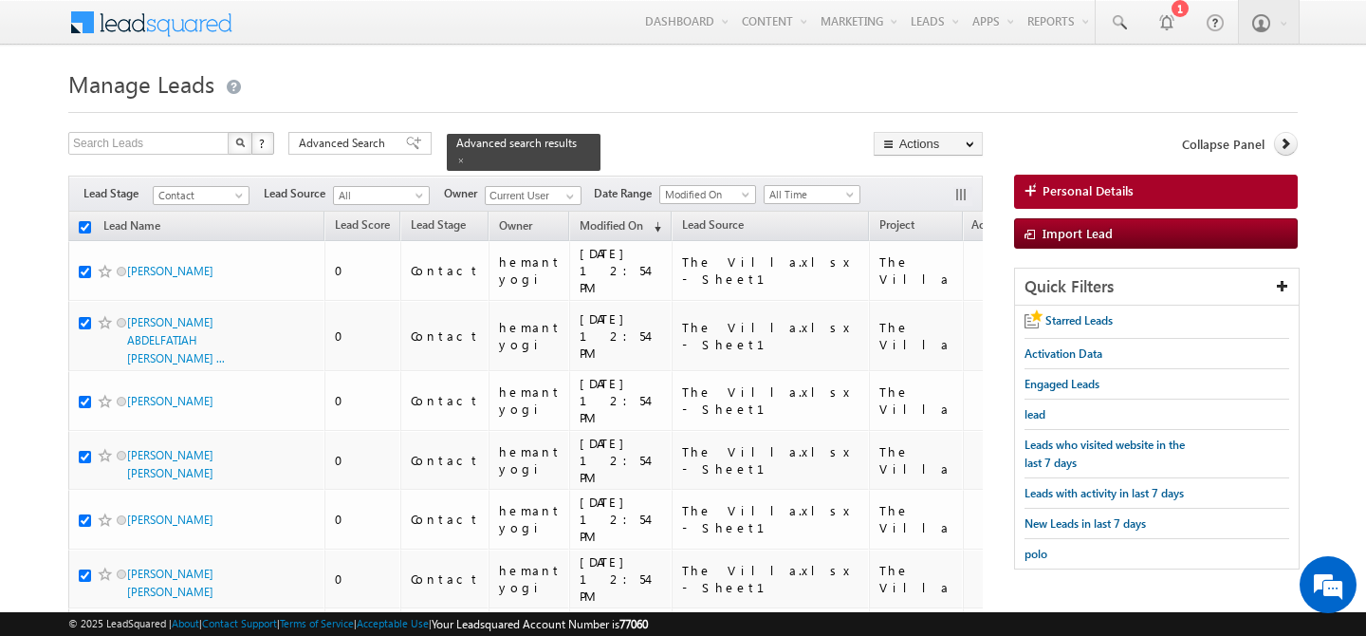
checkbox input "true"
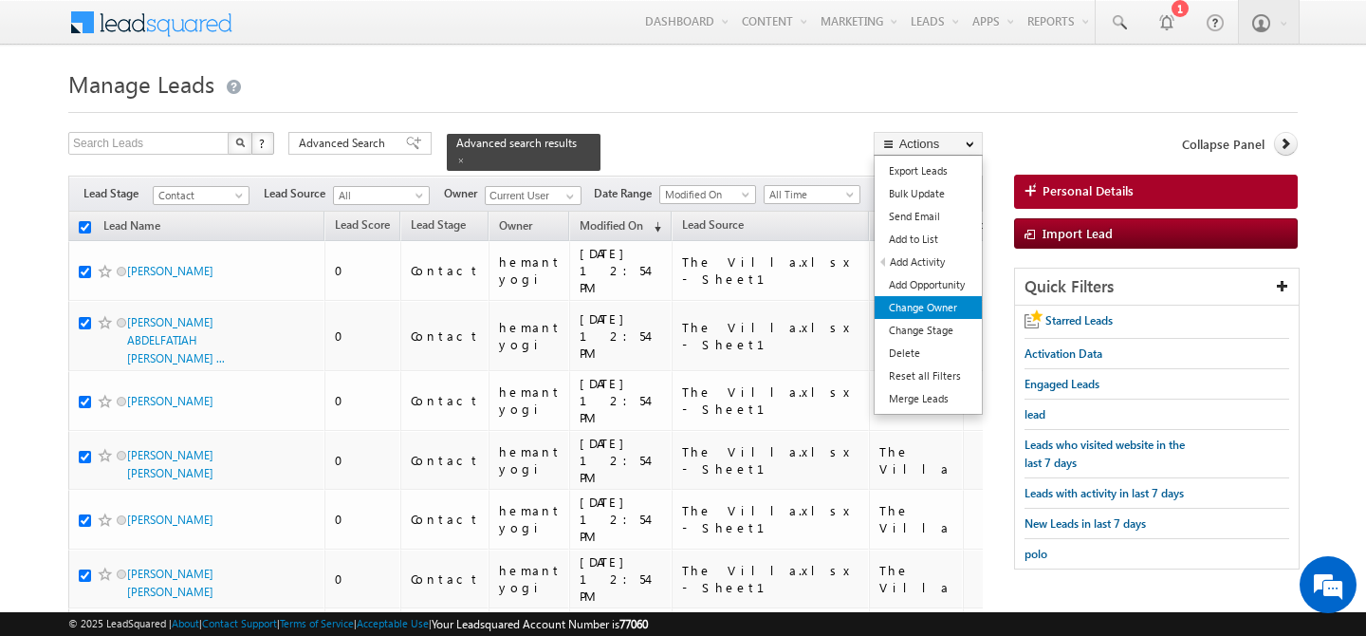
click at [930, 311] on link "Change Owner" at bounding box center [928, 307] width 107 height 23
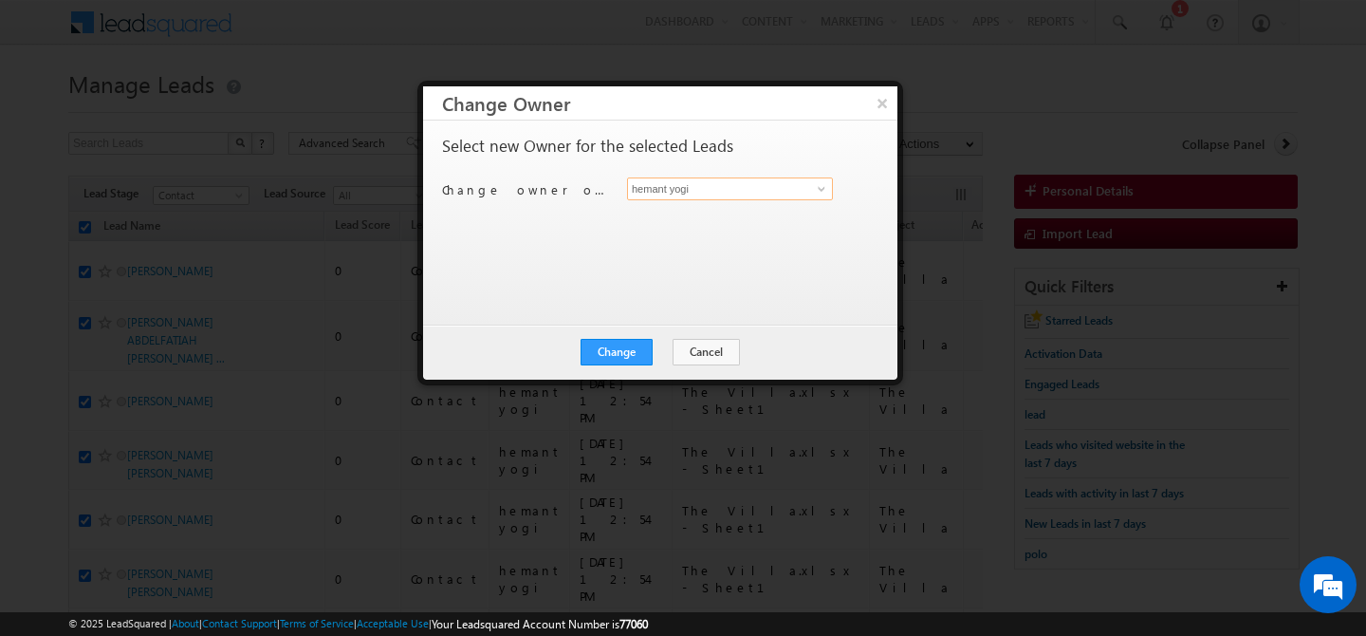
click at [776, 190] on input "hemant yogi" at bounding box center [730, 188] width 206 height 23
click at [696, 223] on span "manpreet.singh@indglobal.ae" at bounding box center [720, 226] width 171 height 14
click at [618, 357] on button "Change" at bounding box center [617, 352] width 72 height 27
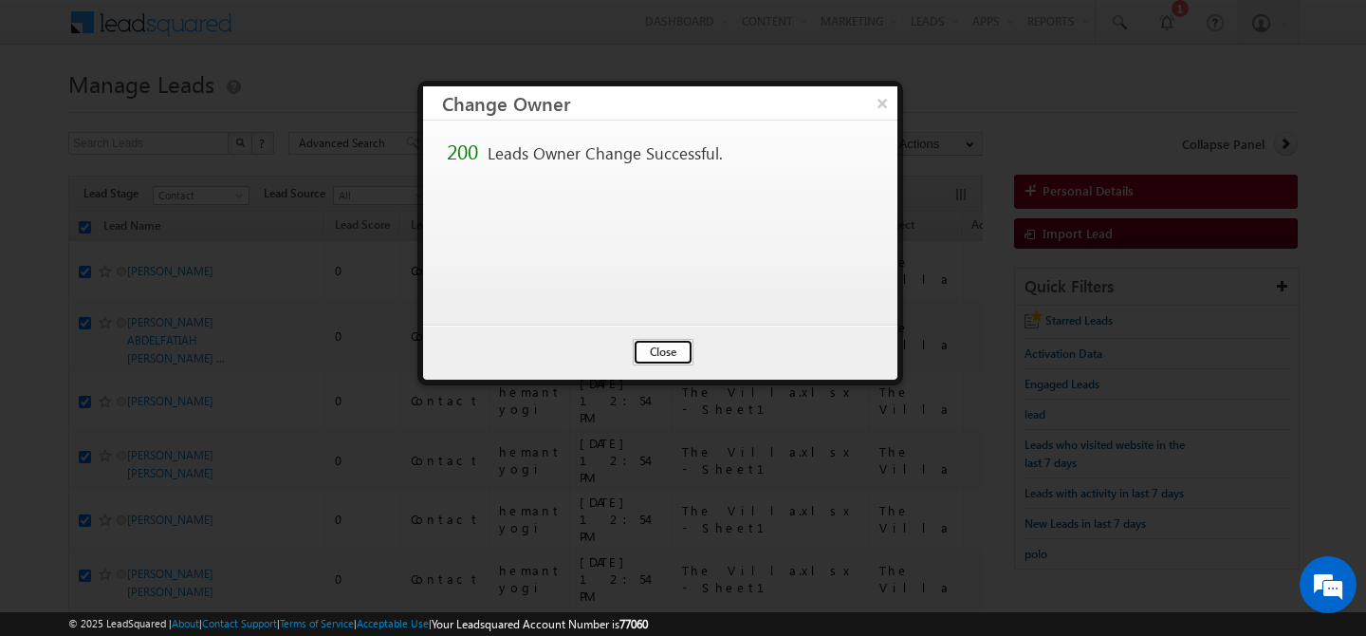
click at [672, 350] on button "Close" at bounding box center [663, 352] width 61 height 27
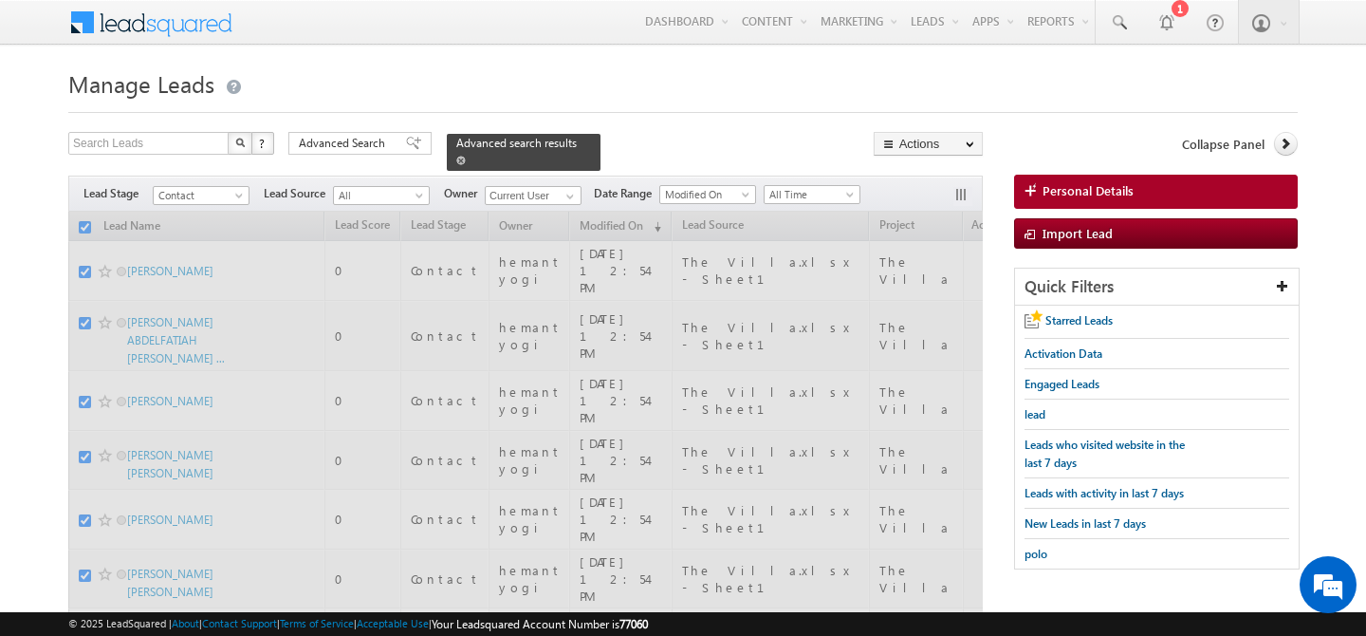
click at [555, 139] on div "Advanced search results" at bounding box center [524, 152] width 154 height 37
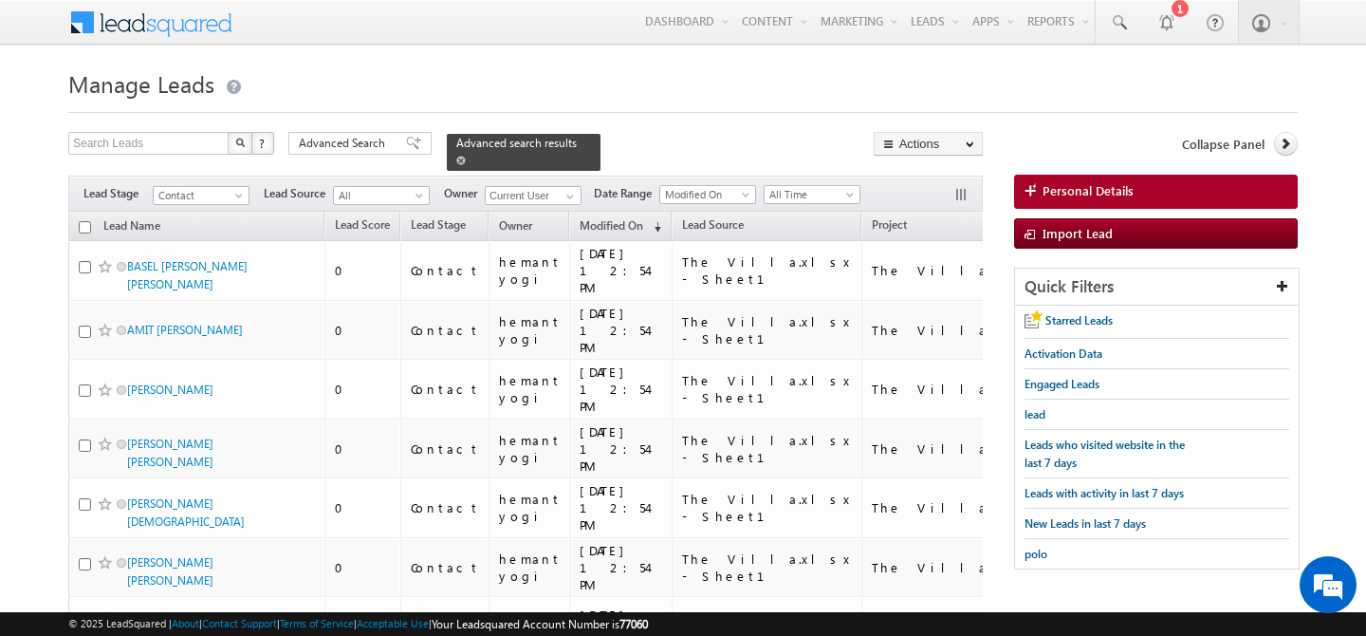
click at [466, 152] on link at bounding box center [460, 160] width 9 height 16
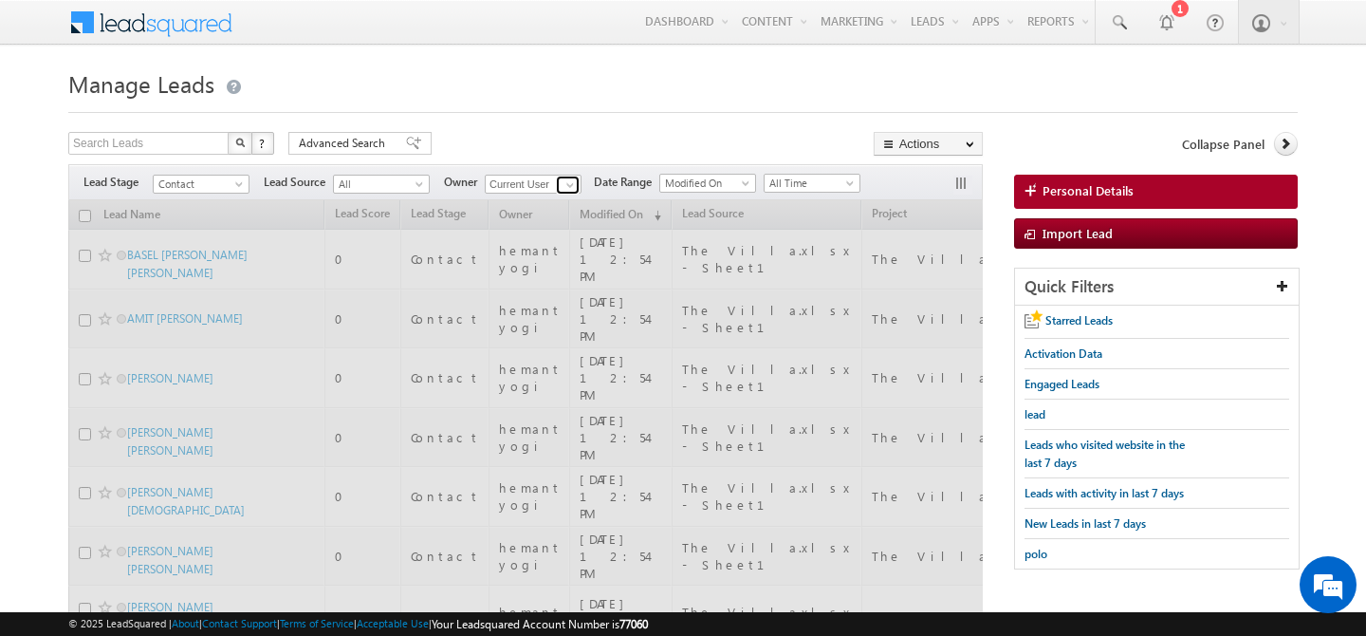
click at [564, 188] on span at bounding box center [570, 184] width 15 height 15
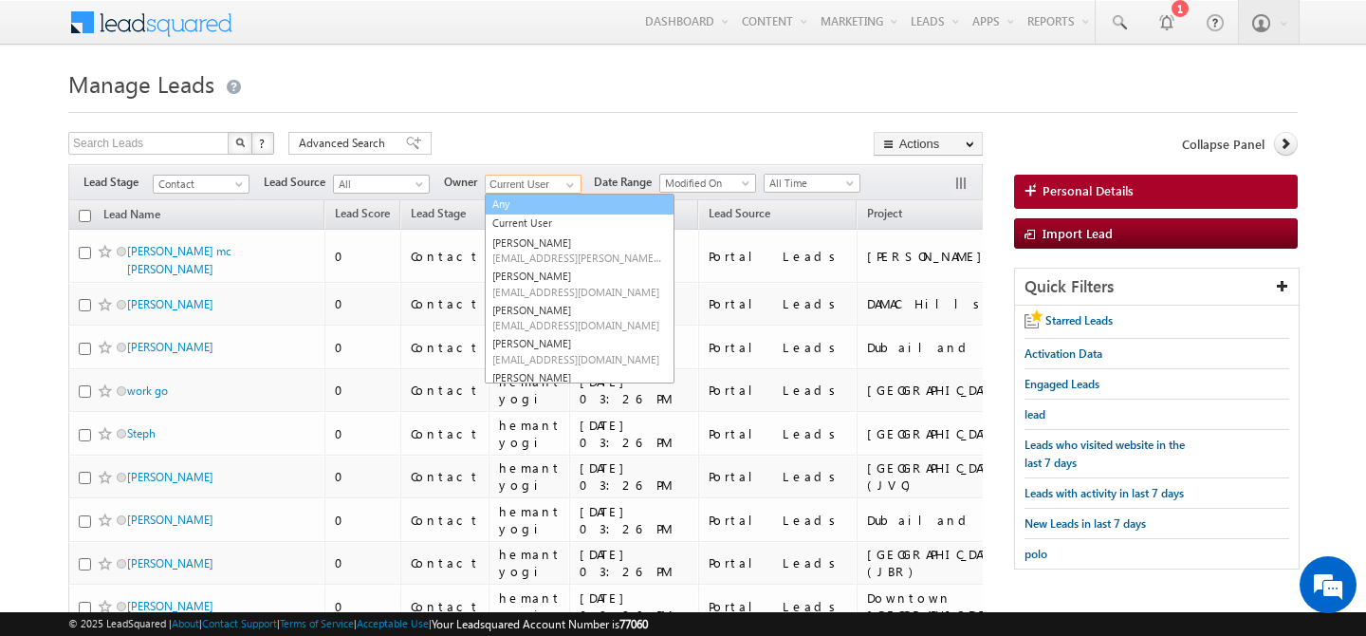
click at [532, 206] on link "Any" at bounding box center [580, 205] width 190 height 22
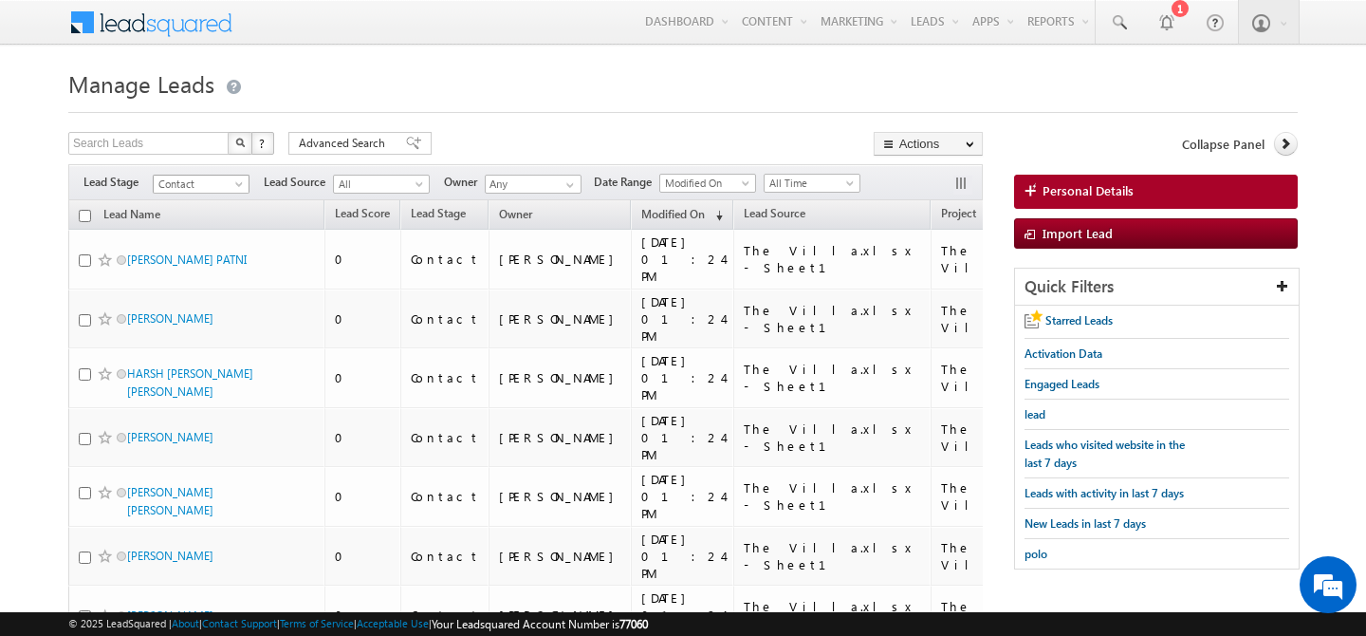
click at [238, 184] on span at bounding box center [240, 187] width 15 height 15
click at [180, 213] on li "Contact" at bounding box center [202, 222] width 96 height 19
click at [235, 181] on span at bounding box center [240, 187] width 15 height 15
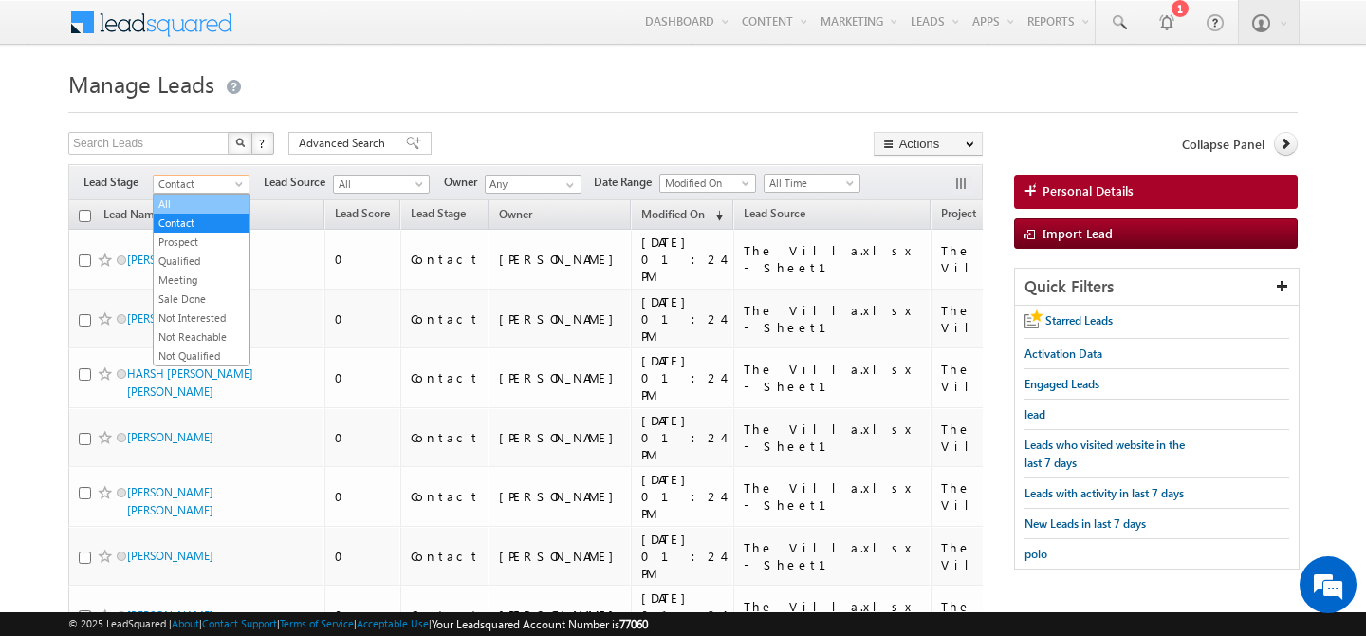
click at [174, 205] on link "All" at bounding box center [202, 203] width 96 height 17
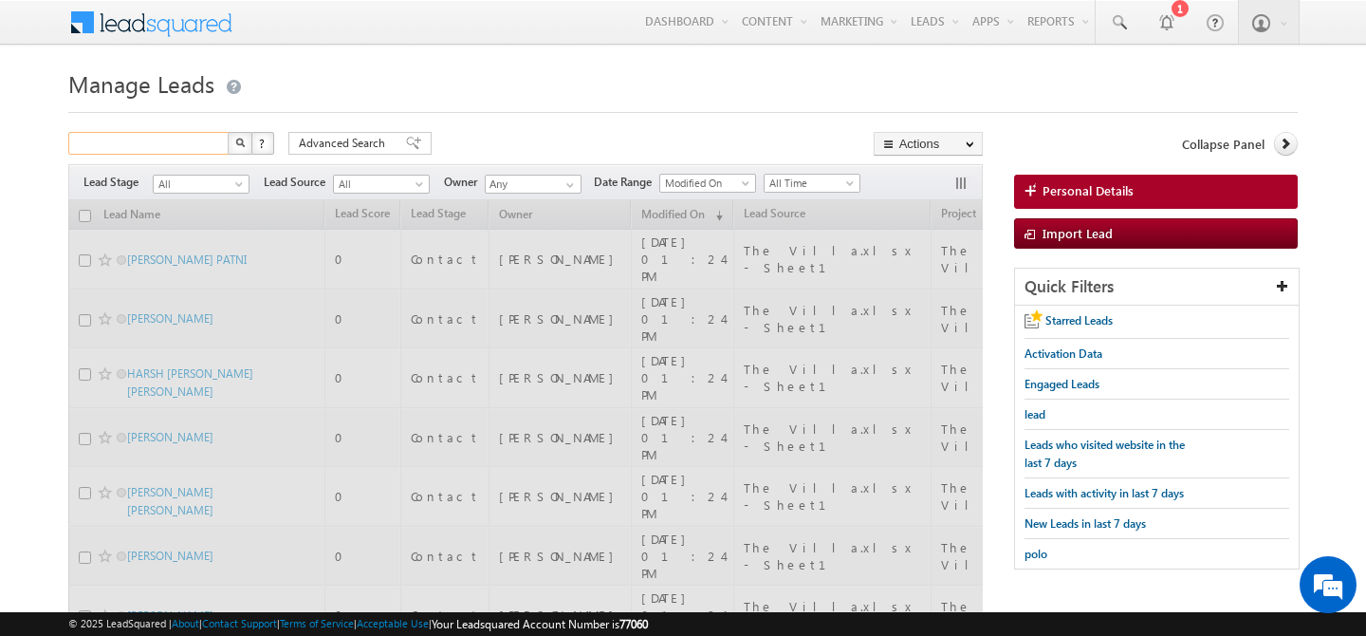
click at [148, 149] on input "text" at bounding box center [149, 143] width 162 height 23
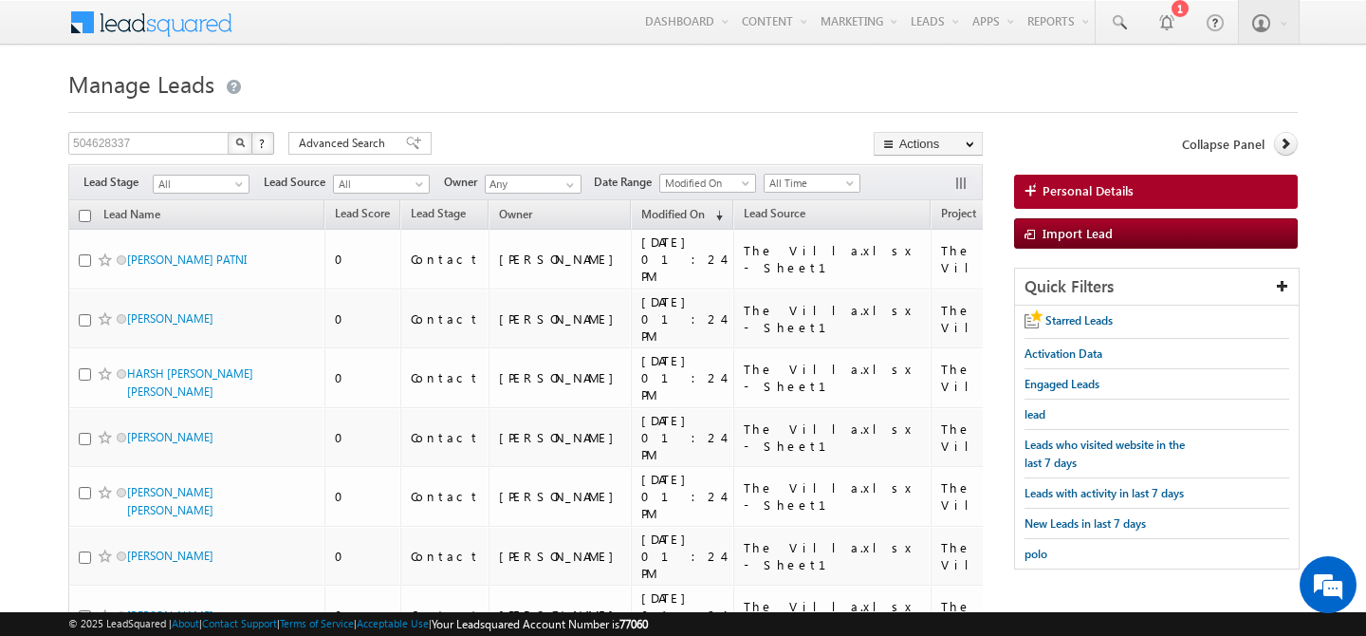
click at [241, 145] on img "button" at bounding box center [239, 142] width 9 height 9
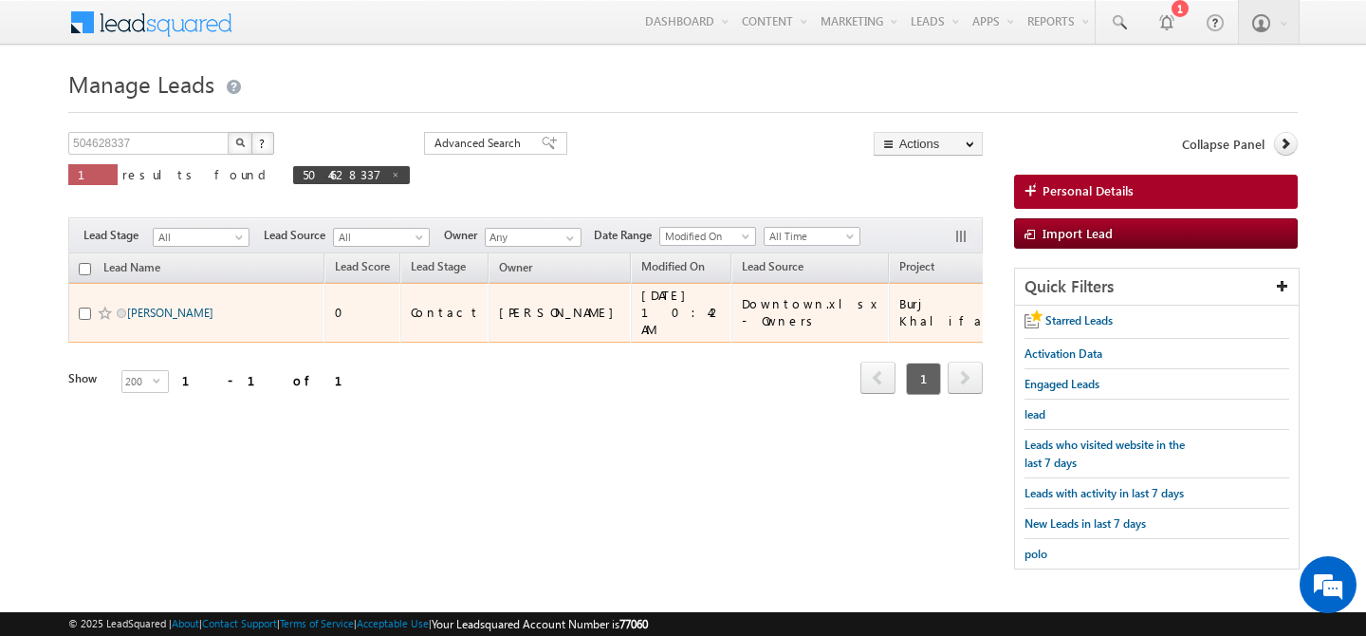
click at [157, 307] on link "[PERSON_NAME]" at bounding box center [170, 312] width 86 height 14
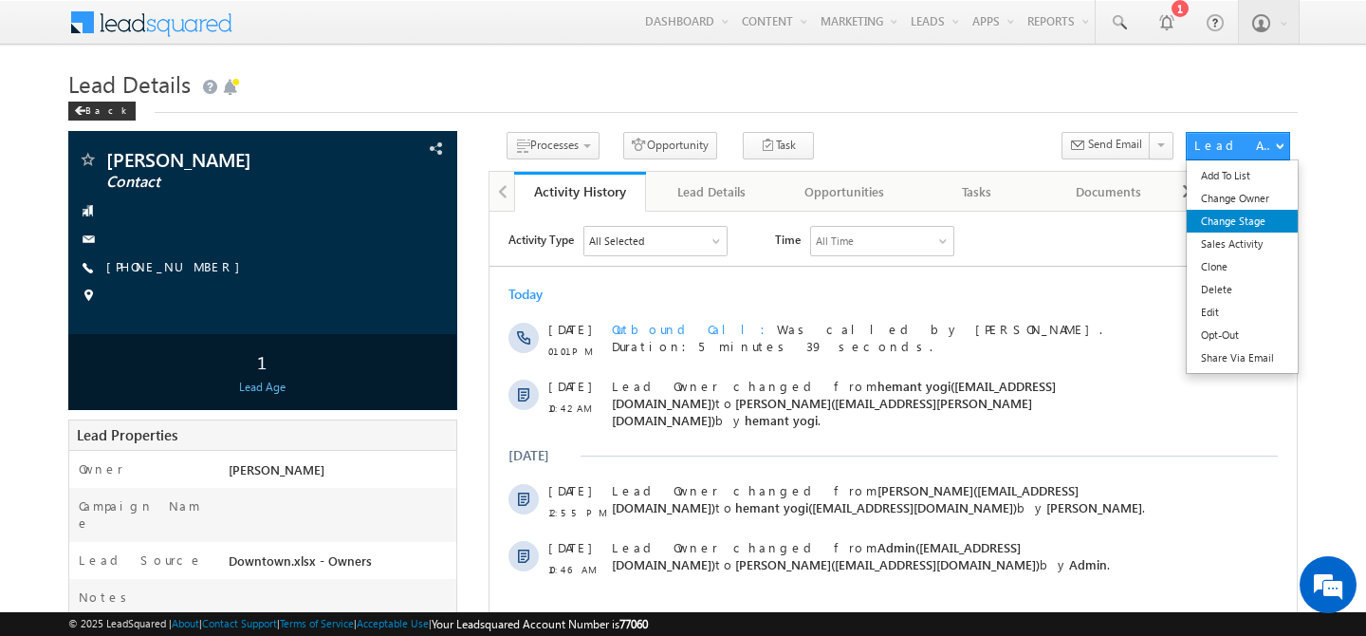
click at [1249, 227] on link "Change Stage" at bounding box center [1242, 221] width 111 height 23
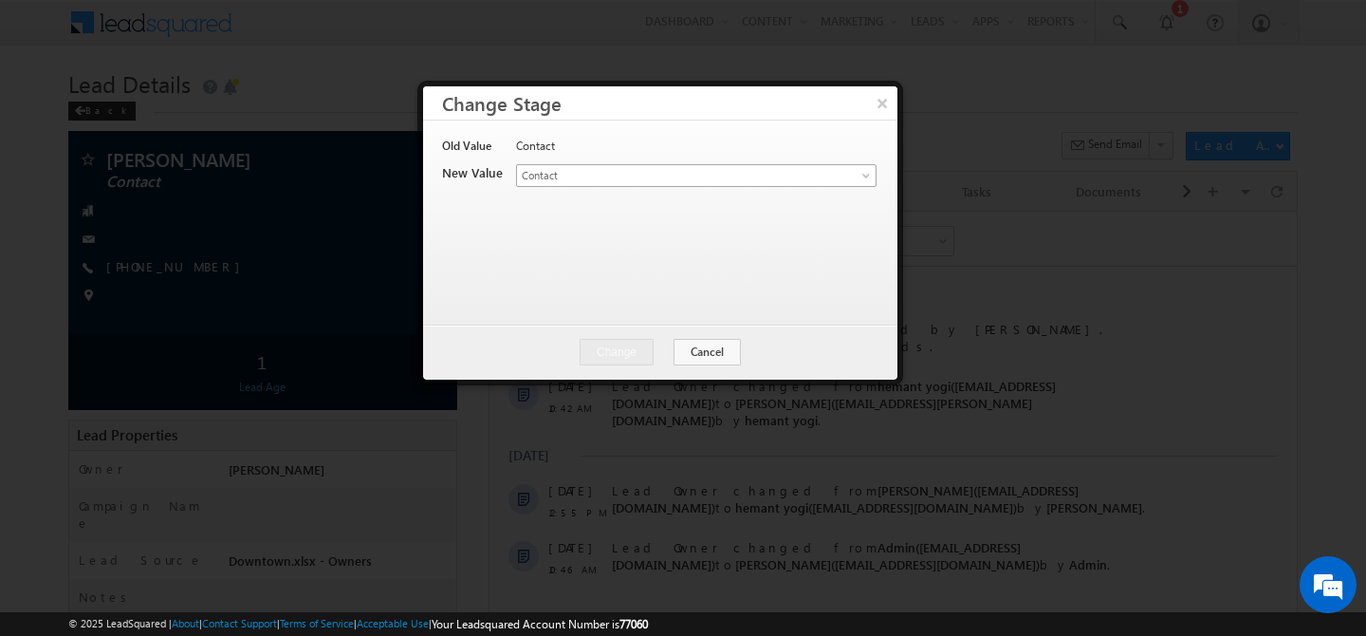
click at [822, 182] on link "Contact" at bounding box center [696, 175] width 361 height 23
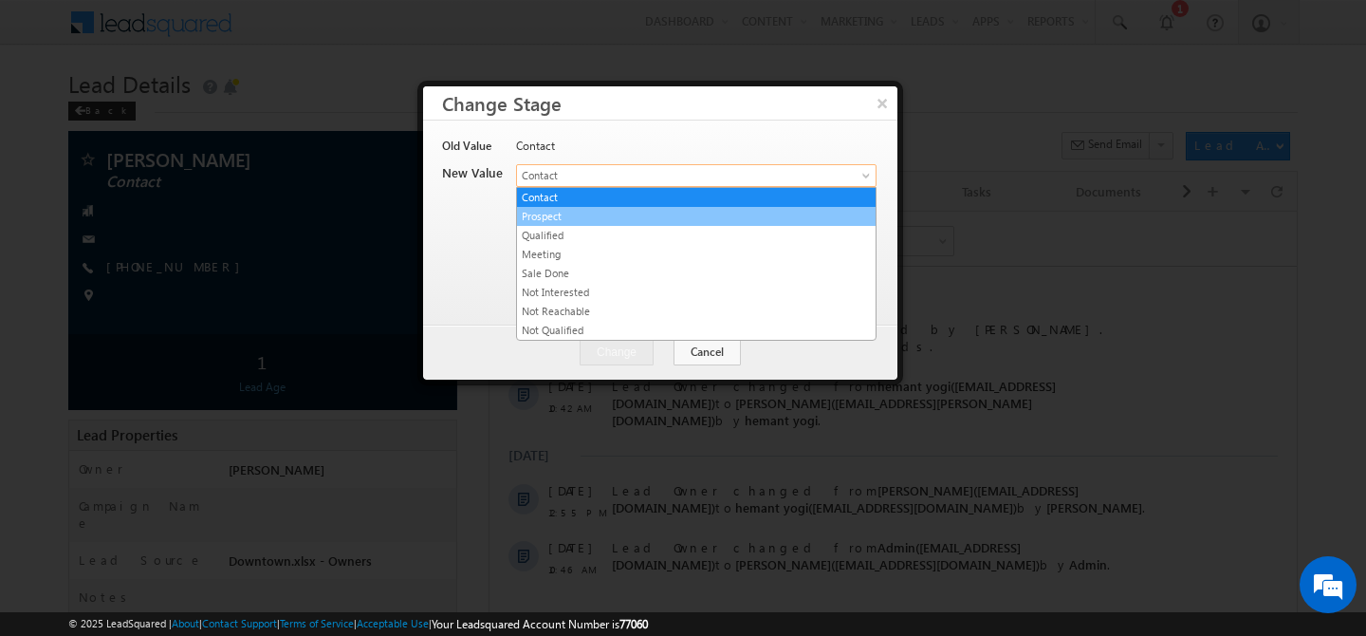
click at [624, 219] on link "Prospect" at bounding box center [696, 216] width 359 height 17
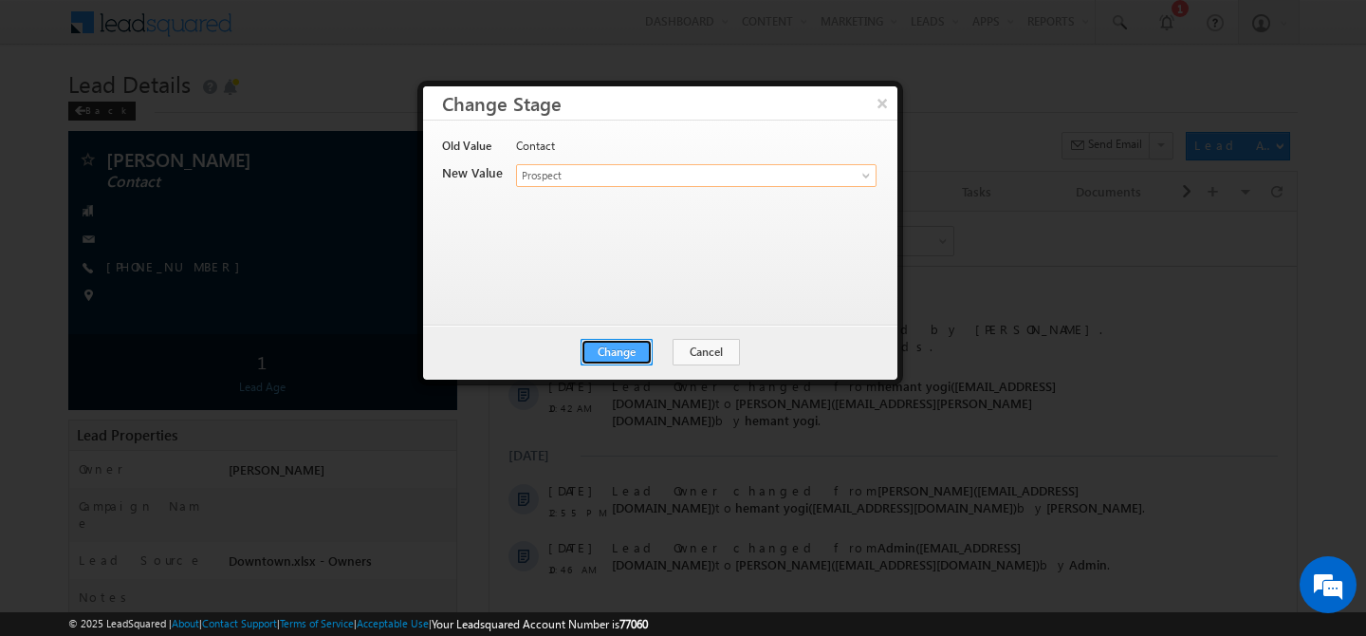
click at [606, 348] on button "Change" at bounding box center [617, 352] width 72 height 27
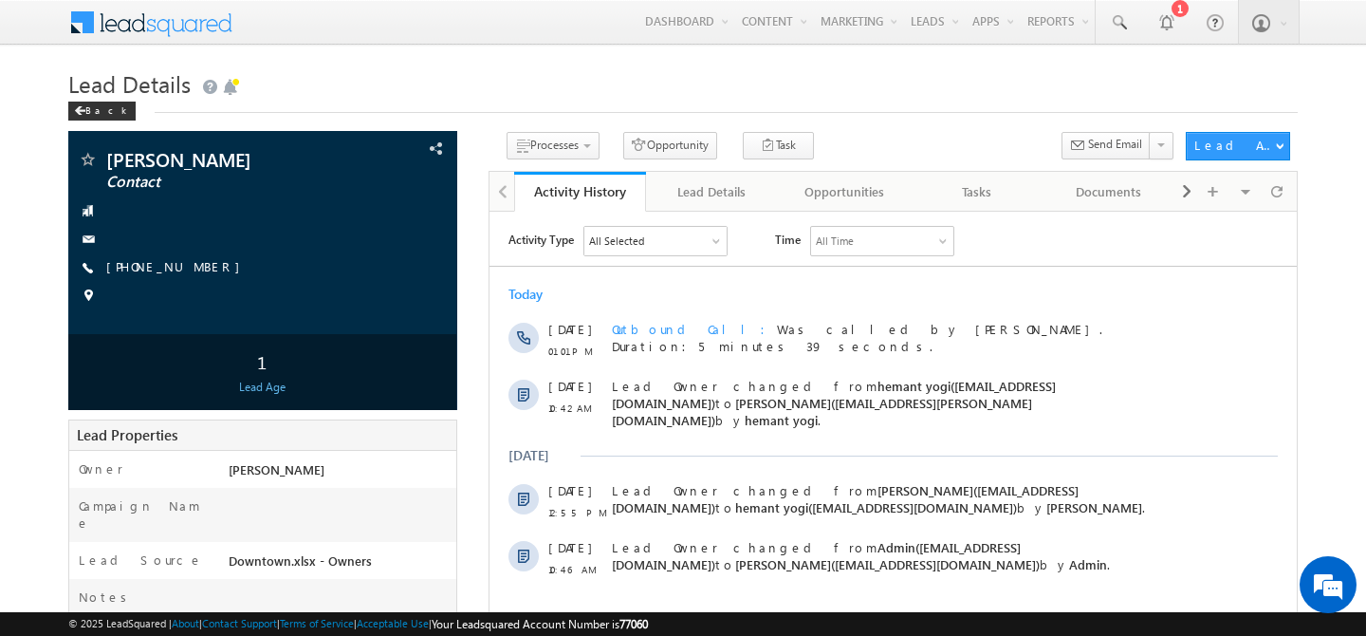
click at [878, 108] on div "Back" at bounding box center [683, 107] width 1230 height 12
